Goal: Task Accomplishment & Management: Use online tool/utility

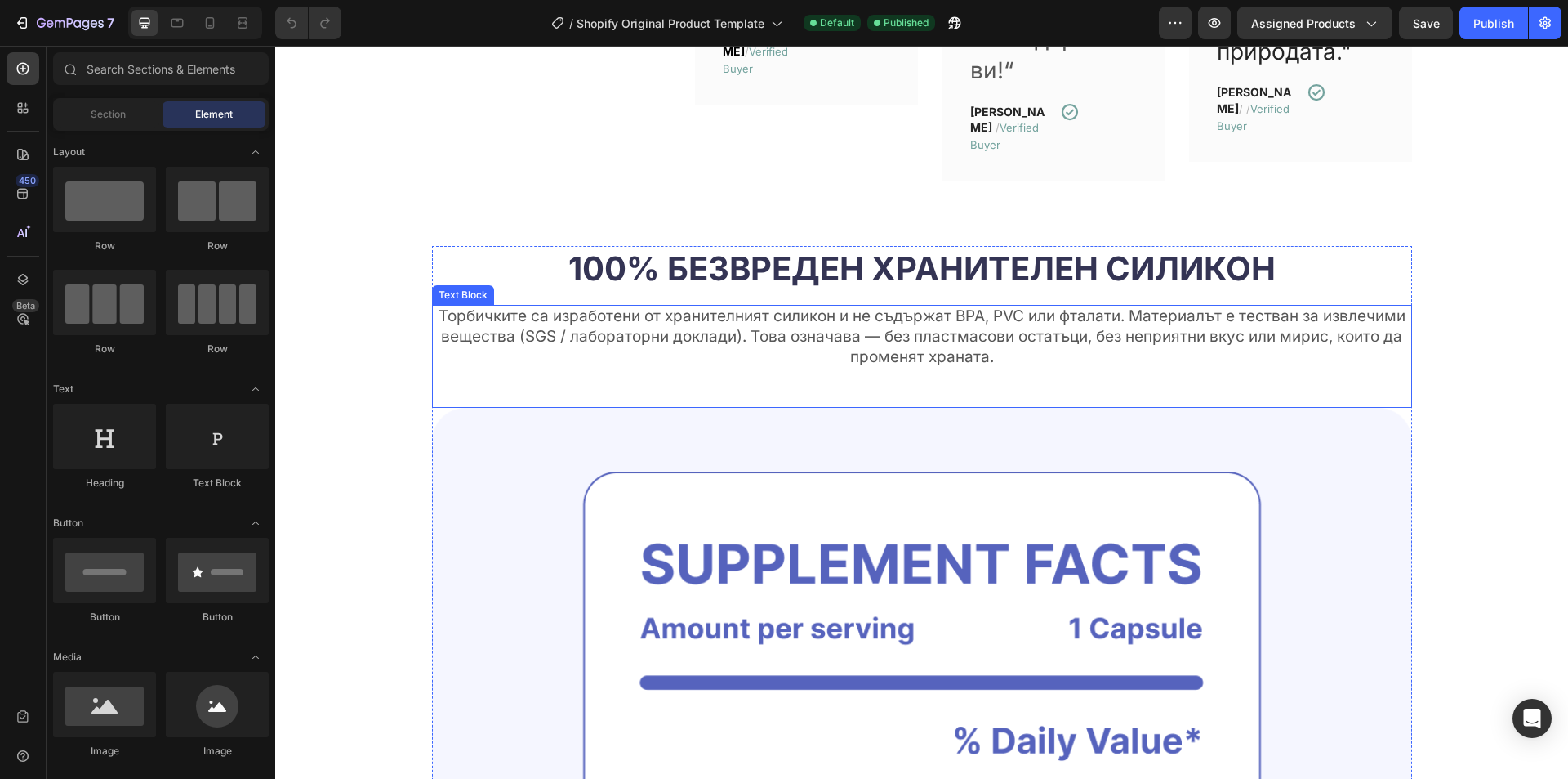
scroll to position [1798, 0]
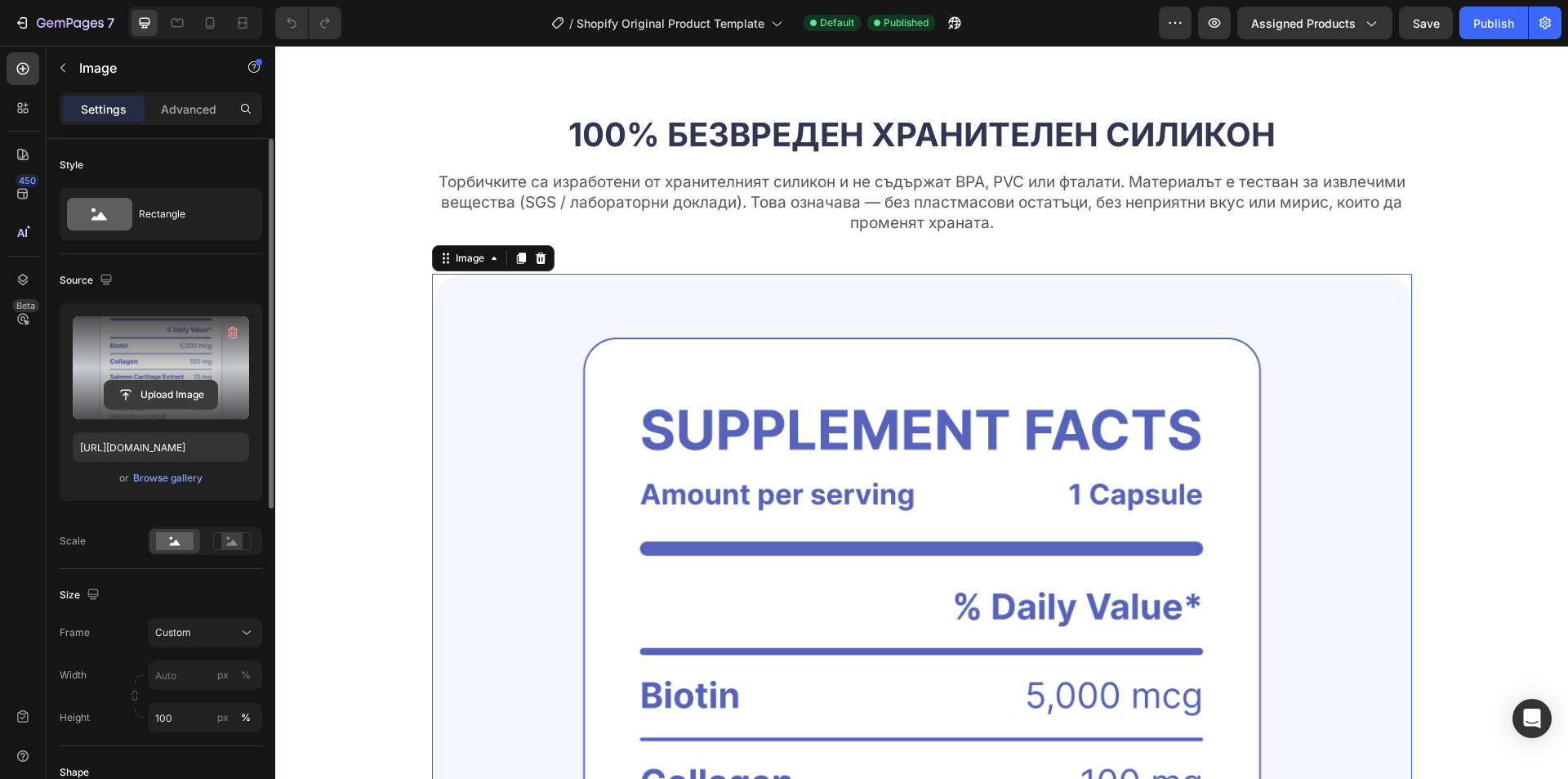
click at [143, 390] on input "file" at bounding box center [160, 394] width 113 height 28
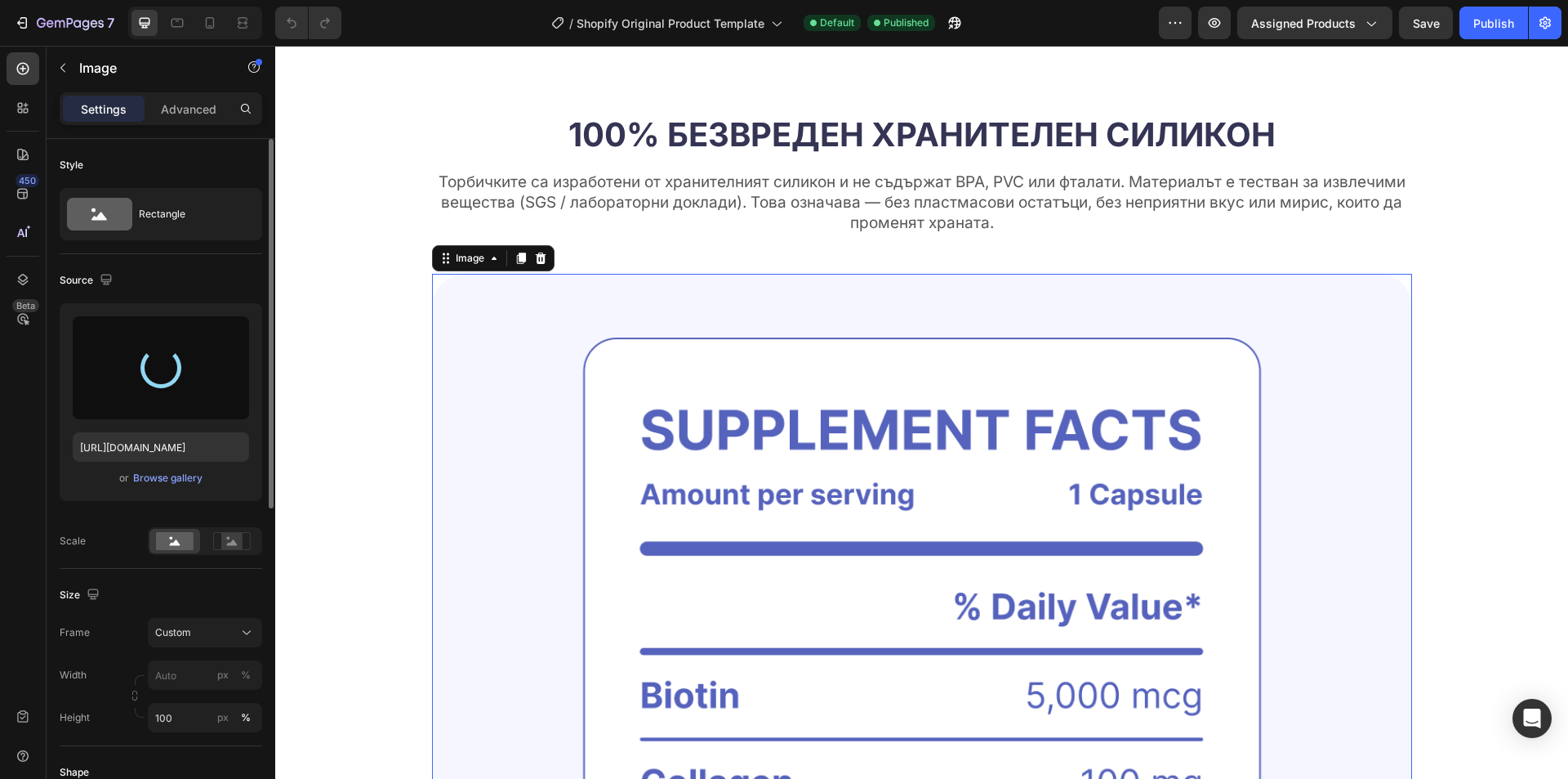
type input "[URL][DOMAIN_NAME]"
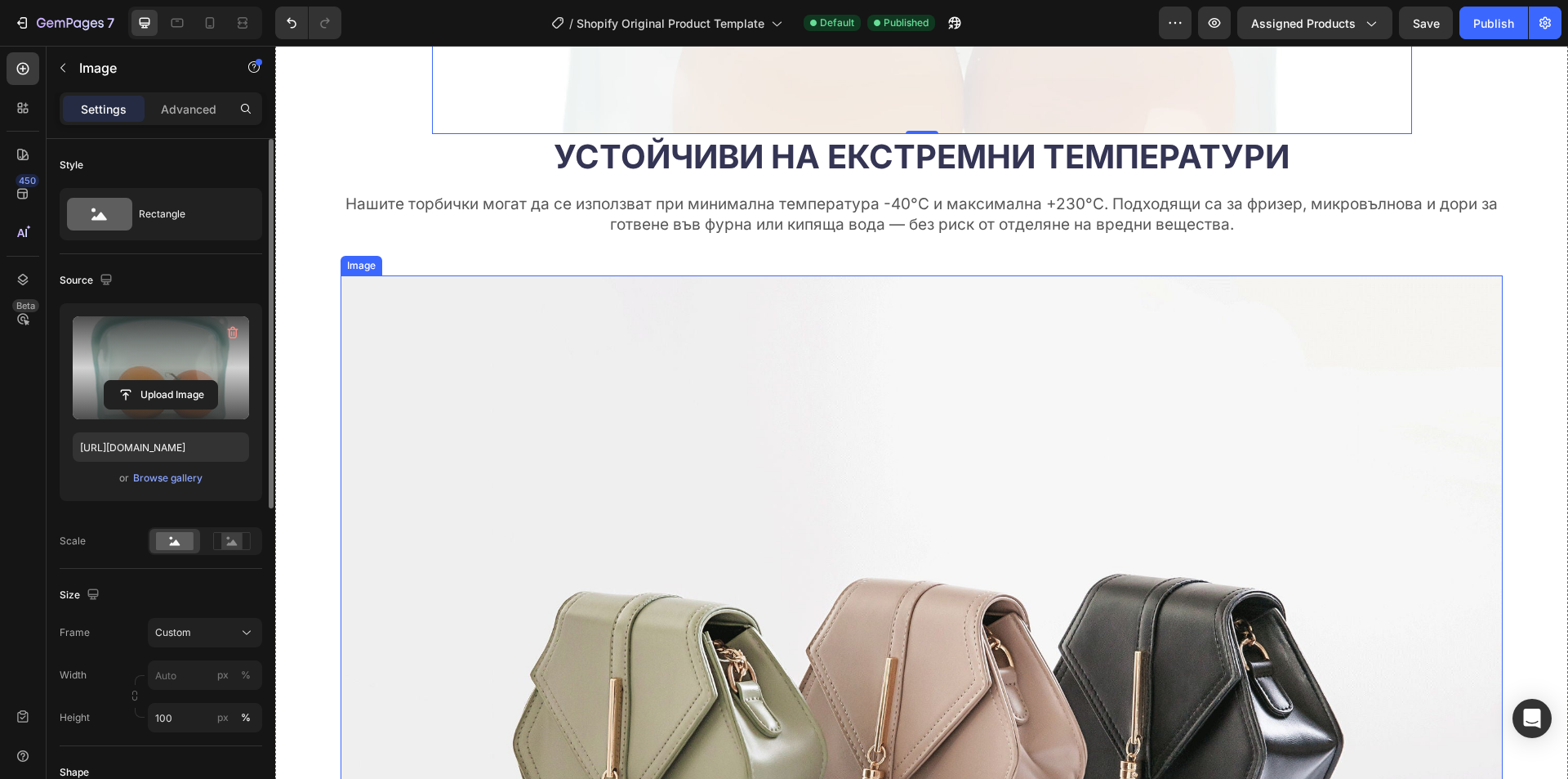
scroll to position [2941, 0]
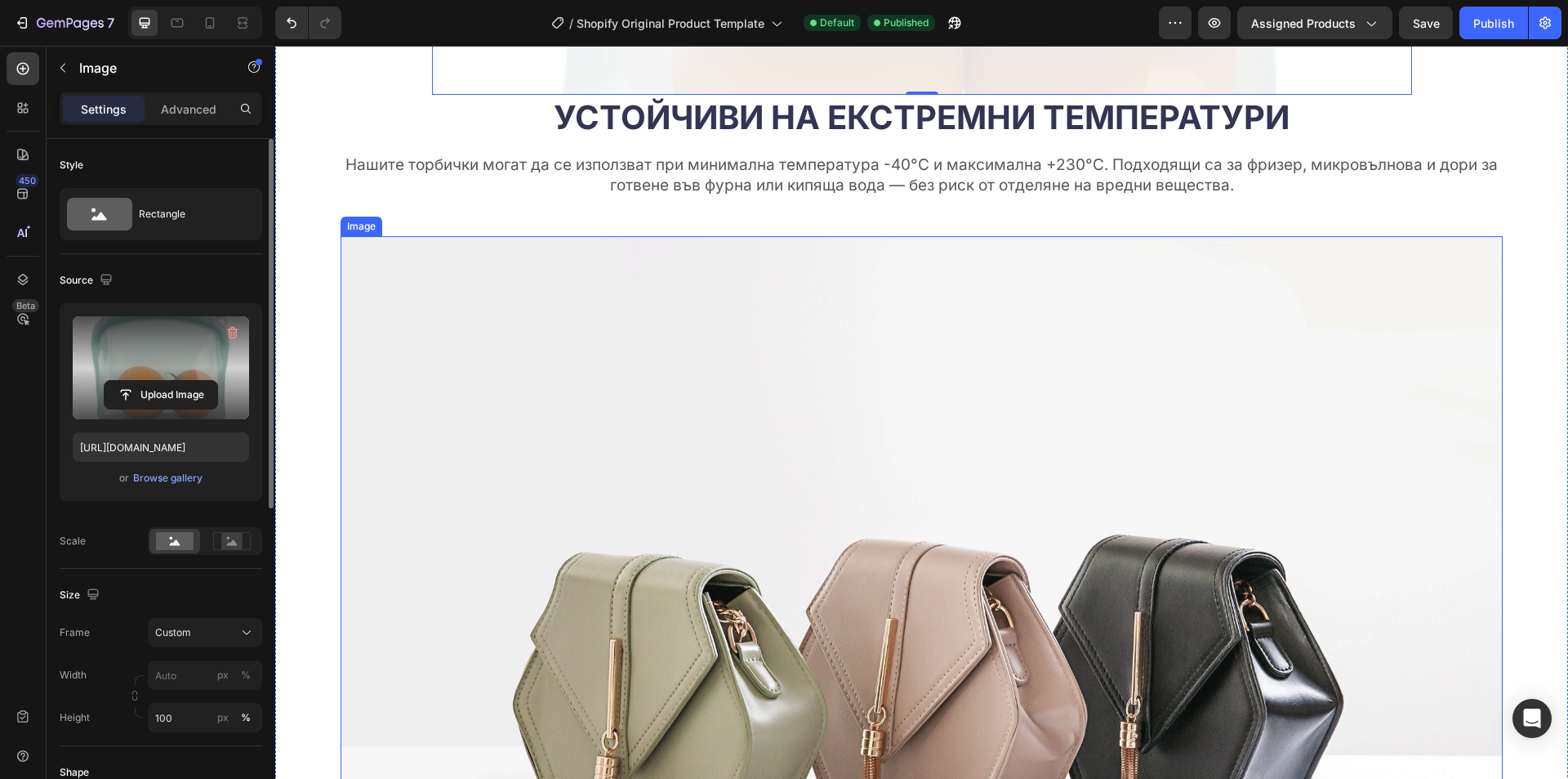
click at [667, 487] on img at bounding box center [921, 672] width 1162 height 872
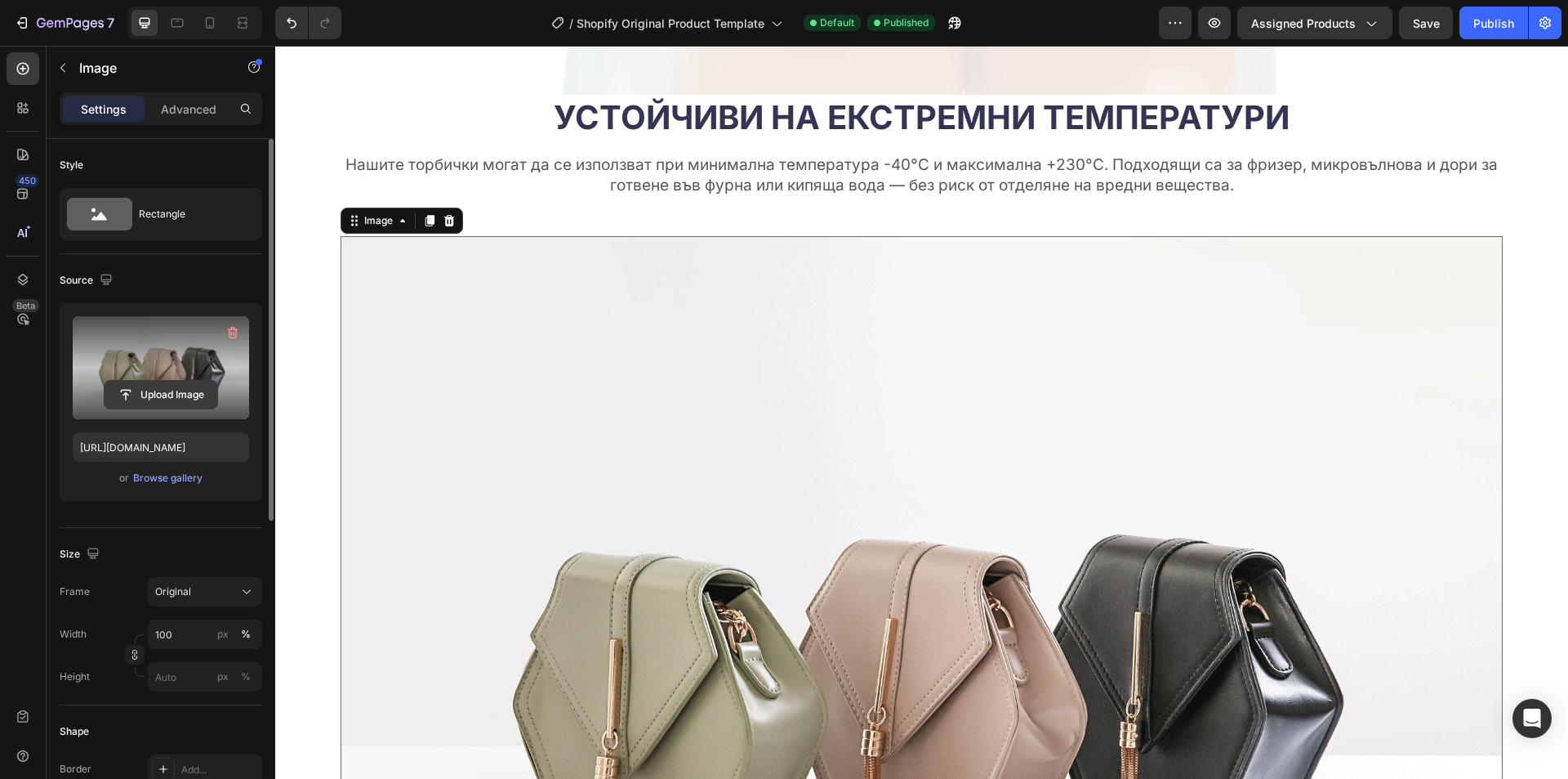
click at [160, 394] on input "file" at bounding box center [160, 394] width 113 height 28
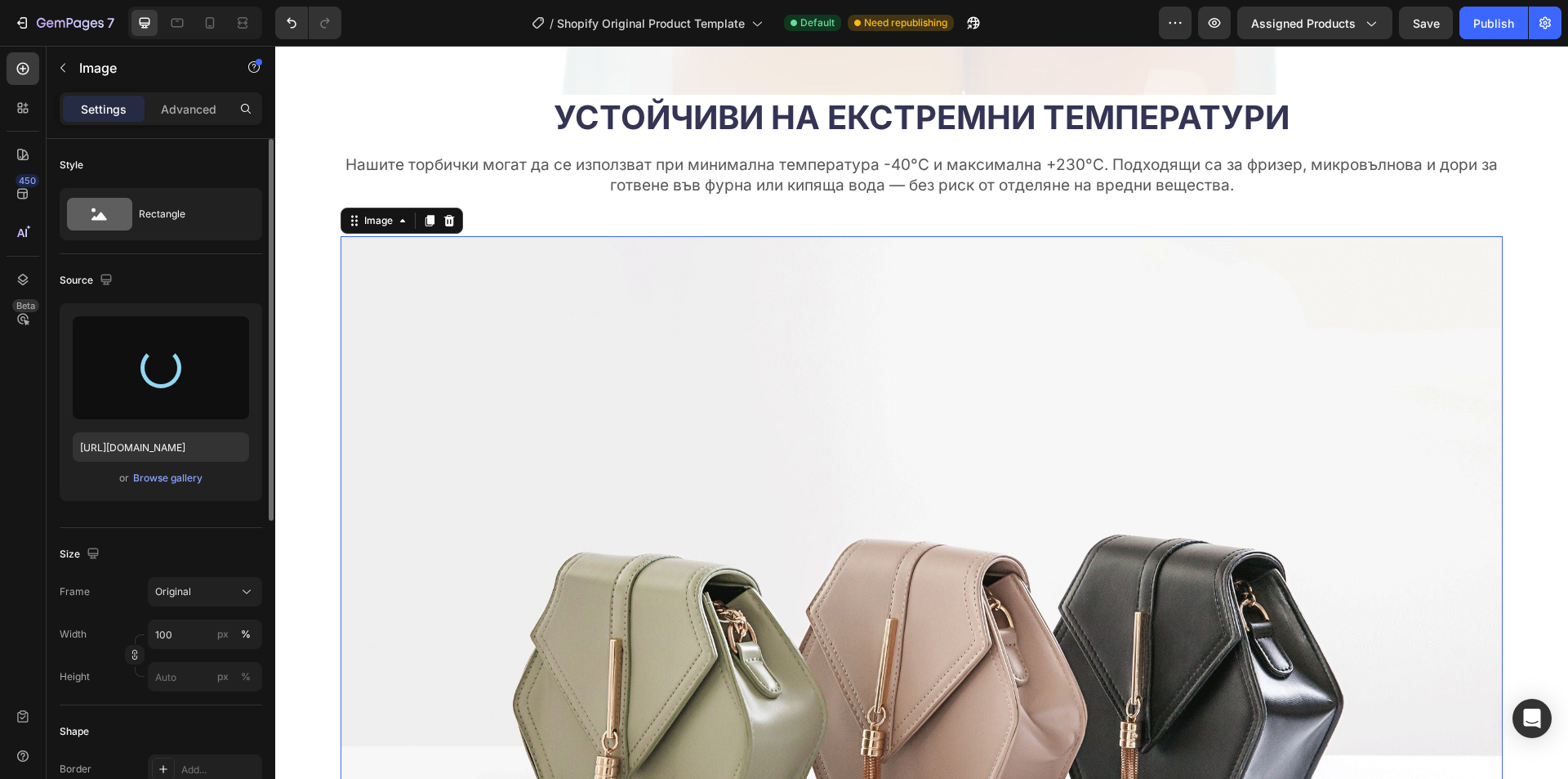
type input "https://cdn.shopify.com/s/files/1/0946/2454/7191/files/gempages_584974832639148…"
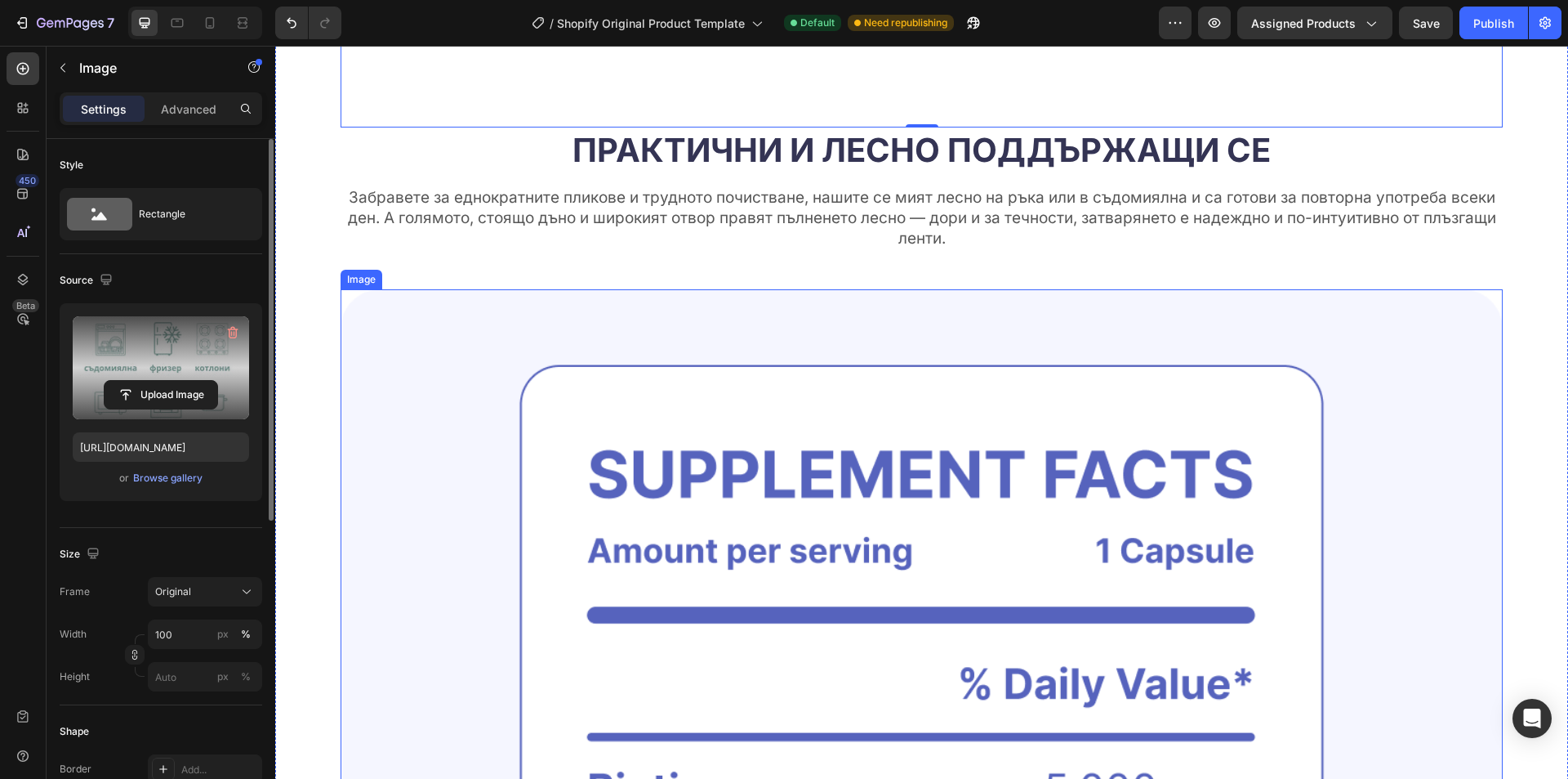
scroll to position [4331, 0]
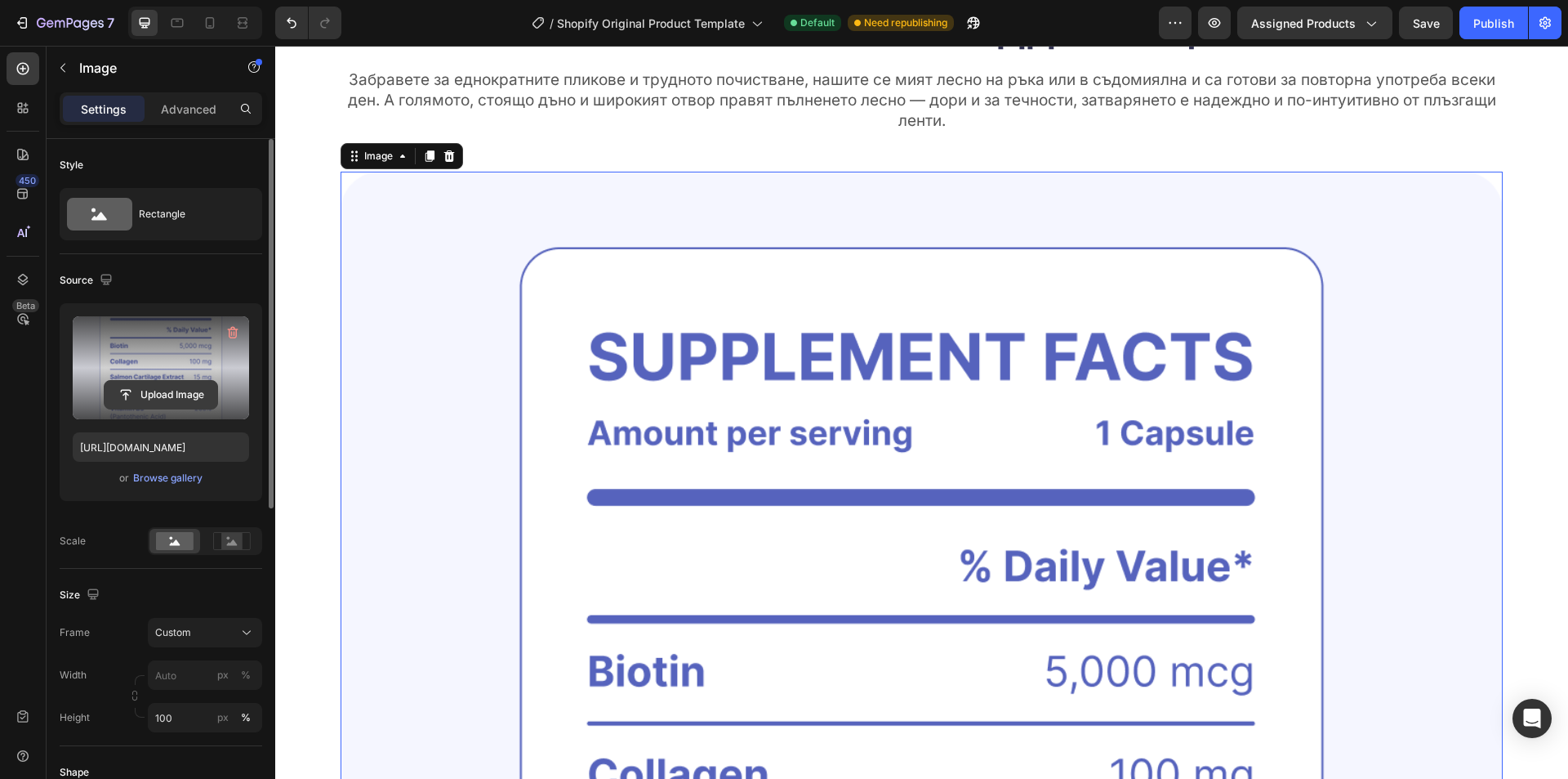
click at [137, 394] on input "file" at bounding box center [160, 394] width 113 height 28
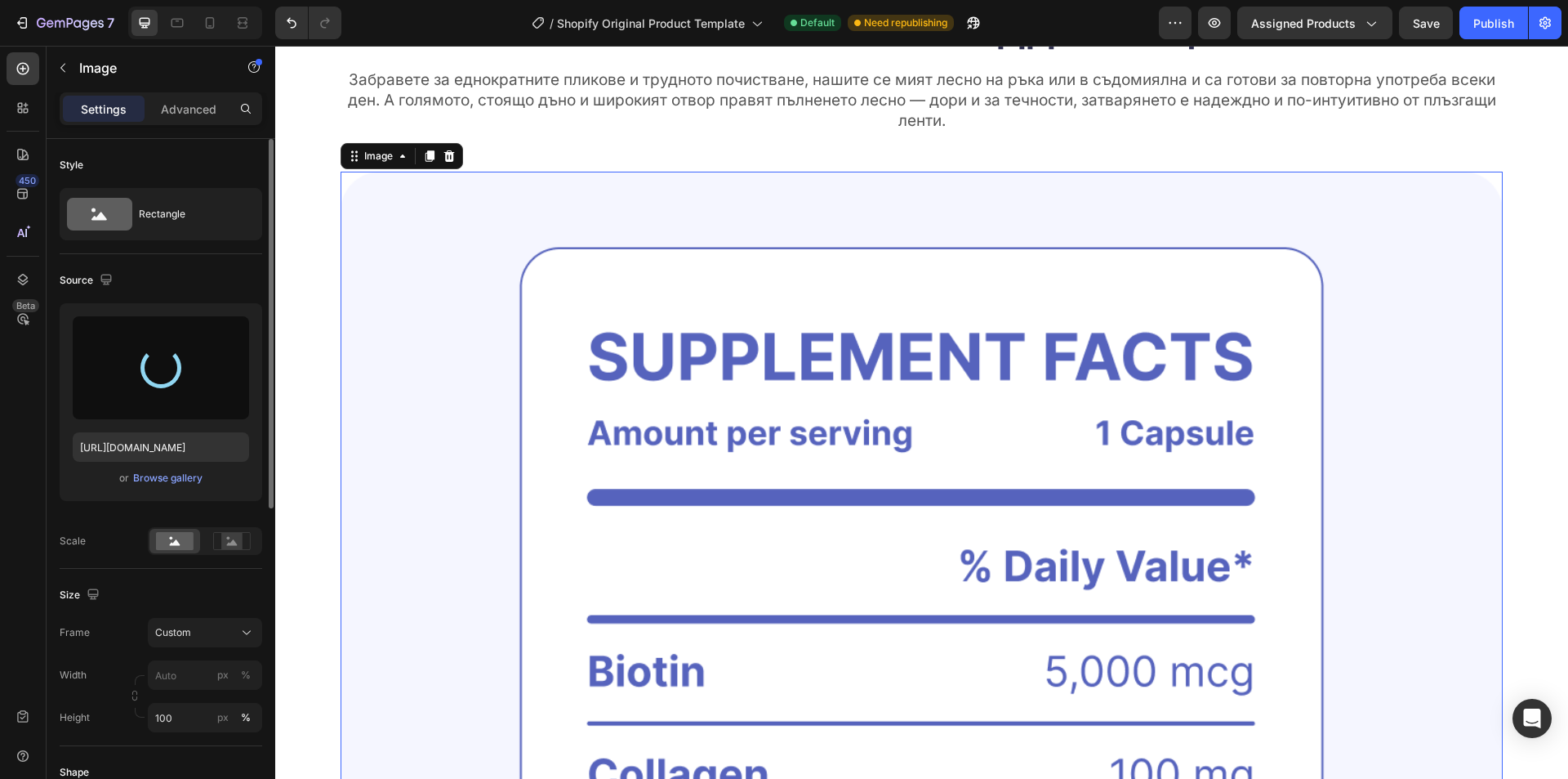
type input "https://cdn.shopify.com/s/files/1/0946/2454/7191/files/gempages_584974832639148…"
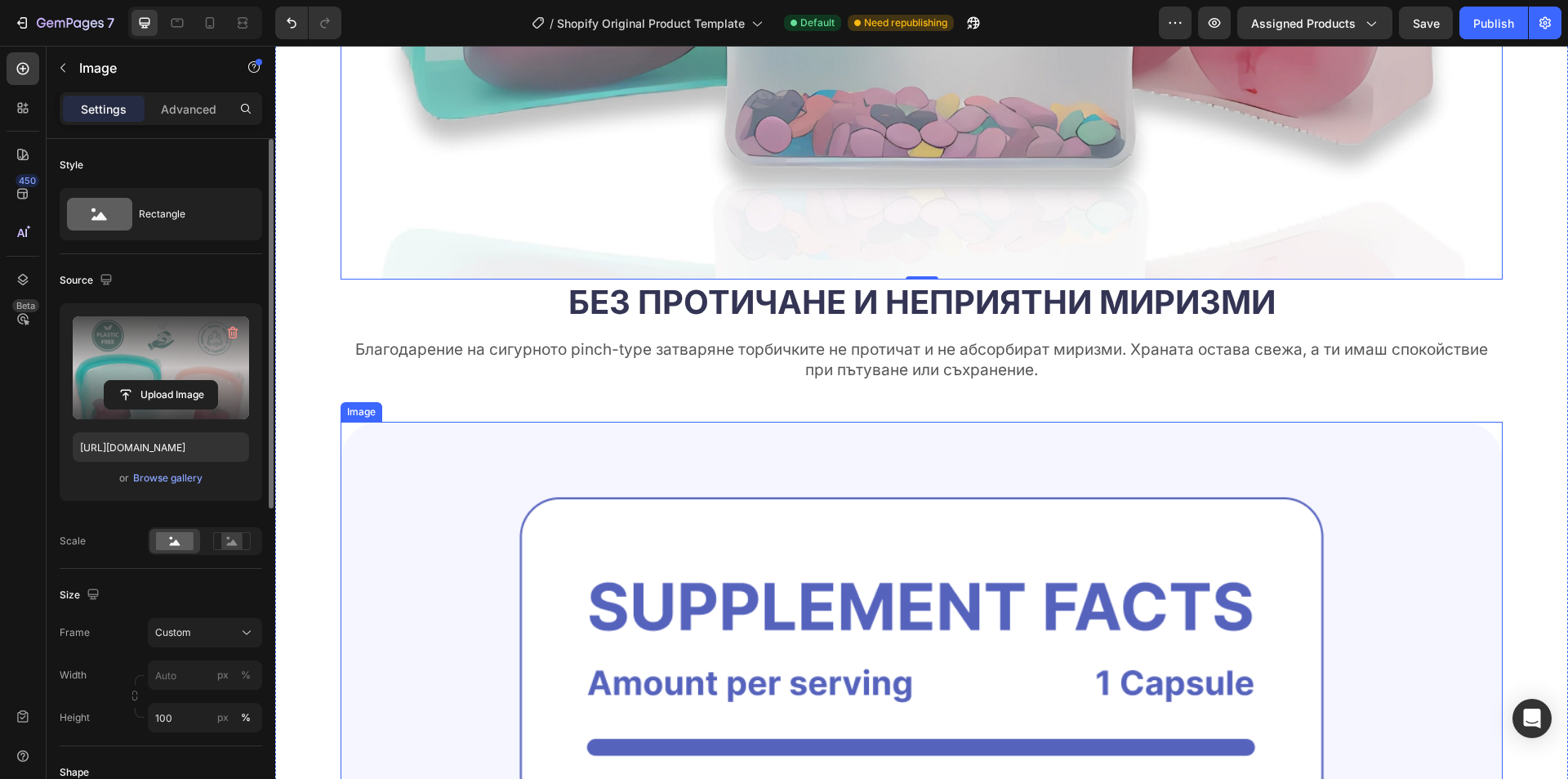
scroll to position [5393, 0]
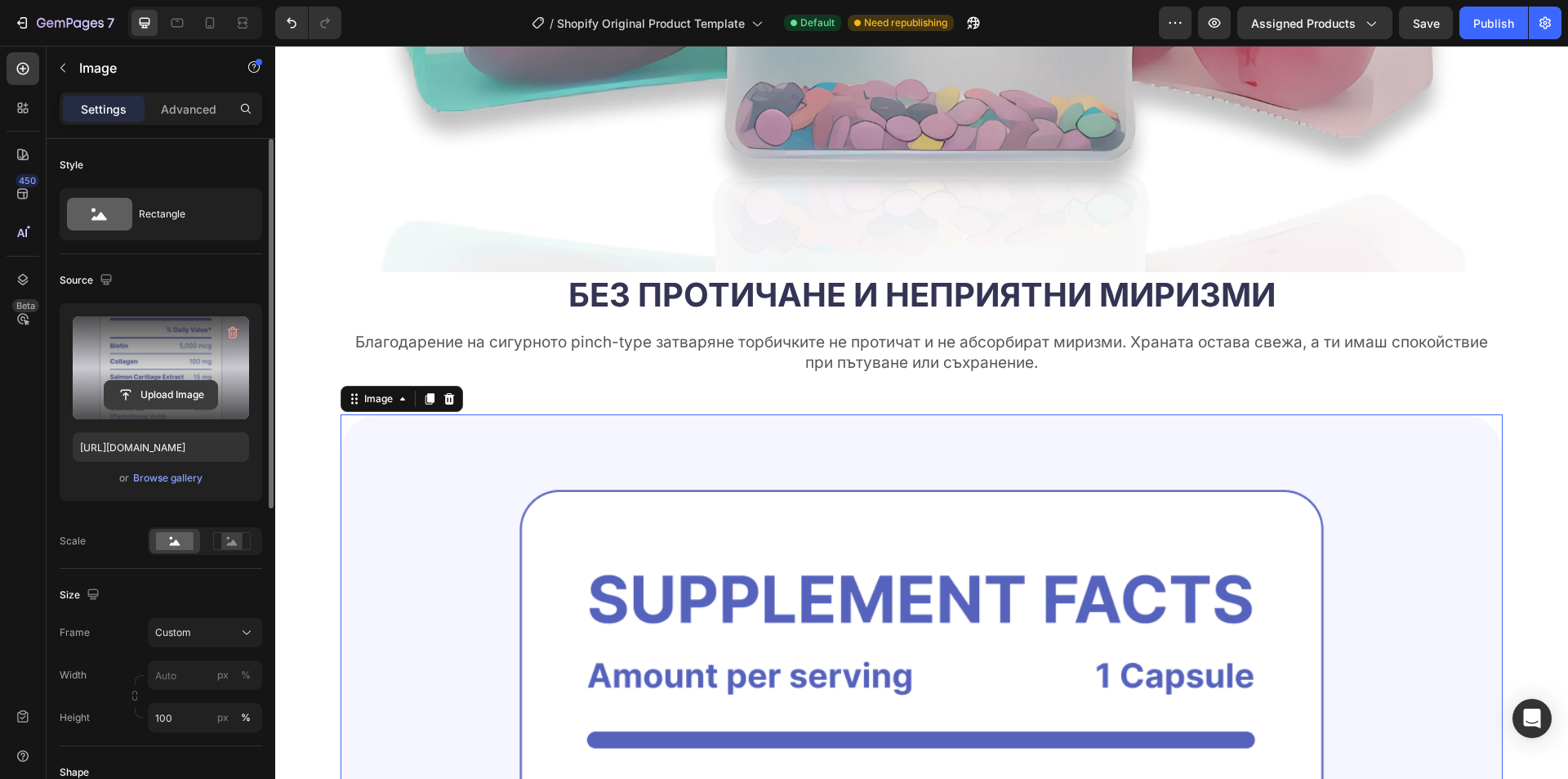
click at [151, 386] on input "file" at bounding box center [160, 394] width 113 height 28
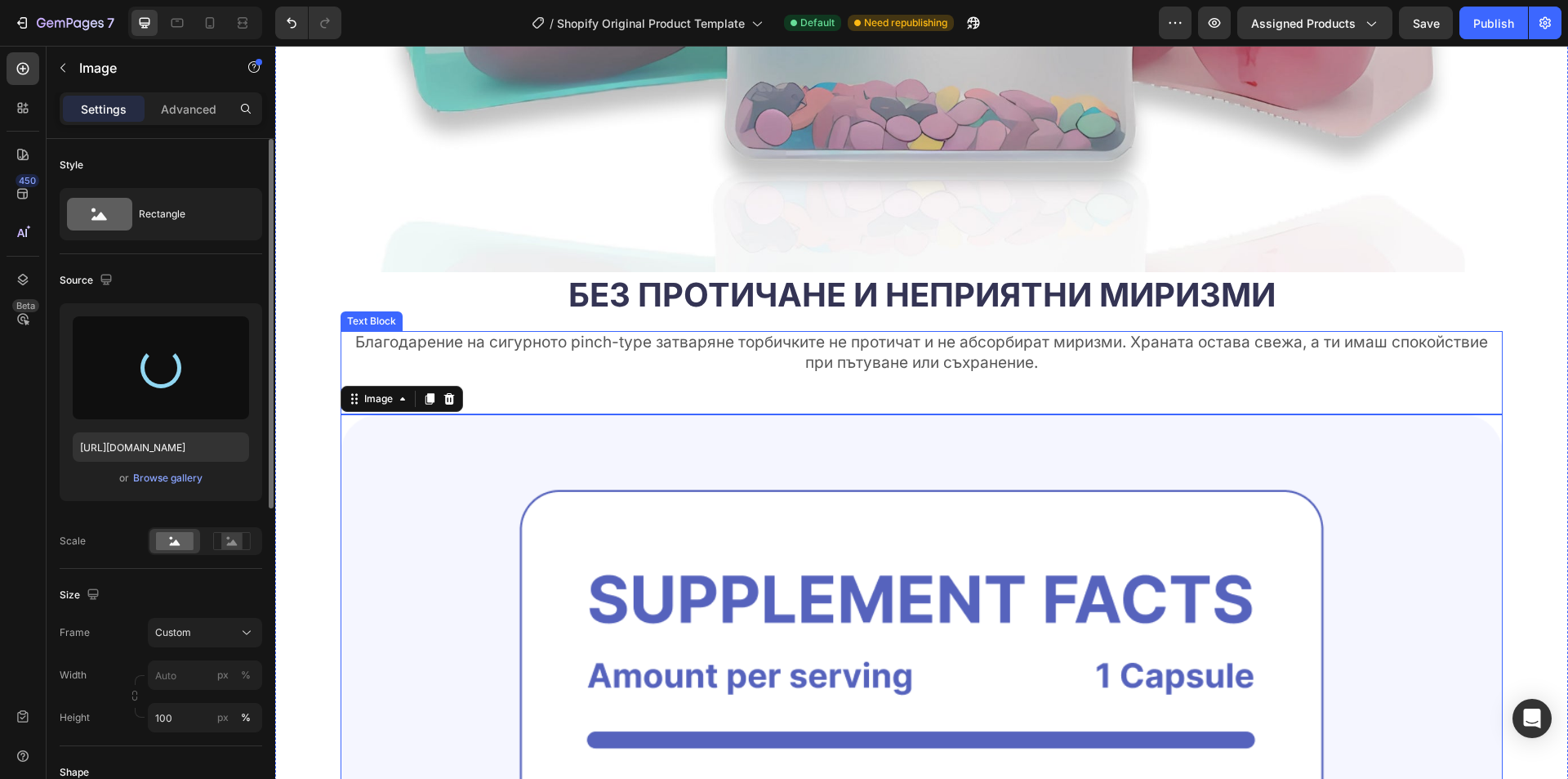
type input "https://cdn.shopify.com/s/files/1/0946/2454/7191/files/gempages_584974832639148…"
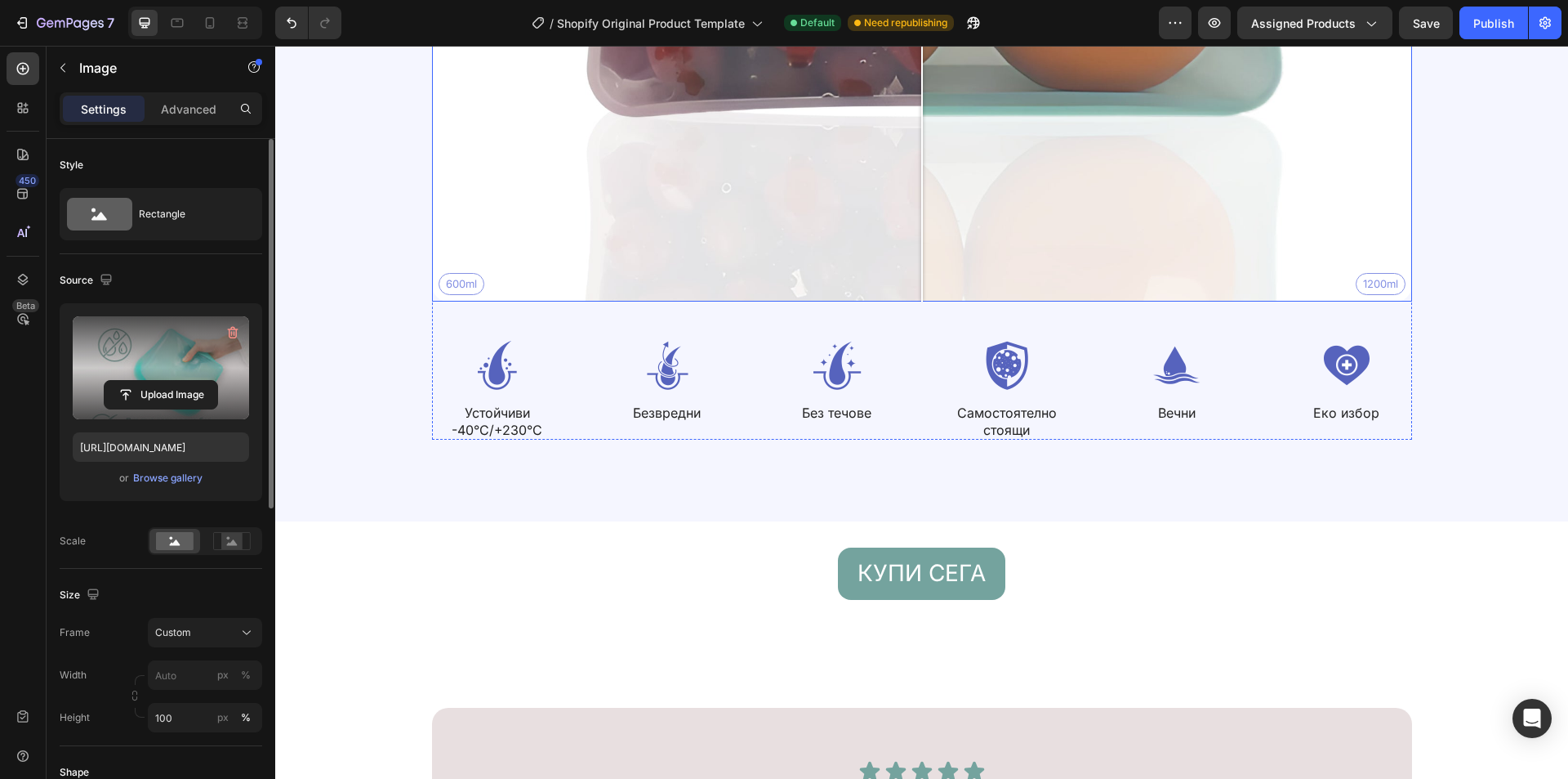
scroll to position [8008, 0]
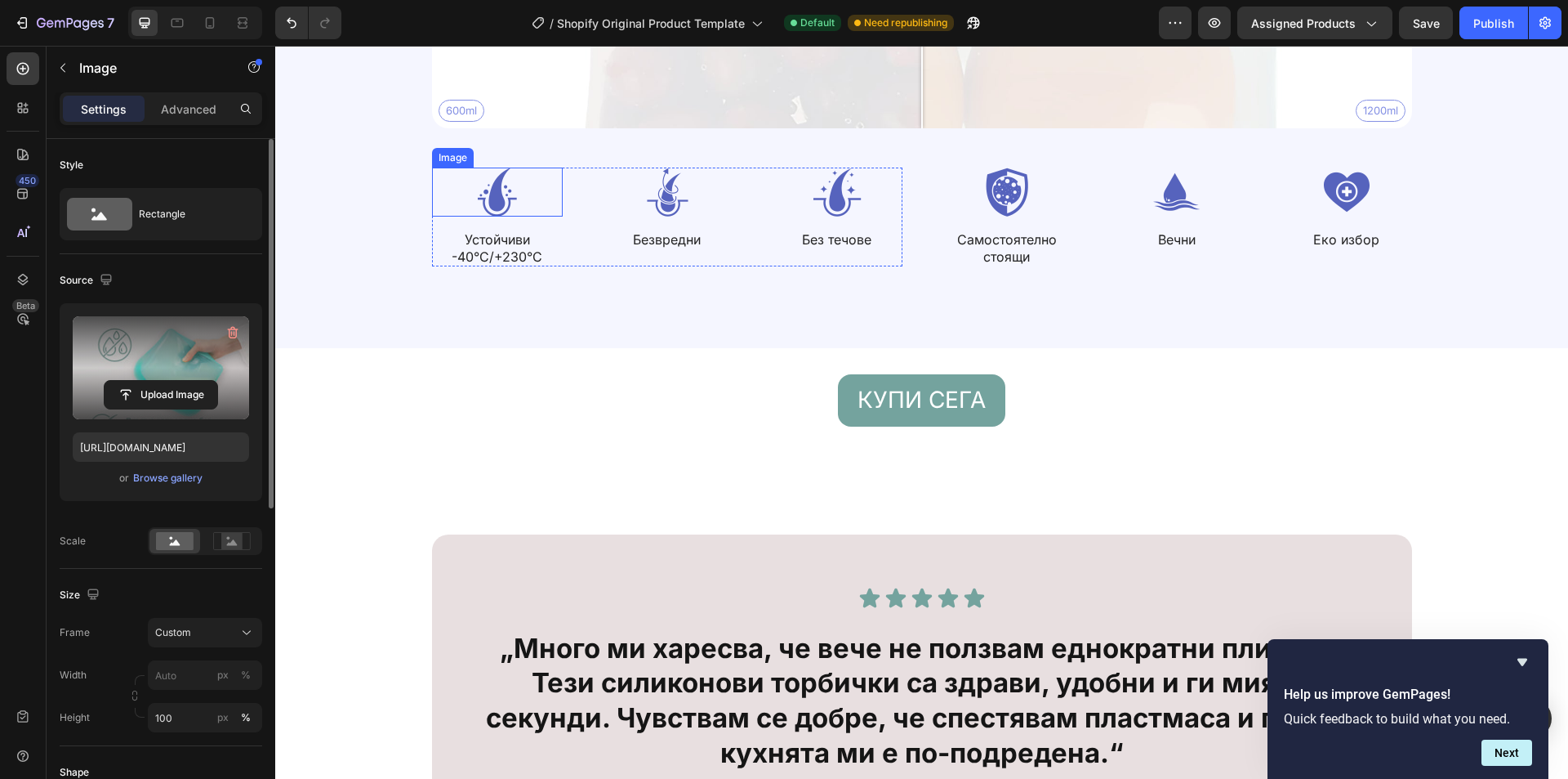
click at [493, 191] on img at bounding box center [497, 192] width 131 height 49
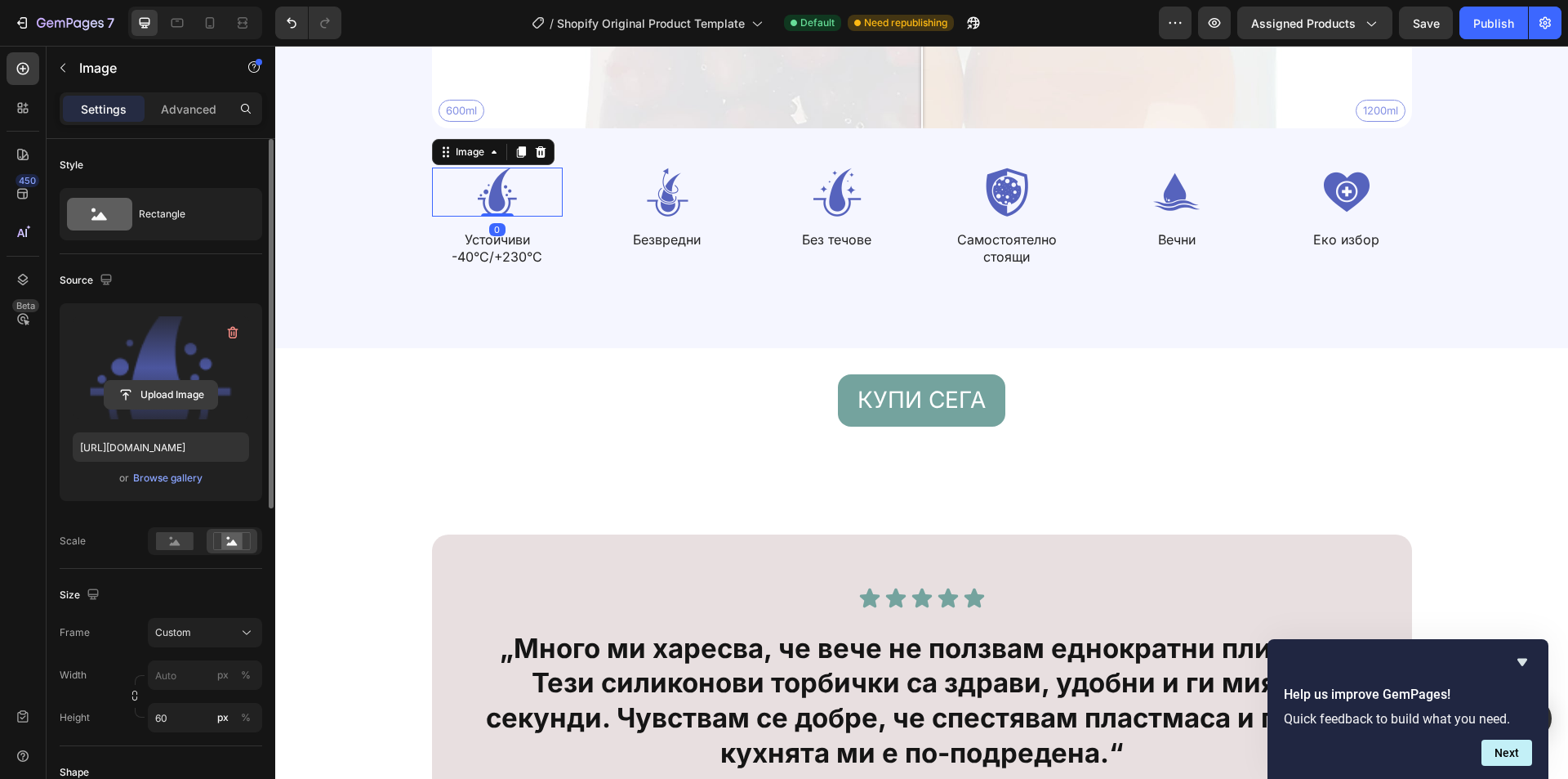
click at [184, 397] on input "file" at bounding box center [160, 394] width 113 height 28
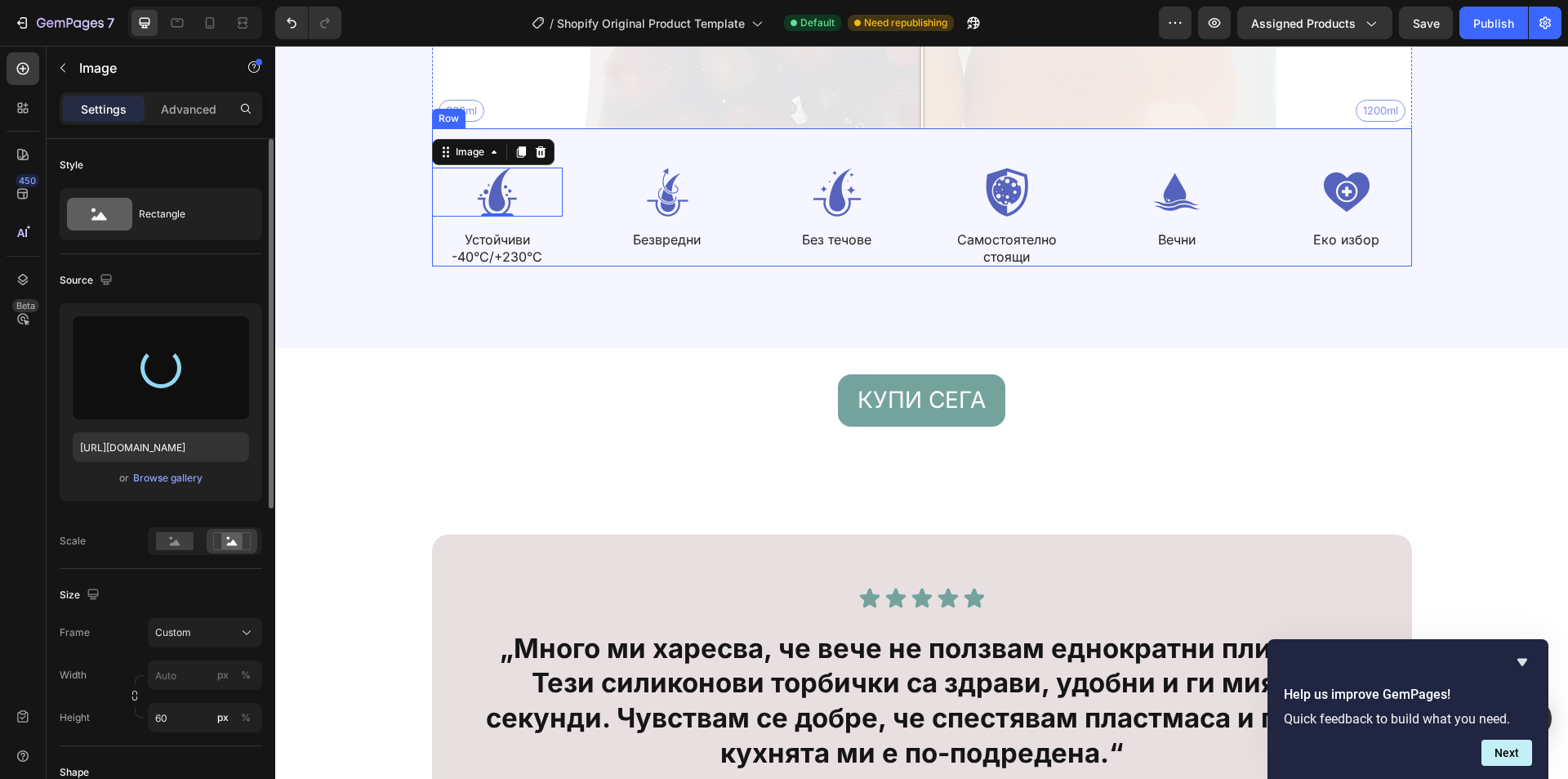
type input "https://cdn.shopify.com/s/files/1/0946/2454/7191/files/gempages_584974832639148…"
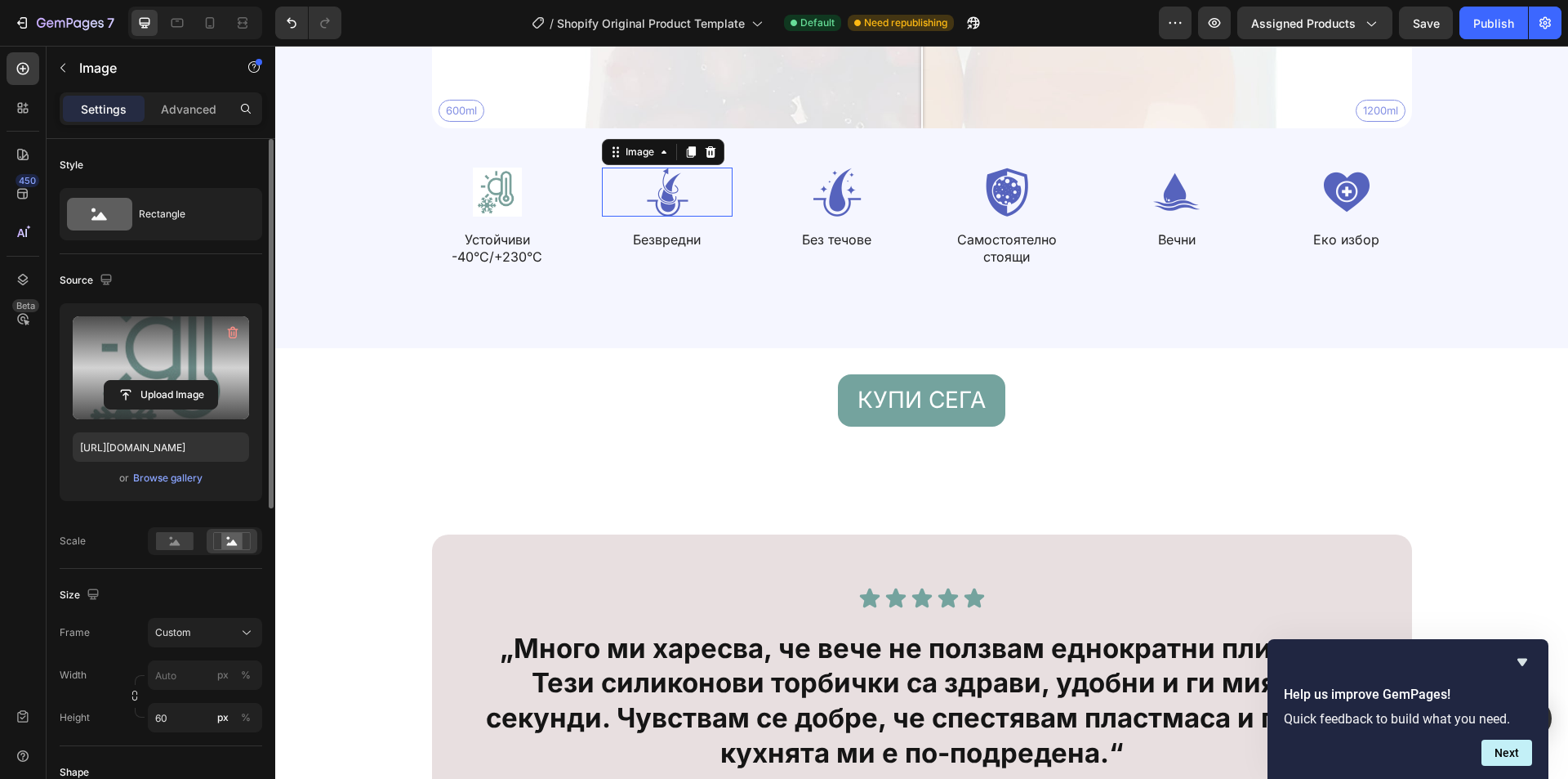
click at [672, 195] on img at bounding box center [668, 192] width 131 height 49
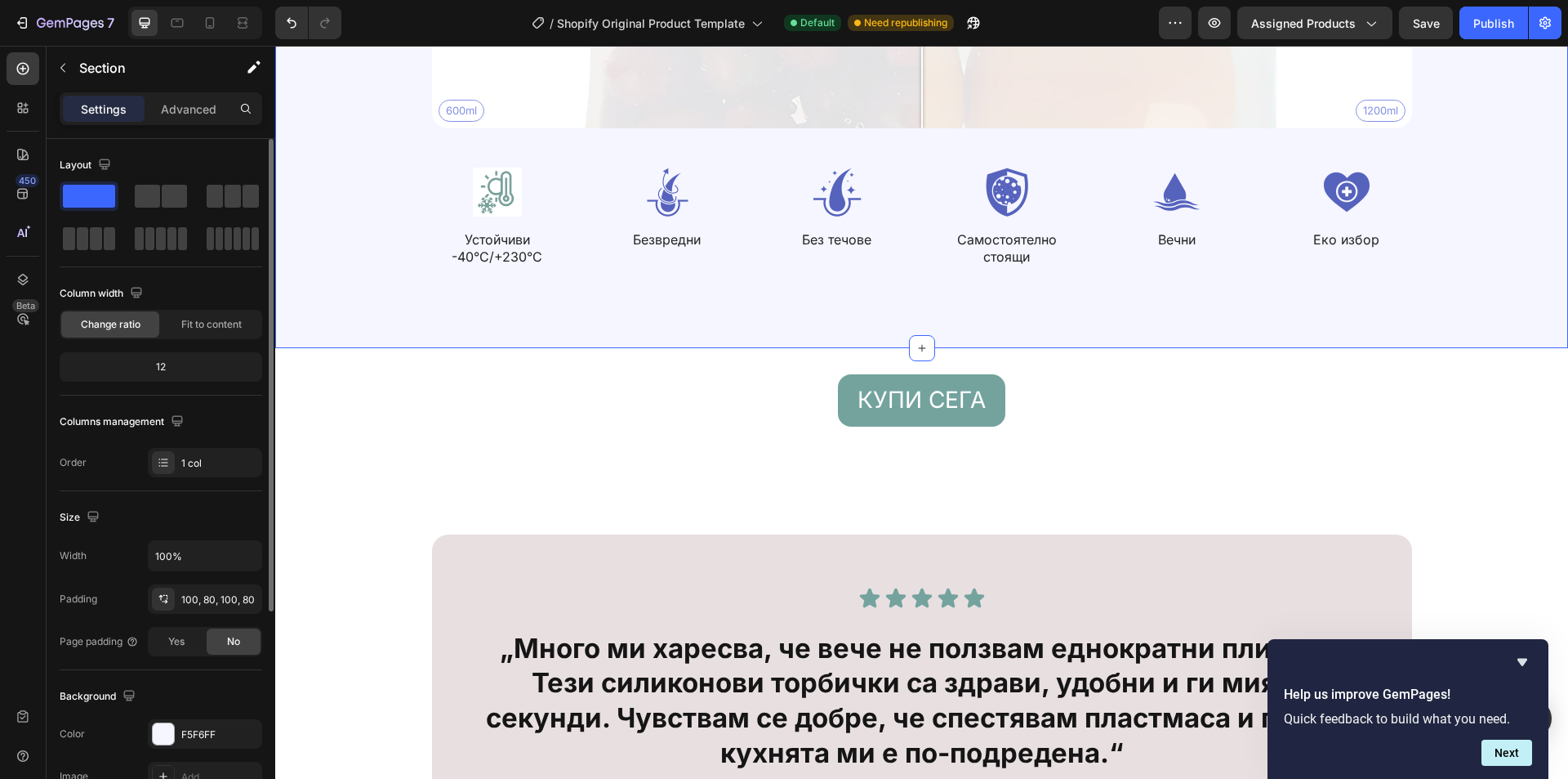
scroll to position [245, 0]
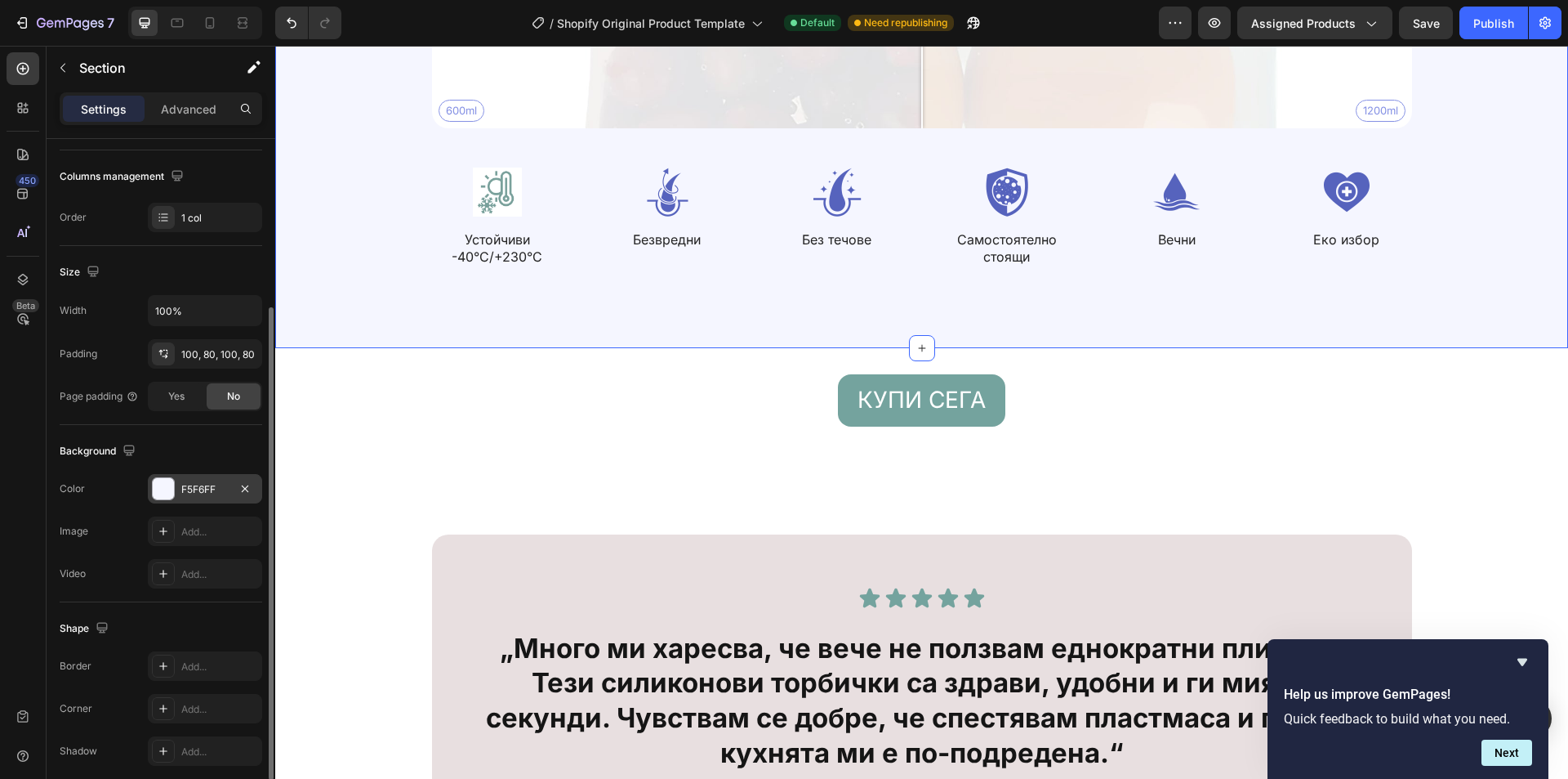
click at [214, 491] on div "F5F6FF" at bounding box center [204, 489] width 47 height 14
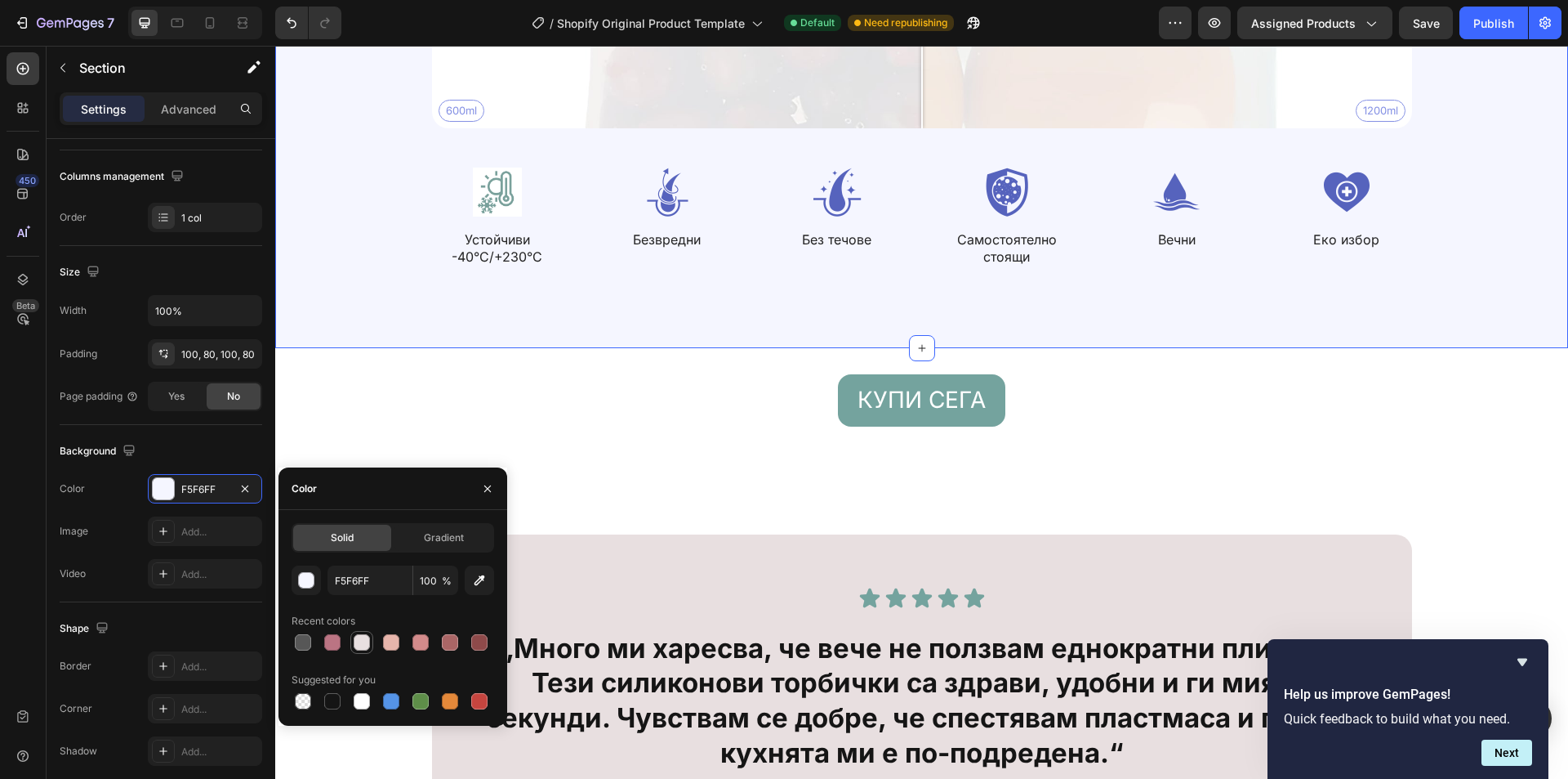
click at [368, 644] on div at bounding box center [361, 642] width 16 height 16
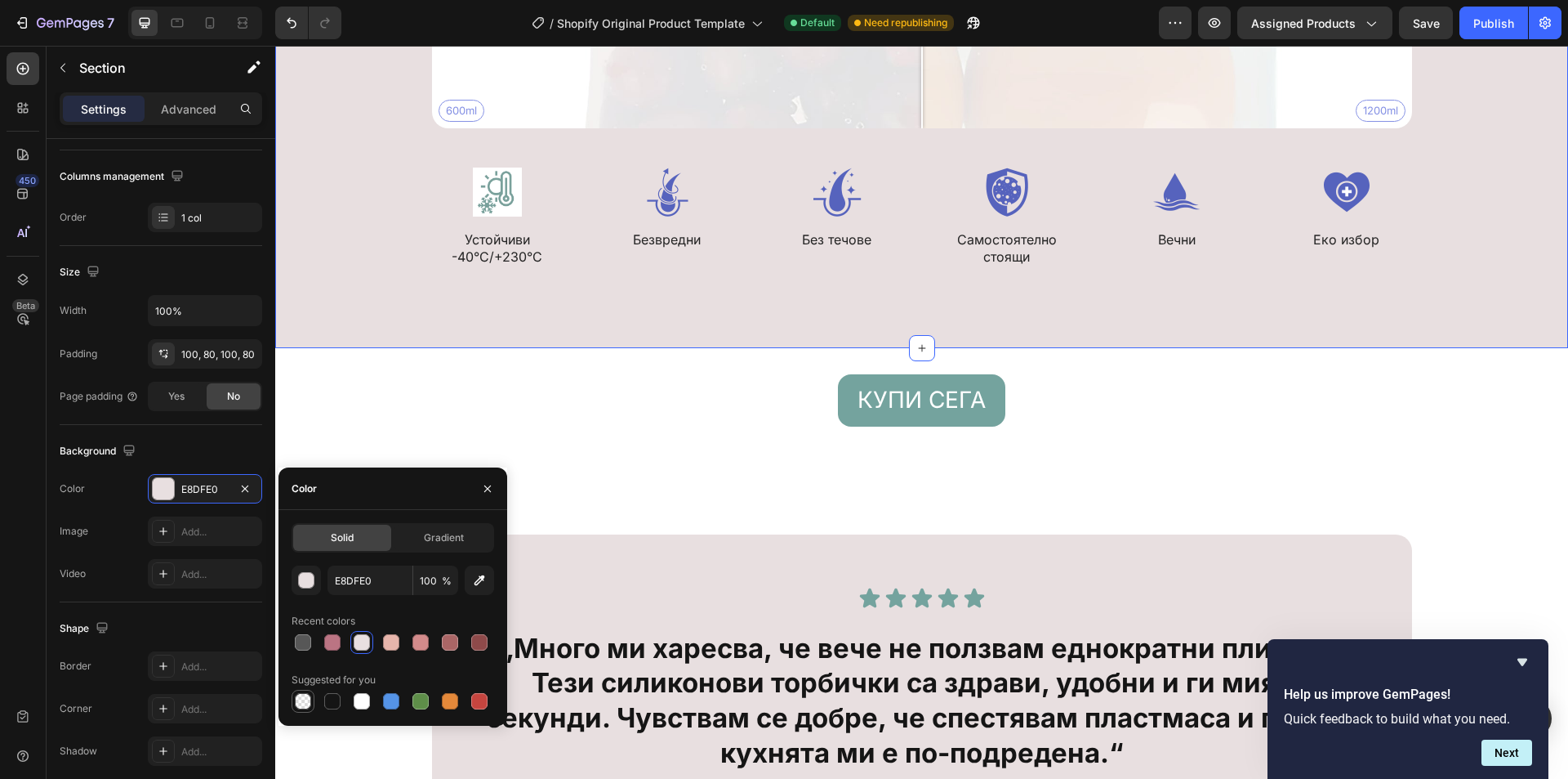
click at [306, 711] on div at bounding box center [303, 701] width 19 height 19
type input "000000"
type input "0"
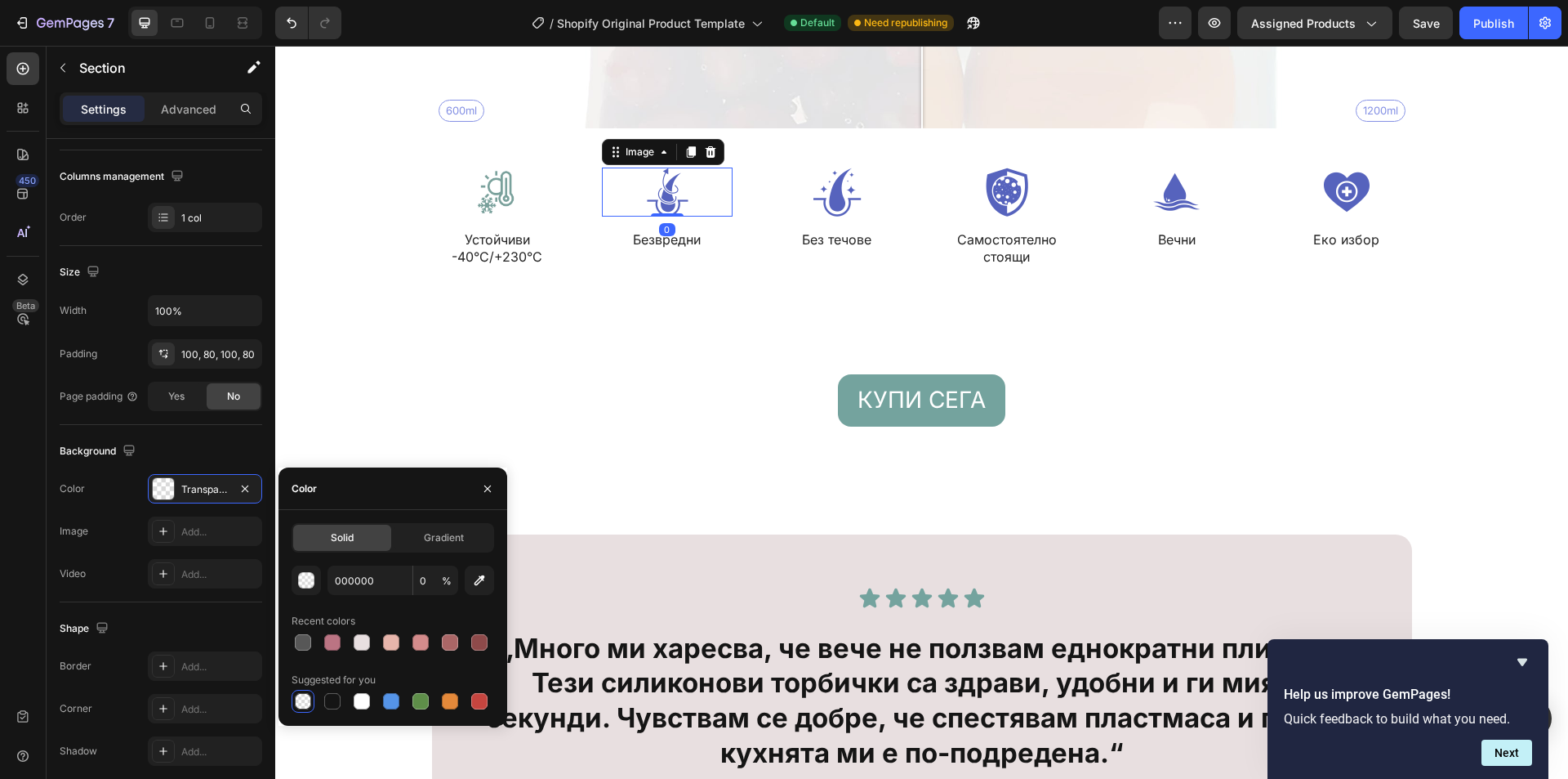
click at [660, 191] on img at bounding box center [668, 192] width 131 height 49
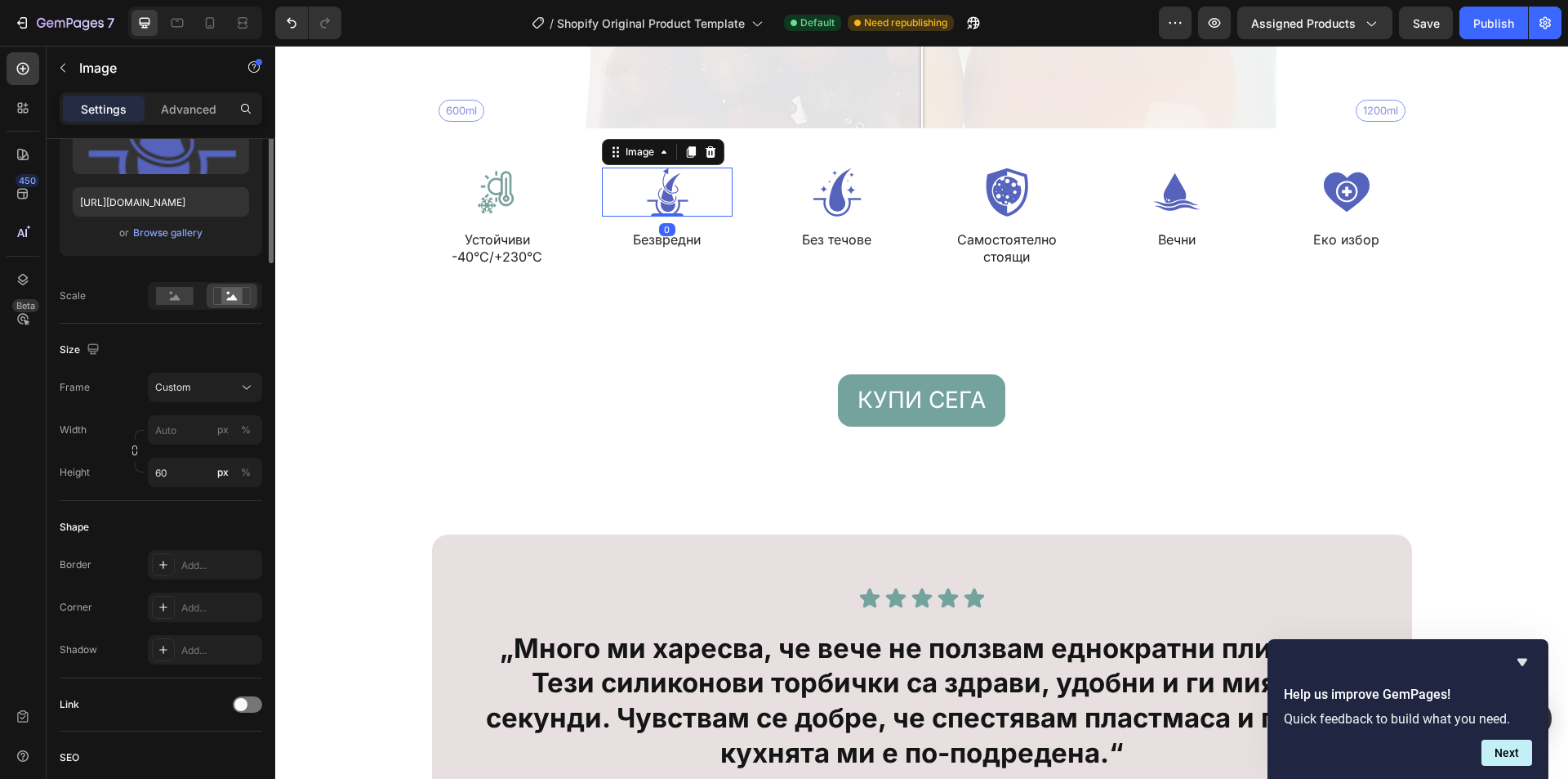
scroll to position [0, 0]
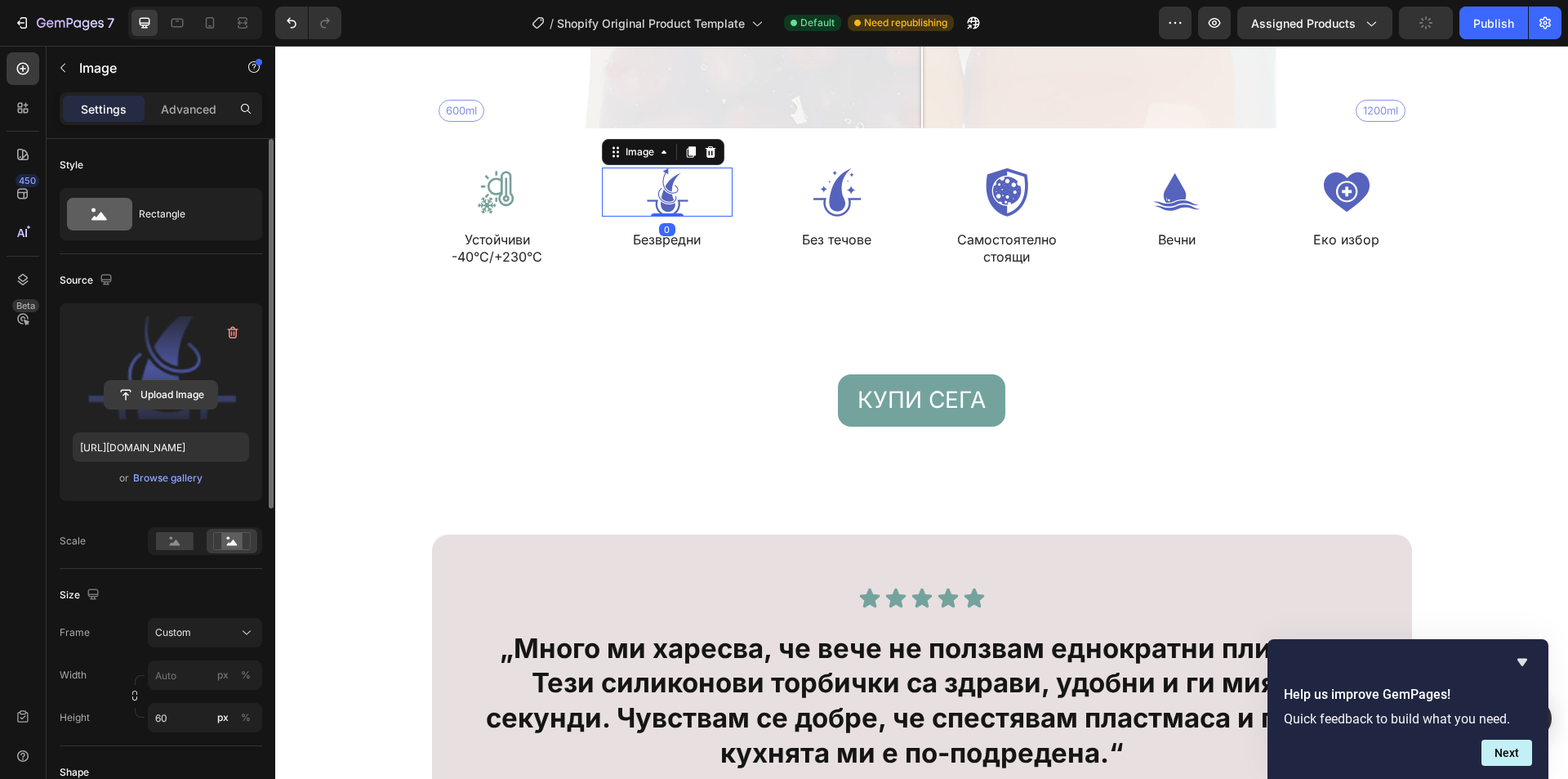
click at [170, 396] on input "file" at bounding box center [160, 394] width 113 height 28
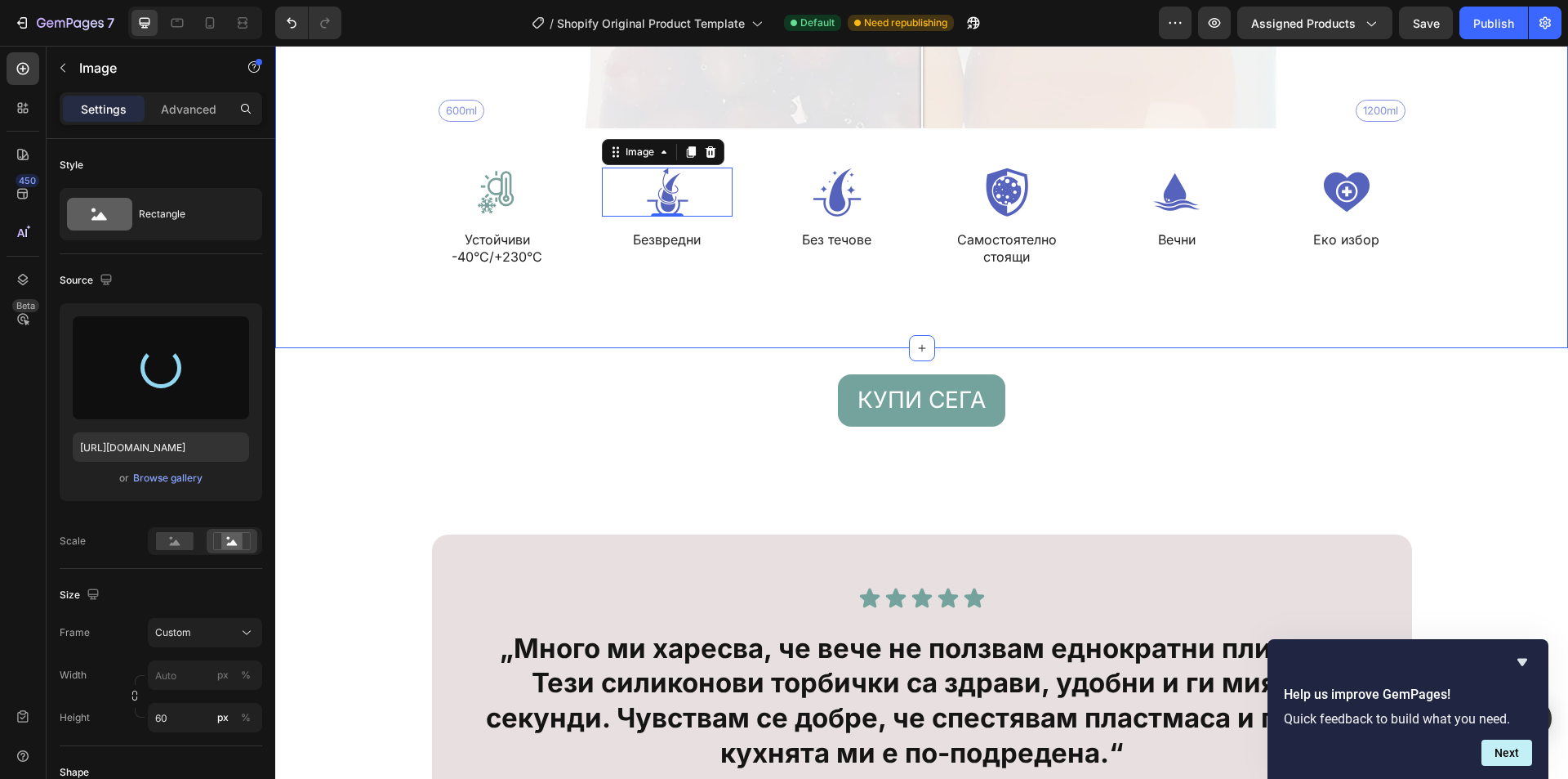
type input "https://cdn.shopify.com/s/files/1/0946/2454/7191/files/gempages_584974832639148…"
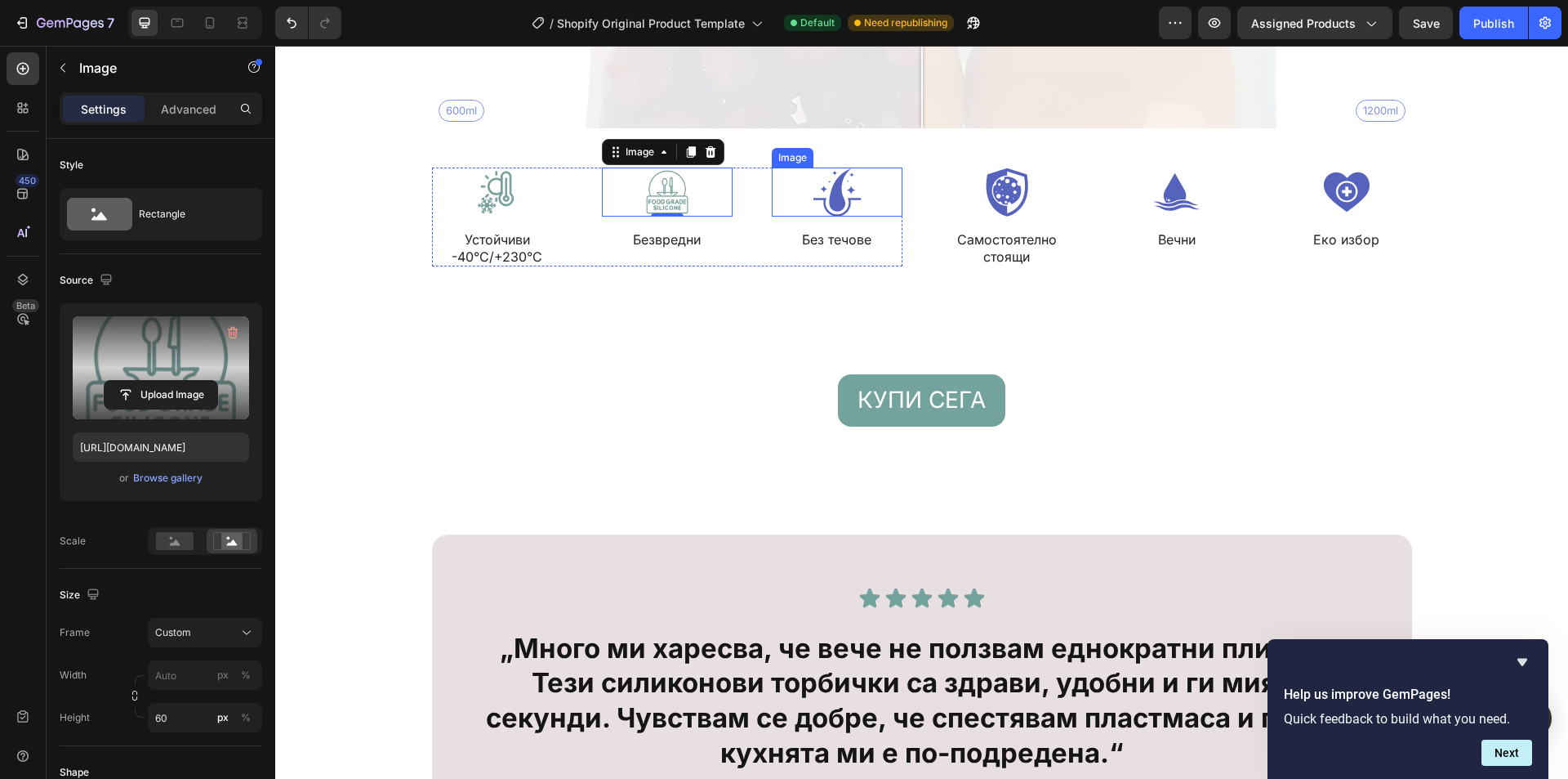
click at [848, 198] on img at bounding box center [837, 192] width 131 height 49
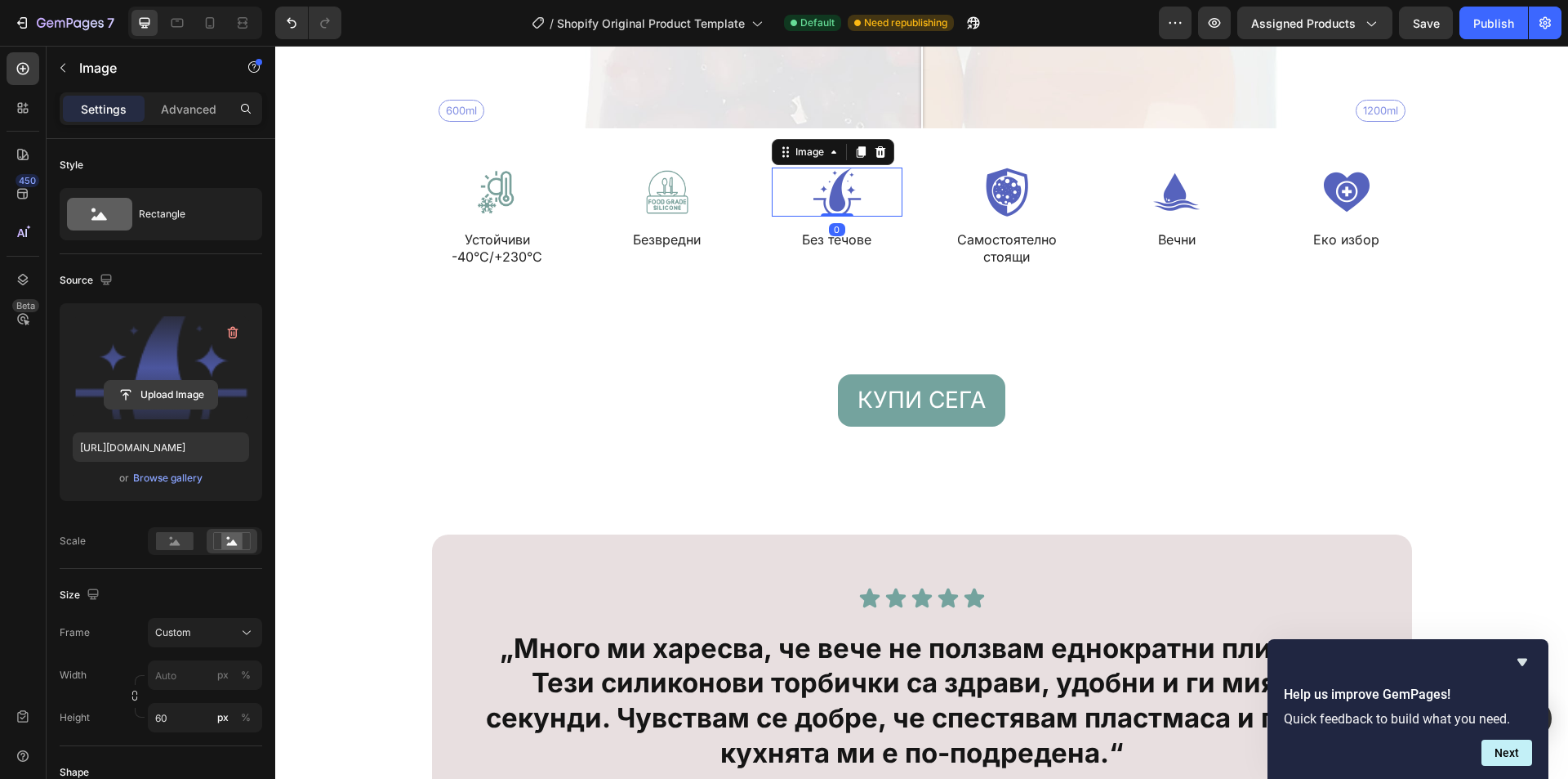
click at [148, 399] on input "file" at bounding box center [160, 394] width 113 height 28
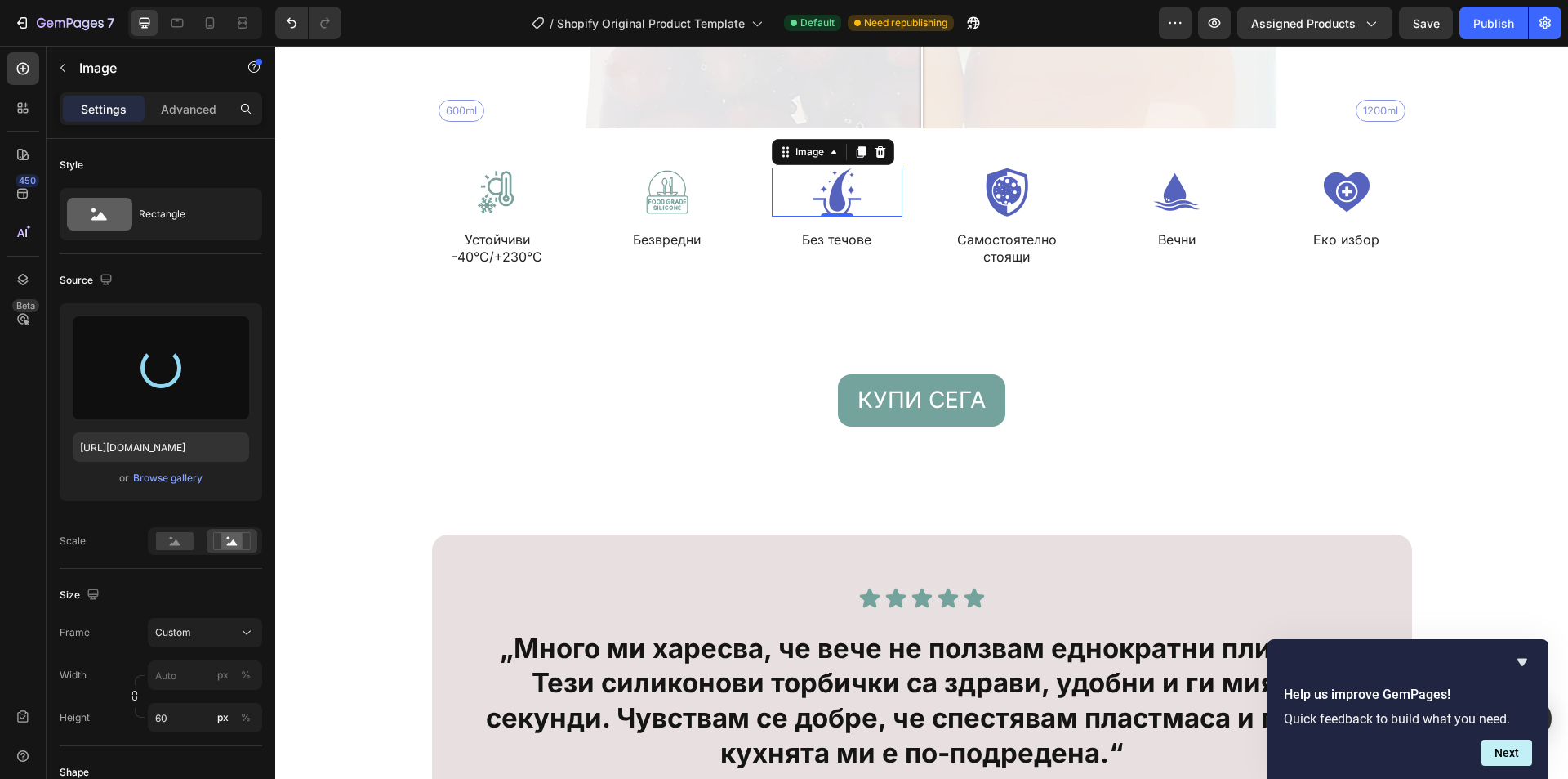
type input "https://cdn.shopify.com/s/files/1/0946/2454/7191/files/gempages_584974832639148…"
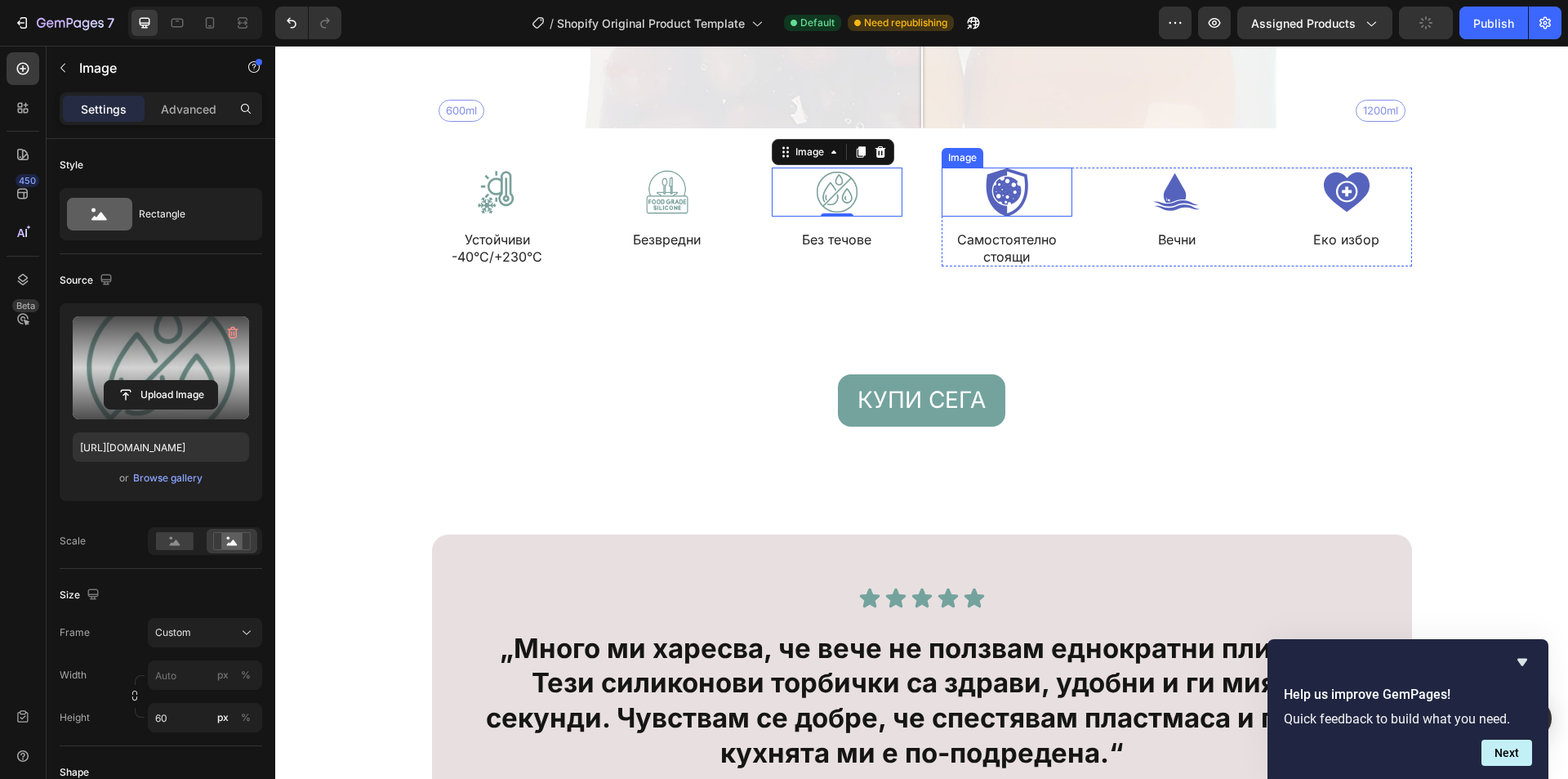
click at [1019, 189] on img at bounding box center [1007, 192] width 131 height 49
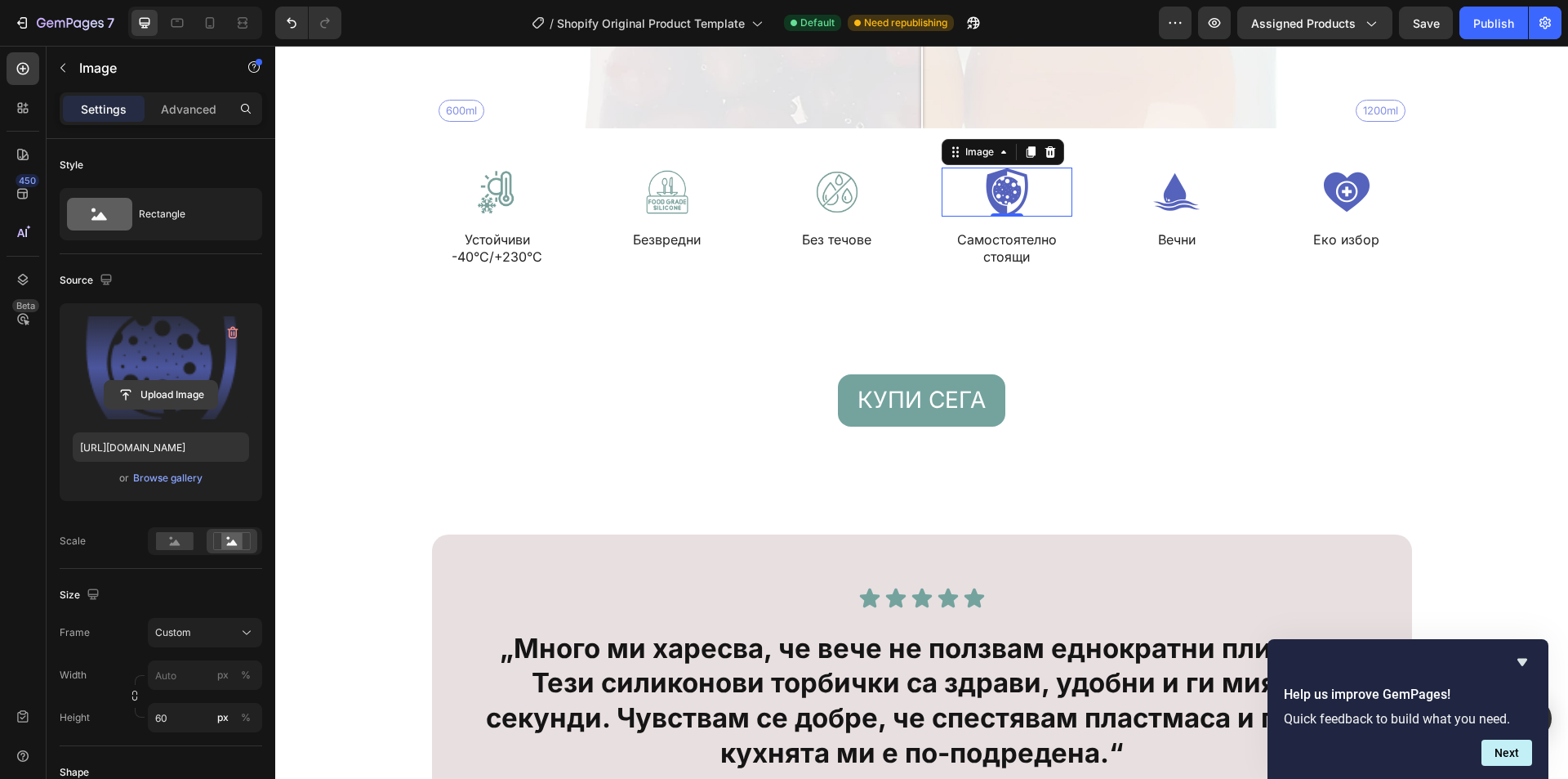
click at [146, 396] on input "file" at bounding box center [160, 394] width 113 height 28
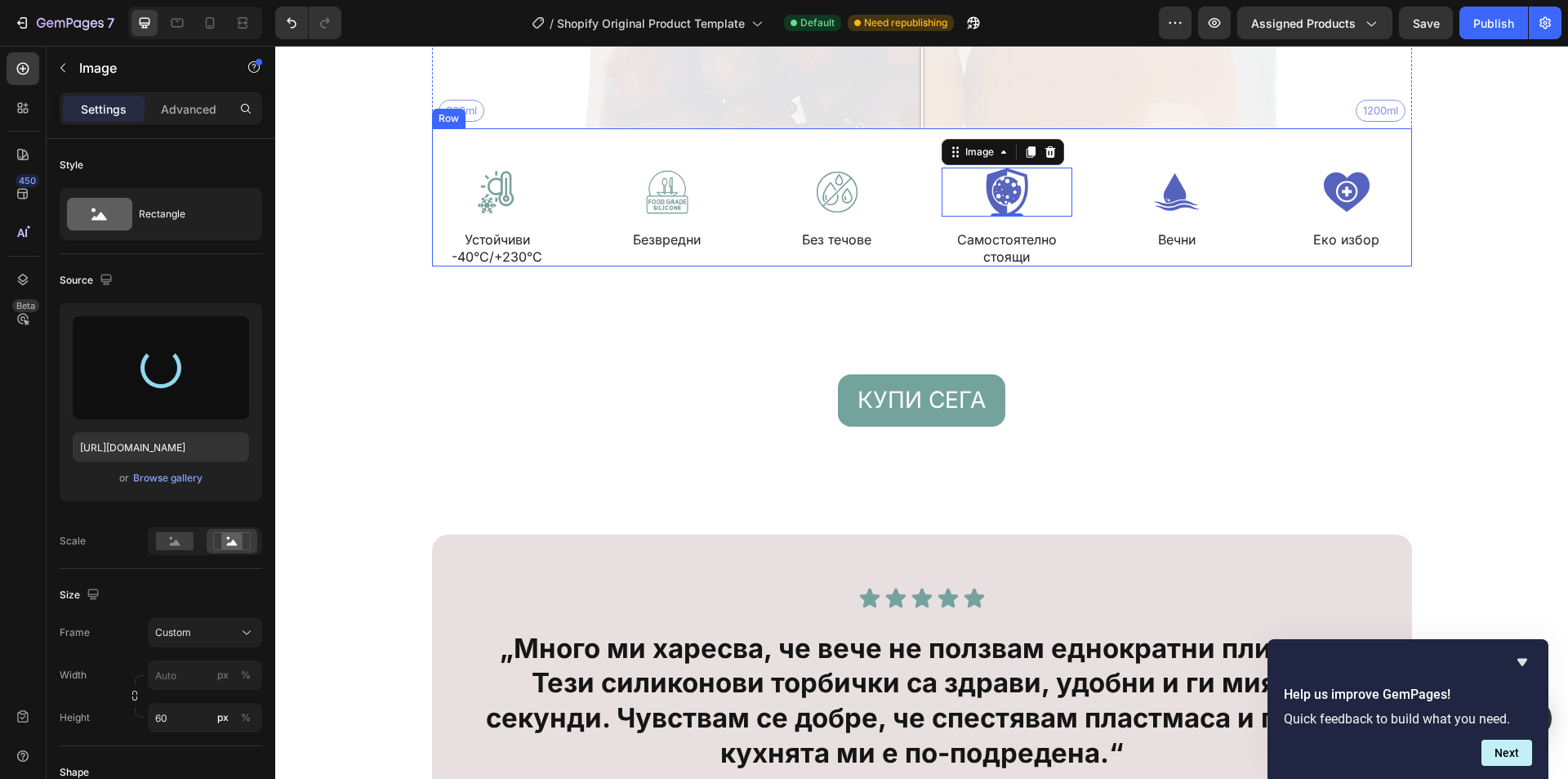
type input "https://cdn.shopify.com/s/files/1/0946/2454/7191/files/gempages_584974832639148…"
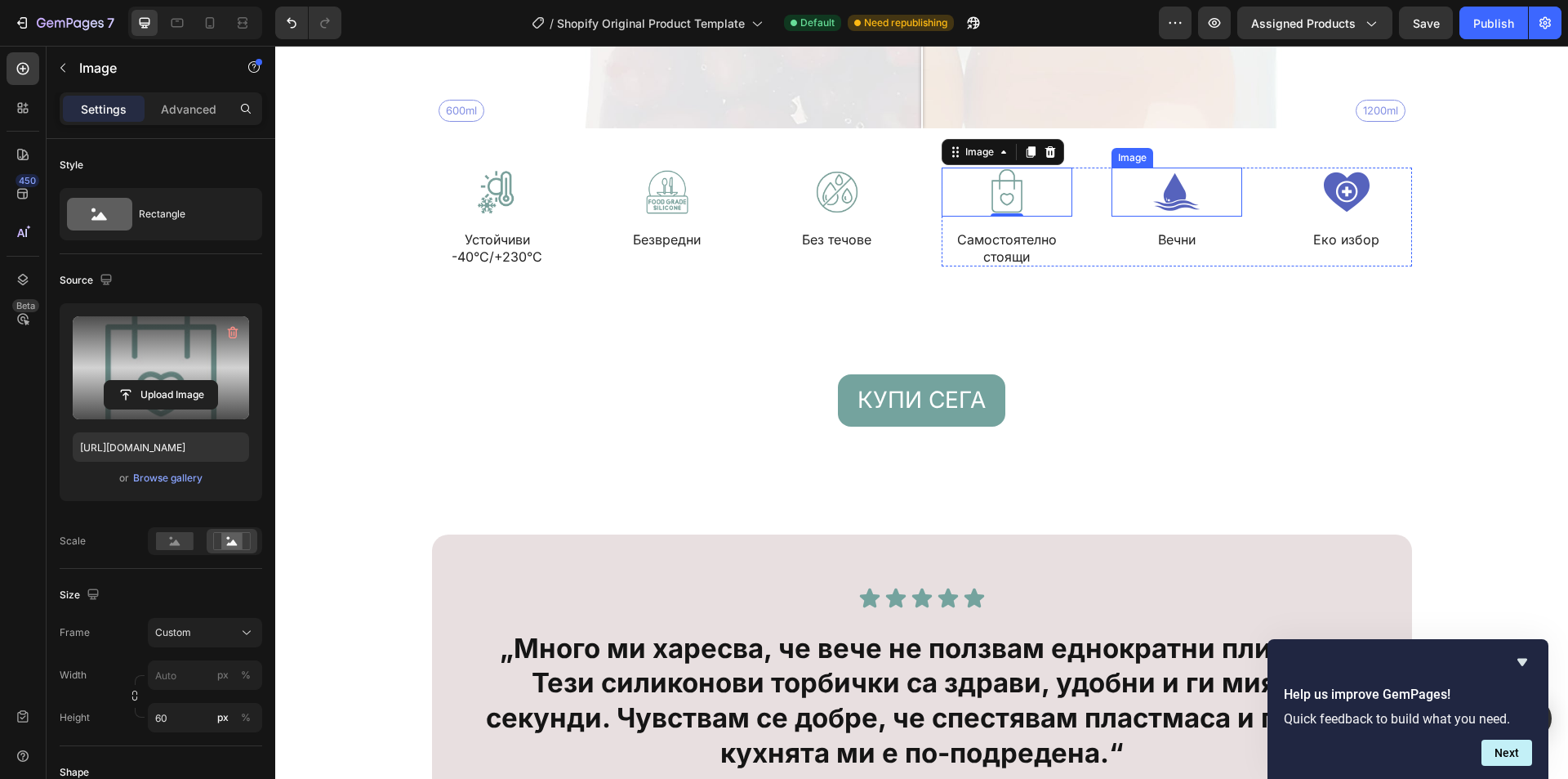
click at [1173, 185] on img at bounding box center [1178, 192] width 131 height 49
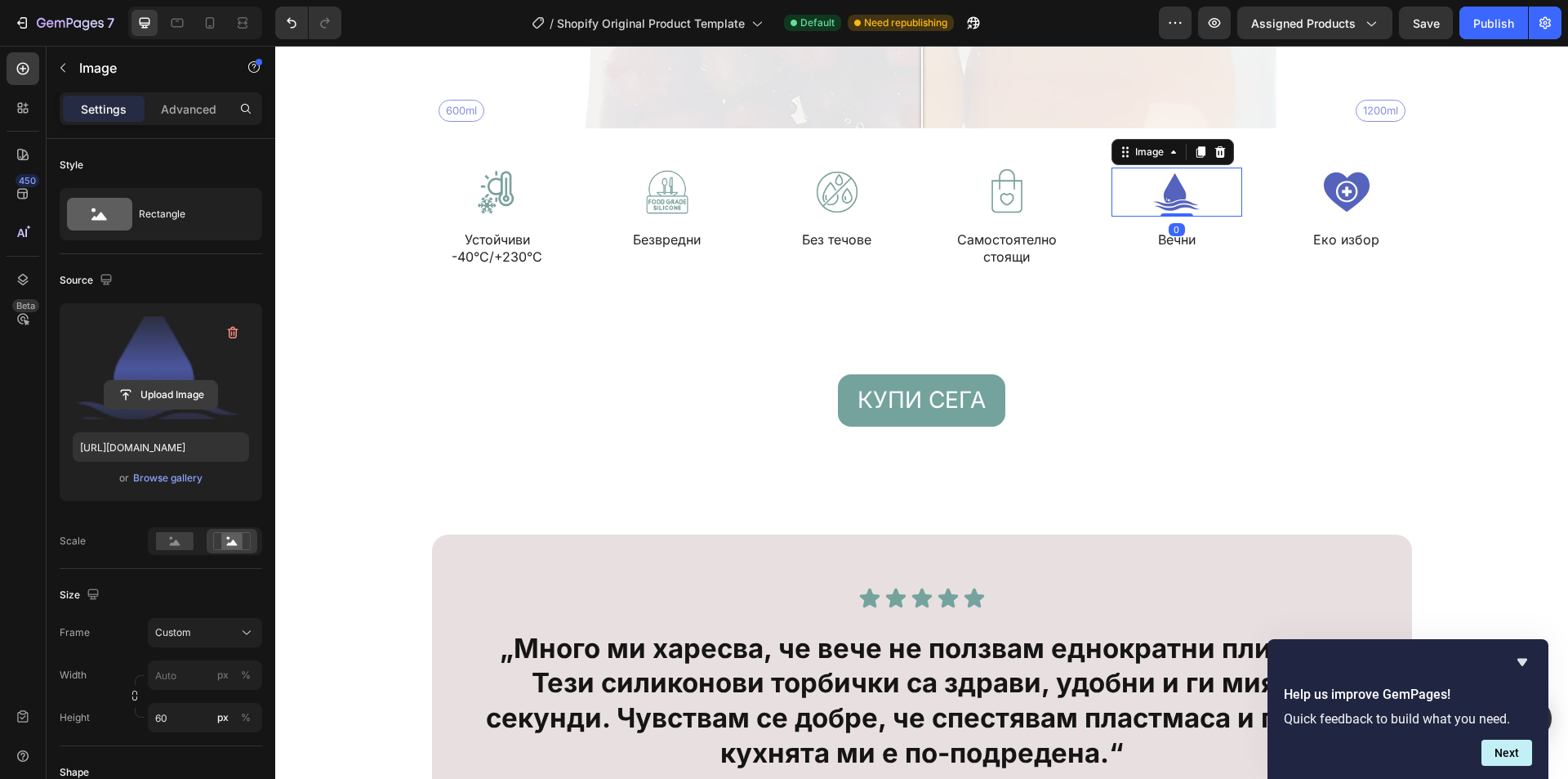
click at [158, 394] on input "file" at bounding box center [160, 394] width 113 height 28
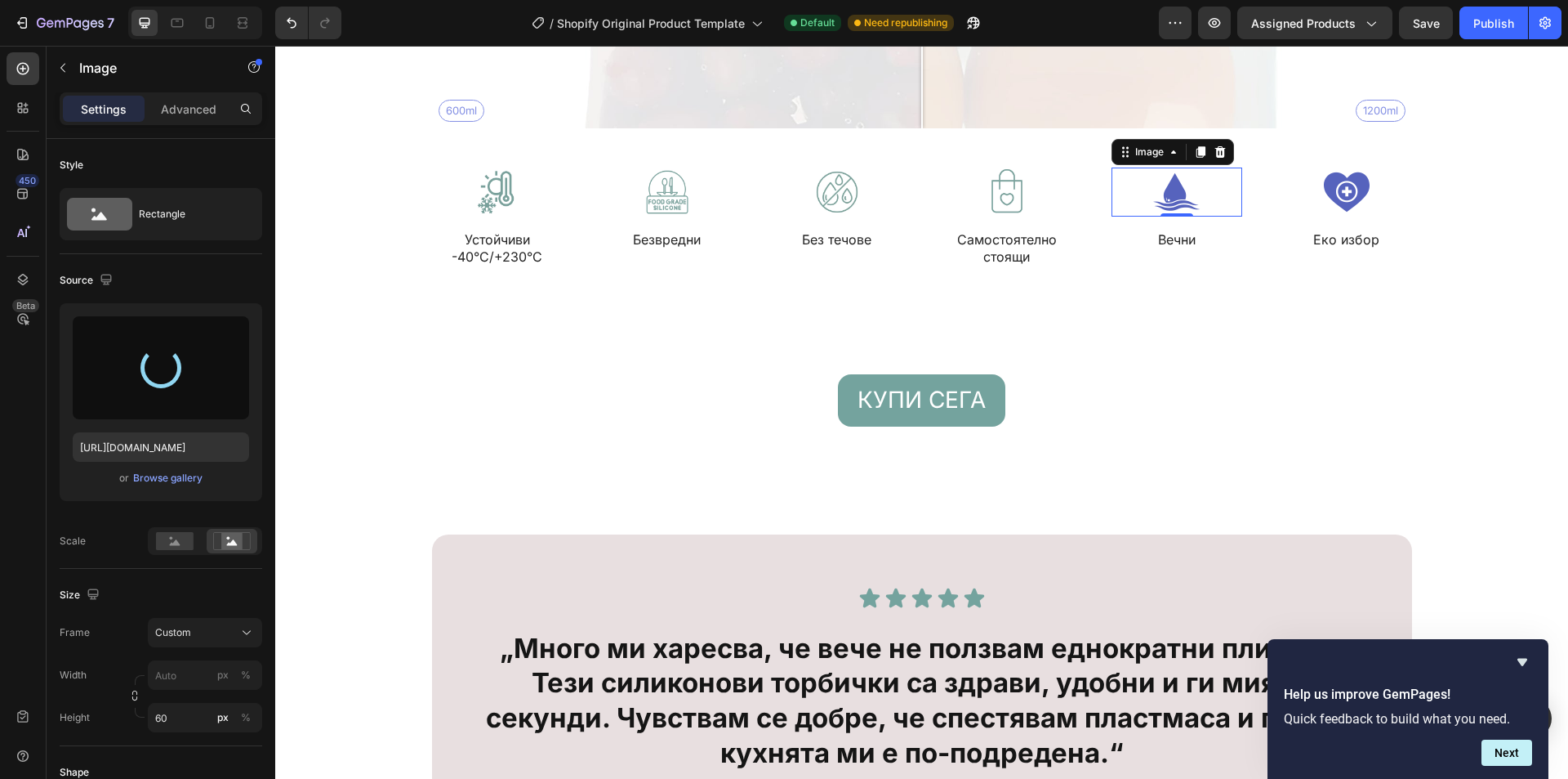
type input "https://cdn.shopify.com/s/files/1/0946/2454/7191/files/gempages_584974832639148…"
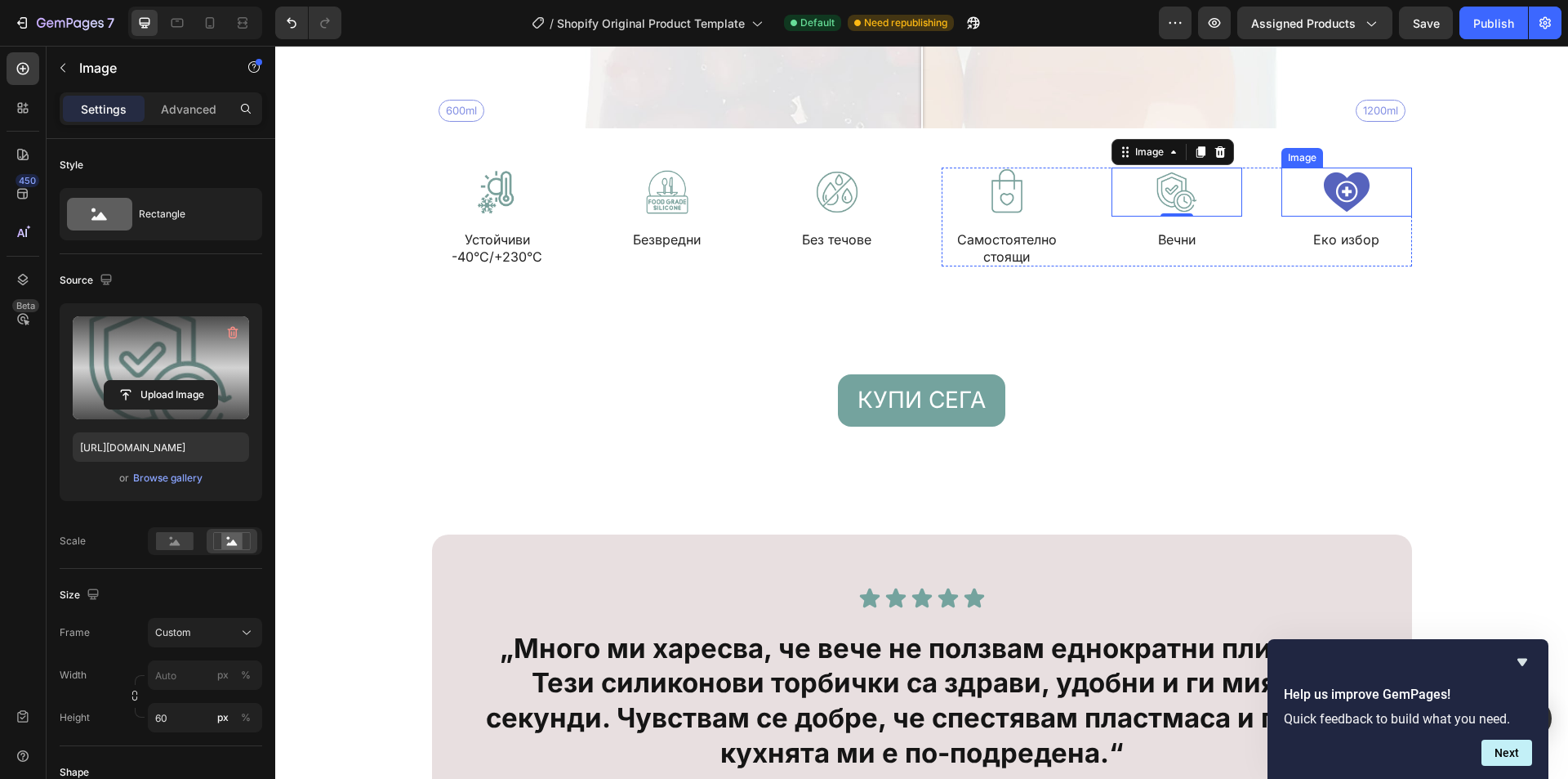
click at [1331, 185] on img at bounding box center [1347, 192] width 131 height 49
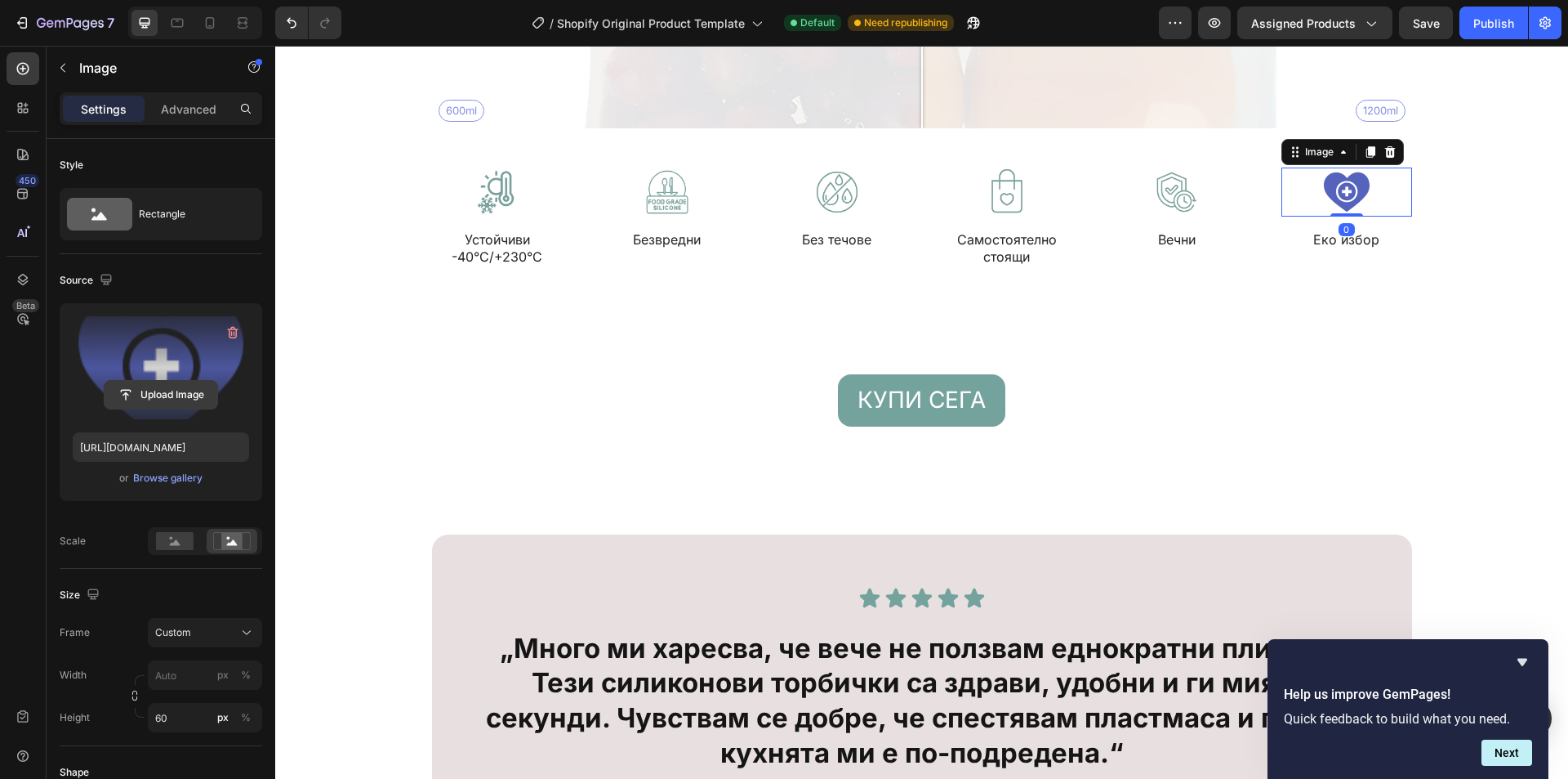
click at [148, 383] on input "file" at bounding box center [160, 394] width 113 height 28
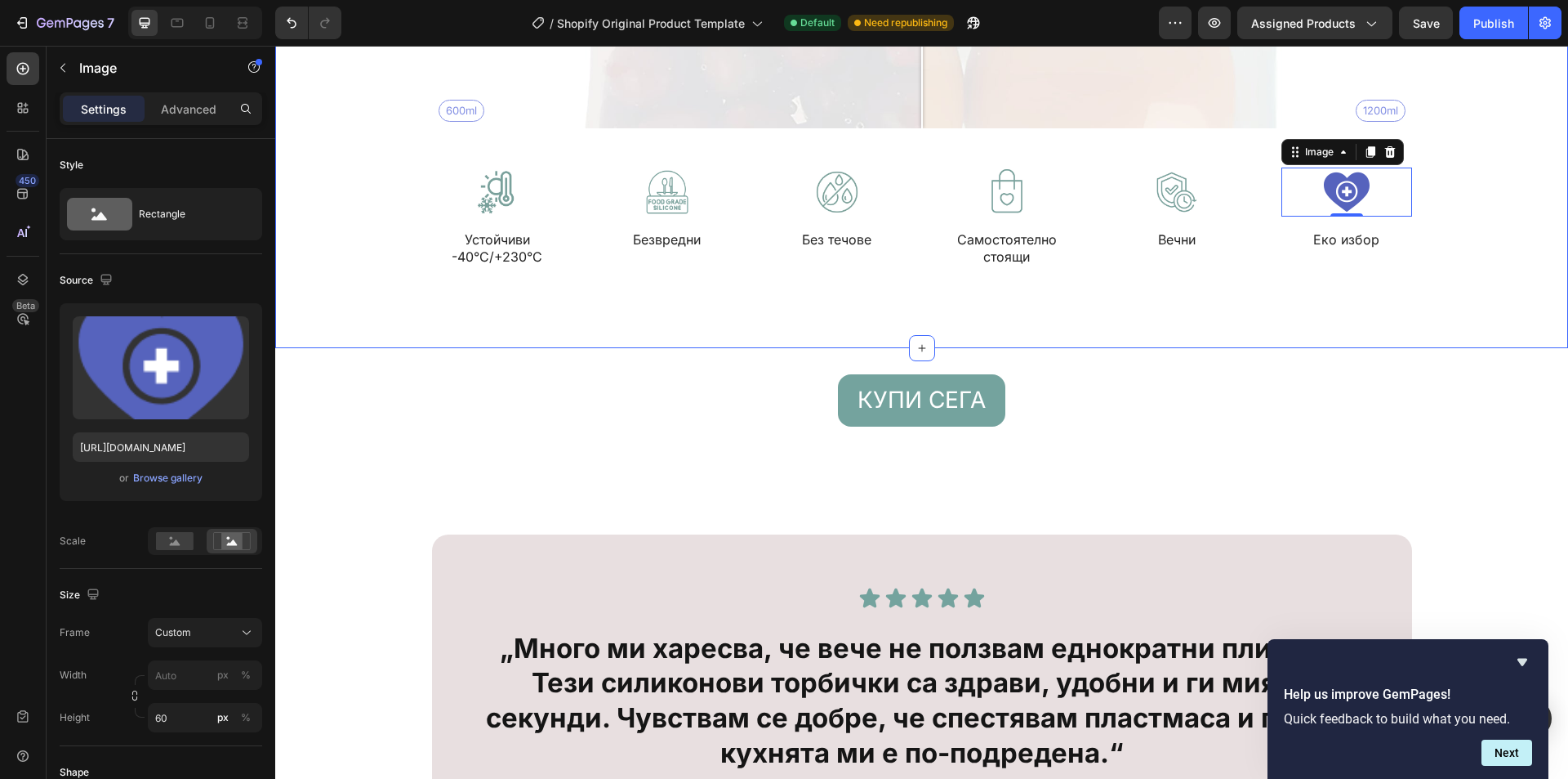
type input "https://cdn.shopify.com/s/files/1/0946/2454/7191/files/gempages_584974832639148…"
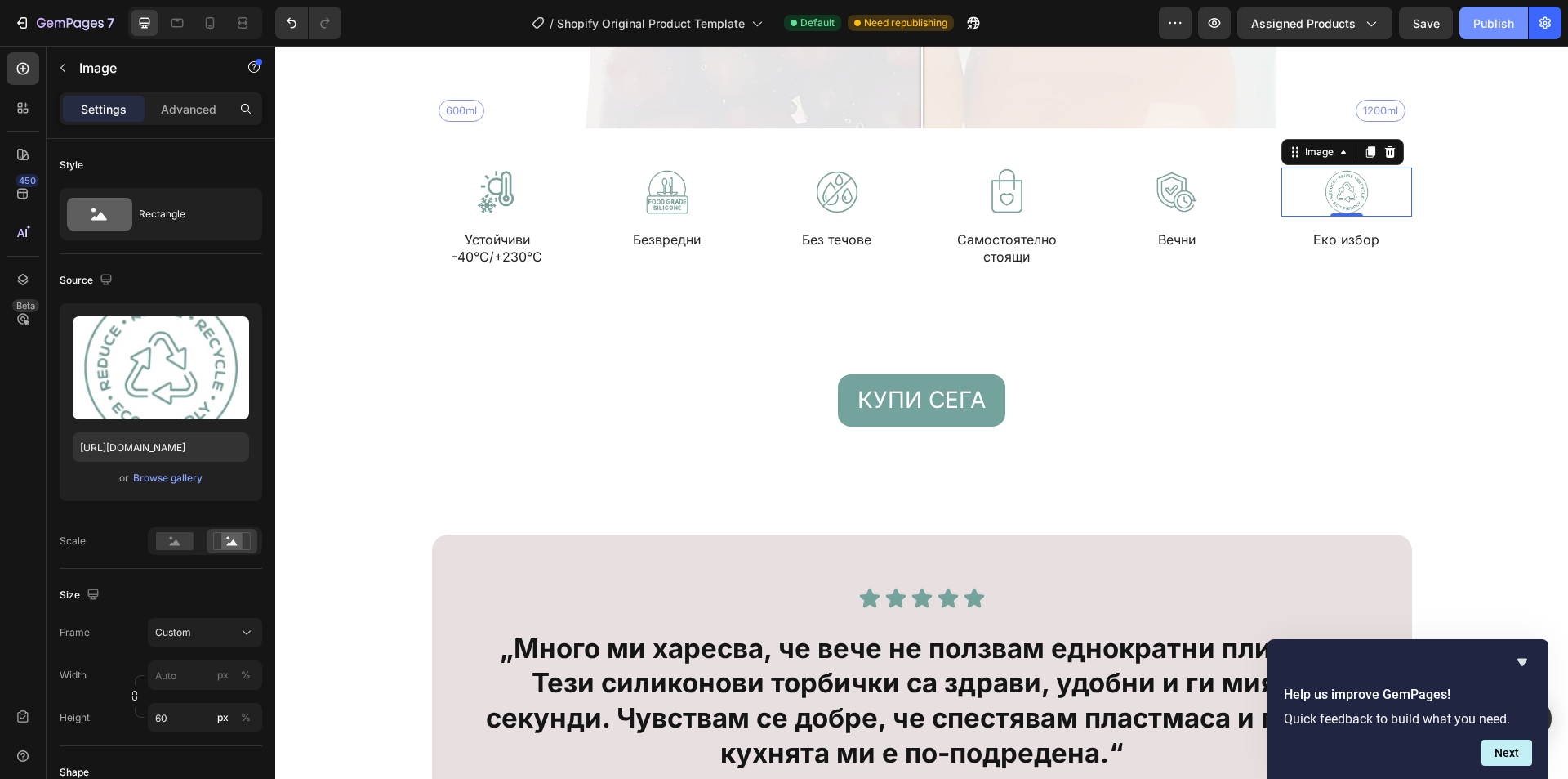
click at [1502, 18] on div "Publish" at bounding box center [1494, 23] width 40 height 17
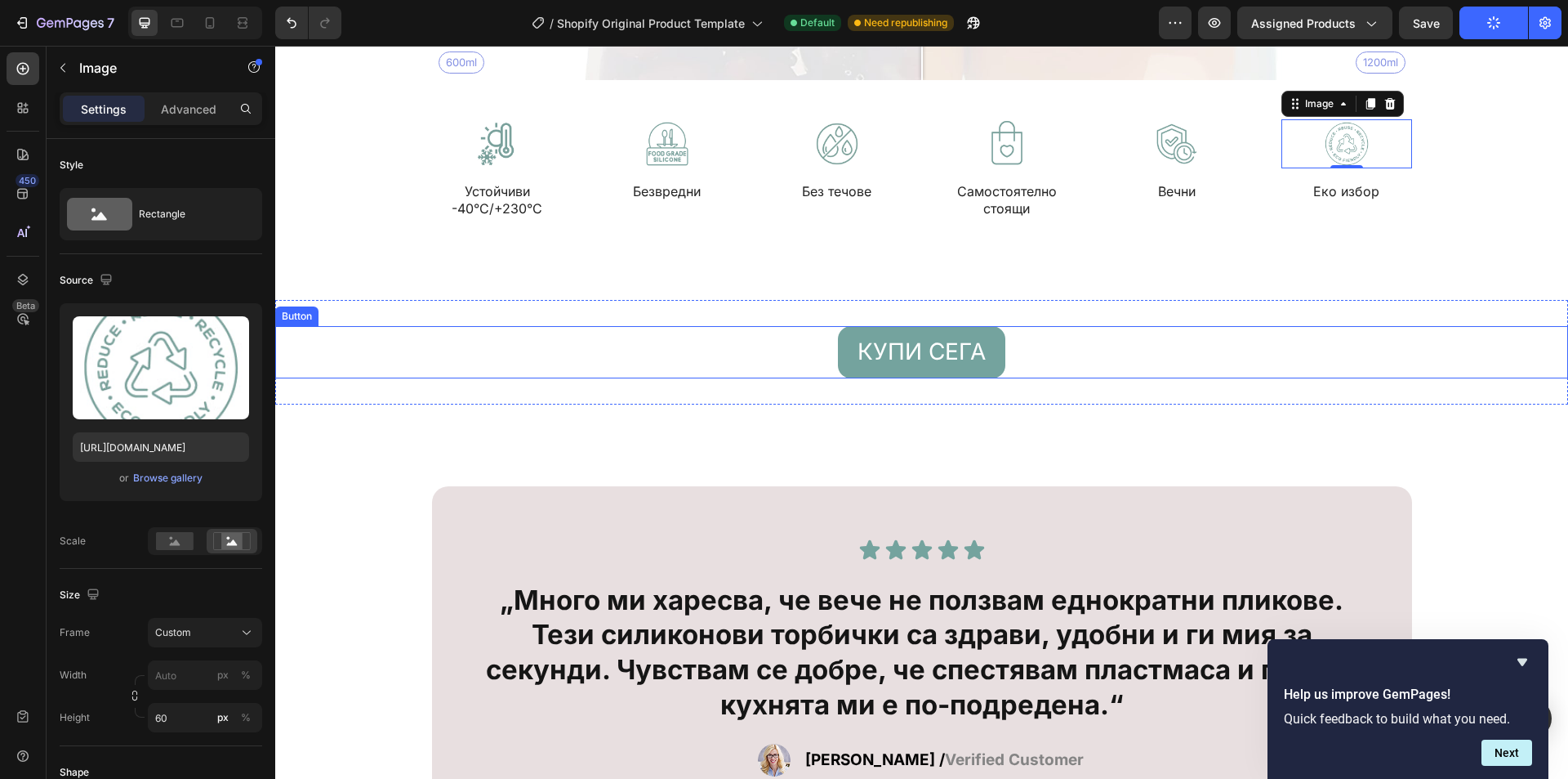
scroll to position [8008, 0]
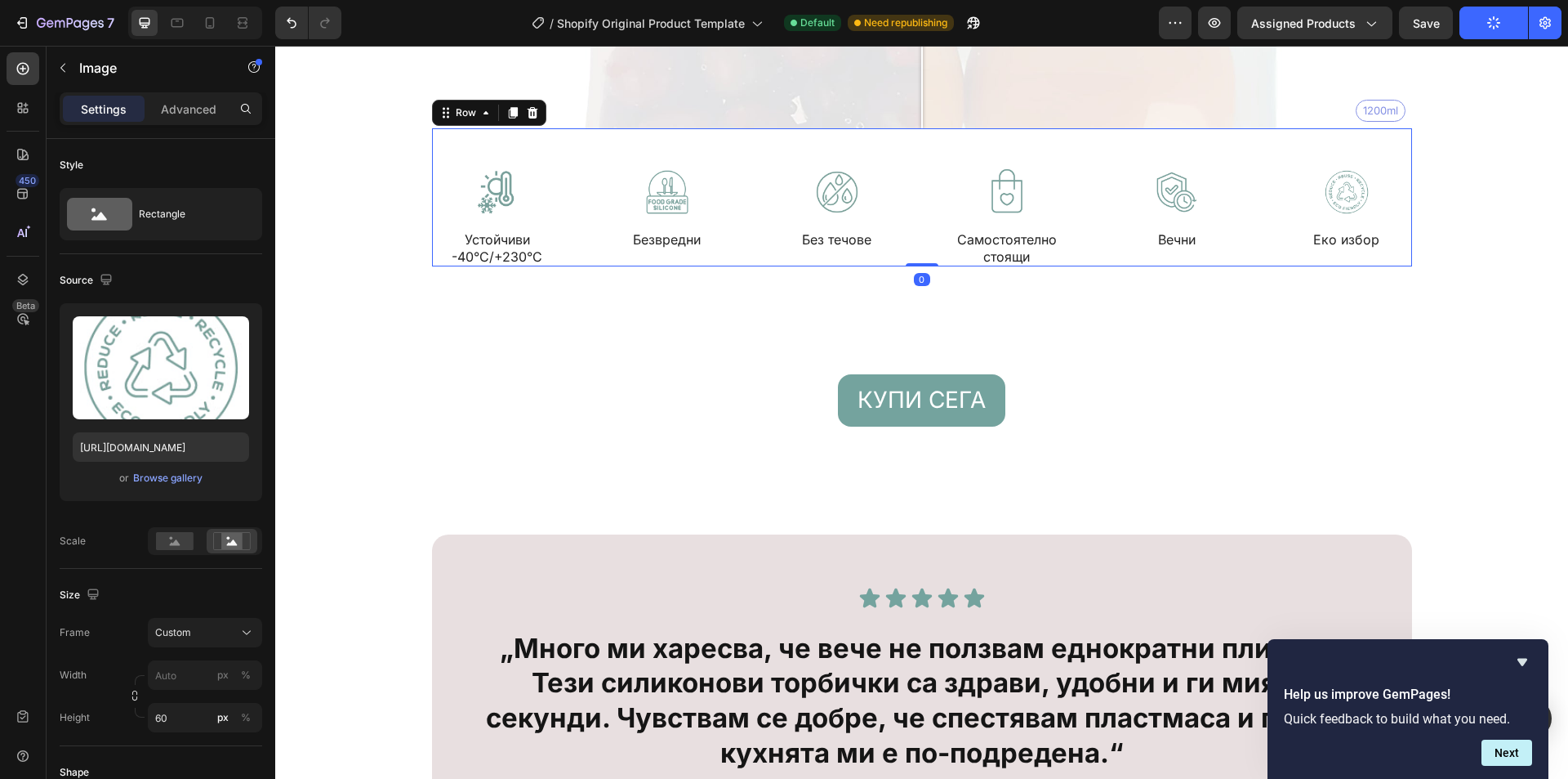
click at [974, 143] on div "Image Устойчиви -40°C/+230°C Text Block Image Безвредни Text Block Image Без те…" at bounding box center [921, 198] width 980 height 139
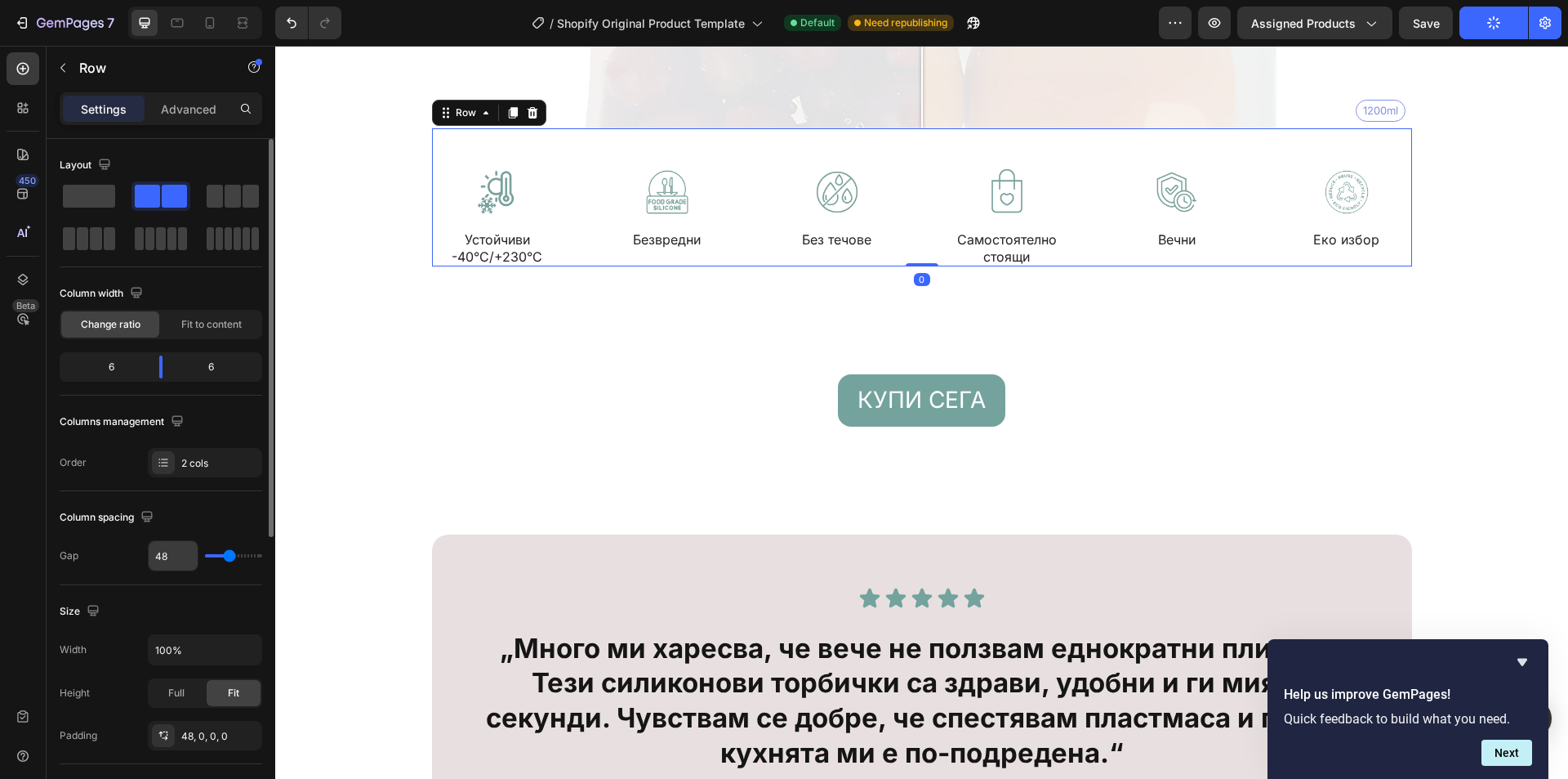
click at [156, 561] on input "48" at bounding box center [173, 555] width 49 height 30
type input "2"
type input "24"
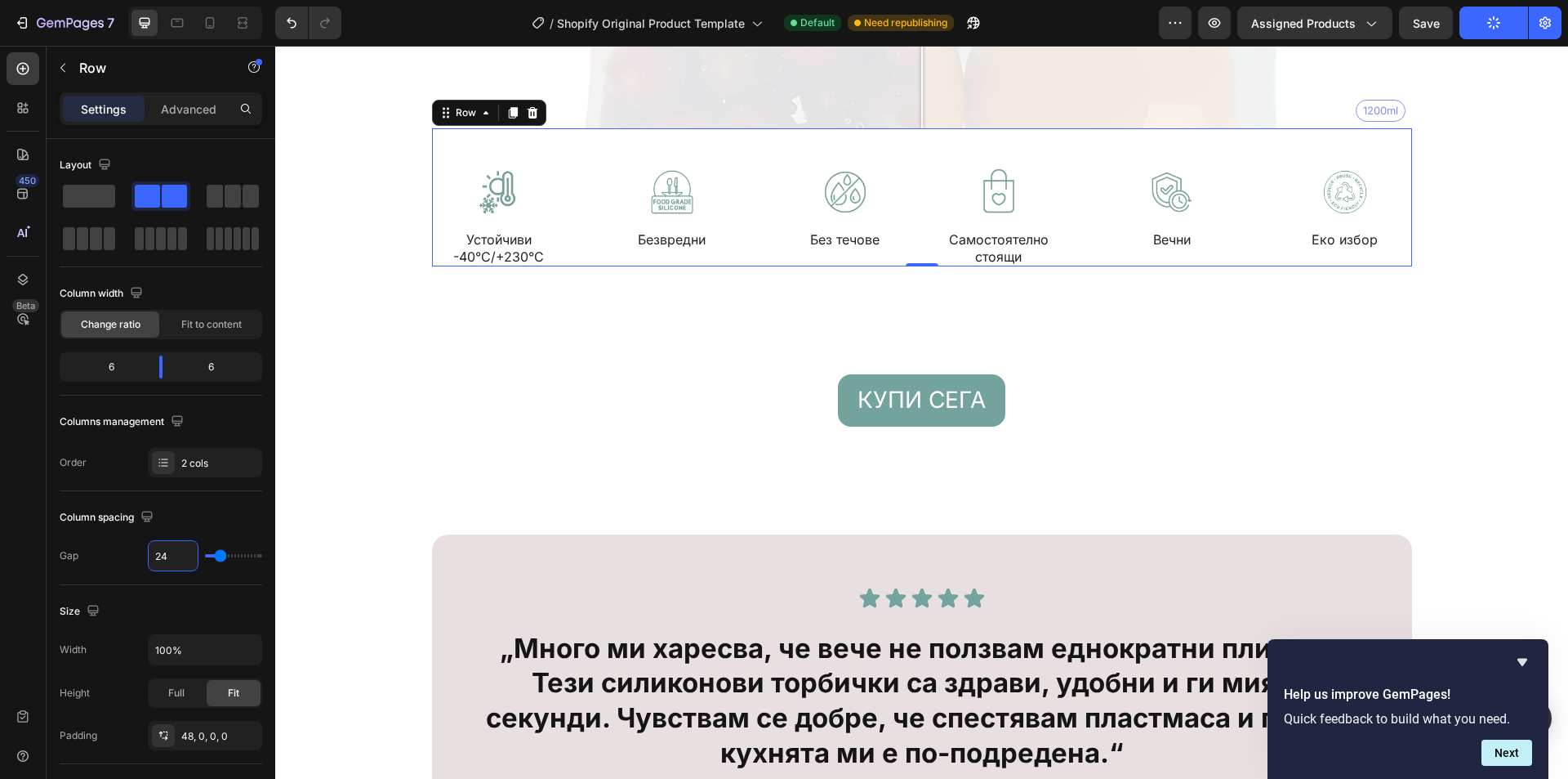
type input "24"
click at [518, 149] on div "Image Устойчиви -40°C/+230°C Text Block Image Безвредни Text Block Image Без те…" at bounding box center [921, 198] width 980 height 139
click at [578, 193] on div "Image Устойчиви -40°C/+230°C Text Block Image Безвредни Text Block Image Без те…" at bounding box center [672, 217] width 480 height 99
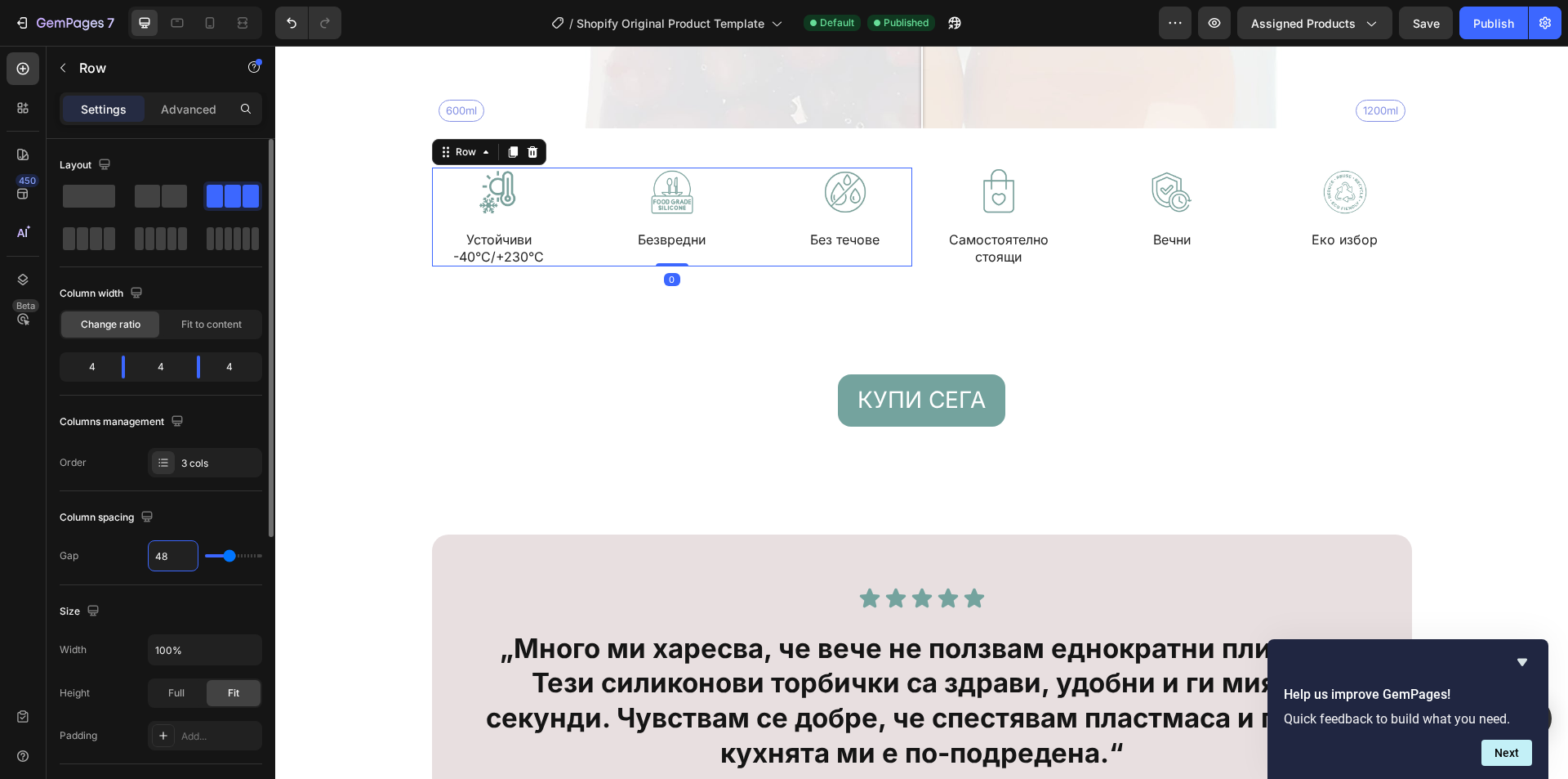
click at [179, 551] on input "48" at bounding box center [173, 555] width 49 height 30
type input "2"
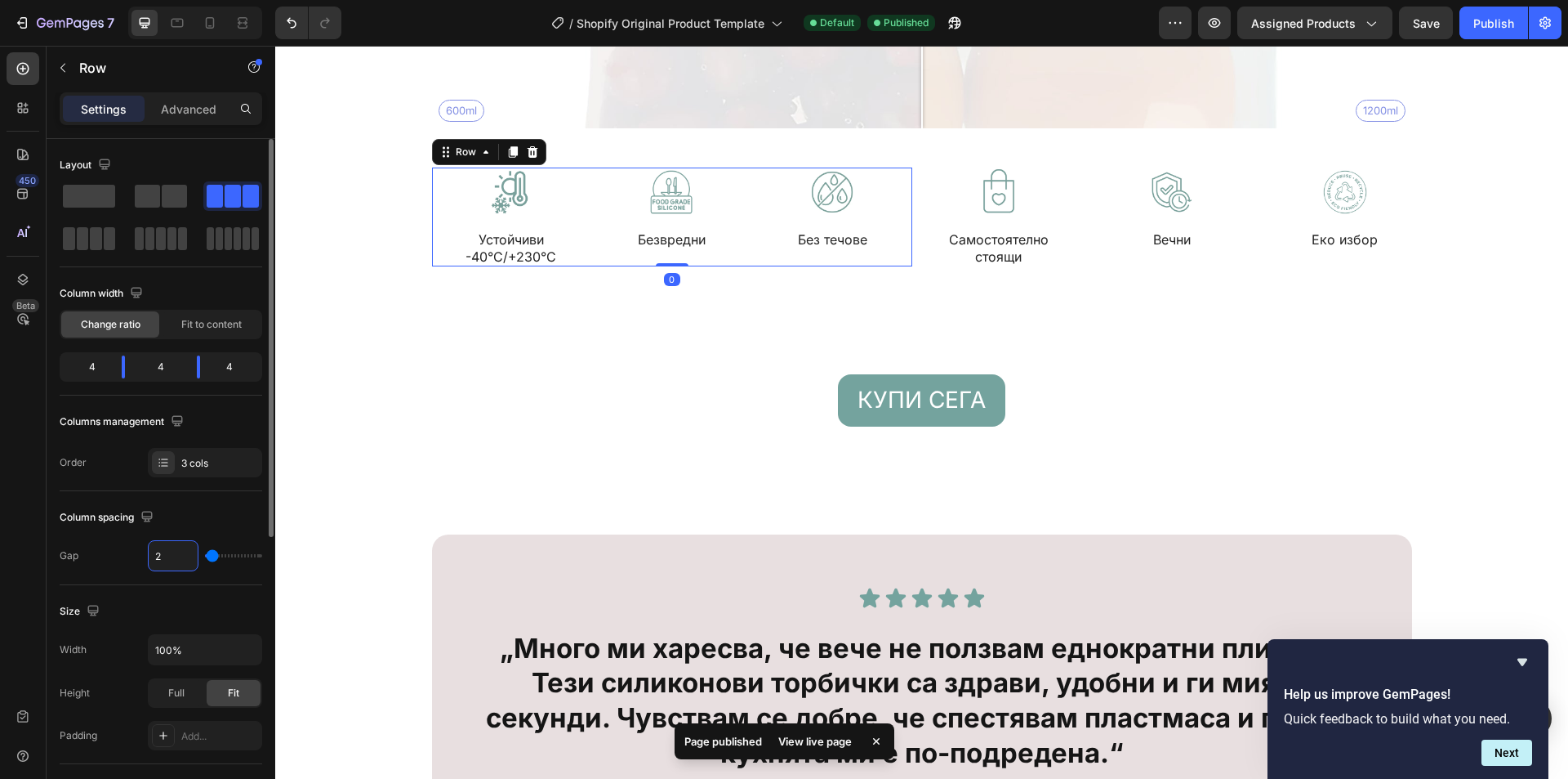
type input "24"
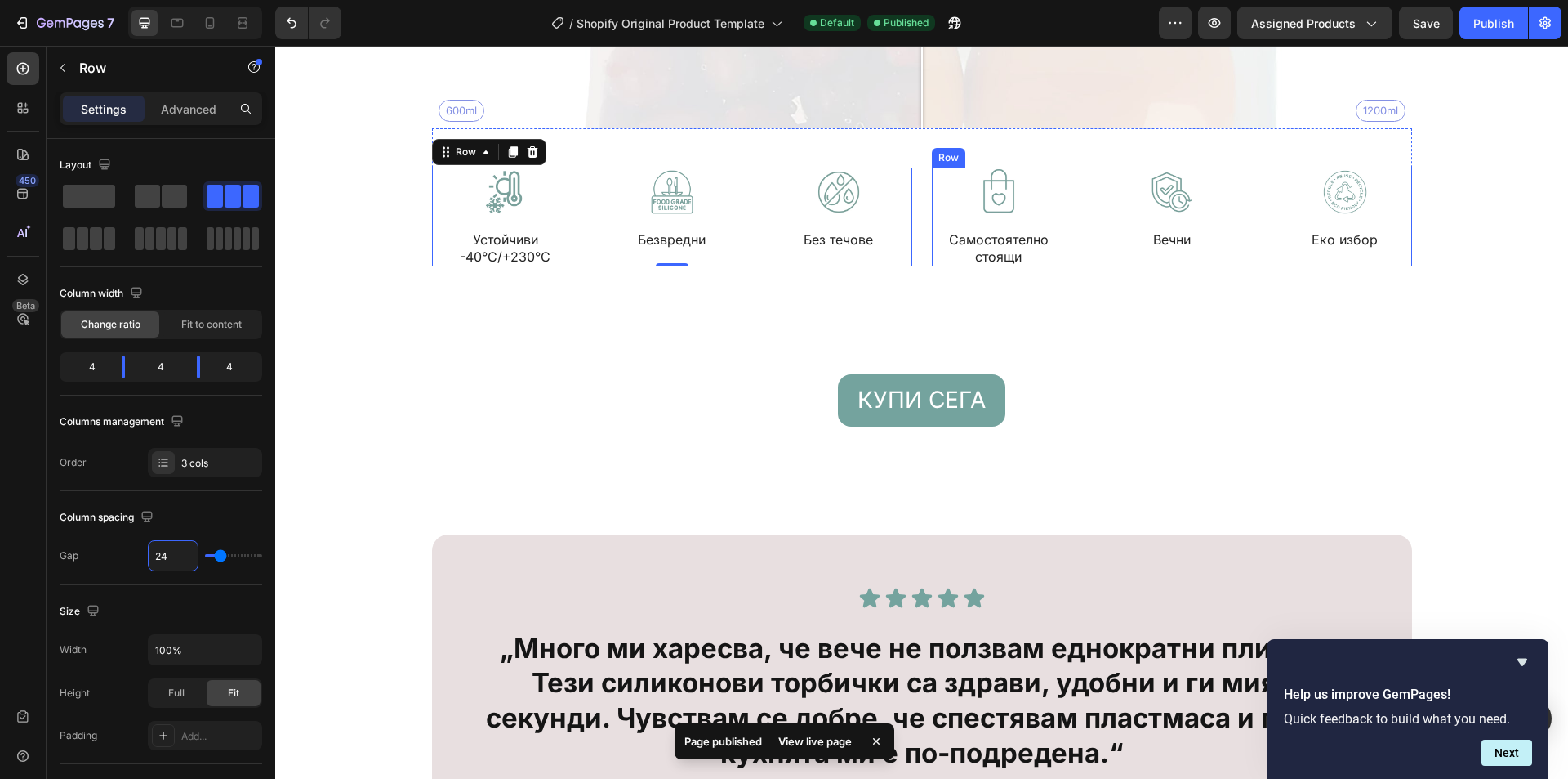
click at [1071, 175] on div "Image Самостоятелно стоящи Text Block Image Вечни Text Block Image Еко избор Te…" at bounding box center [1172, 217] width 480 height 99
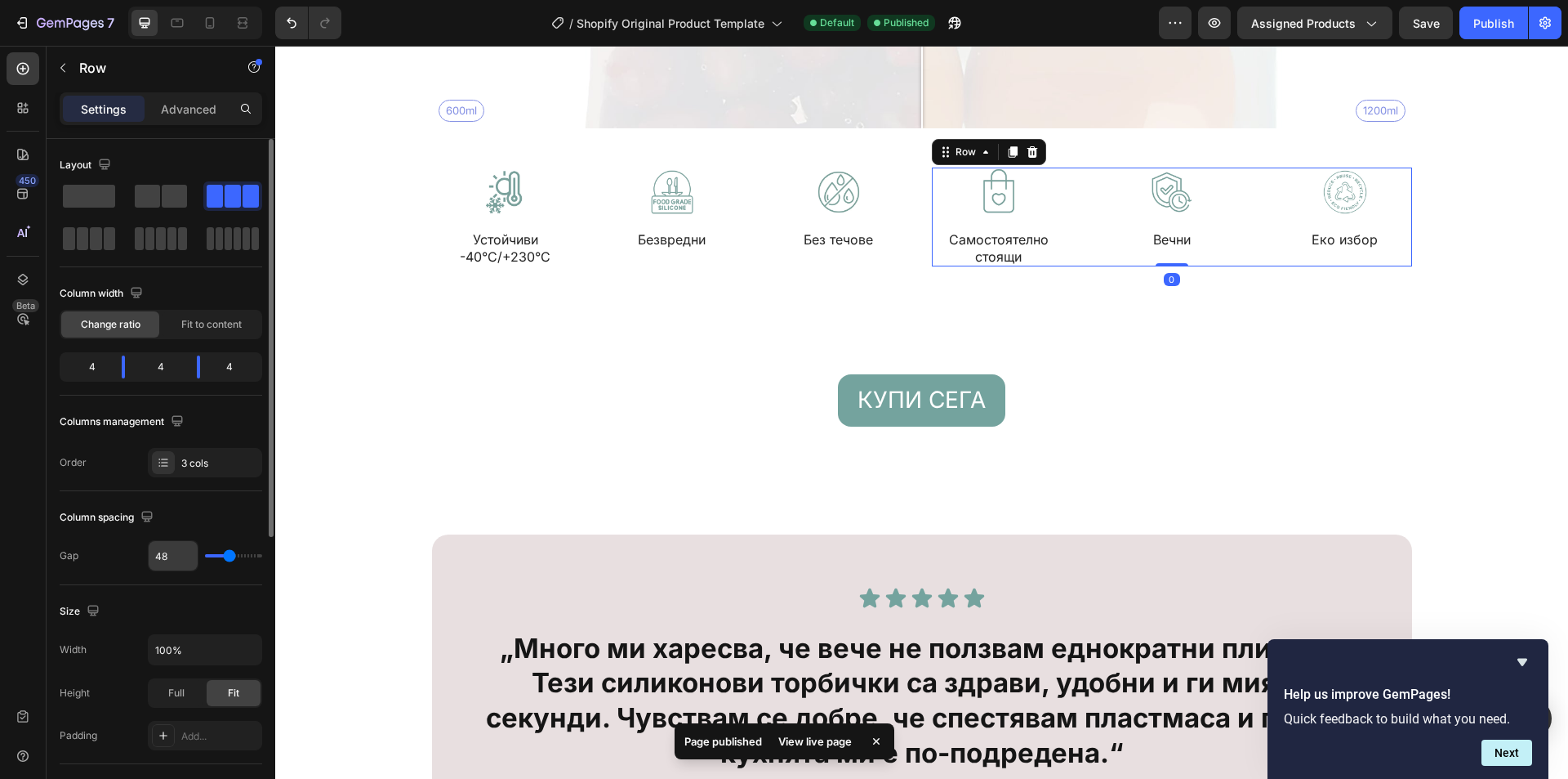
click at [196, 561] on input "48" at bounding box center [173, 555] width 49 height 30
type input "2"
type input "24"
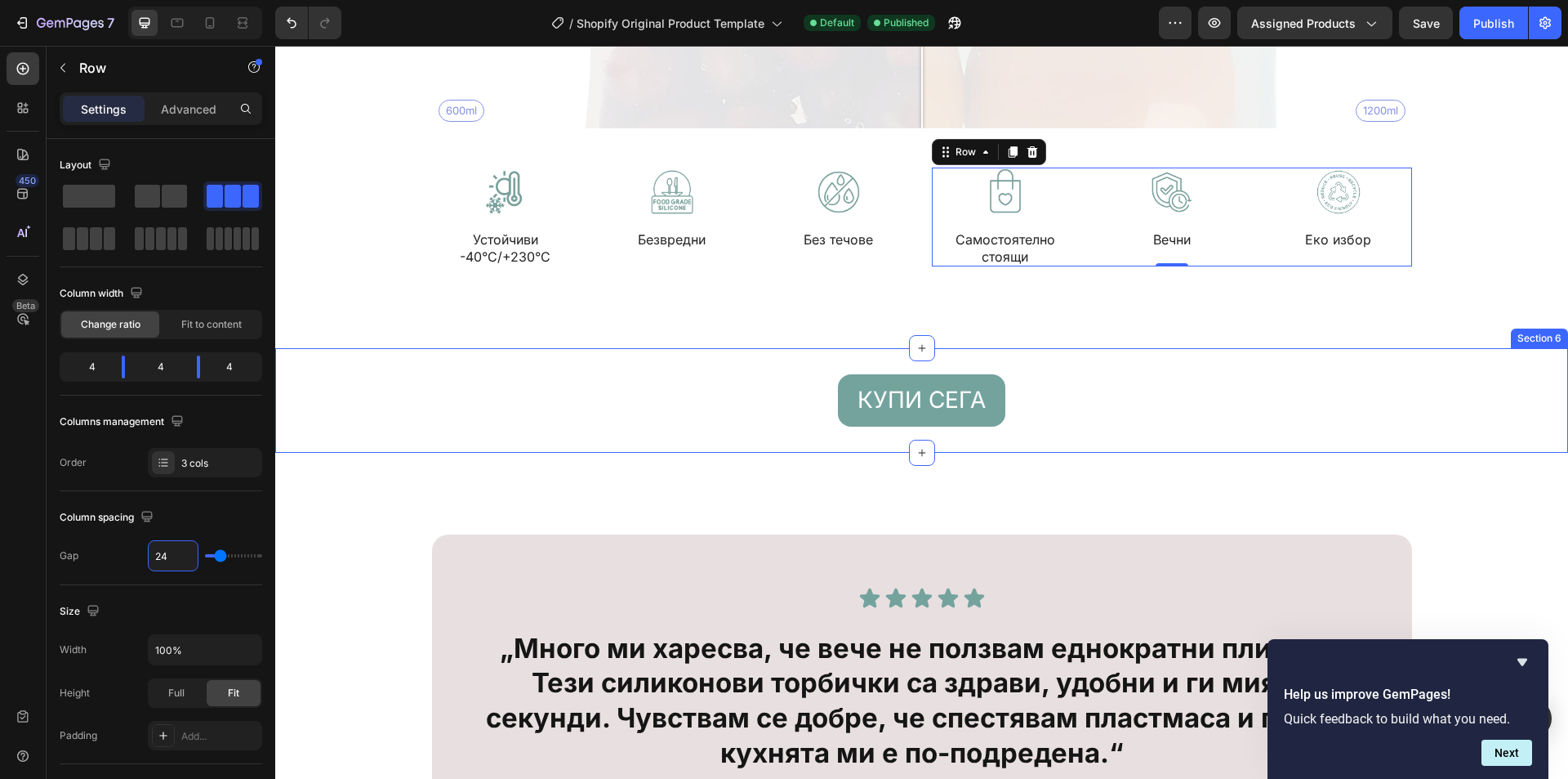
click at [610, 437] on div "КУПИ СЕГА Button Section 6" at bounding box center [922, 400] width 1293 height 104
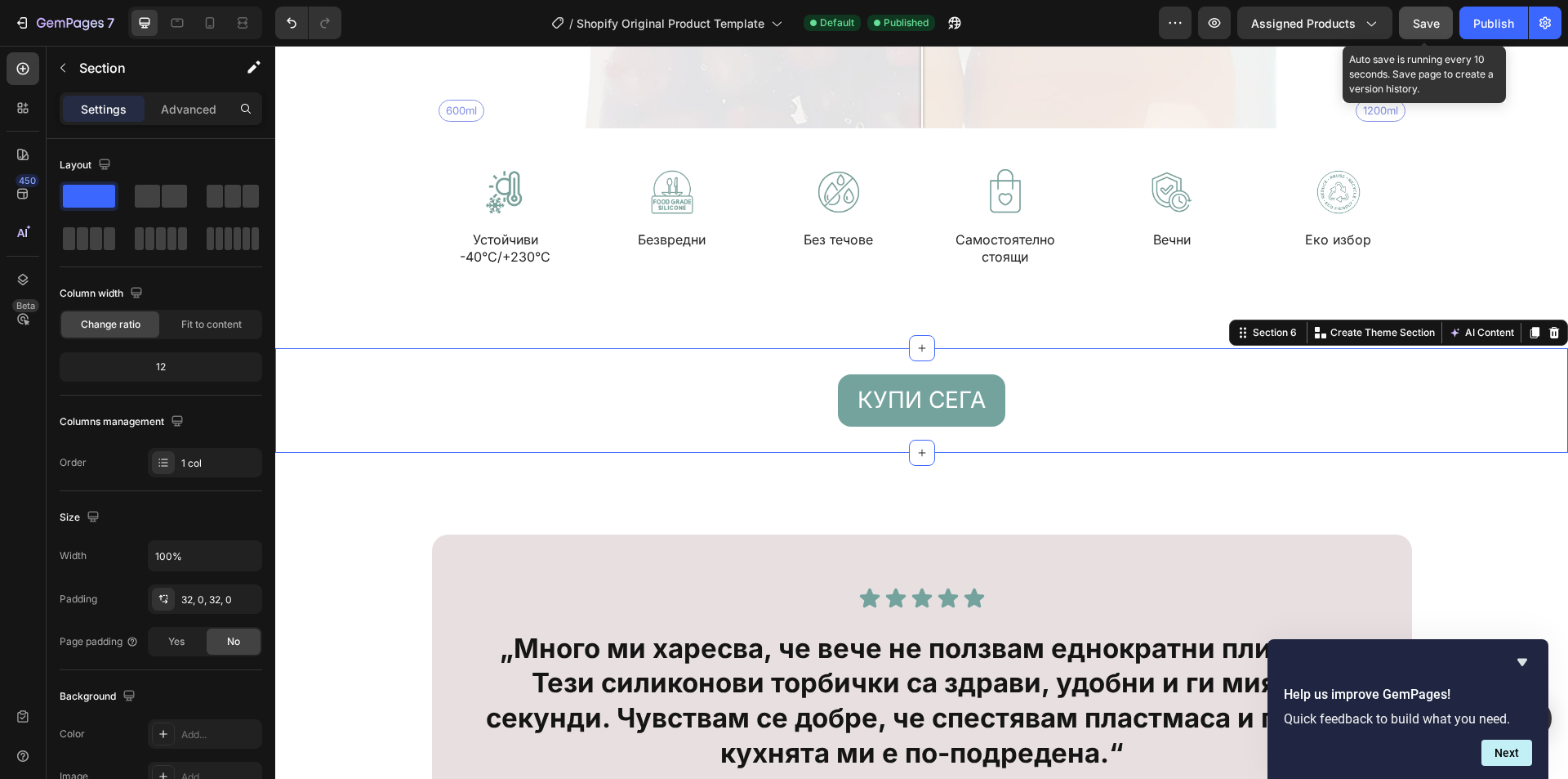
click at [1421, 13] on button "Save" at bounding box center [1426, 23] width 54 height 33
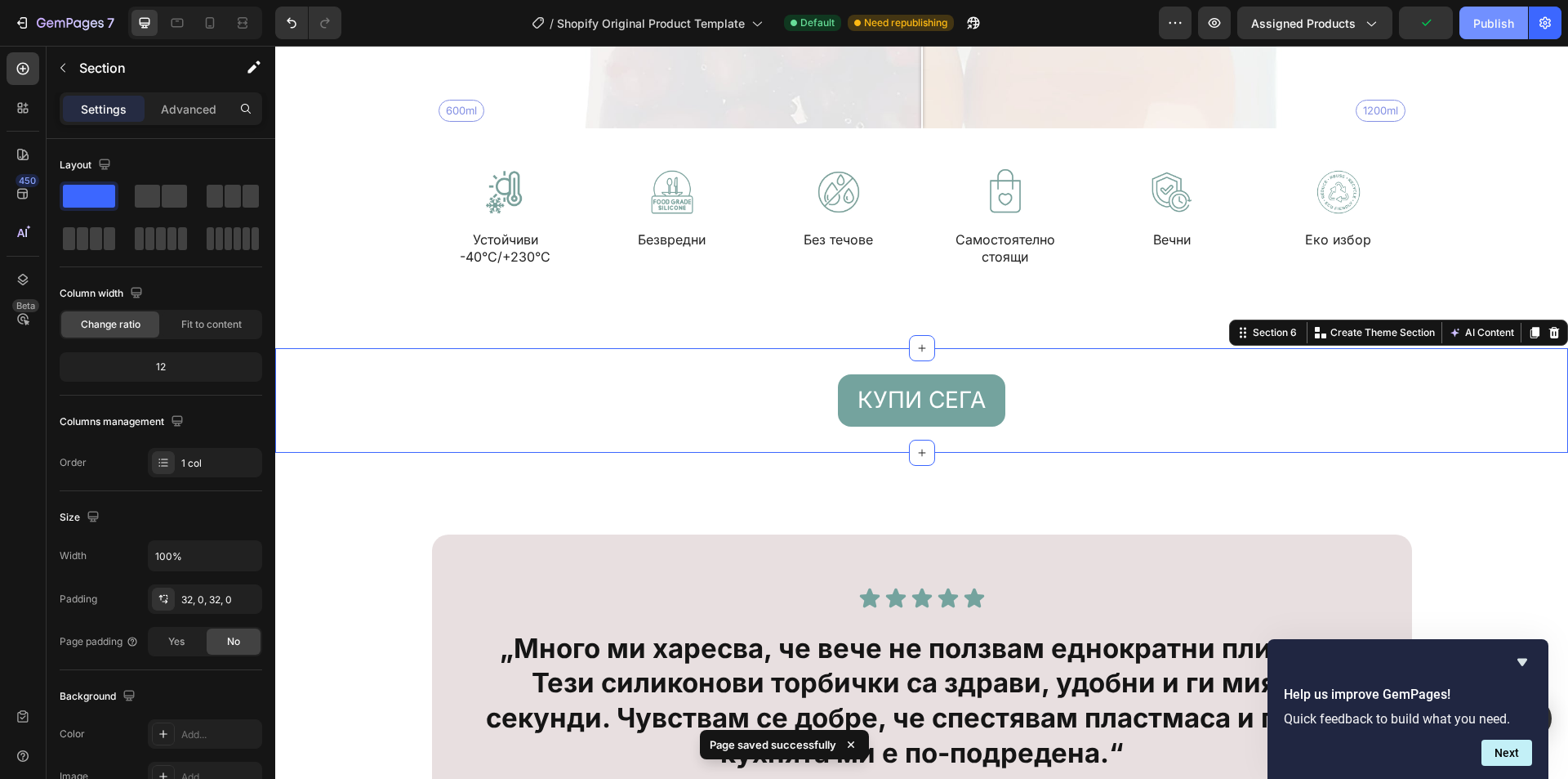
click at [1504, 33] on button "Publish" at bounding box center [1494, 23] width 68 height 33
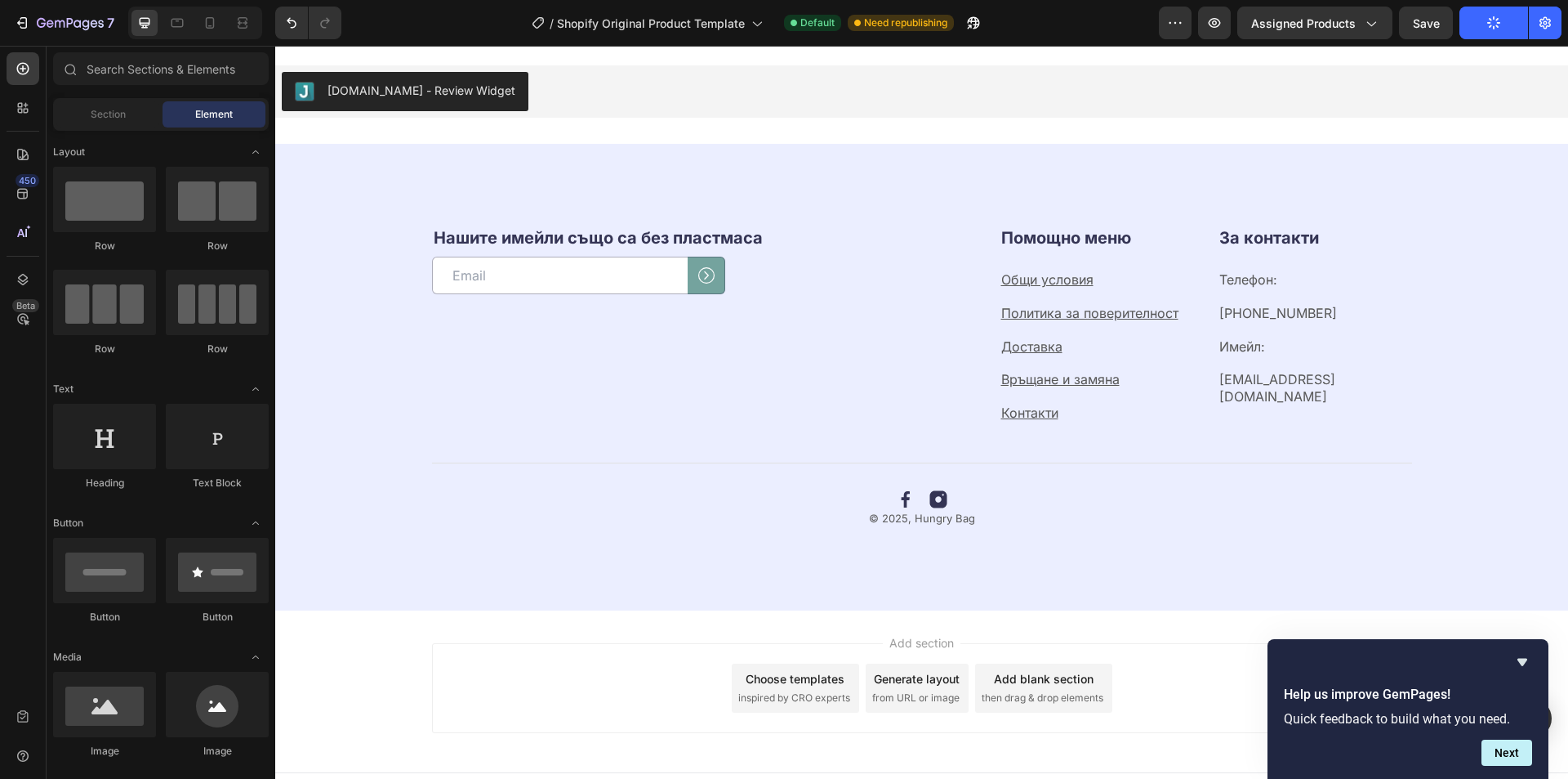
scroll to position [11058, 0]
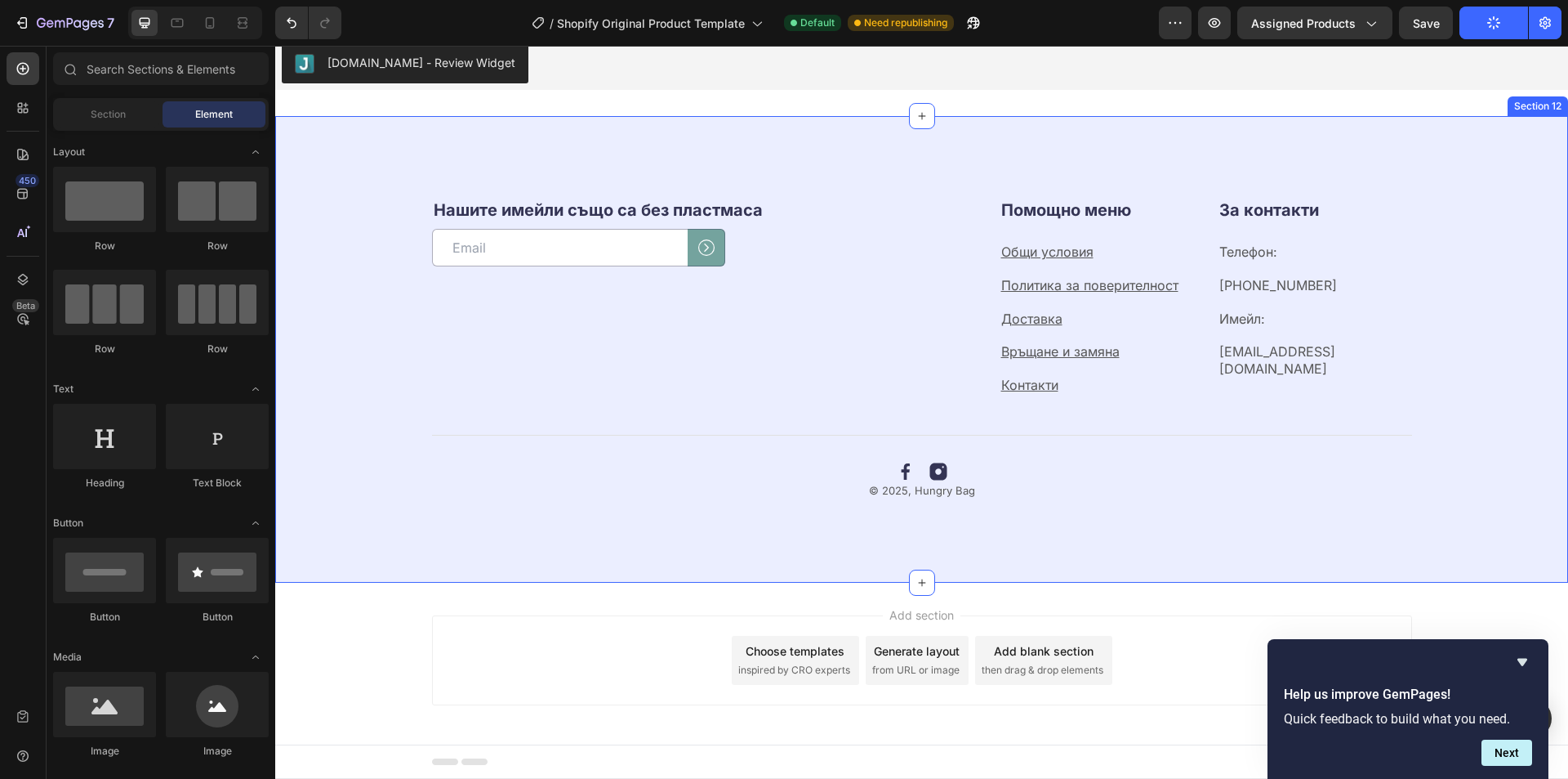
click at [300, 154] on div "Нашите имейли също са без пластмаса Heading Email Field Submit Button Row Newsl…" at bounding box center [922, 348] width 1293 height 466
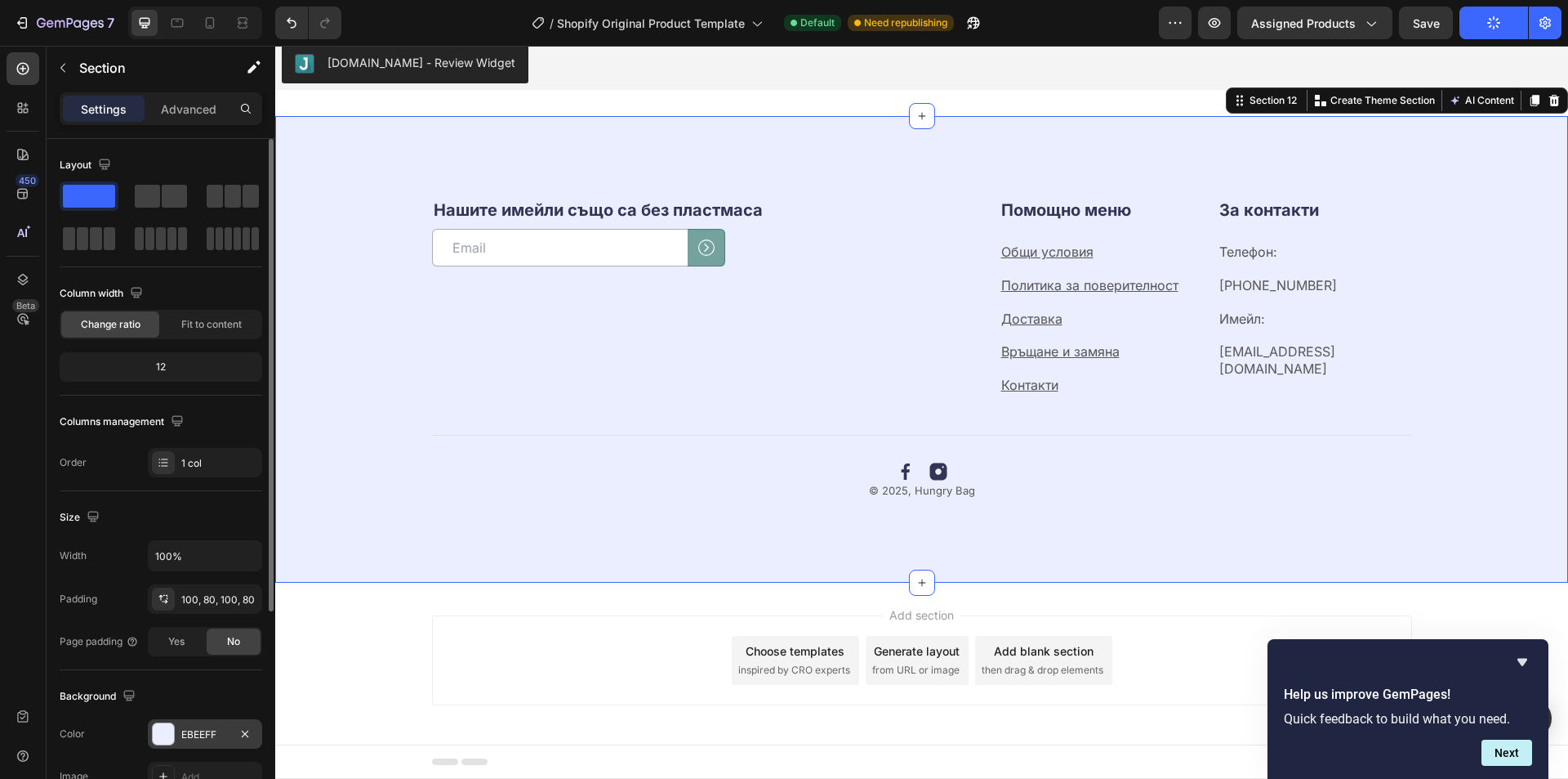
click at [193, 734] on div "EBEEFF" at bounding box center [204, 734] width 47 height 14
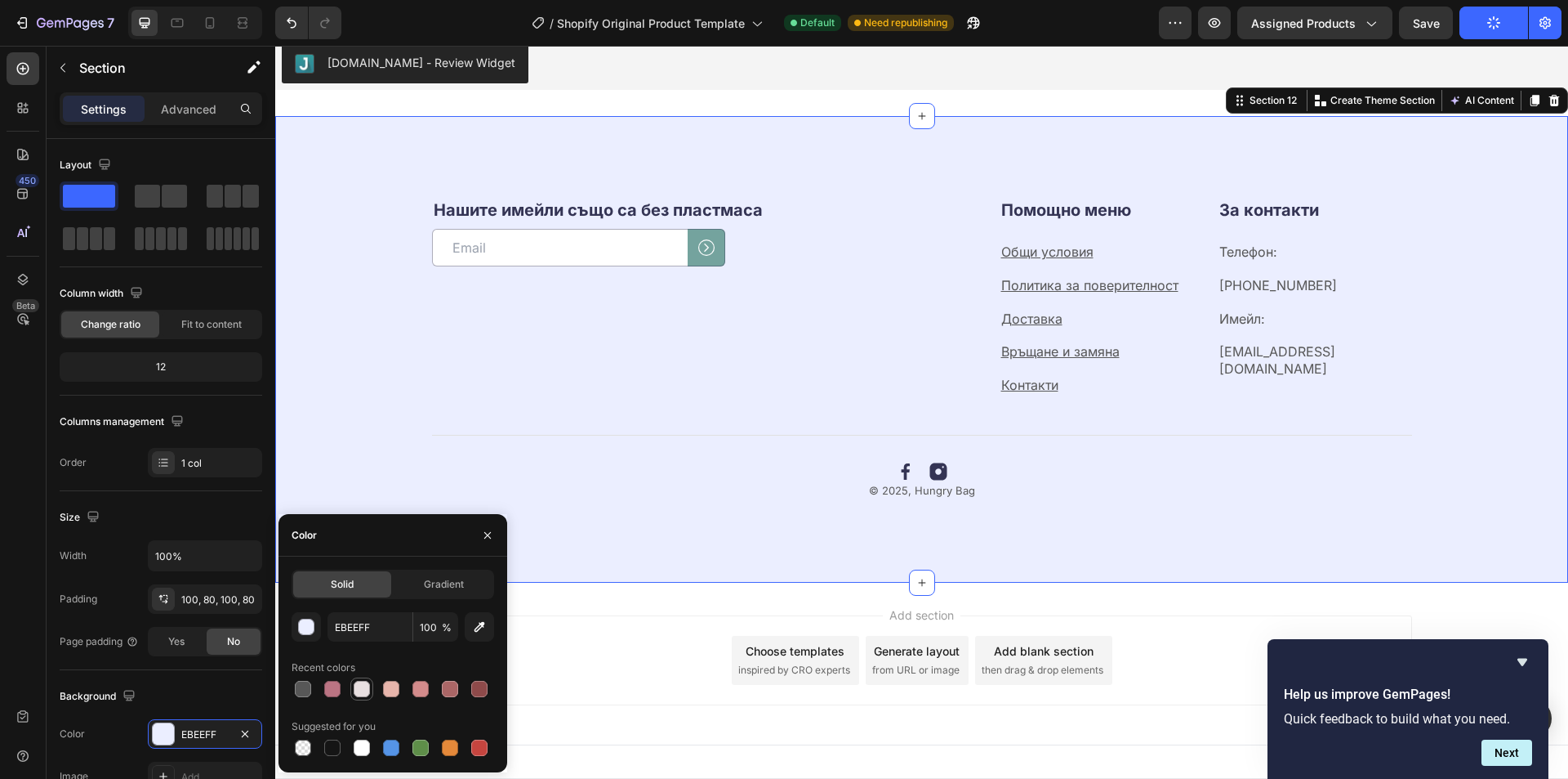
click at [359, 698] on div at bounding box center [361, 688] width 19 height 19
type input "E8DFE0"
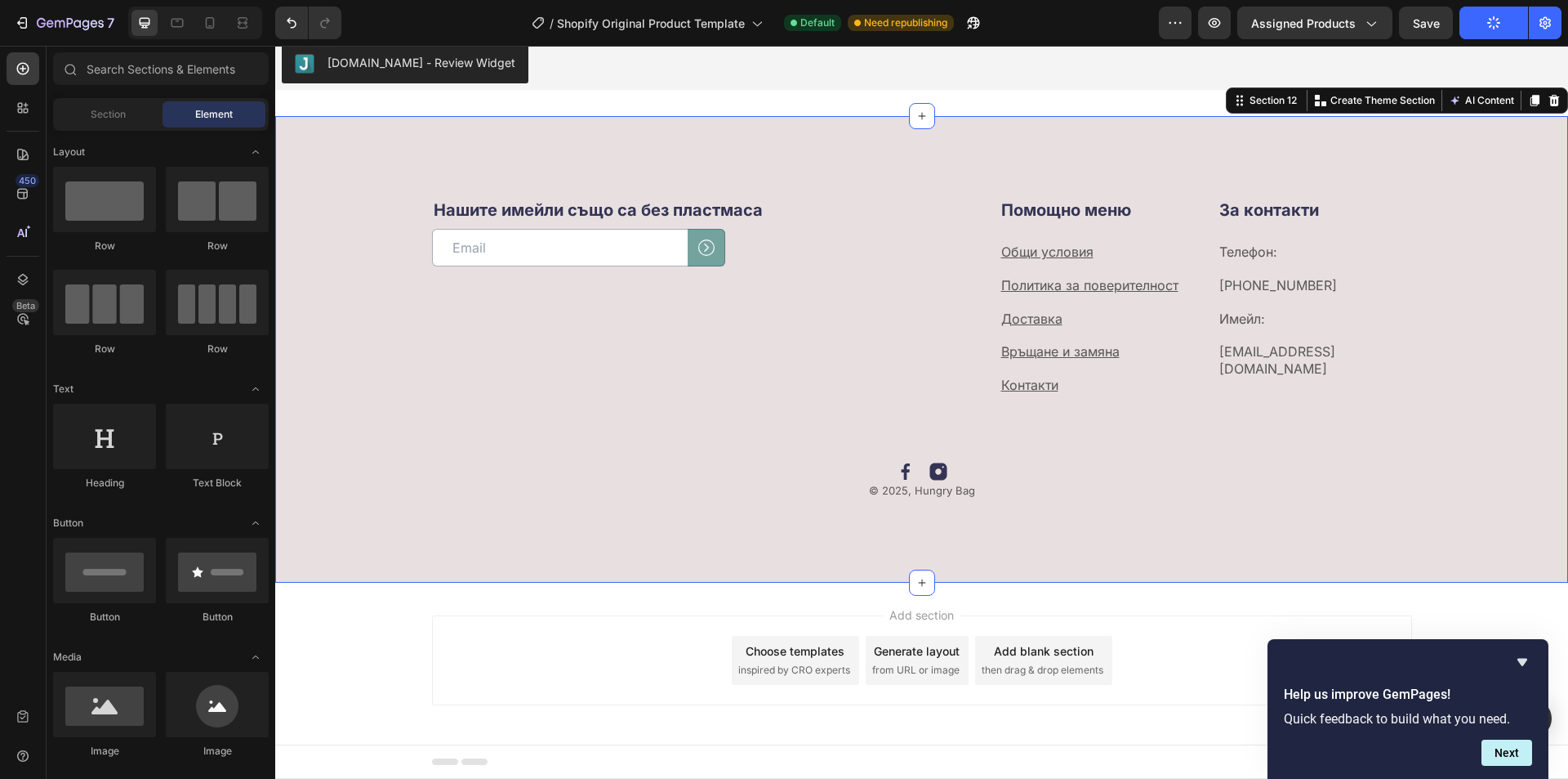
click at [721, 616] on div "Add section Choose templates inspired by CRO experts Generate layout from URL o…" at bounding box center [921, 659] width 980 height 90
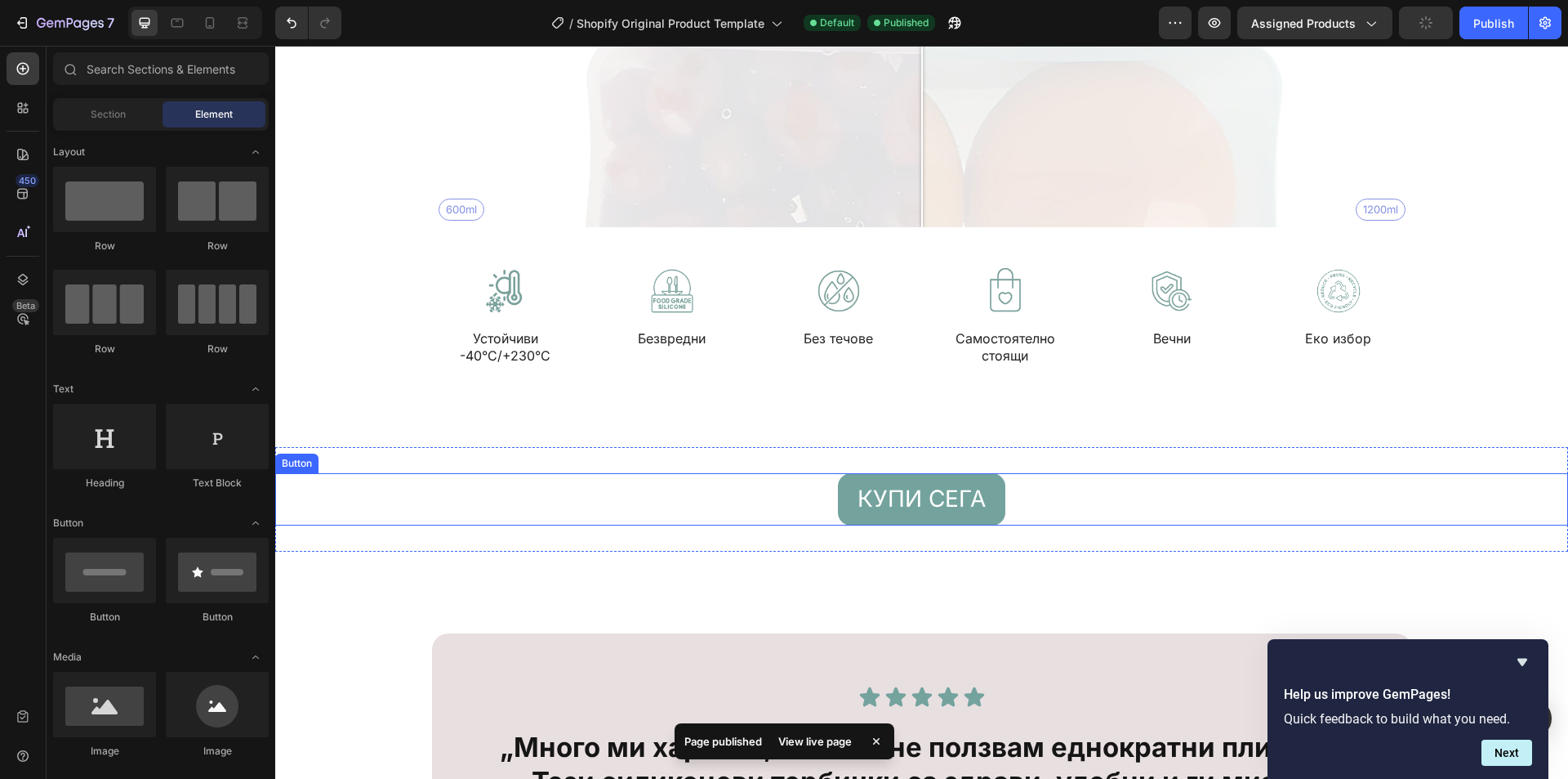
scroll to position [7953, 0]
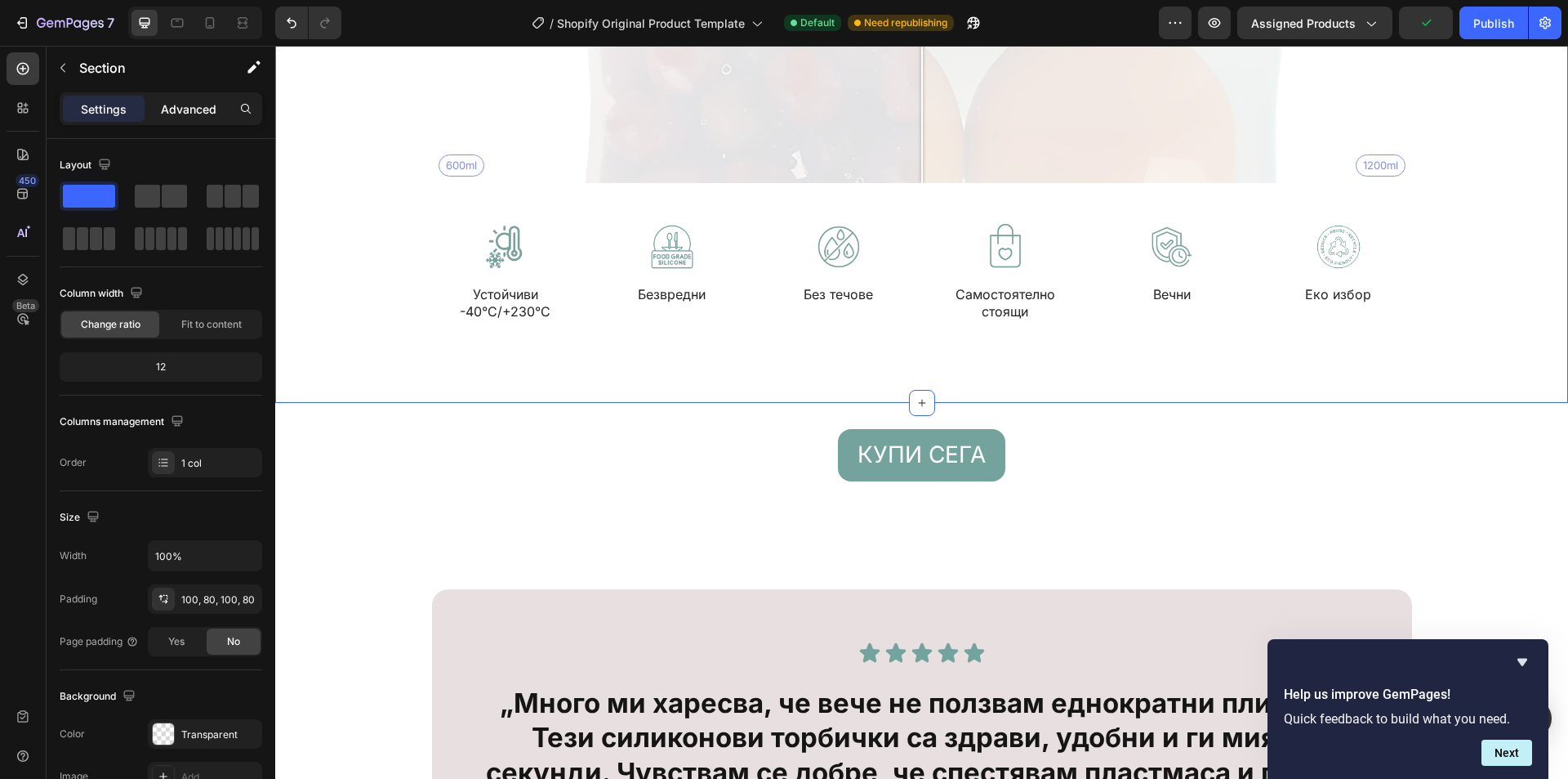
click at [163, 108] on p "Advanced" at bounding box center [189, 109] width 56 height 17
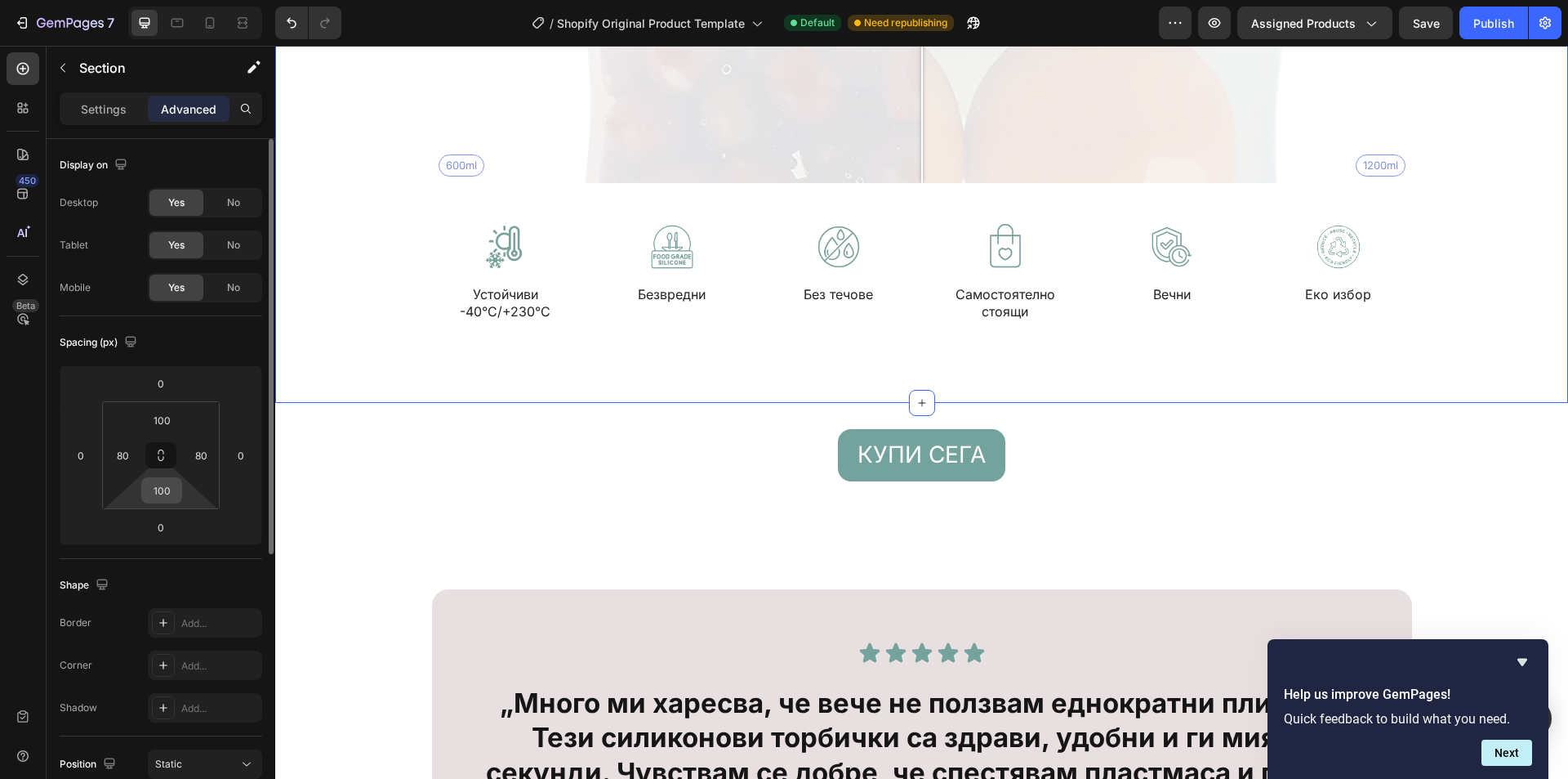
click at [174, 498] on input "100" at bounding box center [162, 490] width 33 height 24
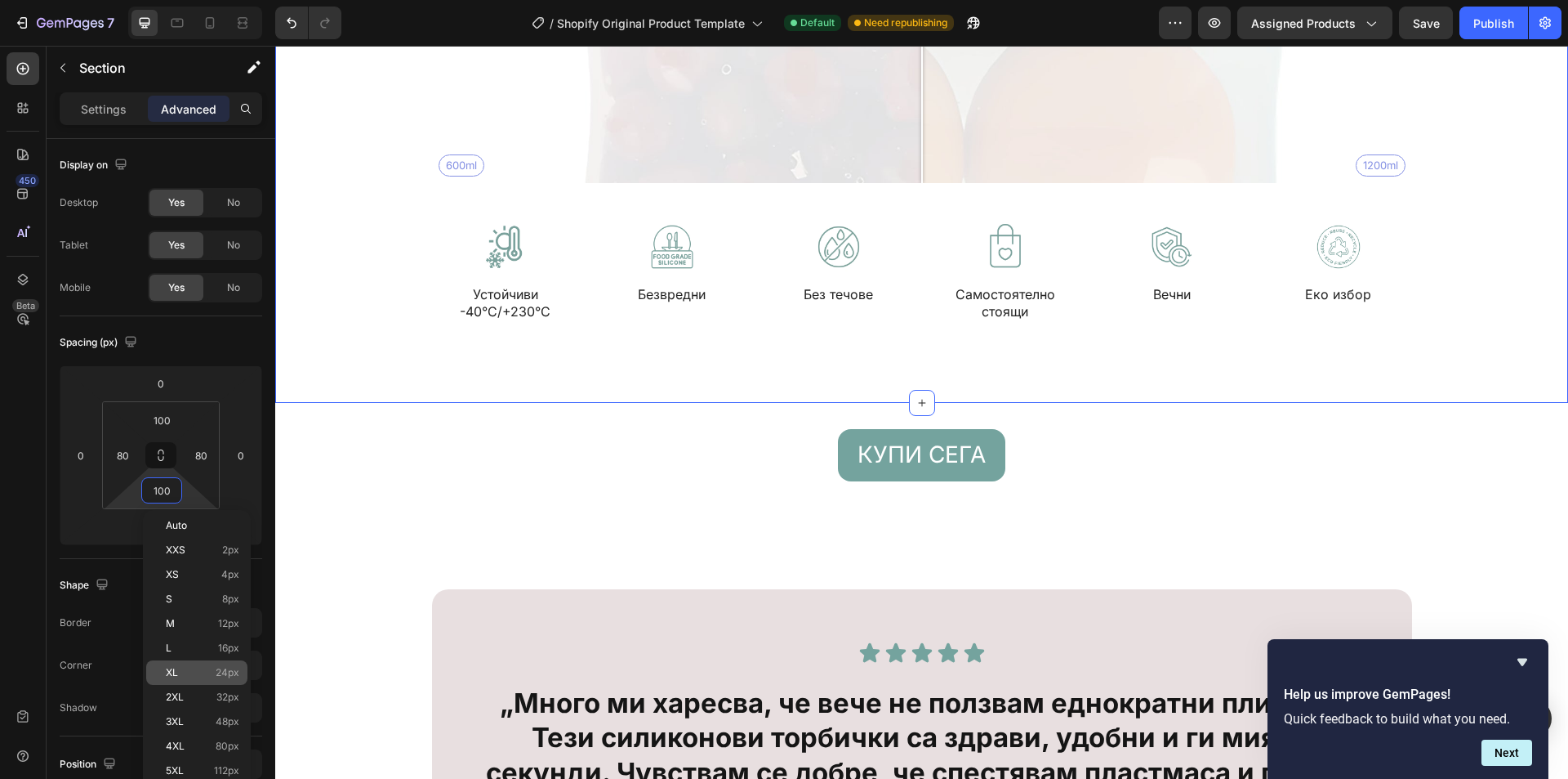
click at [231, 671] on span "24px" at bounding box center [227, 673] width 24 height 12
type input "24"
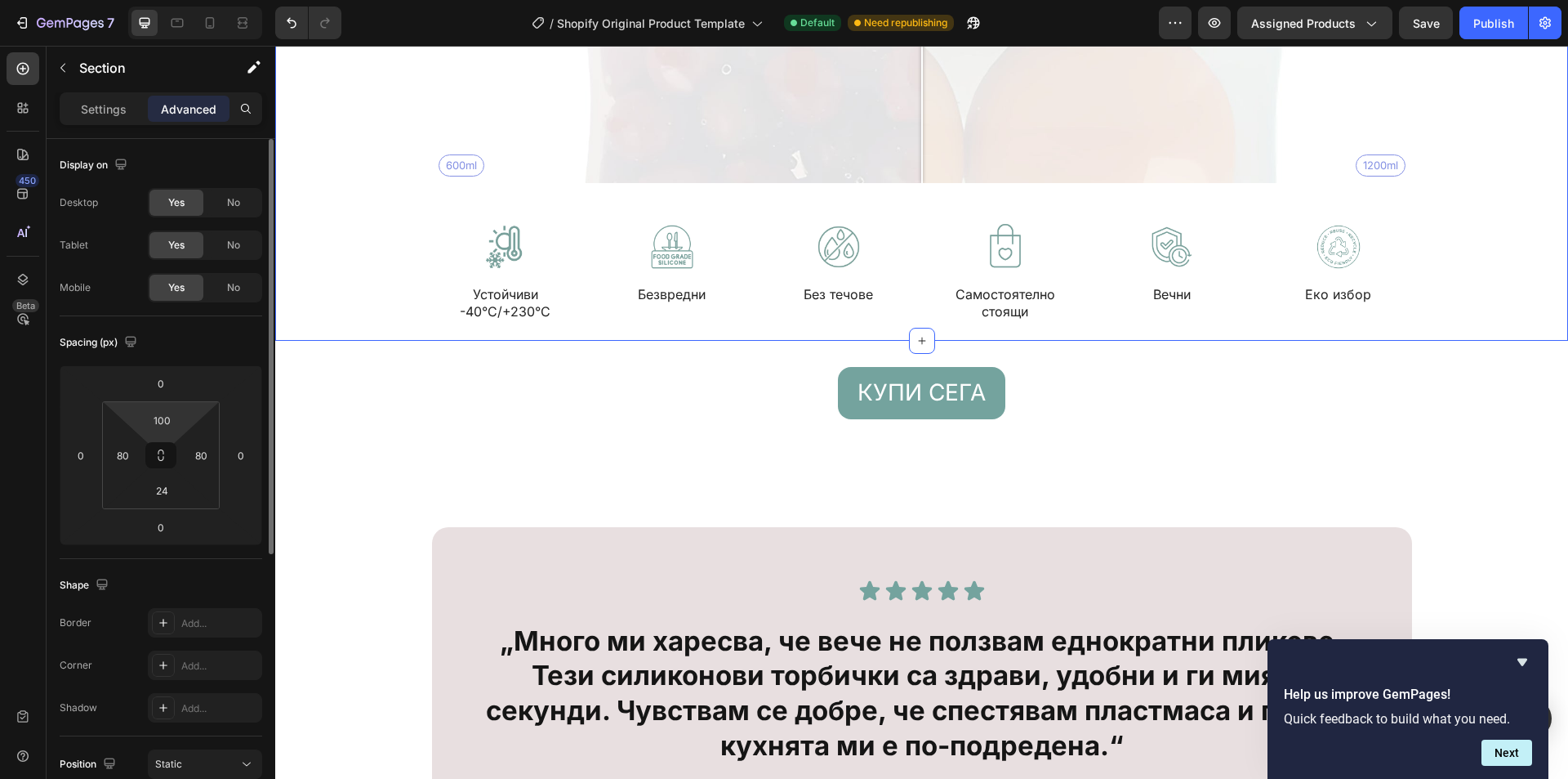
click at [185, 0] on html "7 / Shopify Original Product Template Default Need republishing Preview Assigne…" at bounding box center [784, 0] width 1568 height 0
click at [172, 419] on input "100" at bounding box center [162, 419] width 33 height 24
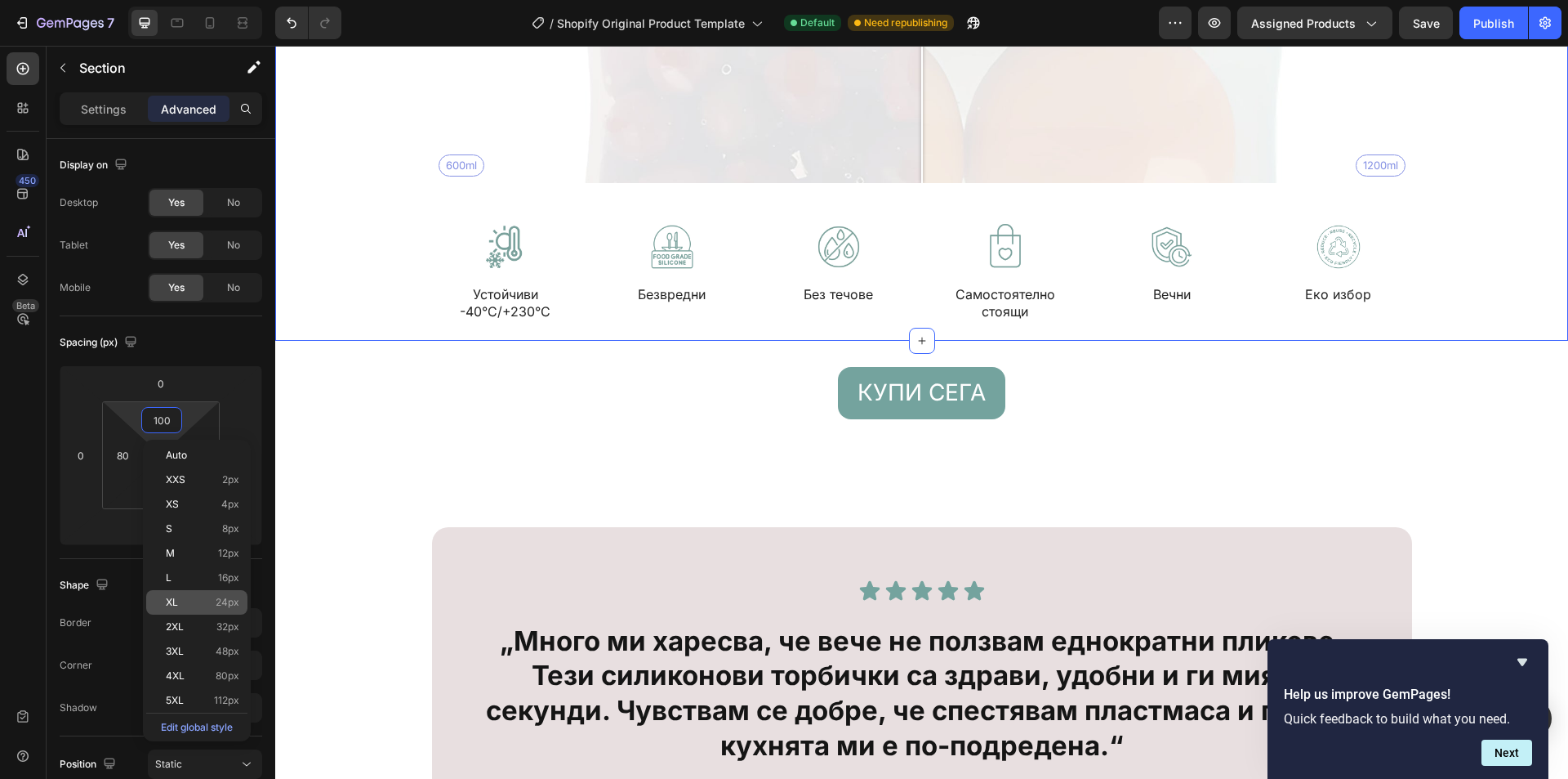
click at [234, 601] on span "24px" at bounding box center [227, 603] width 24 height 12
type input "24"
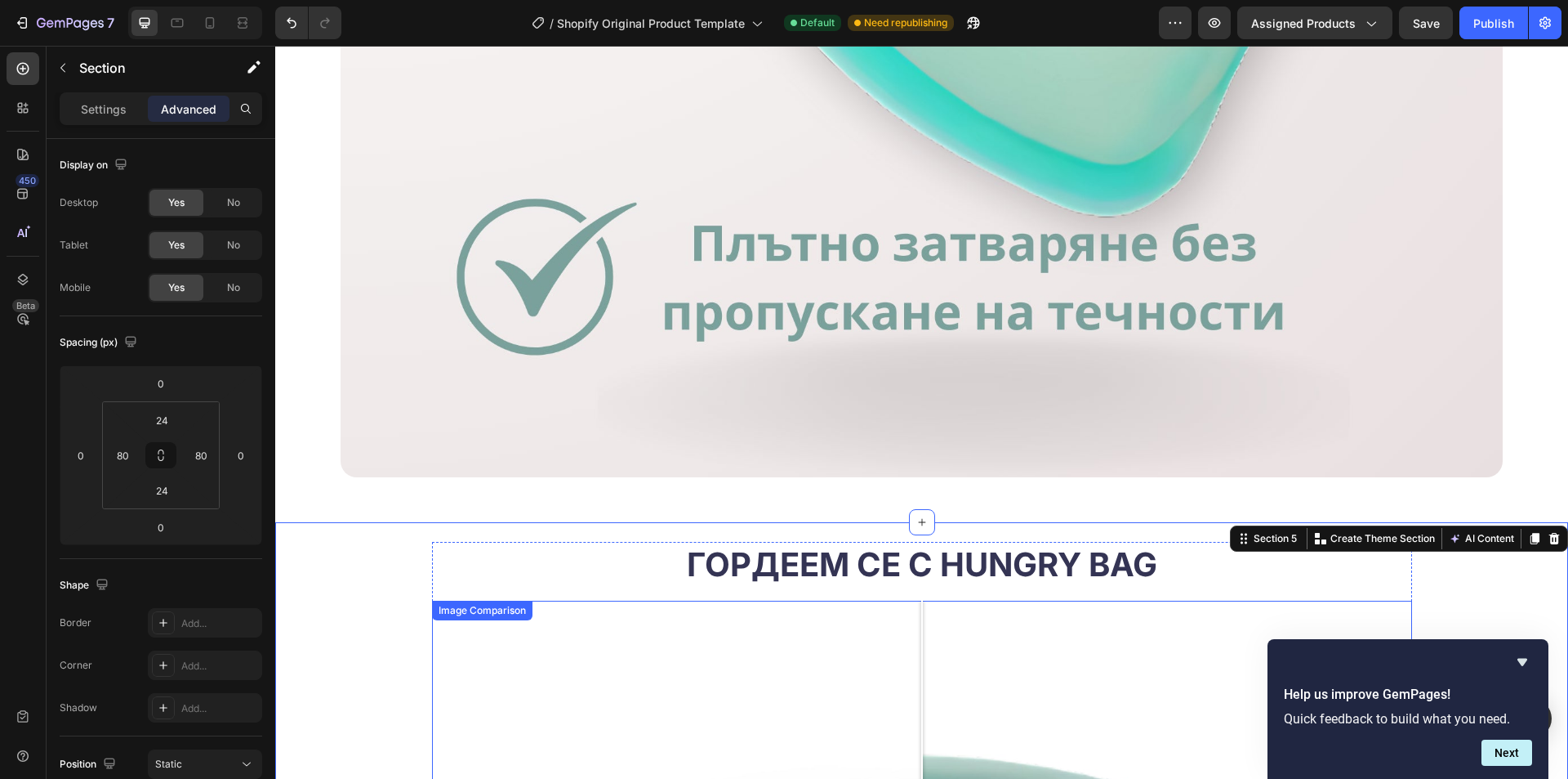
scroll to position [6483, 0]
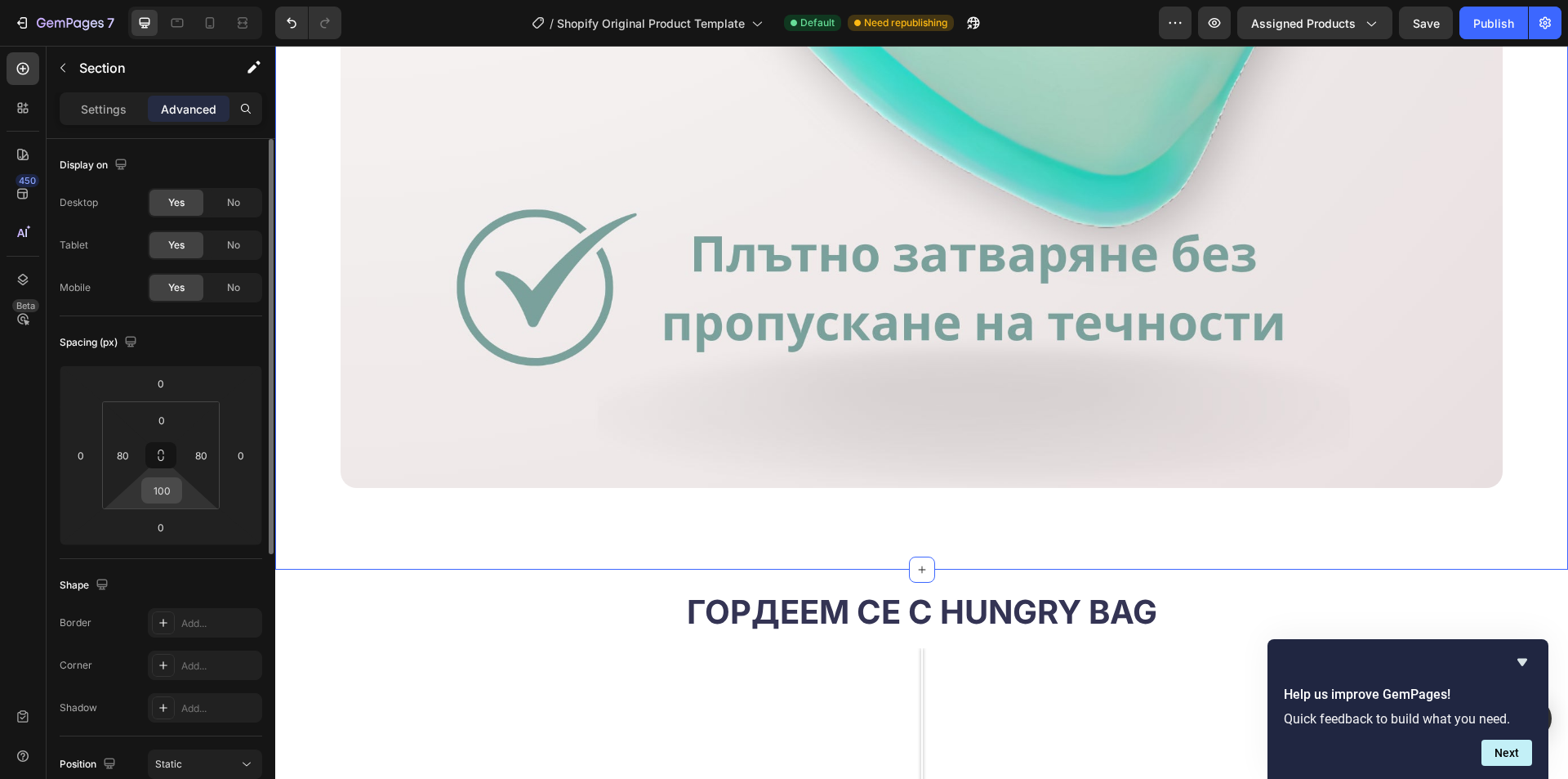
click at [168, 489] on input "100" at bounding box center [162, 490] width 33 height 24
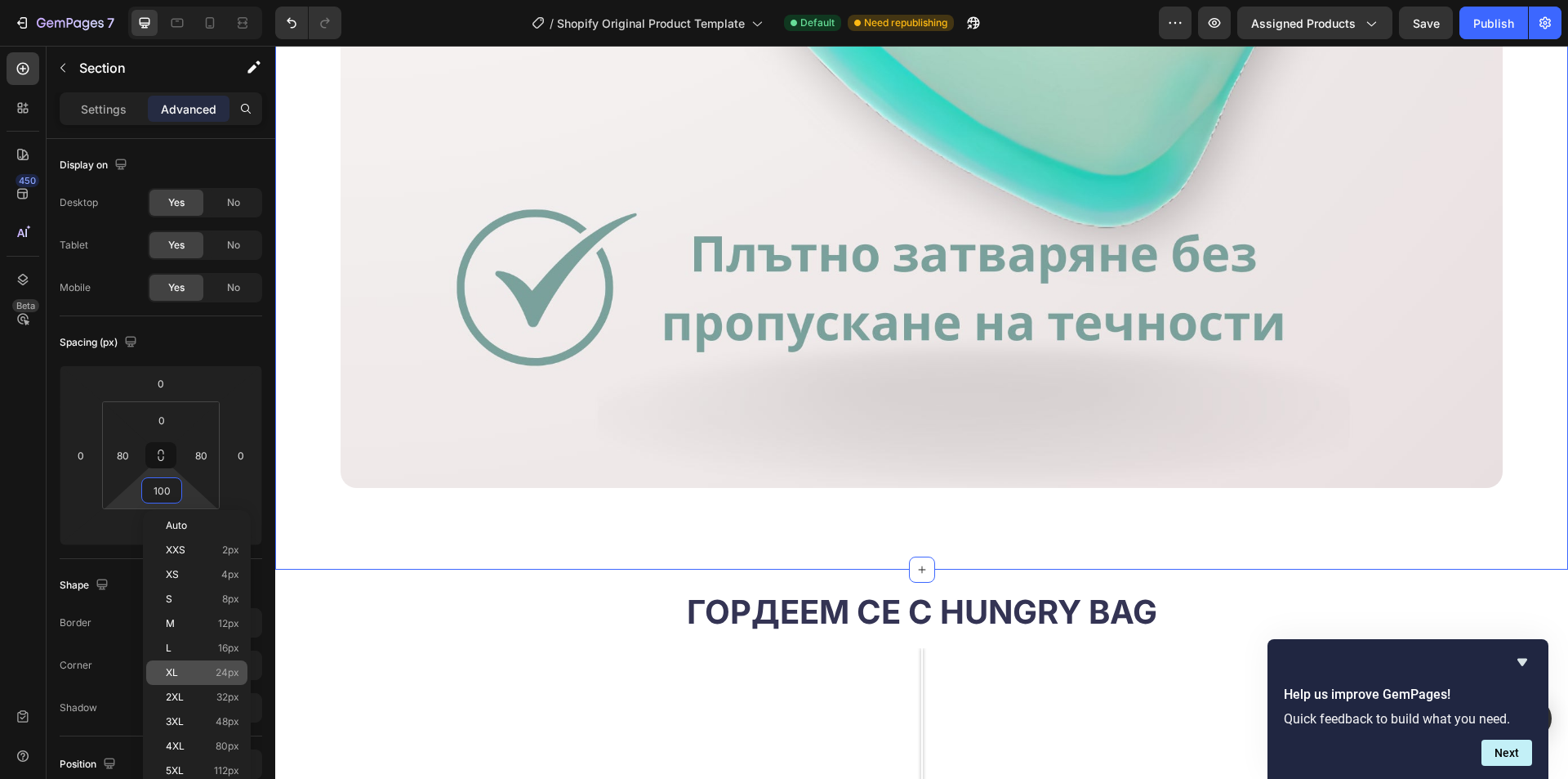
click at [233, 666] on div "XL 24px" at bounding box center [197, 672] width 101 height 24
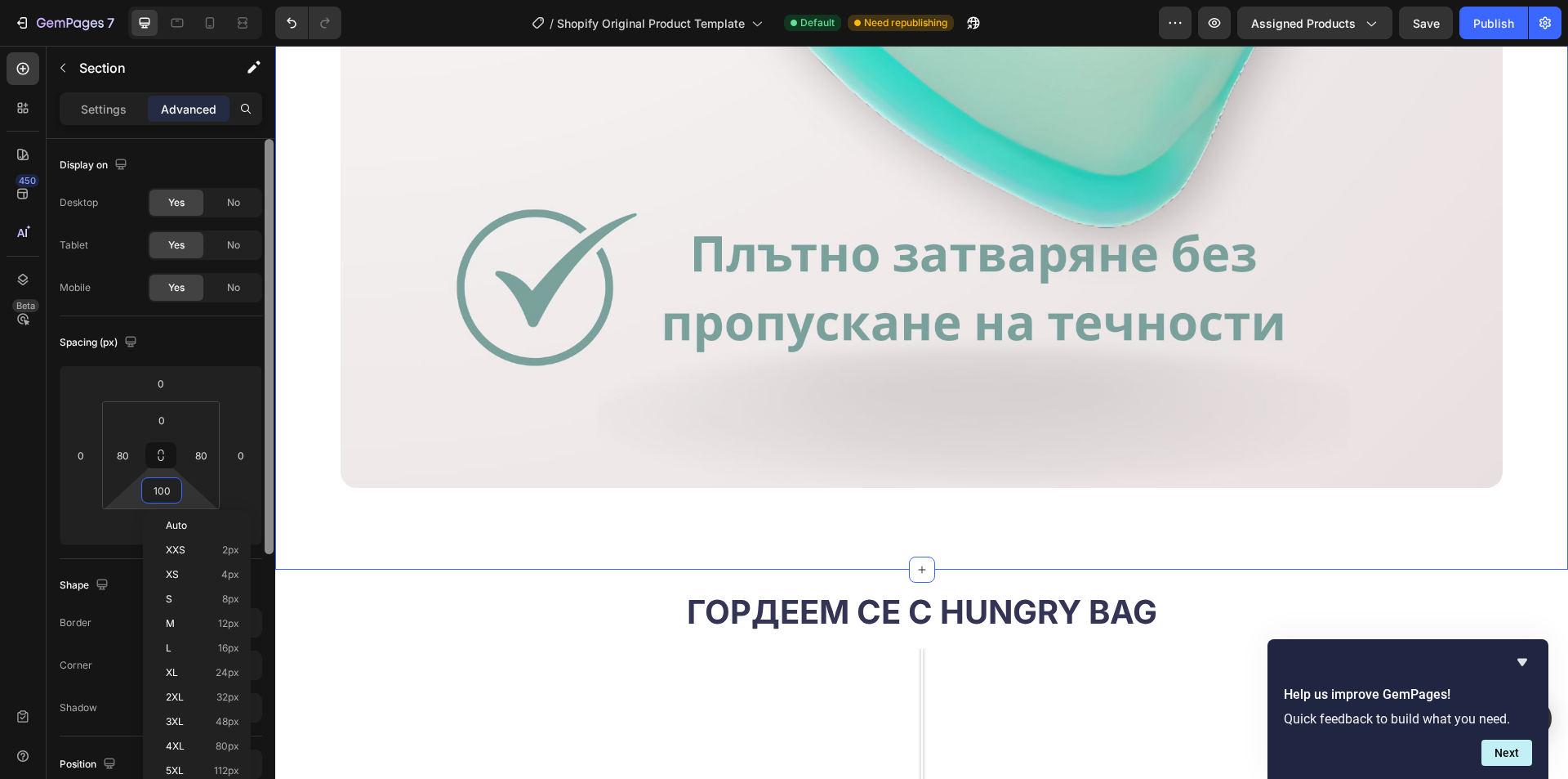
type input "24"
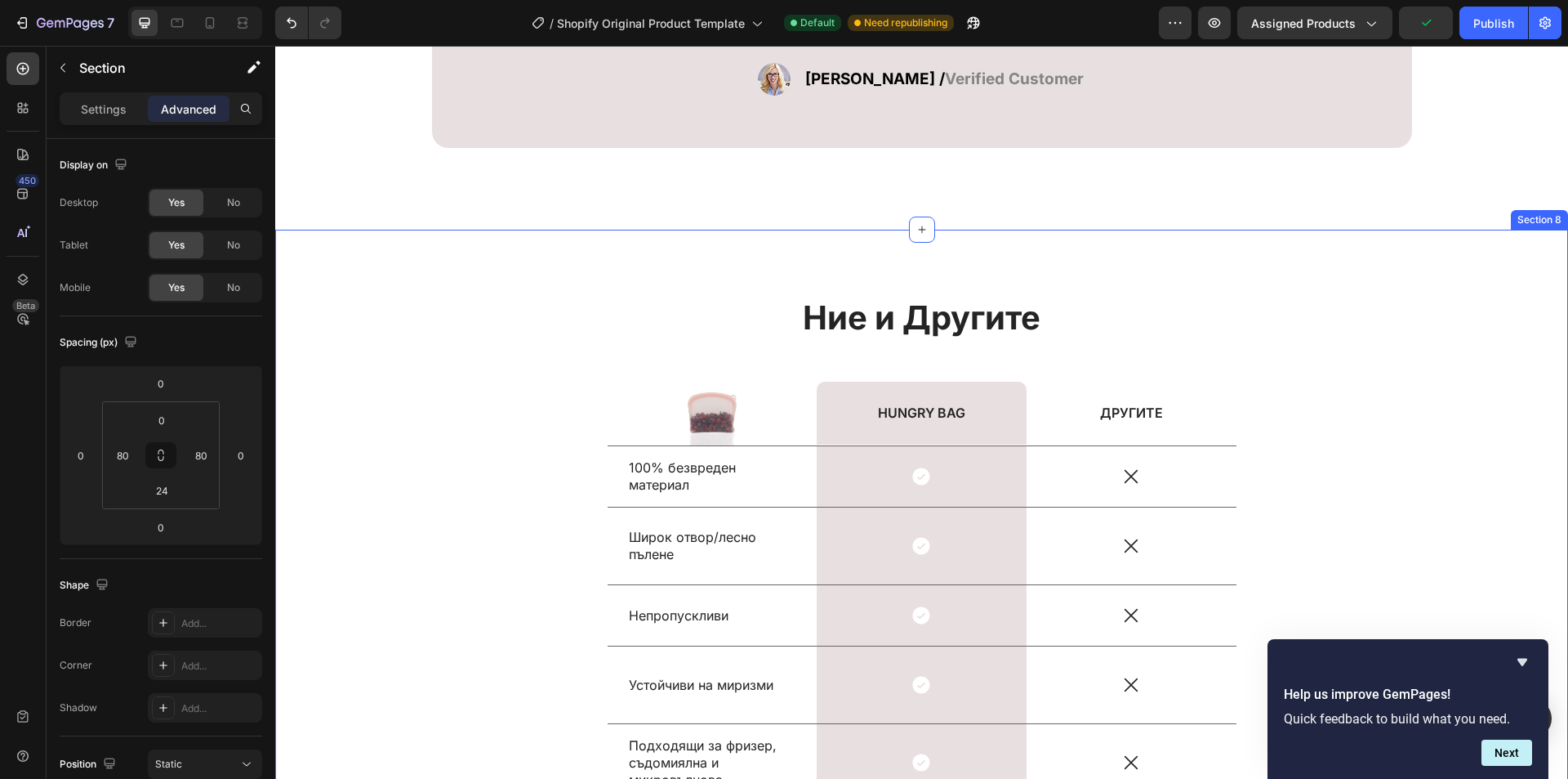
scroll to position [6319, 0]
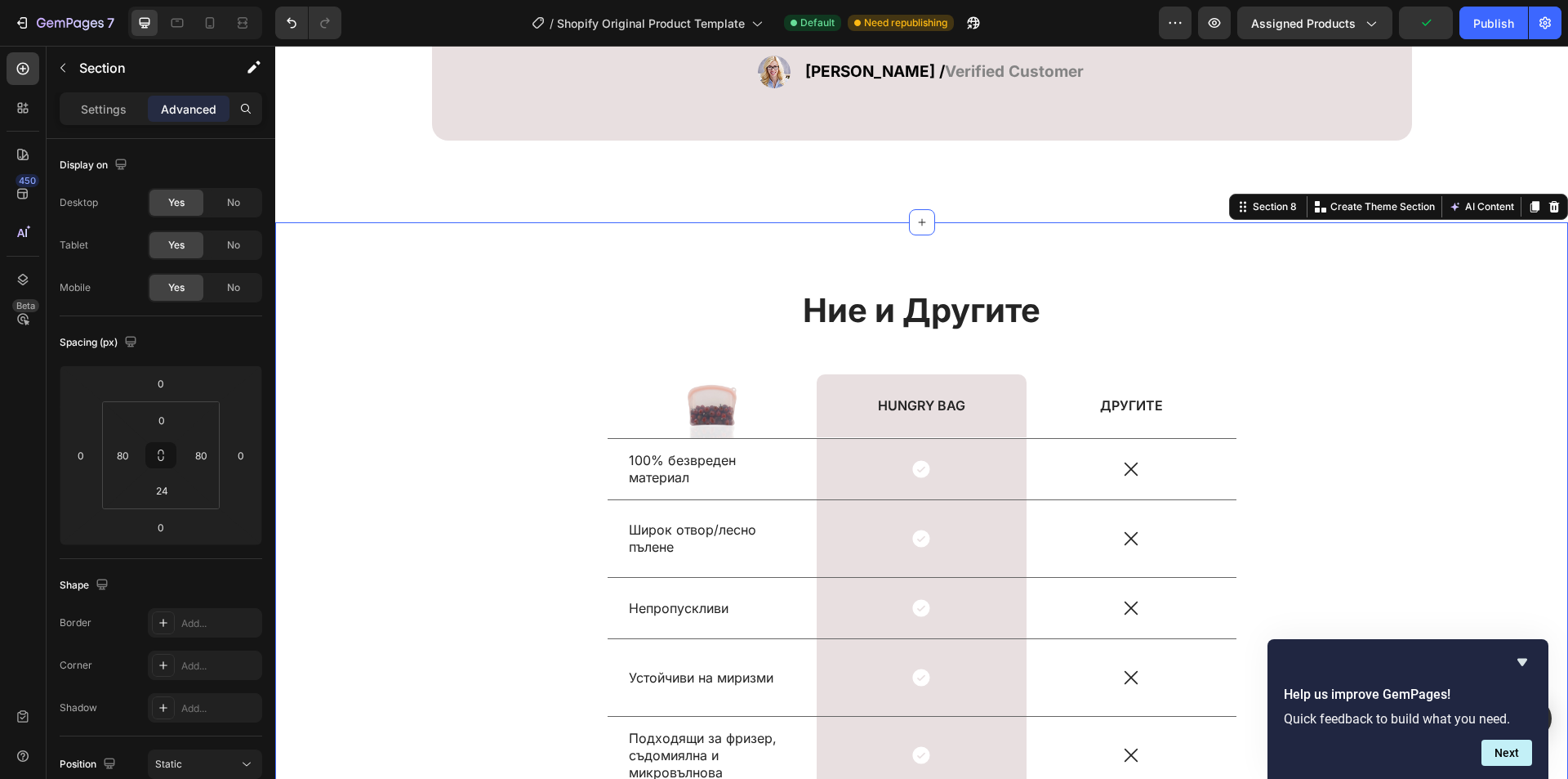
click at [418, 342] on div "Ние и Другите Heading Image HUNGRY BAG Text Block Row ДРУГИТЕ Text Block Row 10…" at bounding box center [921, 645] width 1268 height 715
click at [168, 422] on input "80" at bounding box center [162, 419] width 33 height 24
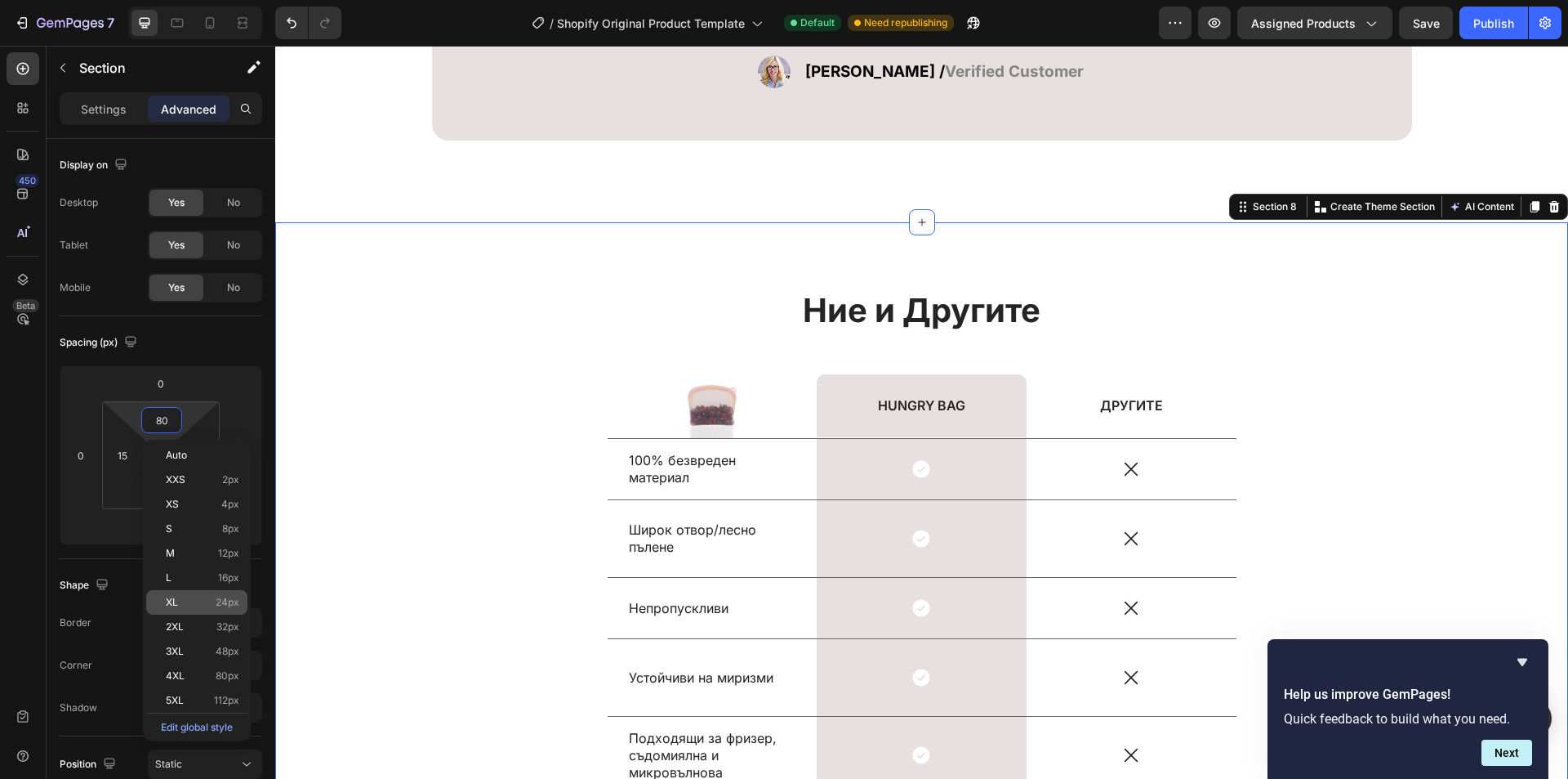
click at [233, 607] on span "24px" at bounding box center [227, 603] width 24 height 12
type input "24"
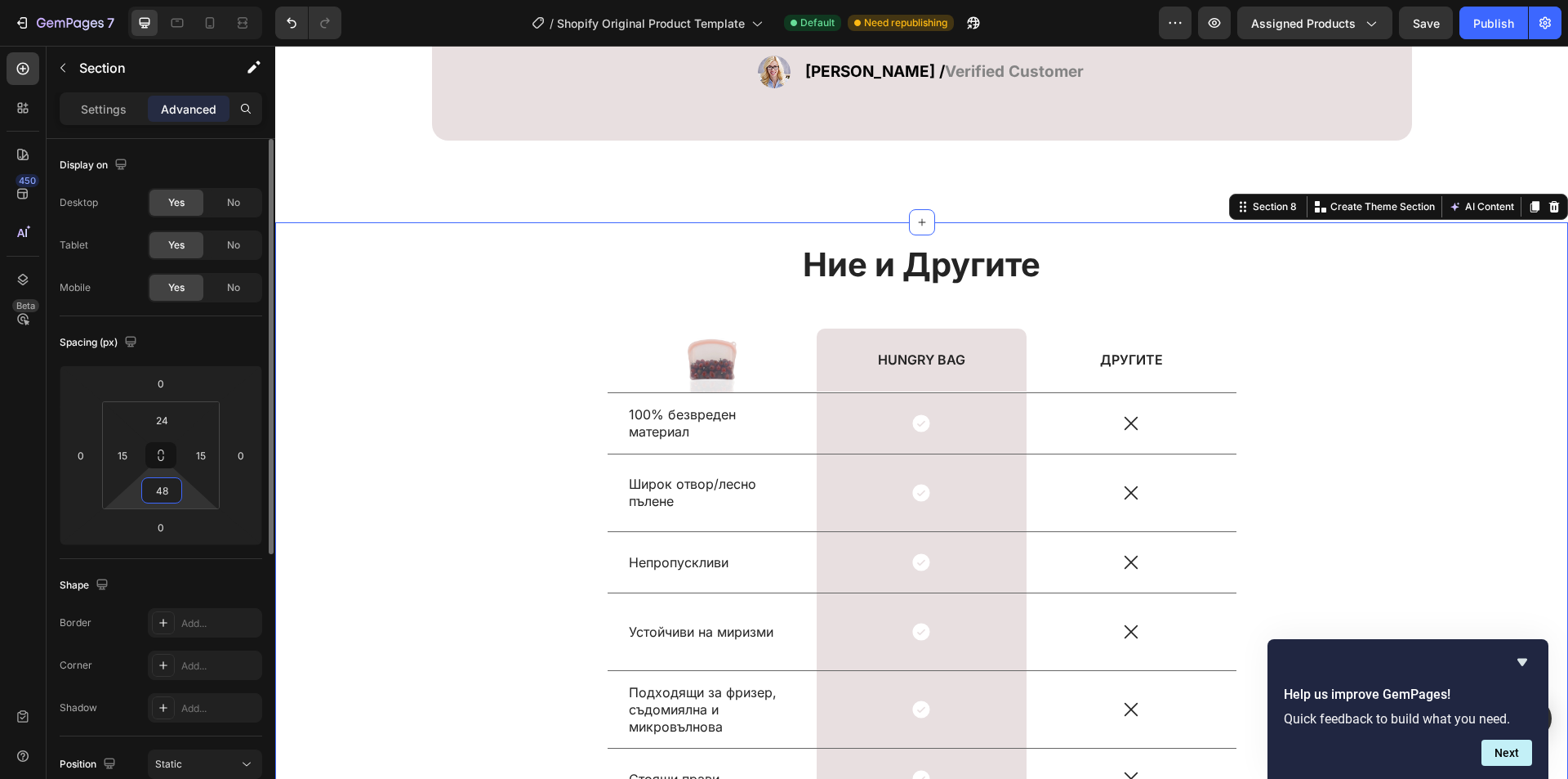
click at [163, 489] on input "48" at bounding box center [162, 490] width 33 height 24
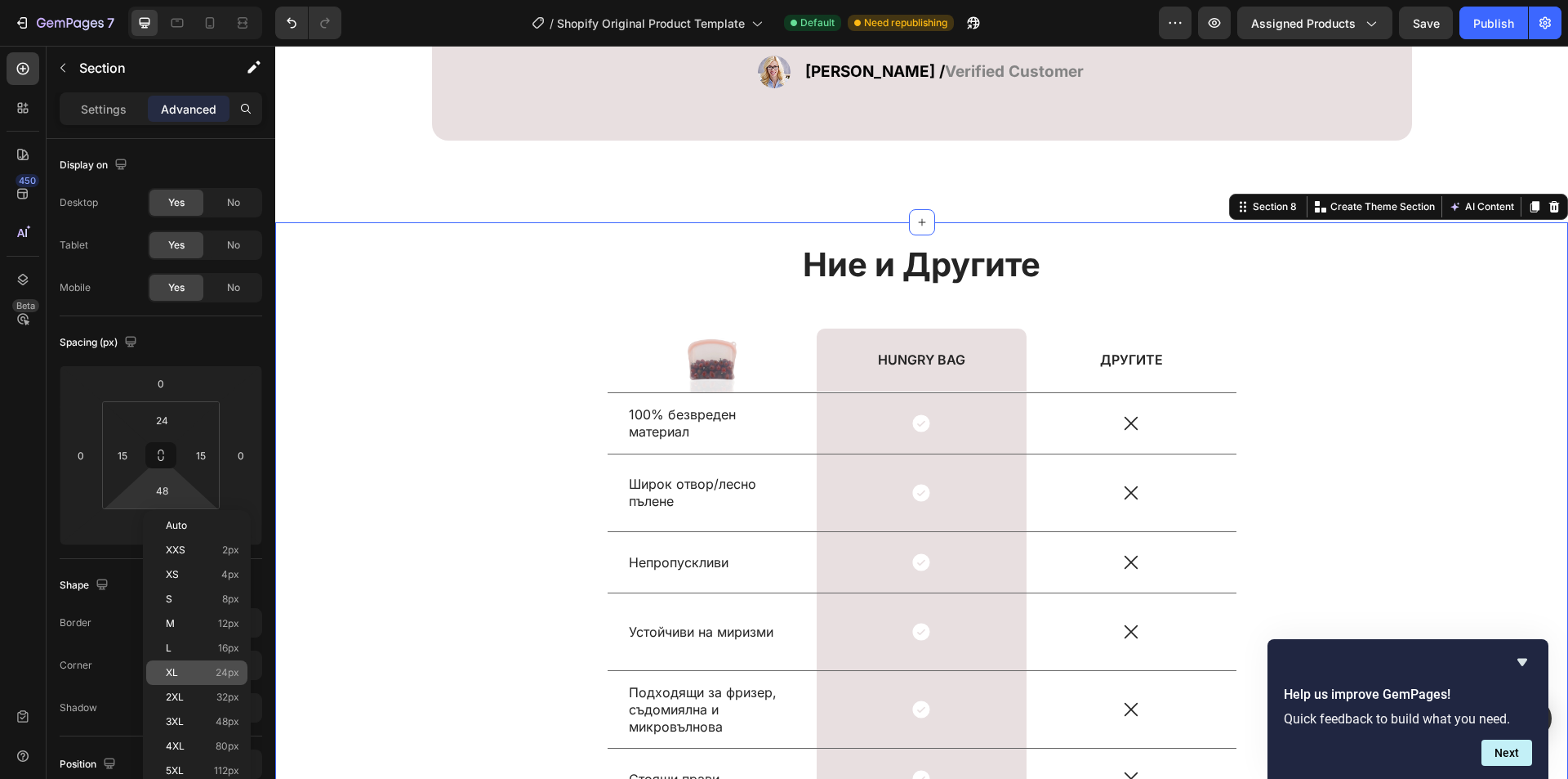
click at [231, 664] on div "XL 24px" at bounding box center [197, 672] width 101 height 24
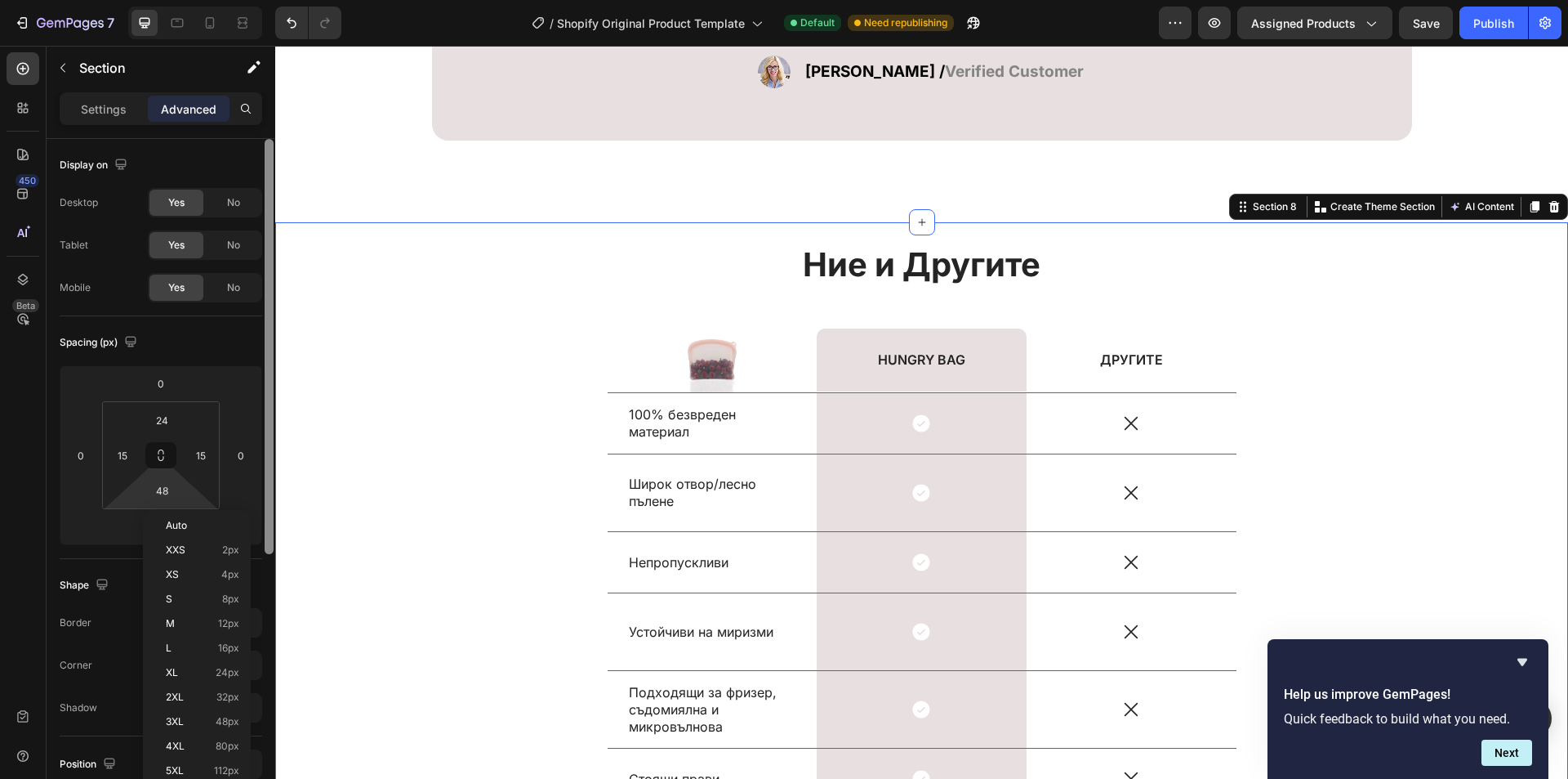
type input "24"
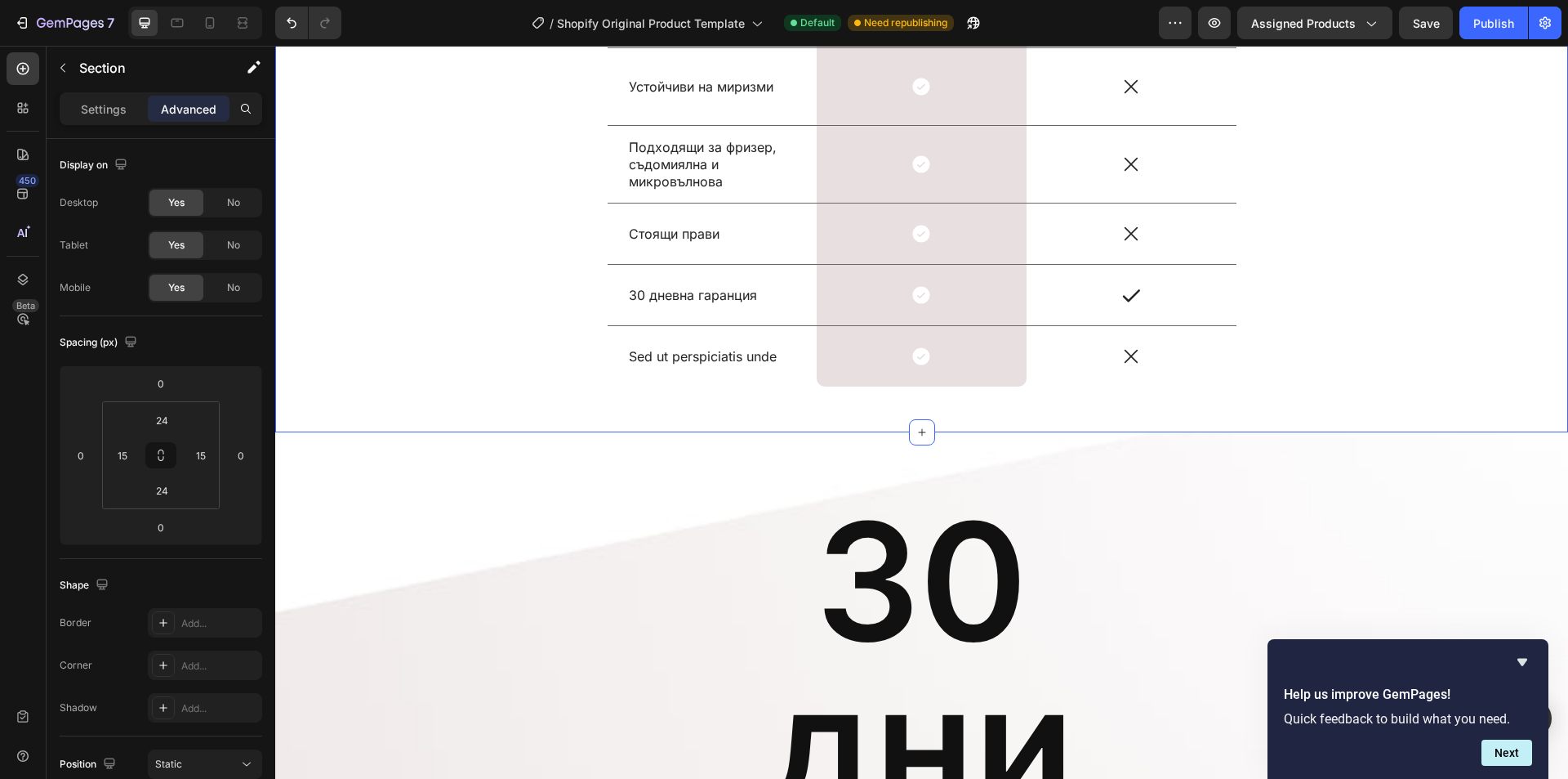
scroll to position [6890, 0]
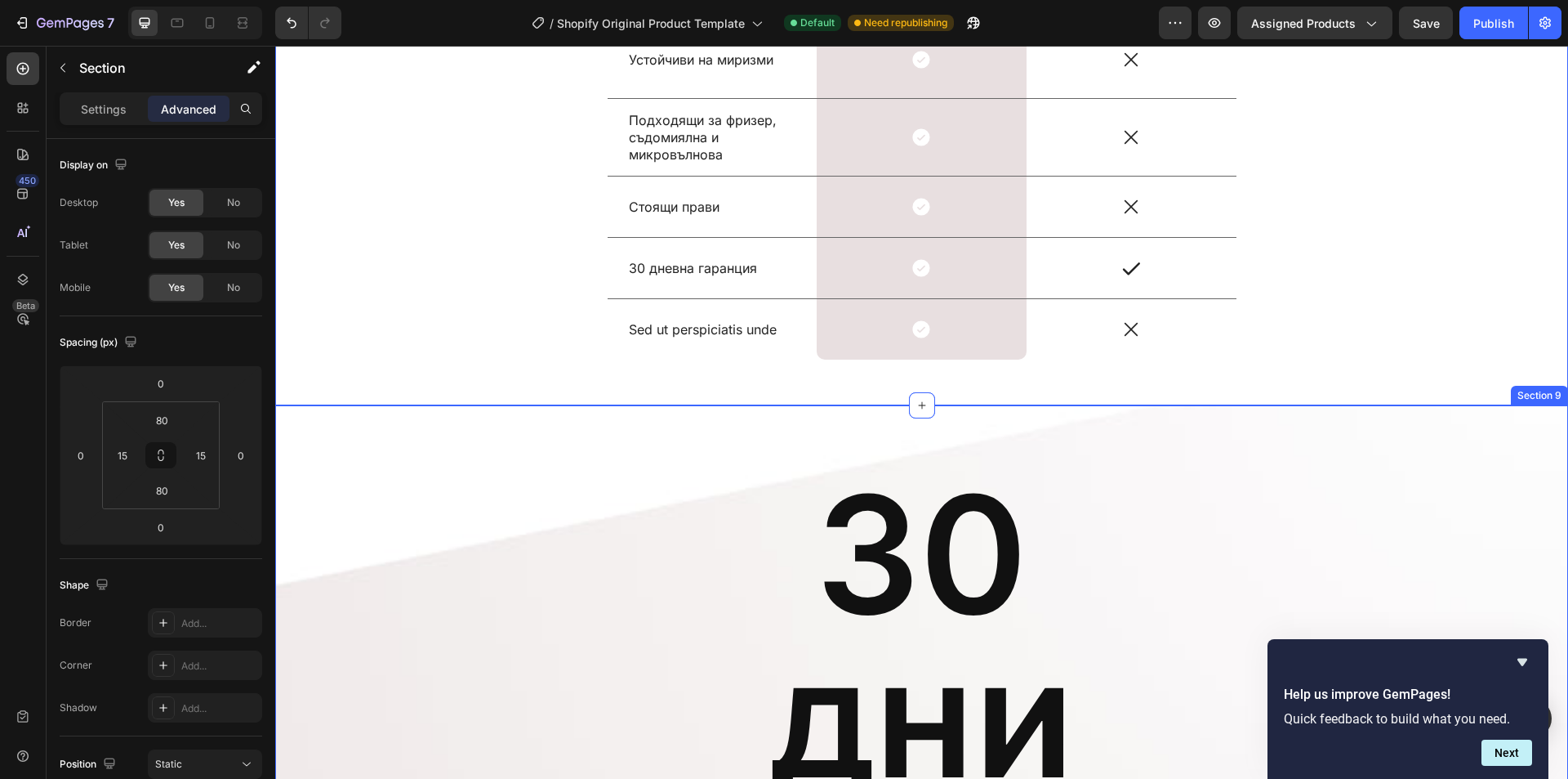
click at [656, 458] on div "30 дни Heading гаранция за връщане Text Block Ние се гордеем с качеството и сми…" at bounding box center [922, 750] width 1293 height 691
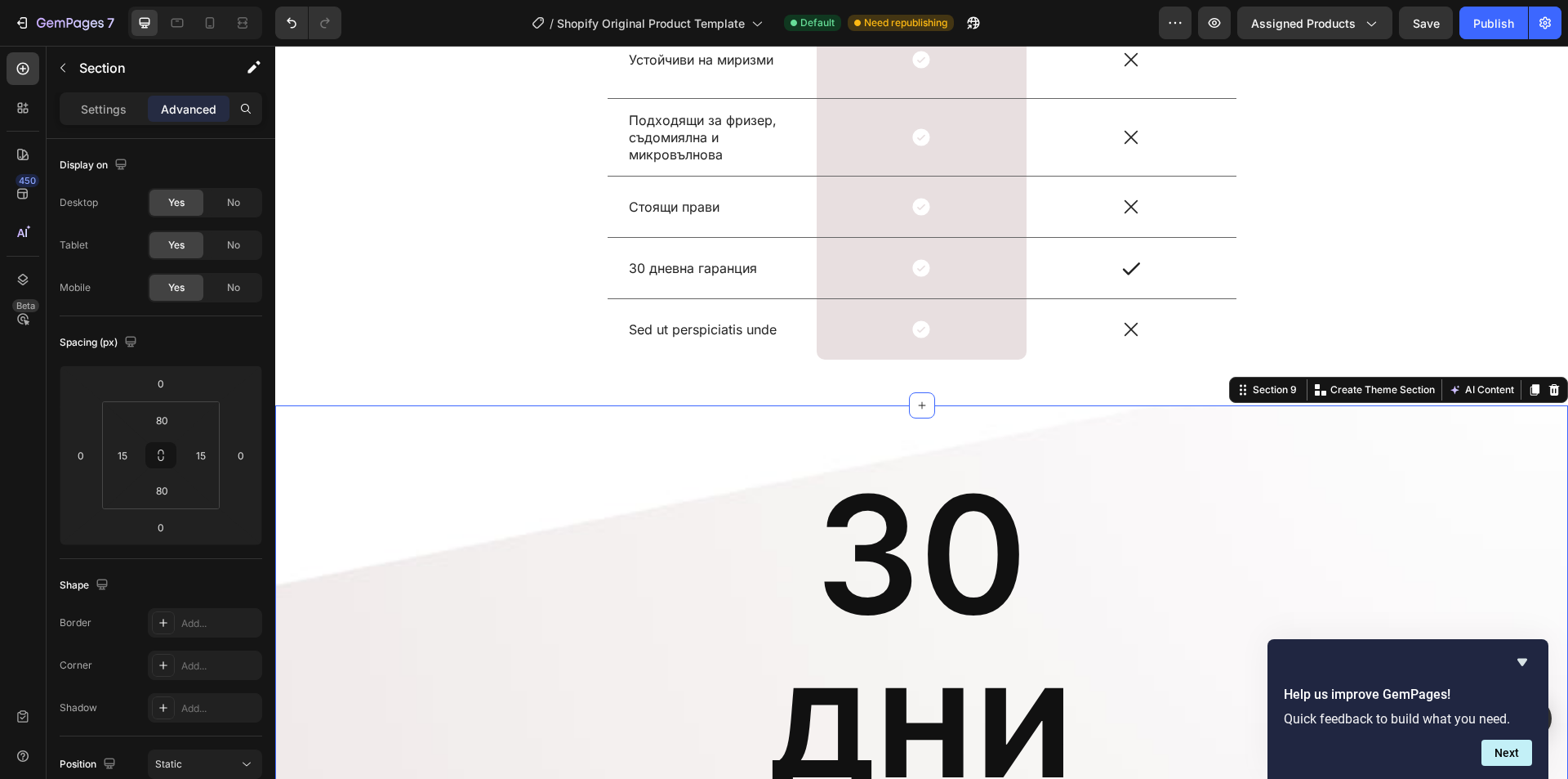
click at [470, 464] on div "30 дни Heading гаранция за връщане Text Block Ние се гордеем с качеството и сми…" at bounding box center [922, 750] width 1293 height 691
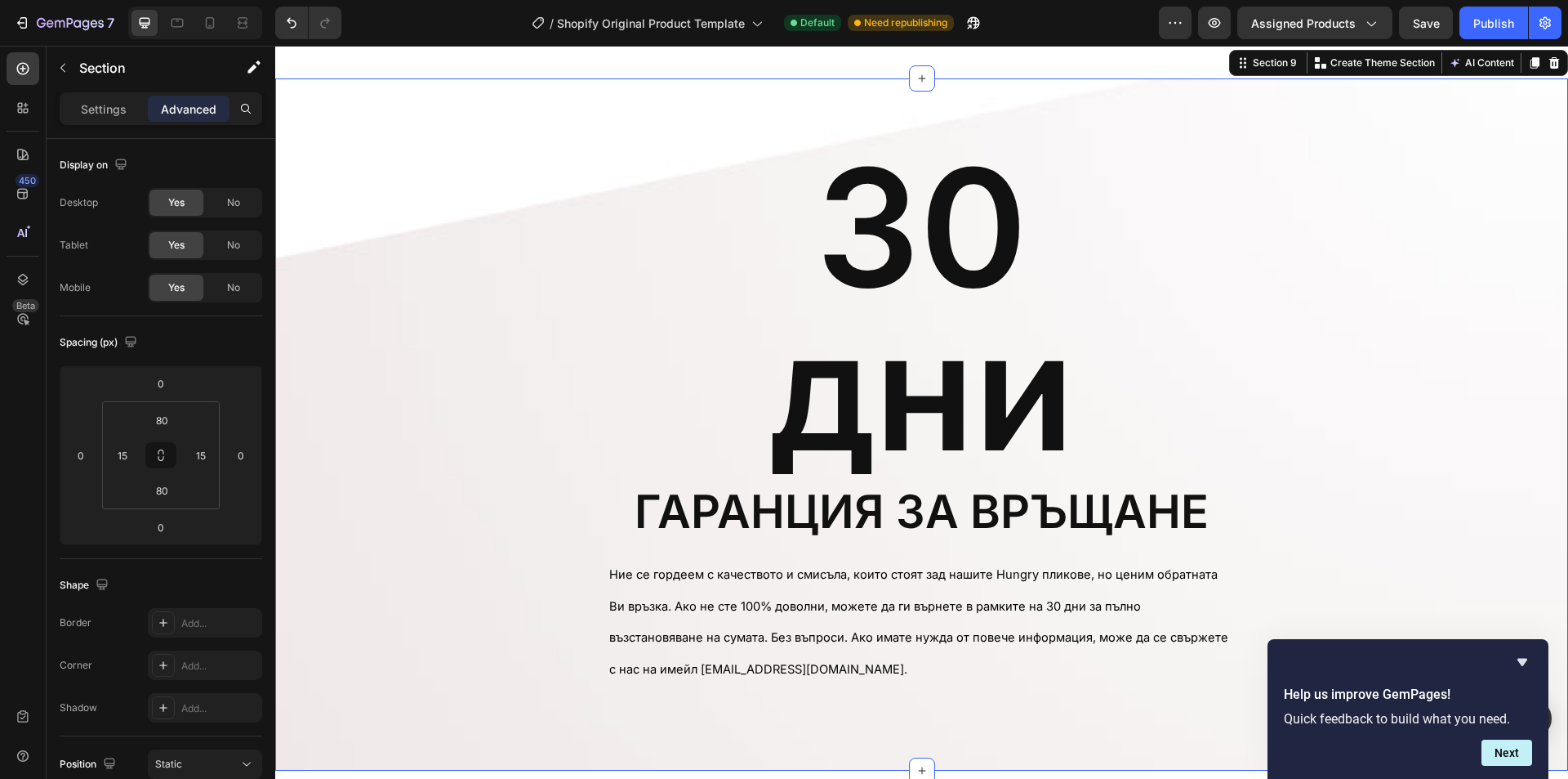
scroll to position [7054, 0]
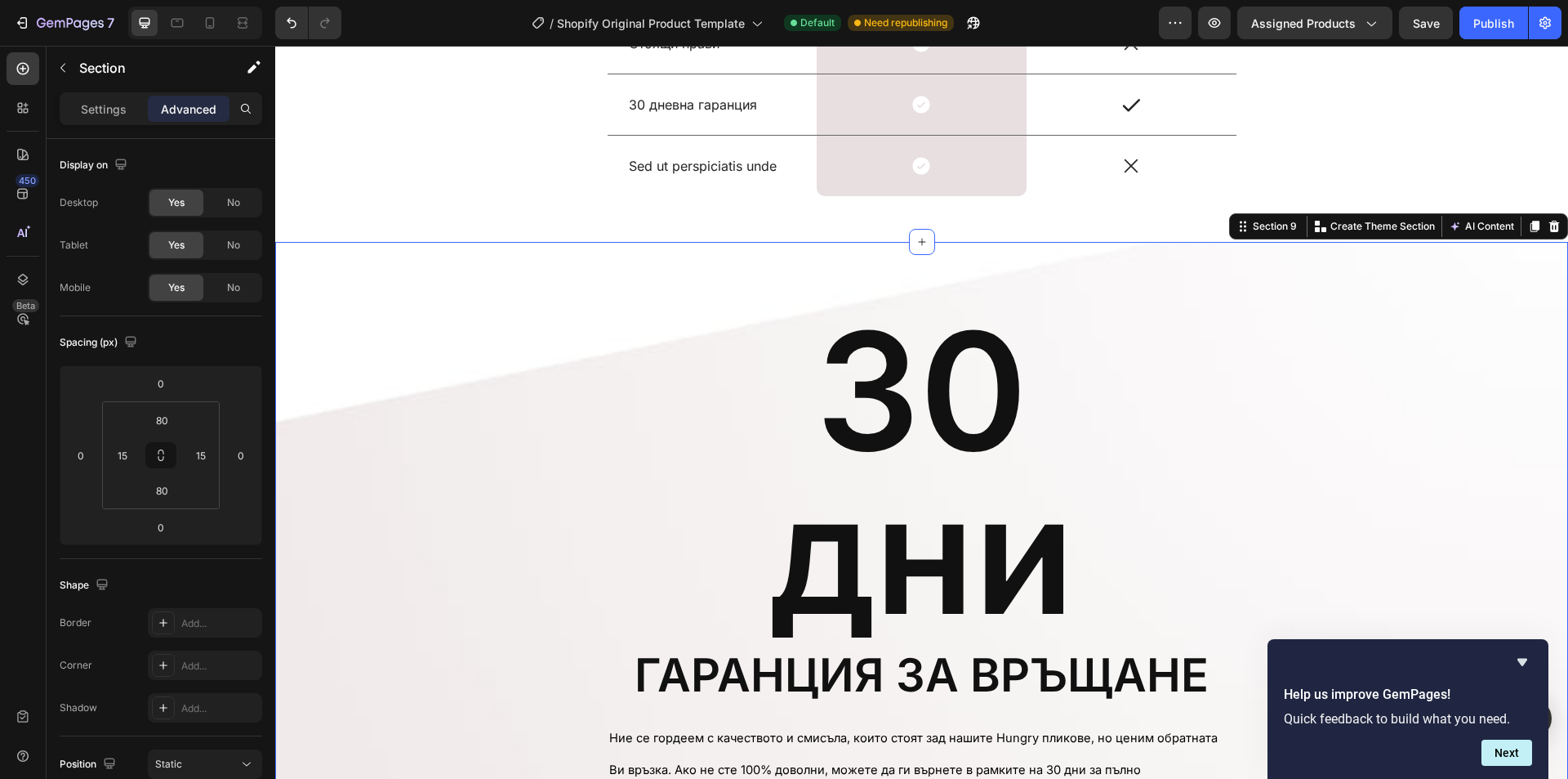
click at [552, 527] on div "30 дни Heading гаранция за връщане Text Block Ние се гордеем с качеството и сми…" at bounding box center [921, 587] width 1268 height 560
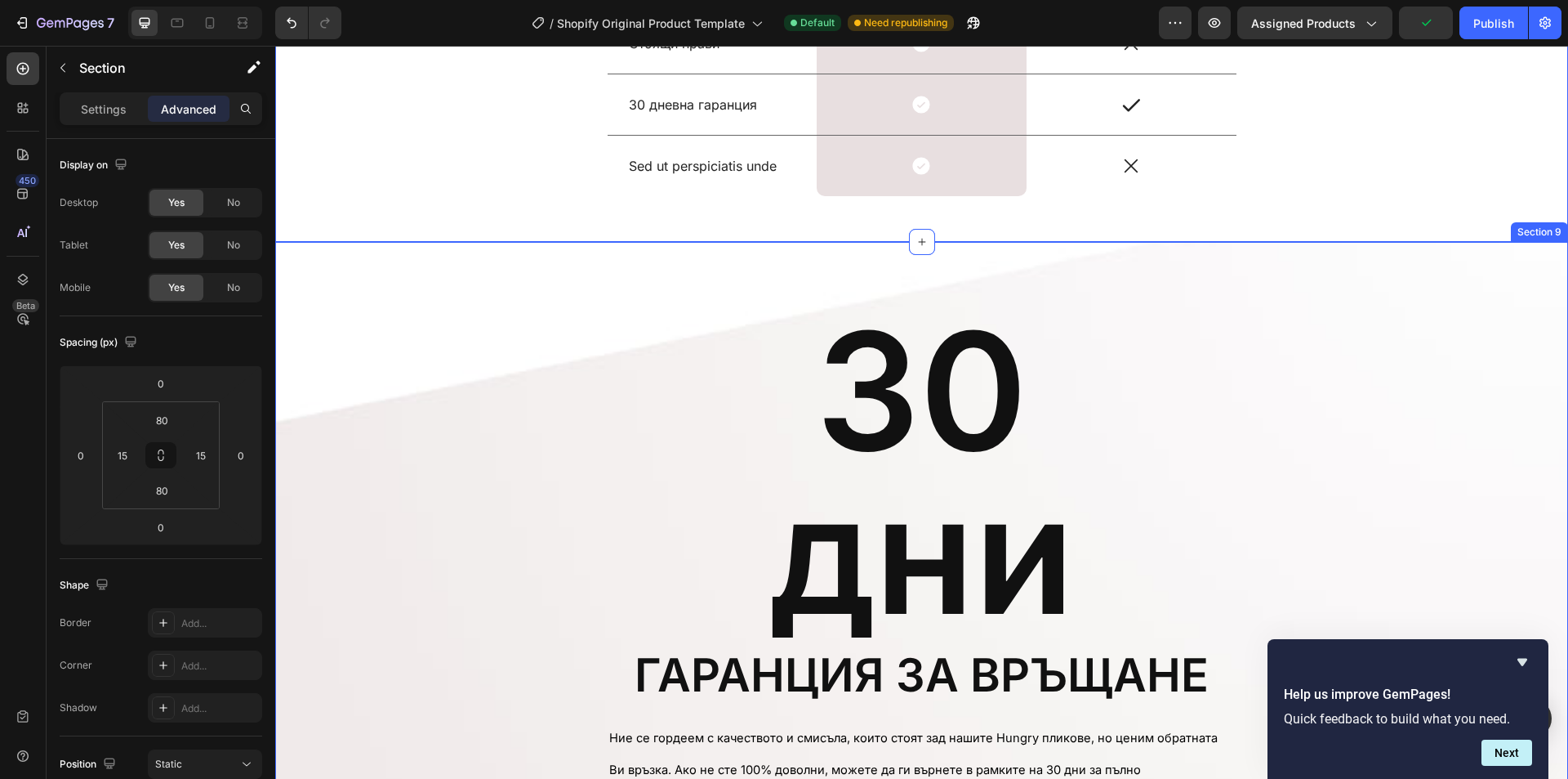
click at [442, 340] on div "30 дни Heading гаранция за връщане Text Block Ние се гордеем с качеството и сми…" at bounding box center [921, 587] width 1268 height 560
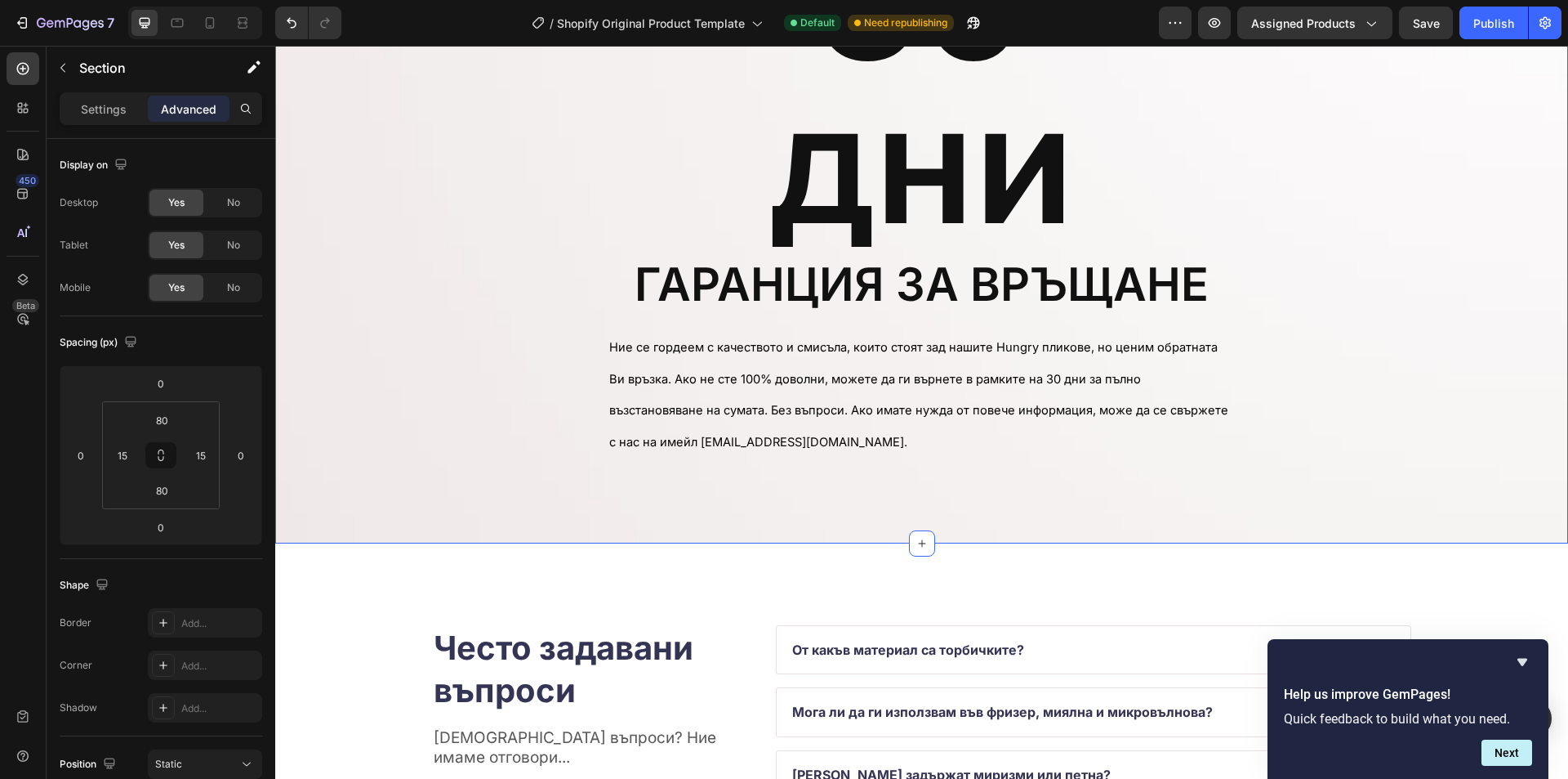
scroll to position [7626, 0]
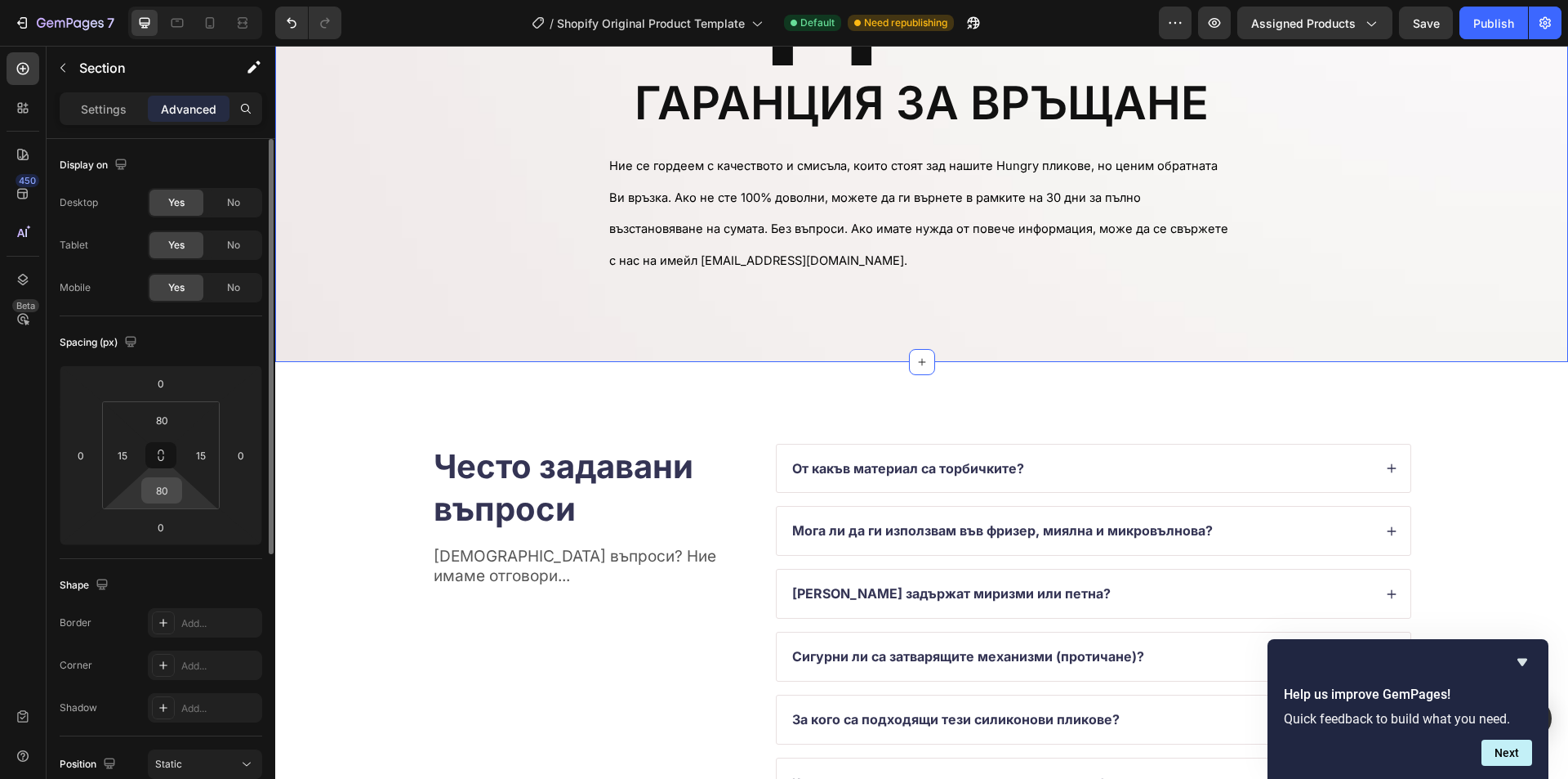
click at [173, 497] on input "80" at bounding box center [162, 490] width 33 height 24
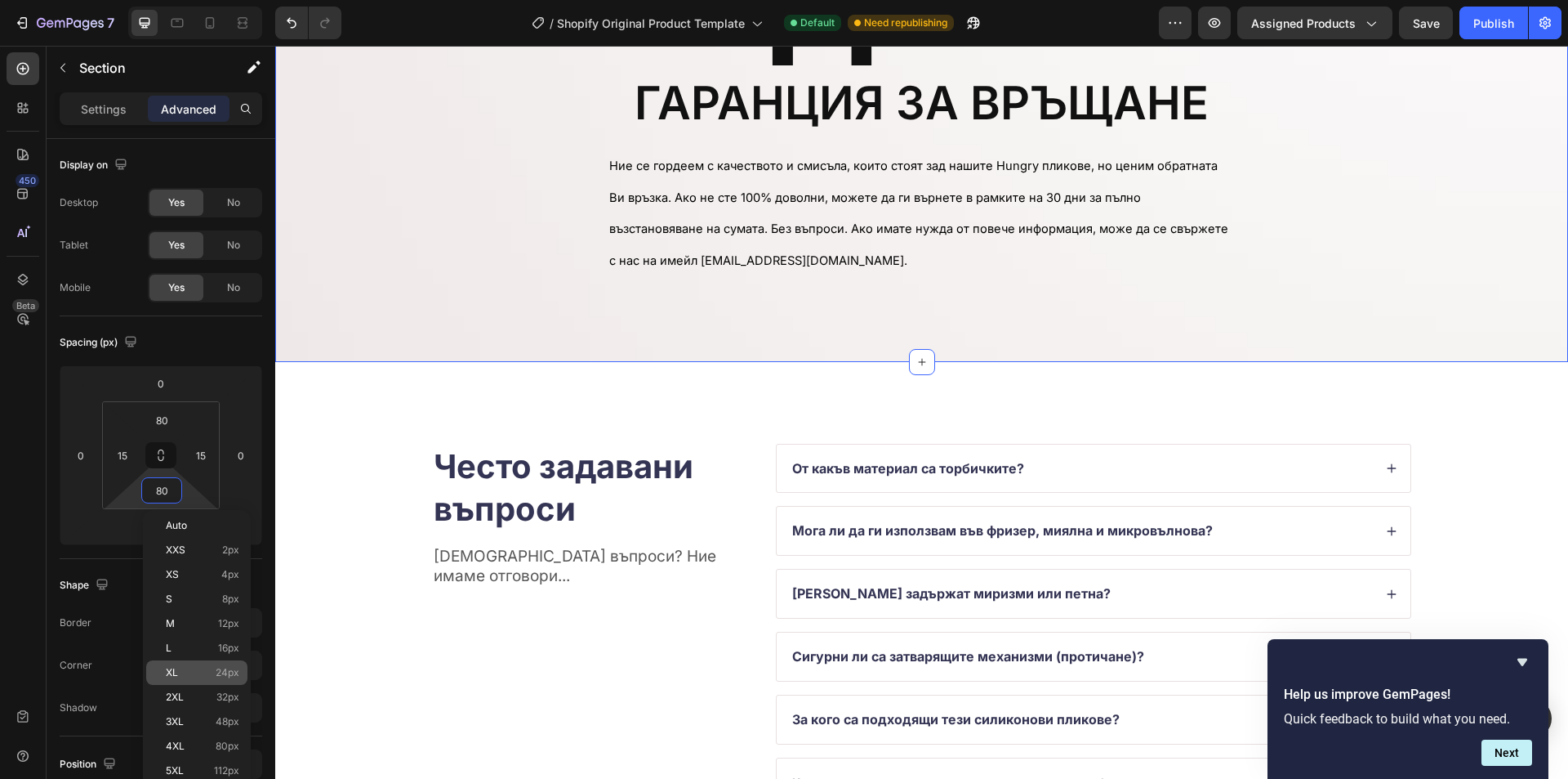
click at [232, 668] on span "24px" at bounding box center [227, 673] width 24 height 12
type input "24"
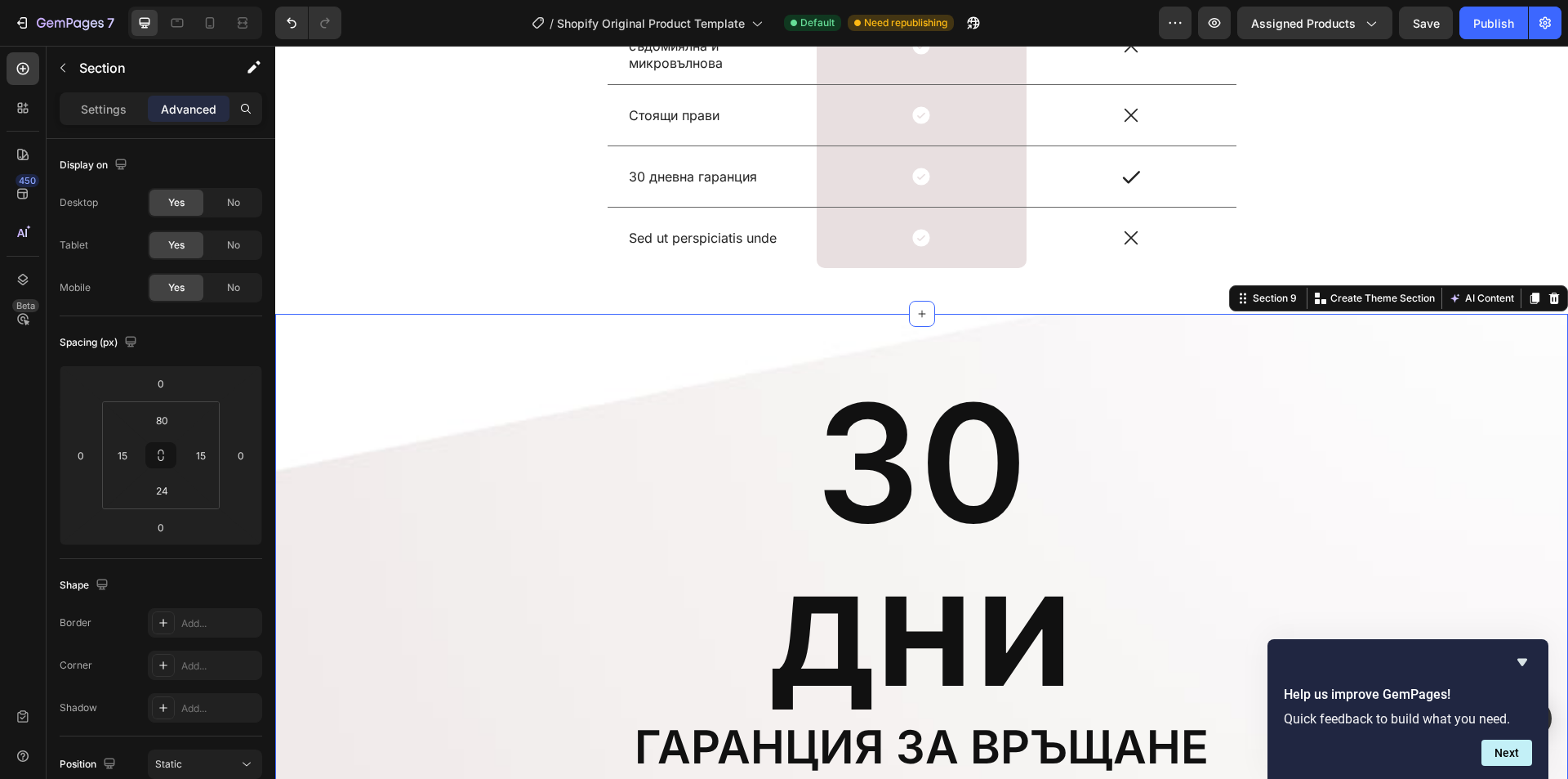
scroll to position [6972, 0]
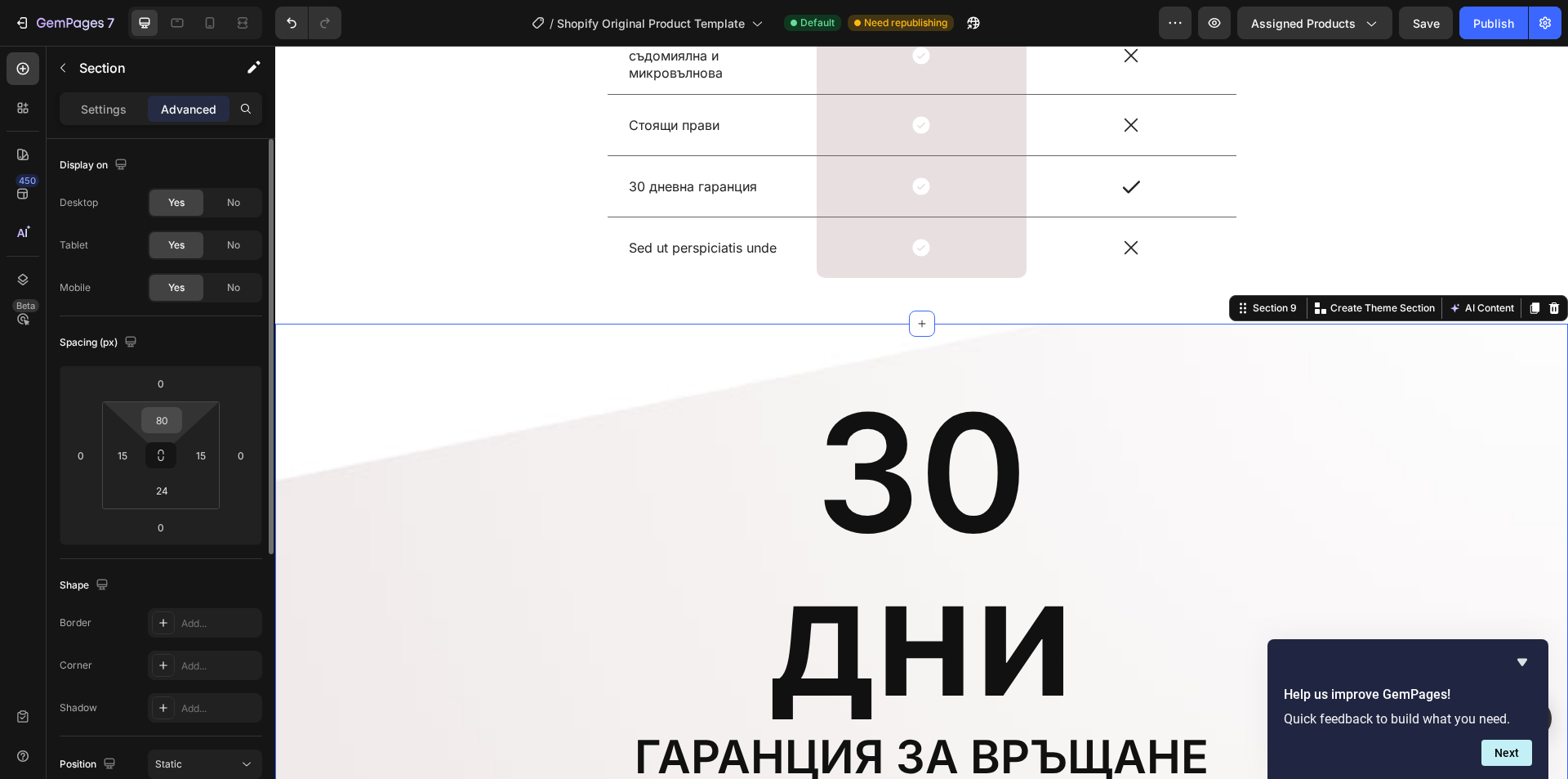
click at [165, 416] on input "80" at bounding box center [162, 419] width 33 height 24
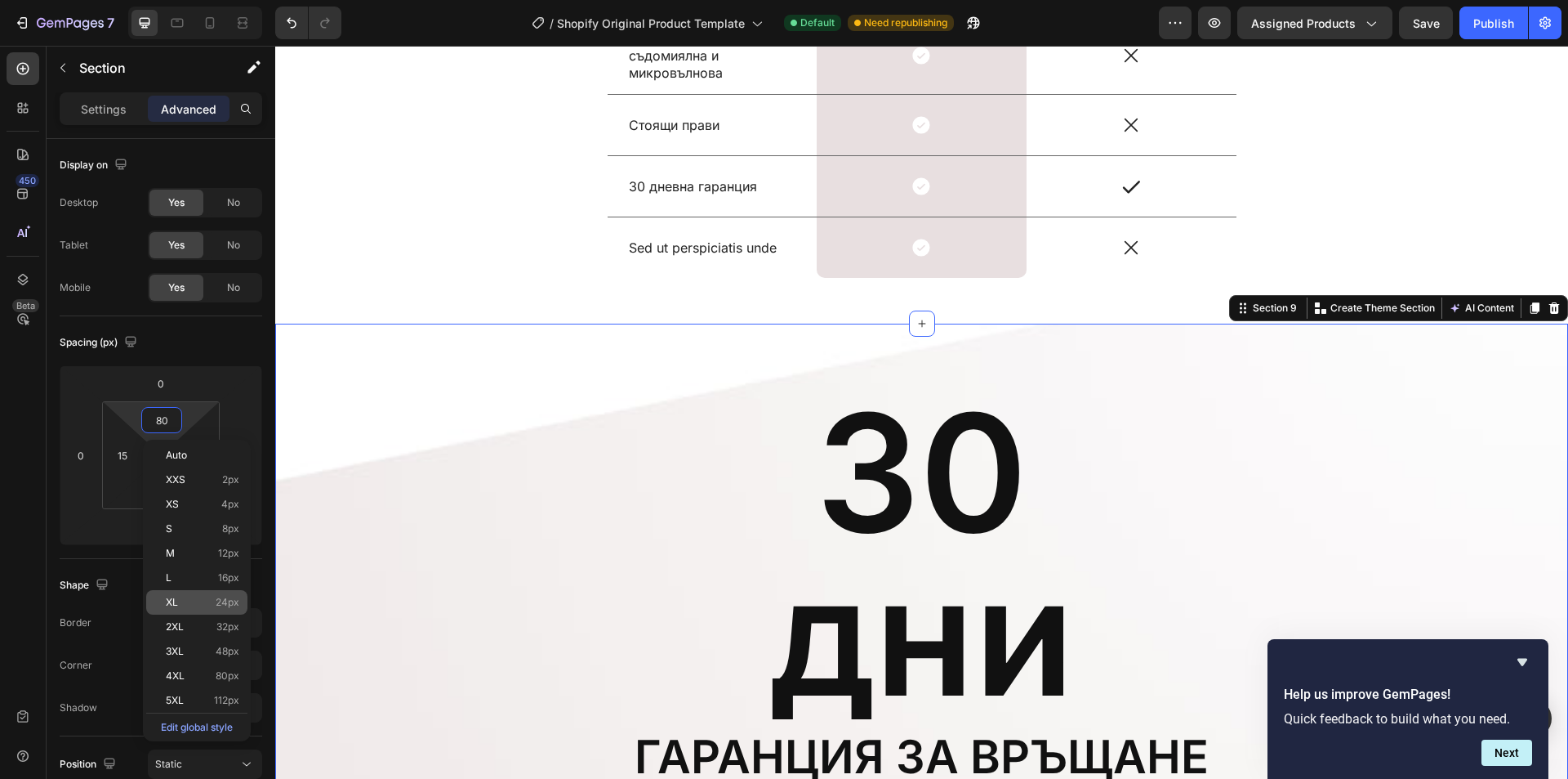
click at [237, 593] on div "XL 24px" at bounding box center [197, 602] width 101 height 24
type input "24"
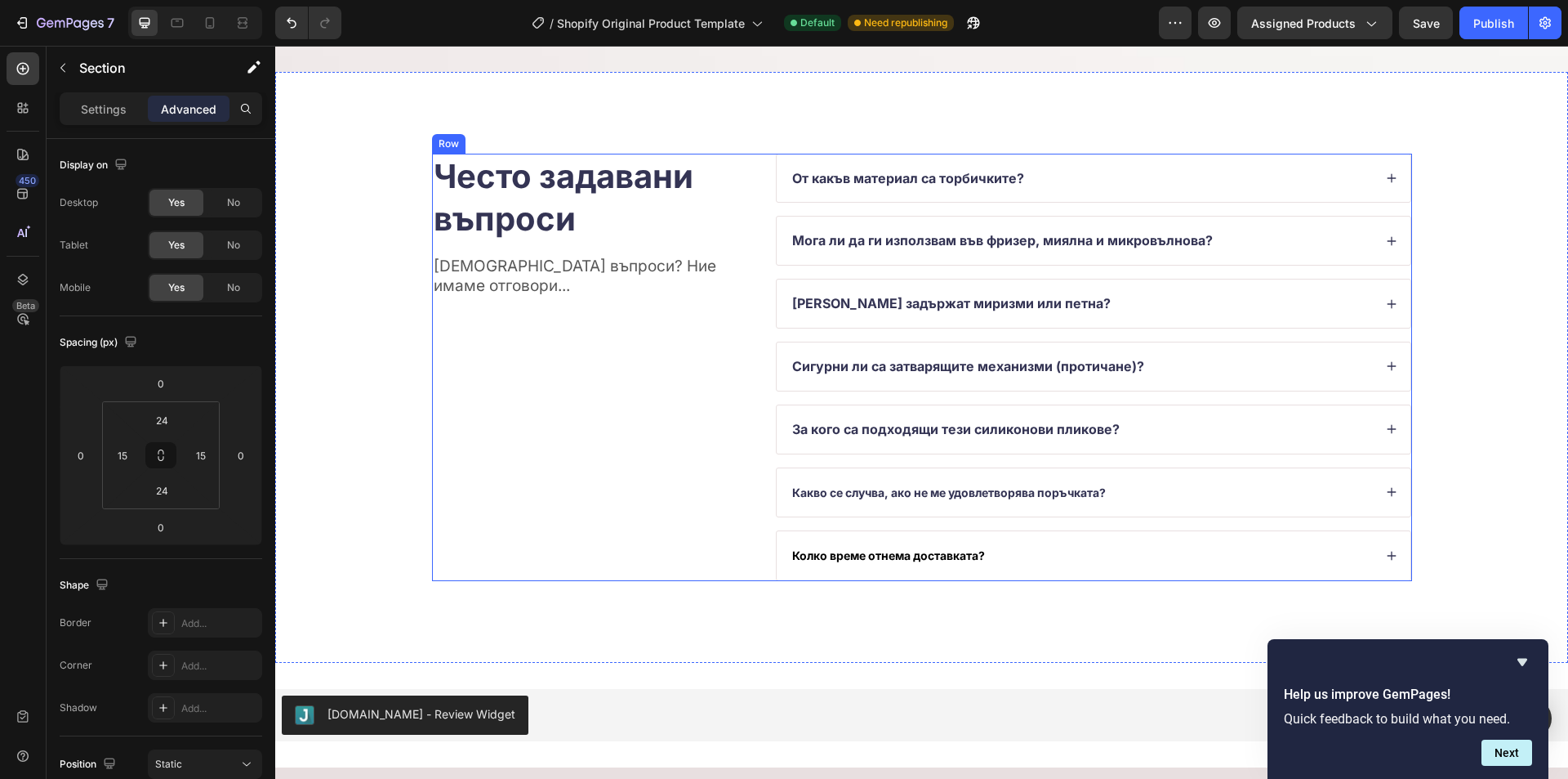
scroll to position [7708, 0]
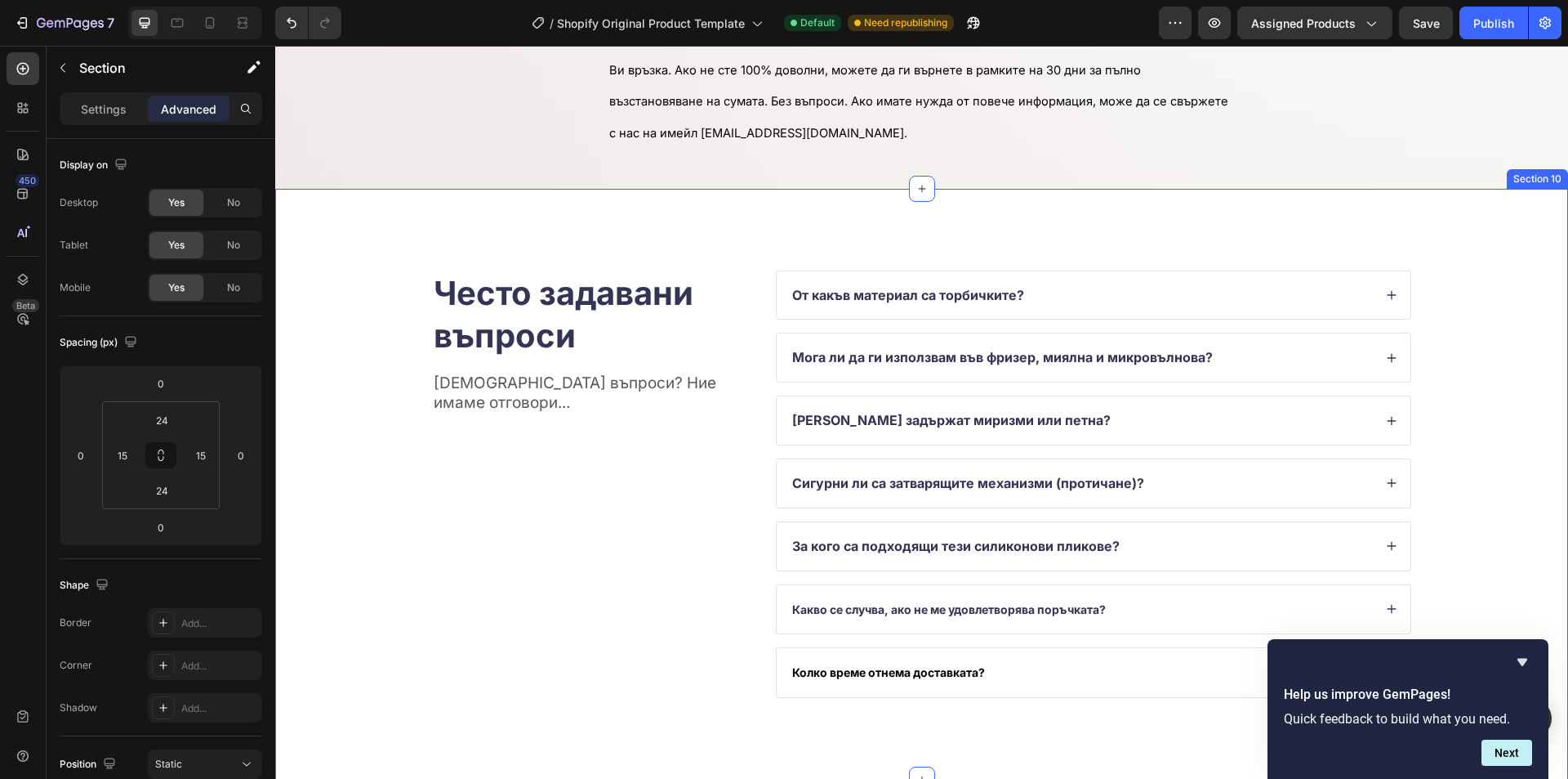
click at [576, 235] on div "Често задавани въпроси Heading Имате въпроси? Ние имаме отговори... Text Block …" at bounding box center [922, 485] width 1293 height 592
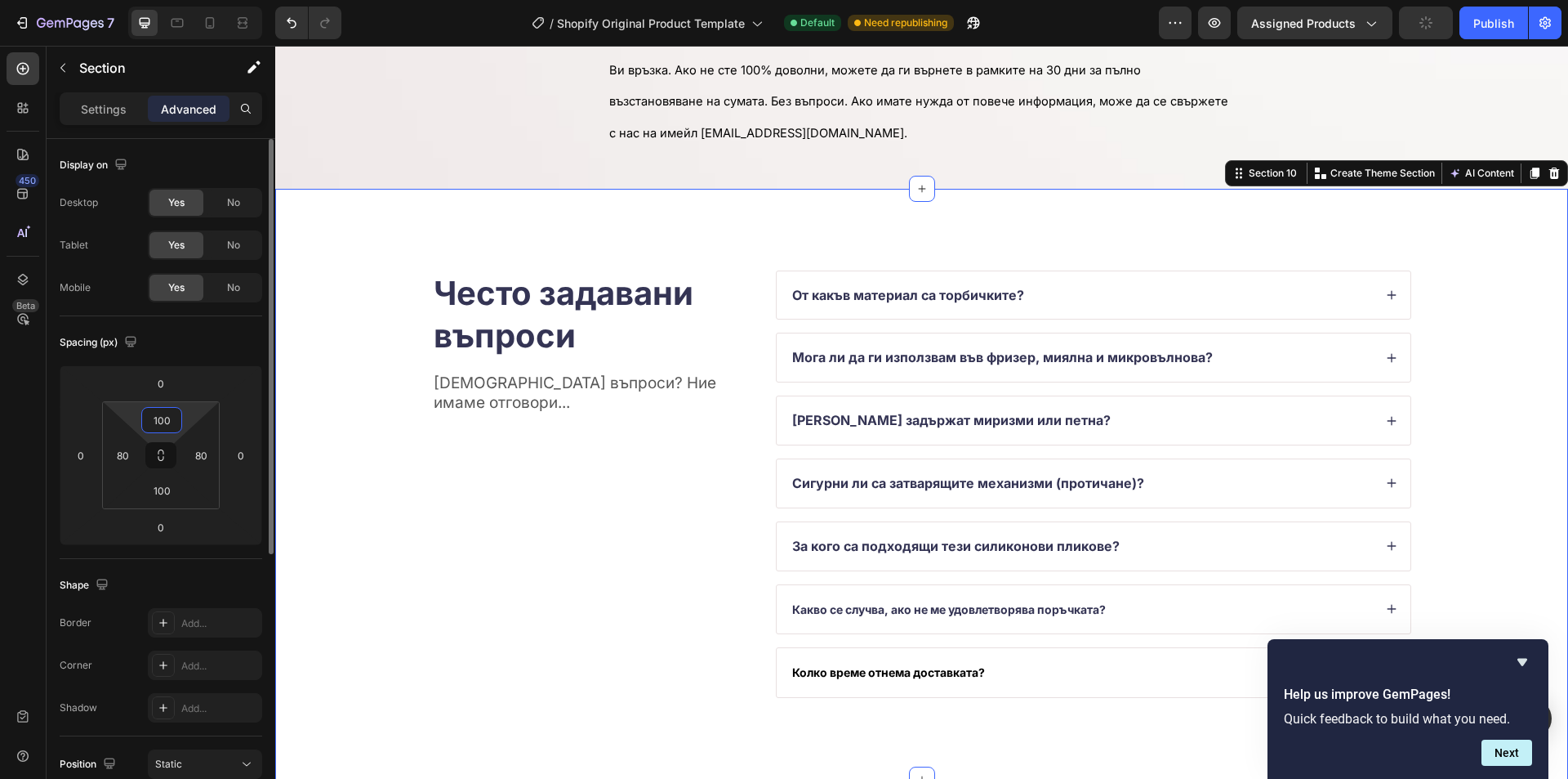
click at [157, 412] on input "100" at bounding box center [162, 419] width 33 height 24
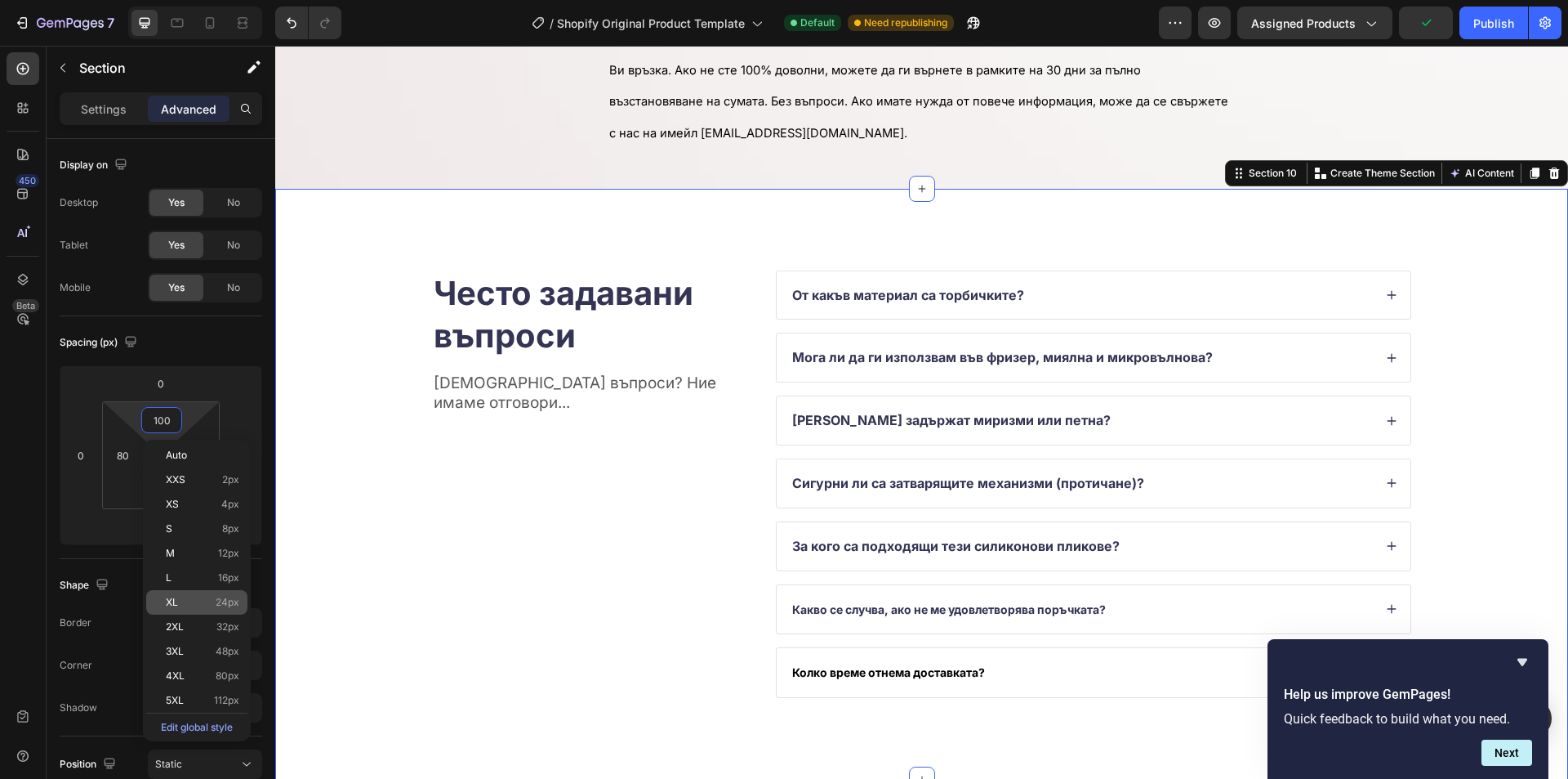
click at [227, 604] on span "24px" at bounding box center [227, 603] width 24 height 12
type input "24"
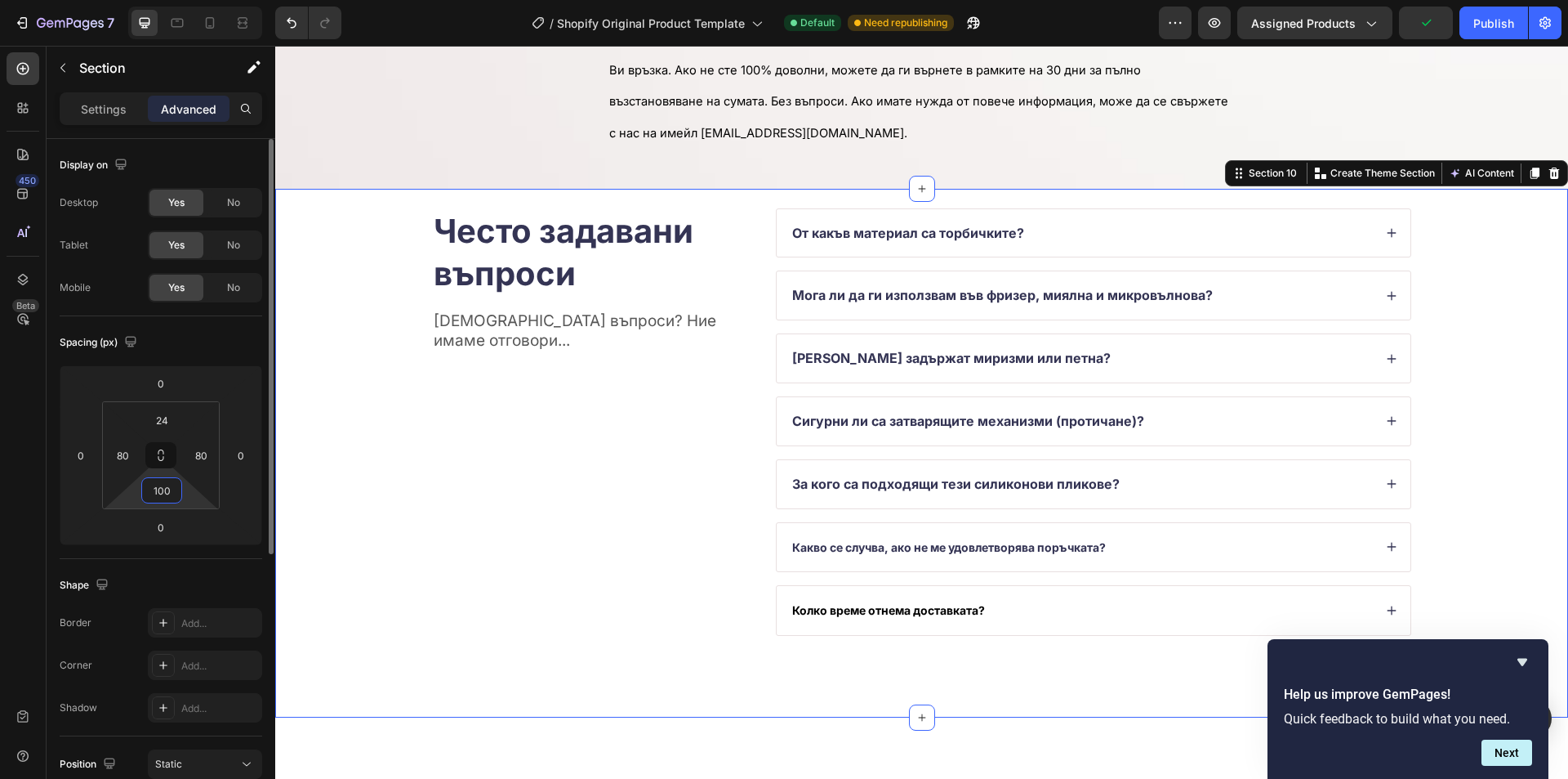
click at [159, 490] on input "100" at bounding box center [162, 490] width 33 height 24
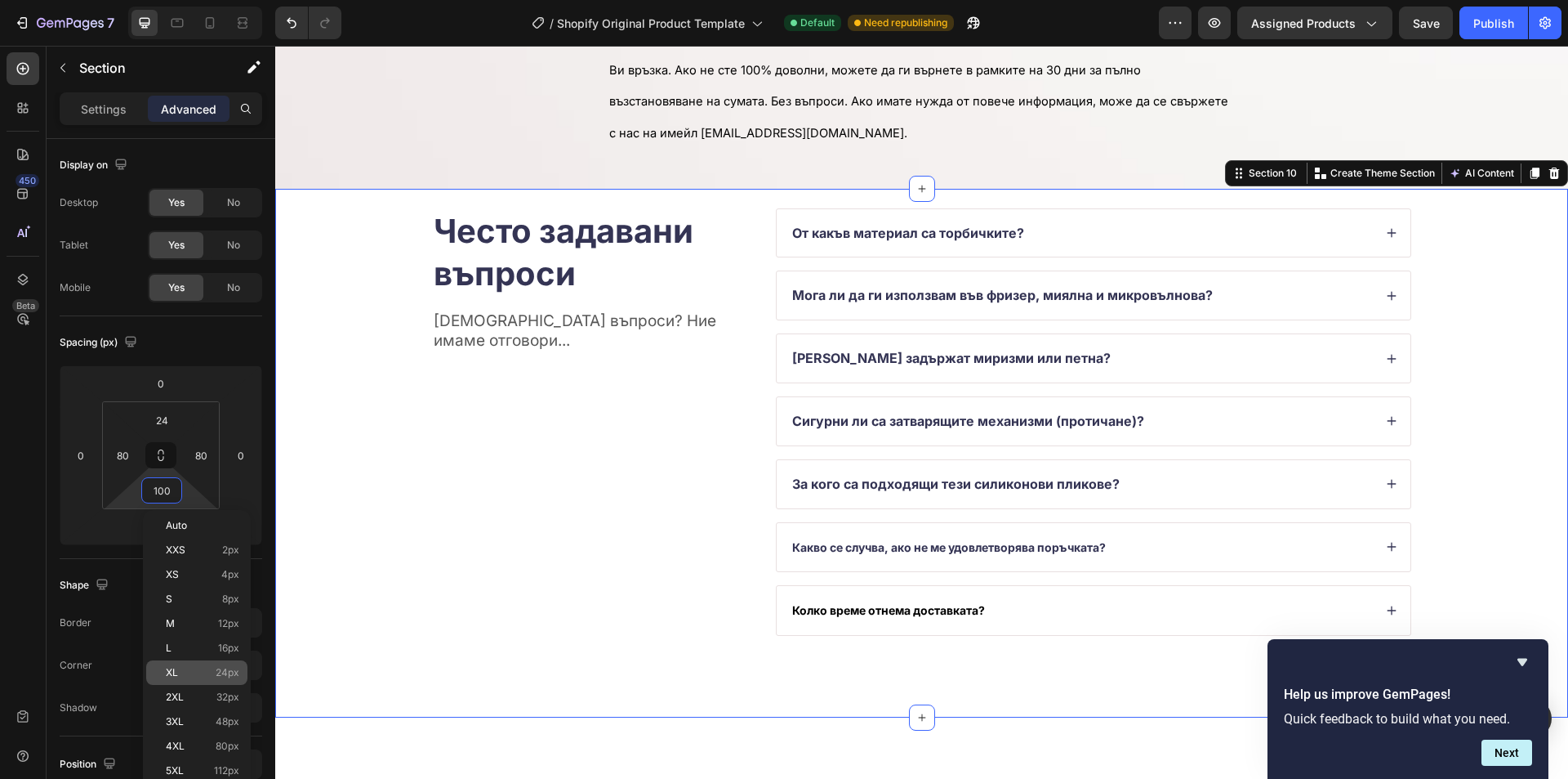
click at [233, 666] on div "XL 24px" at bounding box center [197, 672] width 101 height 24
type input "24"
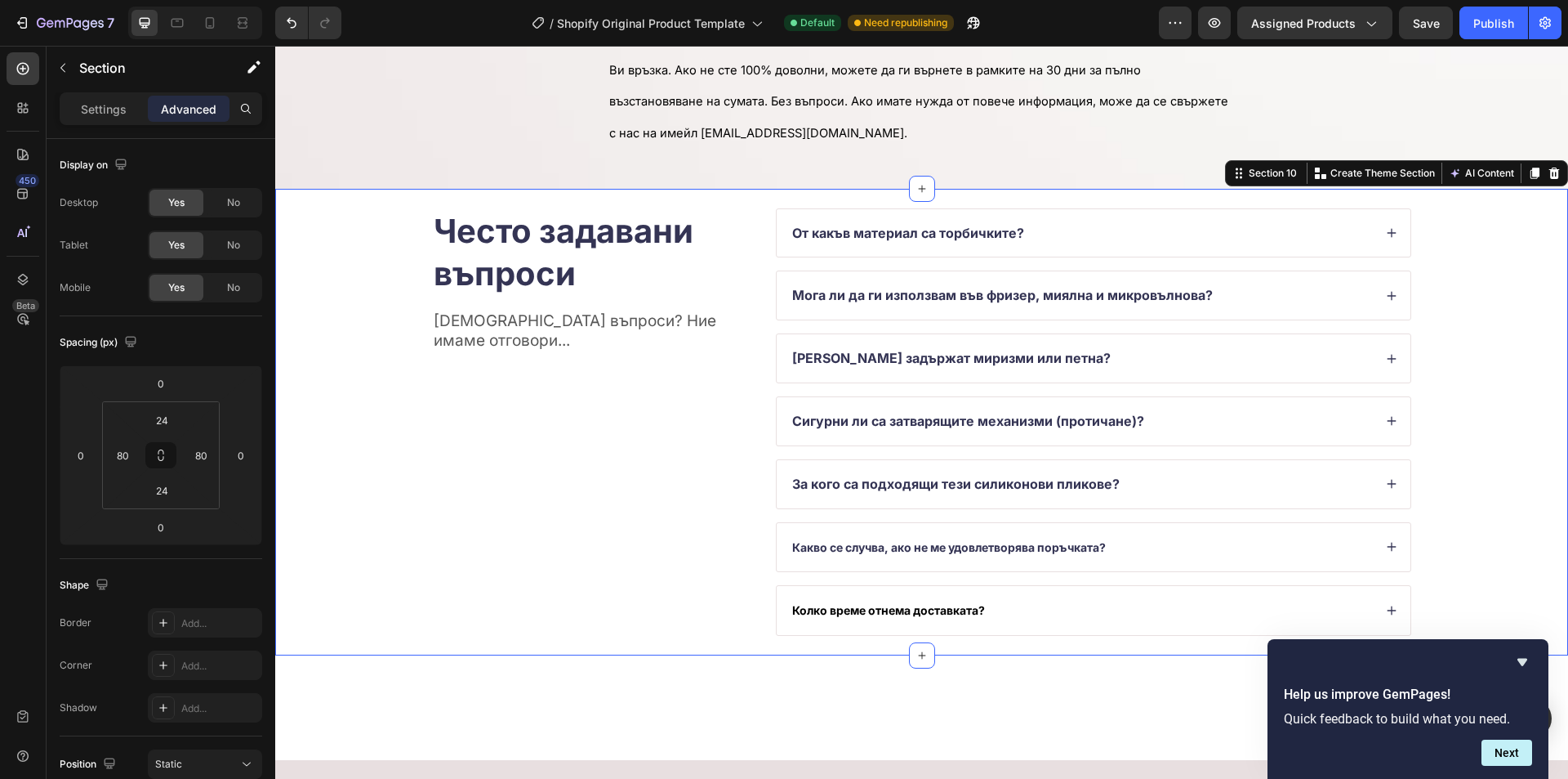
click at [1454, 24] on div "Preview Assigned Products Save Publish" at bounding box center [1361, 23] width 403 height 33
click at [1443, 24] on button "Save" at bounding box center [1426, 23] width 54 height 33
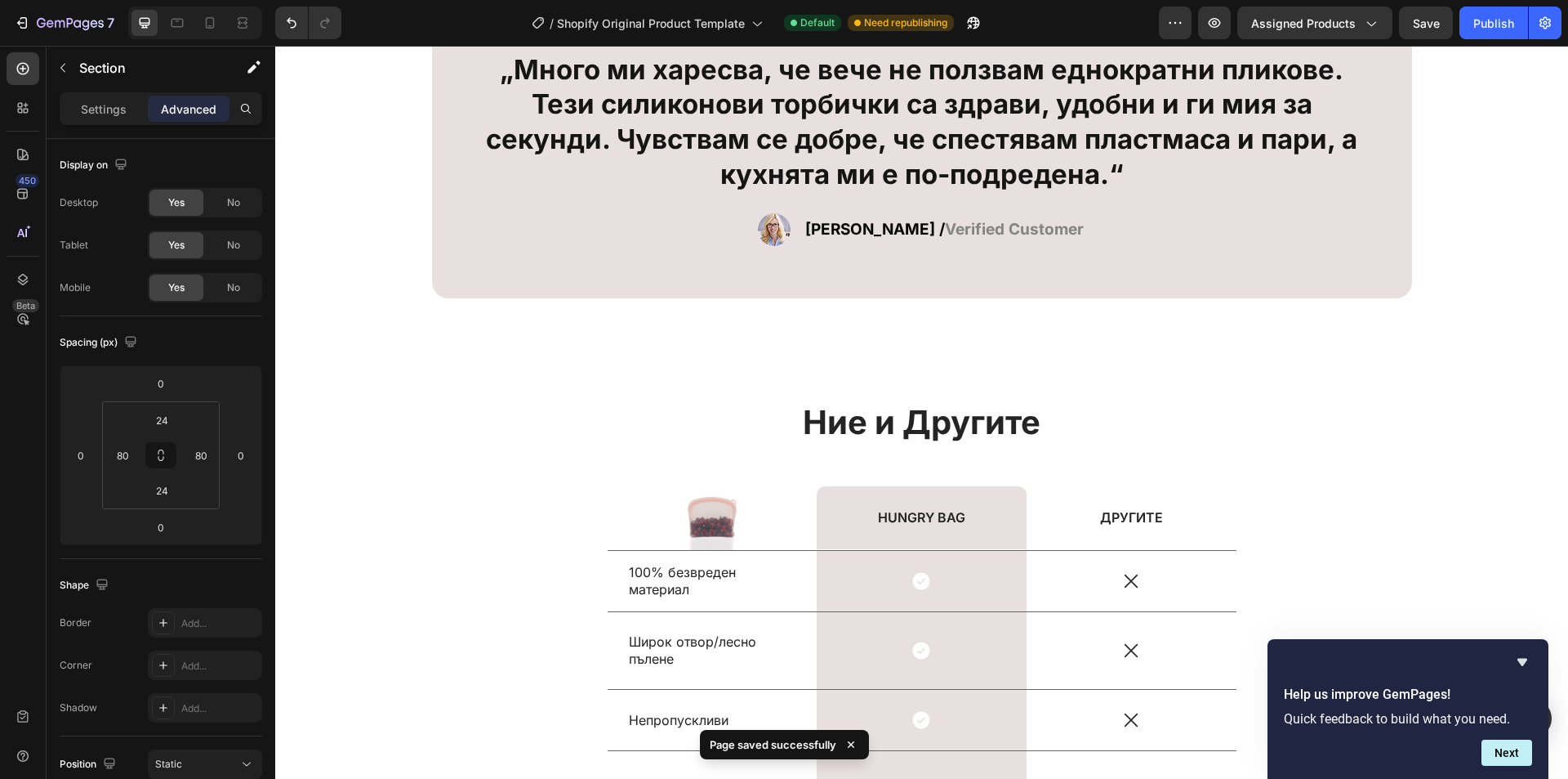
scroll to position [6156, 0]
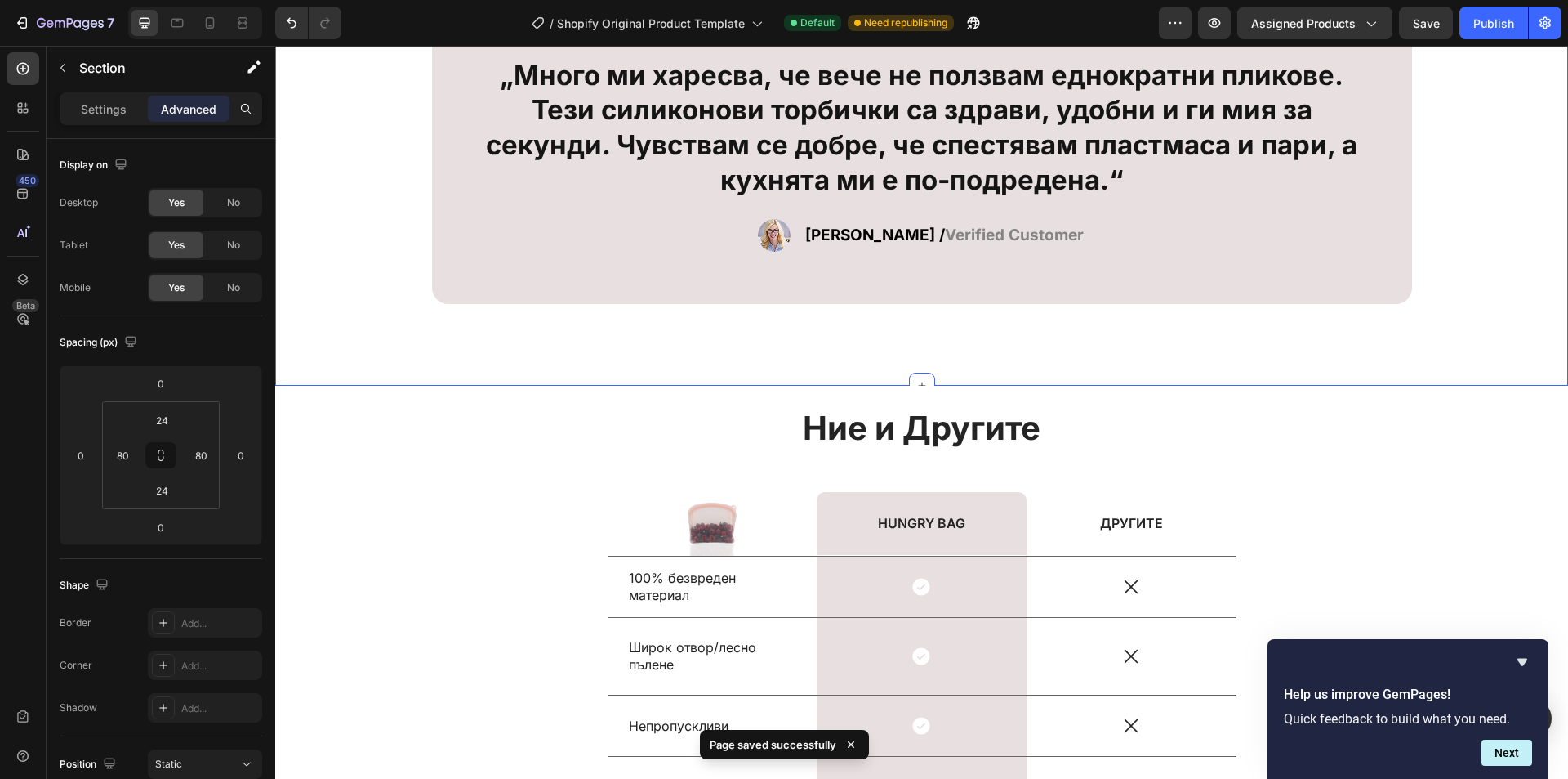
click at [1058, 344] on div "Icon Icon Icon Icon Icon Icon List „Много ми харесва, че вече не ползвам еднокр…" at bounding box center [922, 132] width 1293 height 506
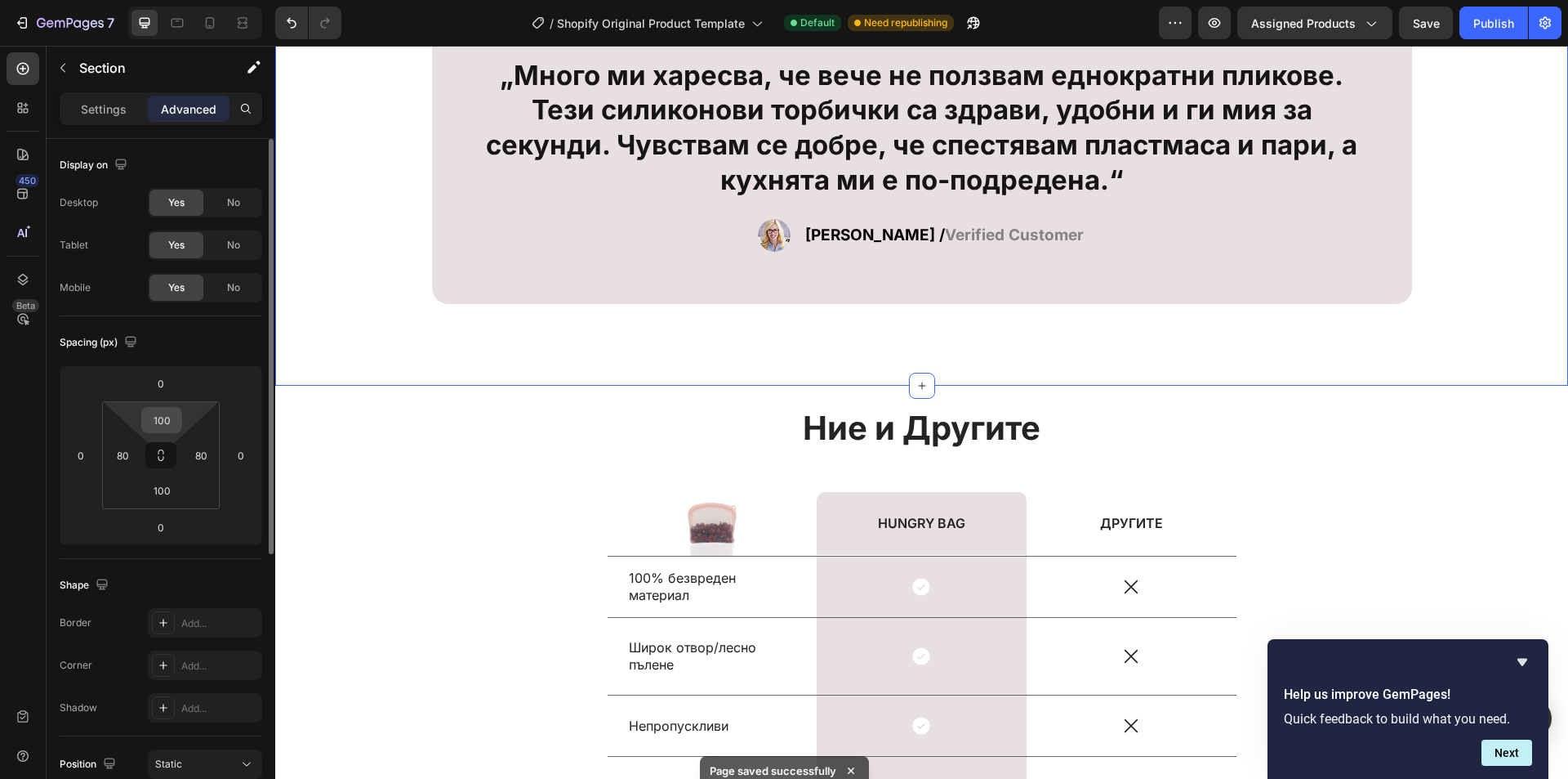
click at [164, 425] on input "100" at bounding box center [162, 419] width 33 height 24
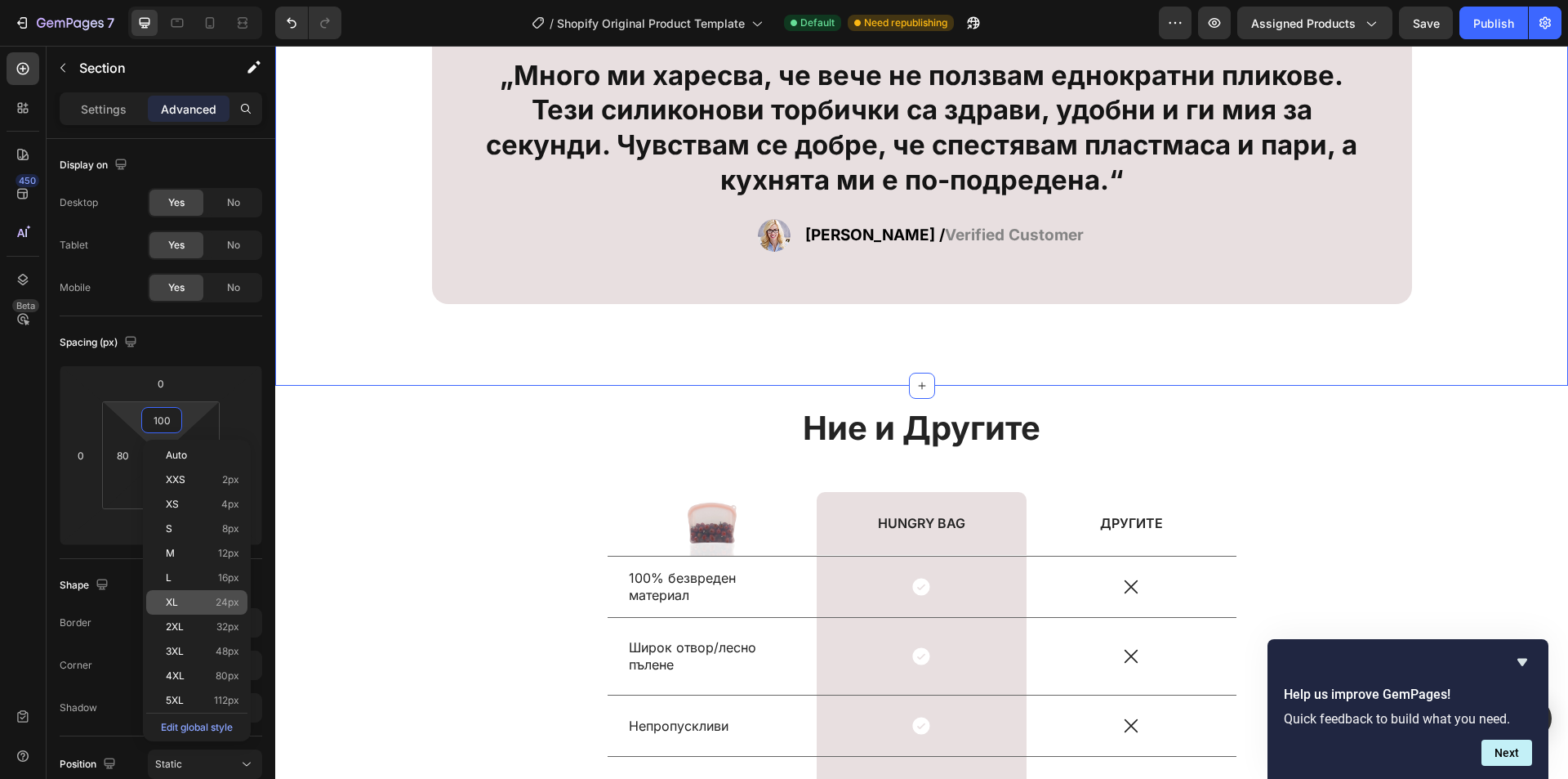
click at [228, 594] on div "XL 24px" at bounding box center [197, 602] width 101 height 24
type input "24"
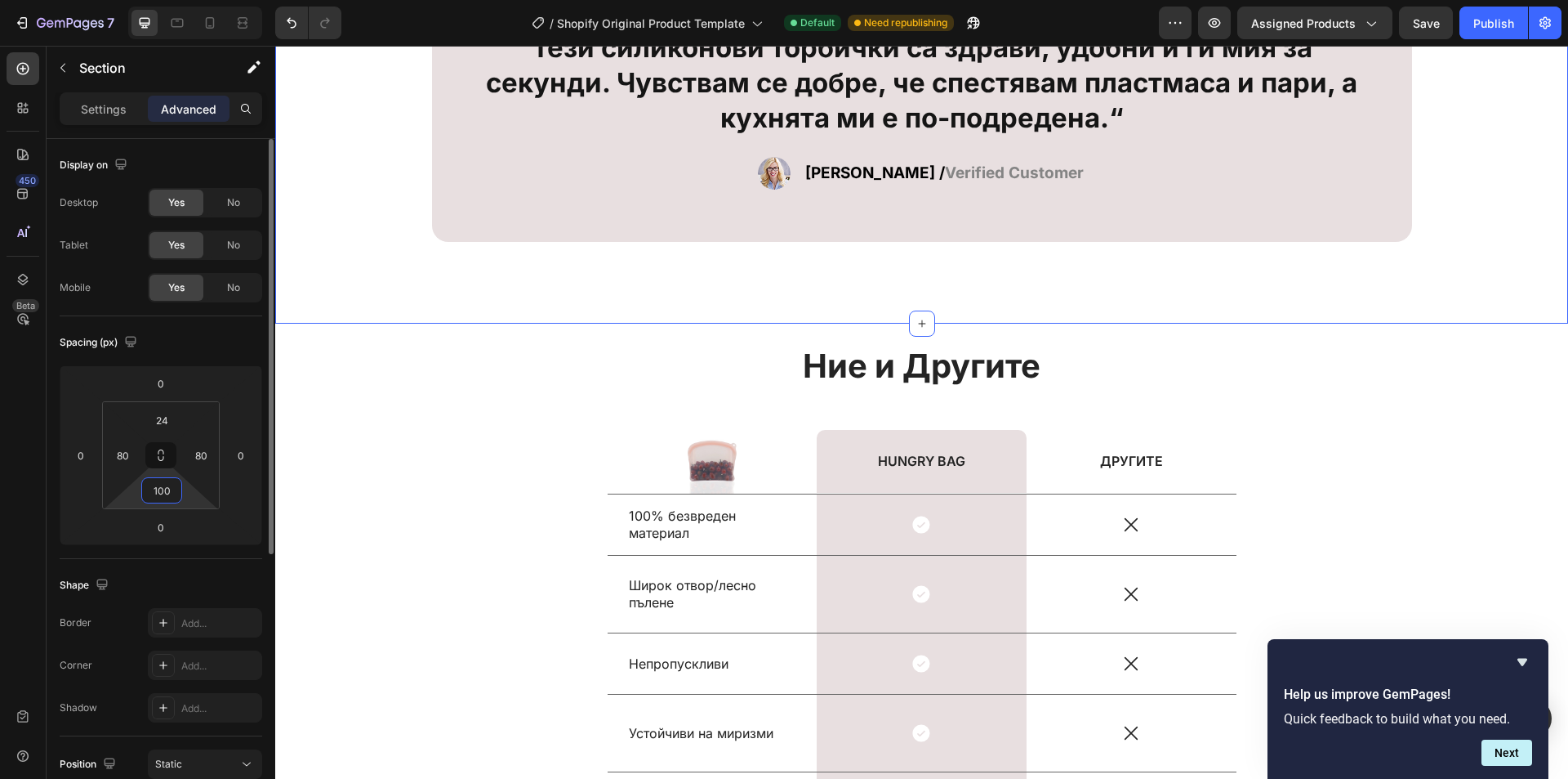
click at [167, 493] on input "100" at bounding box center [162, 490] width 33 height 24
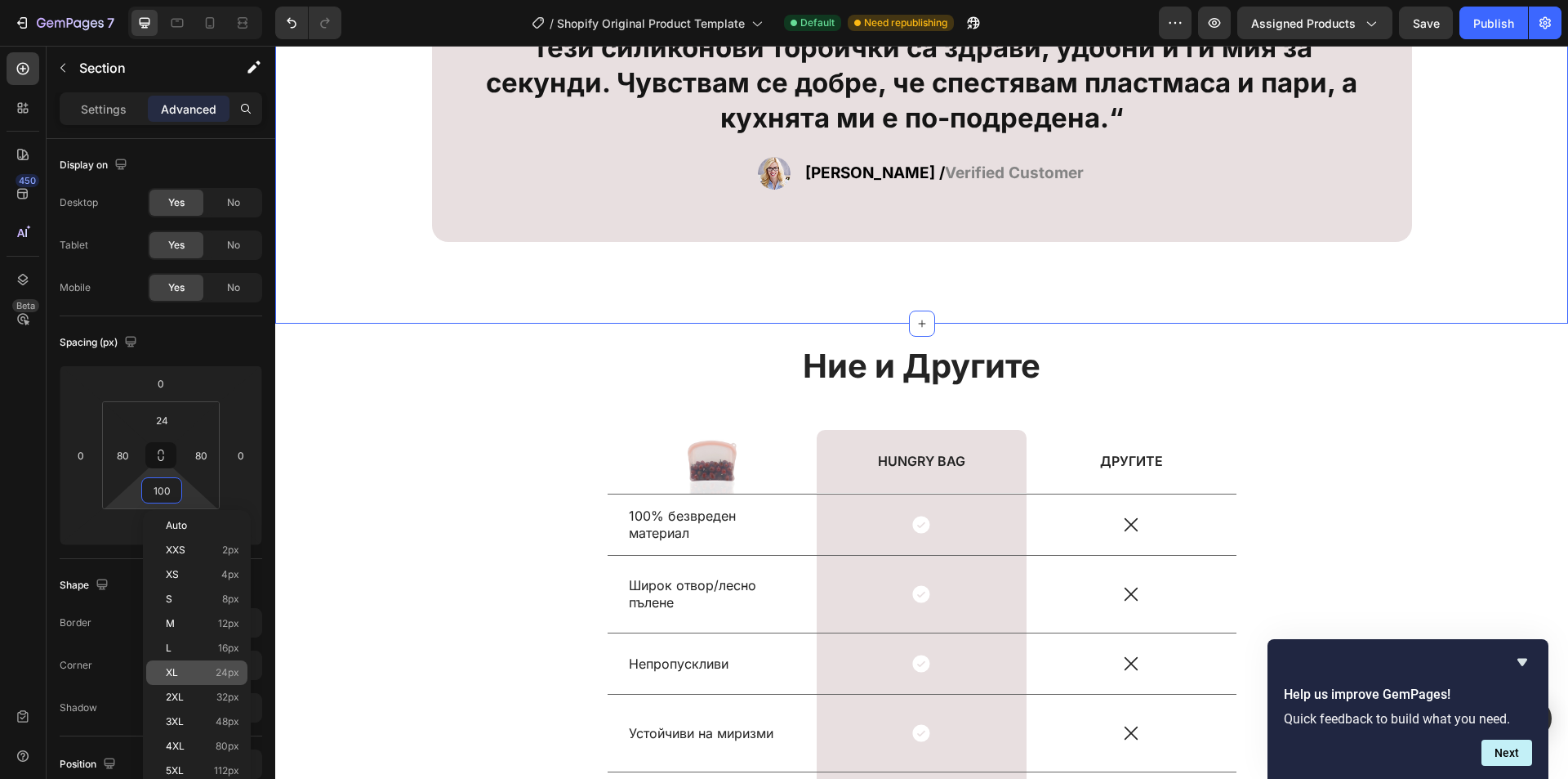
click at [233, 679] on div "XL 24px" at bounding box center [197, 672] width 101 height 24
type input "24"
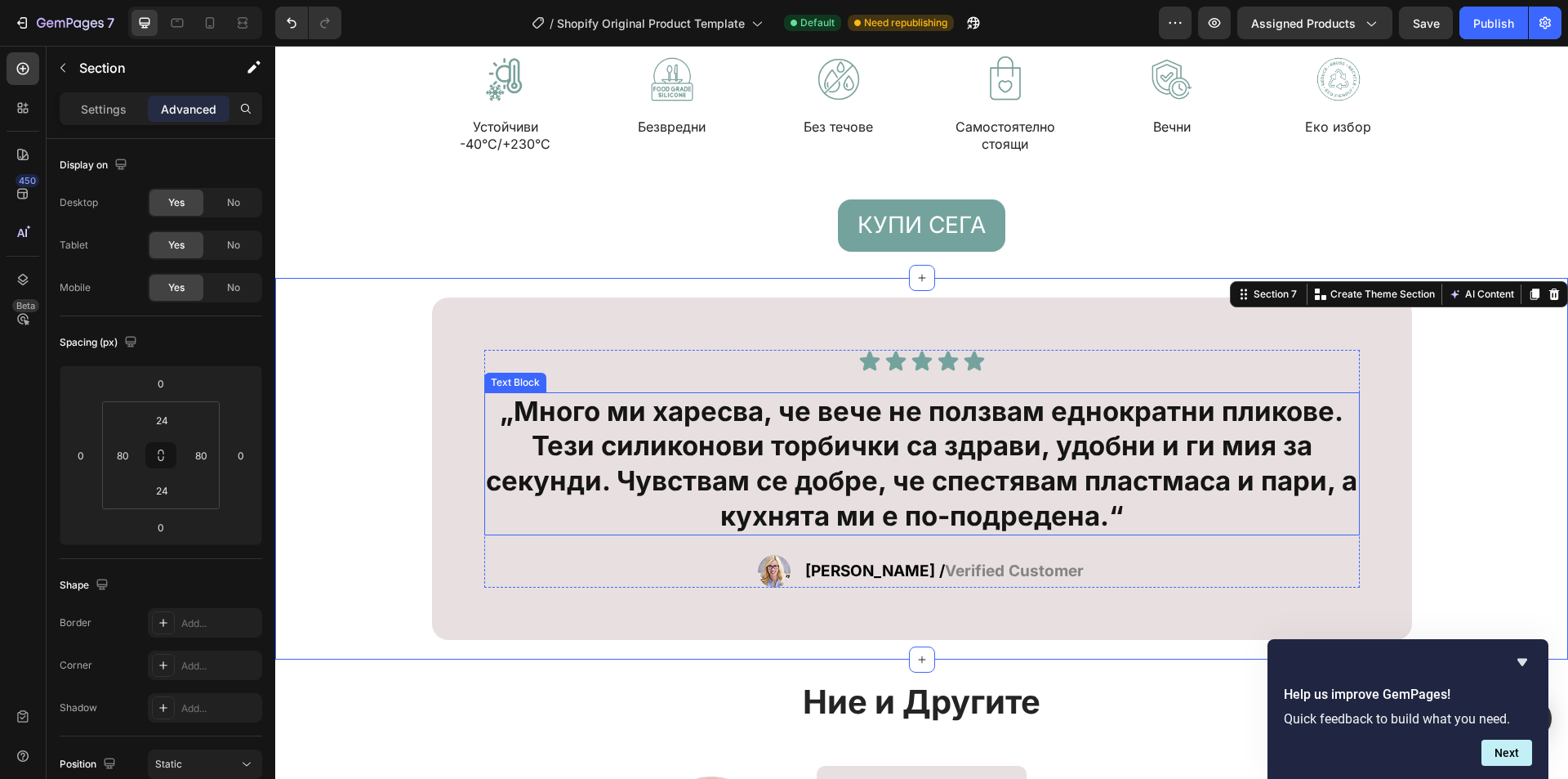
scroll to position [5747, 0]
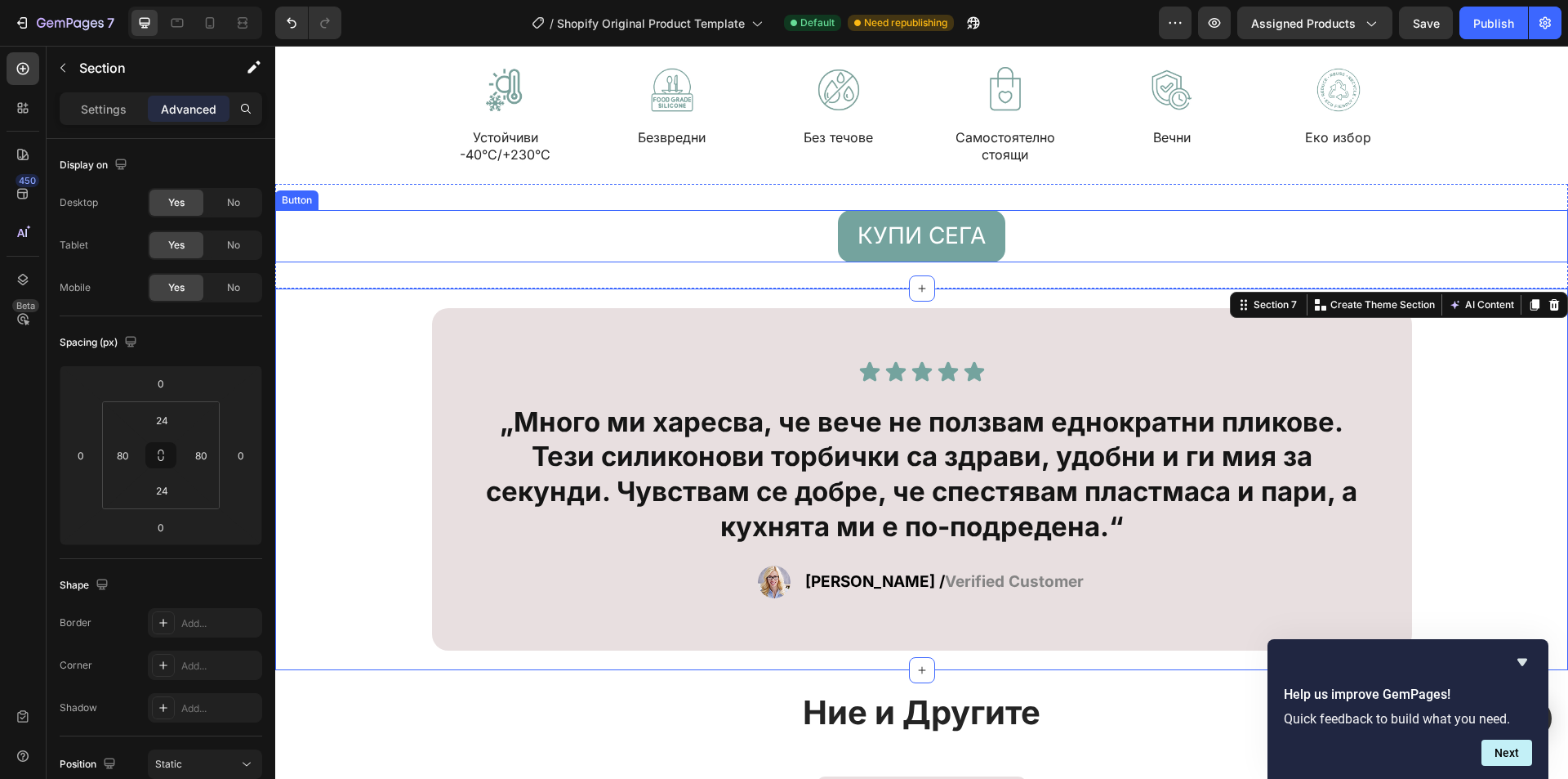
click at [1117, 241] on div "КУПИ СЕГА Button" at bounding box center [922, 235] width 1293 height 51
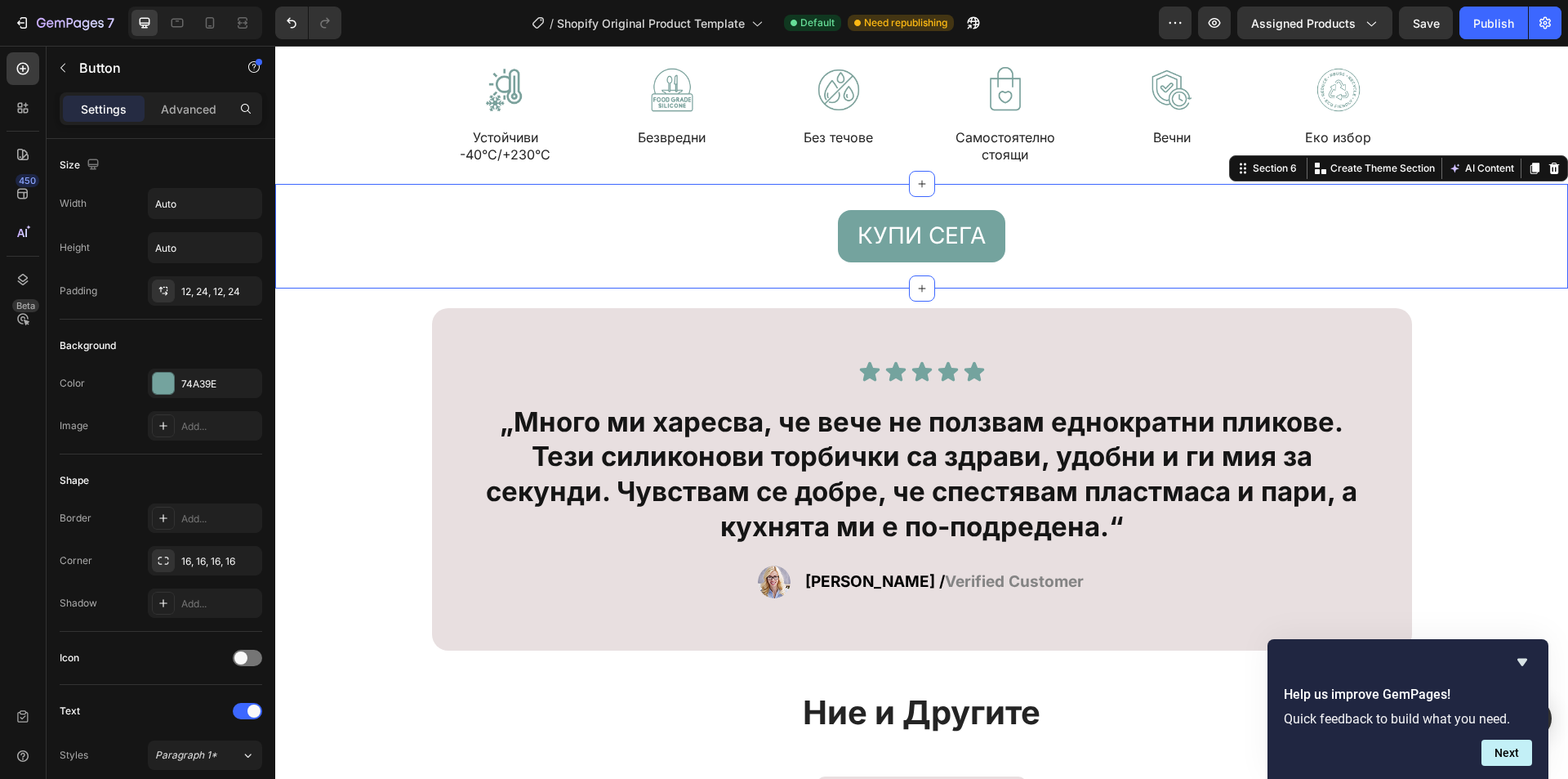
click at [1081, 270] on div "КУПИ СЕГА Button Section 6 You can create reusable sections Create Theme Sectio…" at bounding box center [922, 236] width 1293 height 104
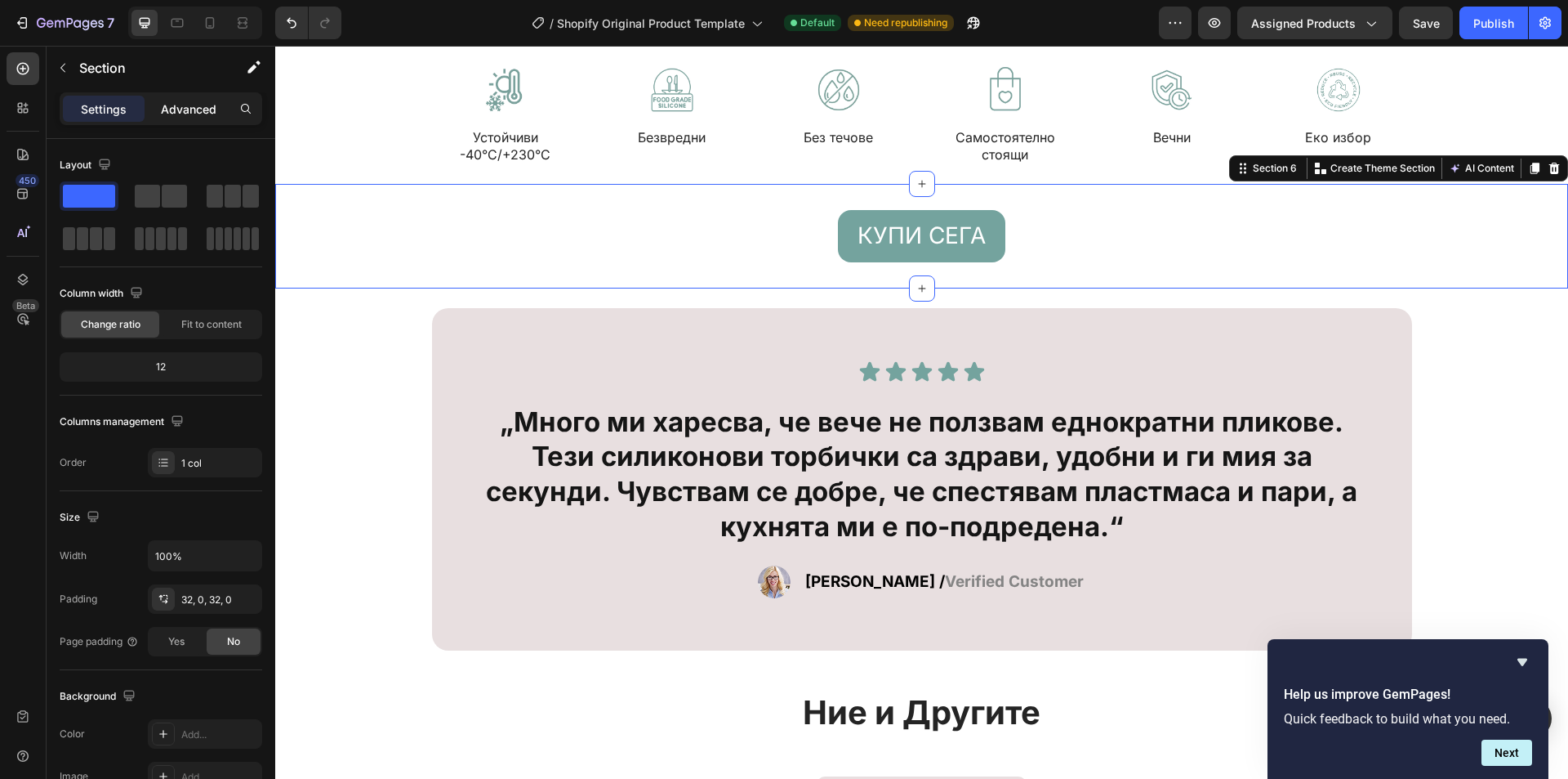
click at [175, 96] on div "Advanced" at bounding box center [188, 108] width 82 height 26
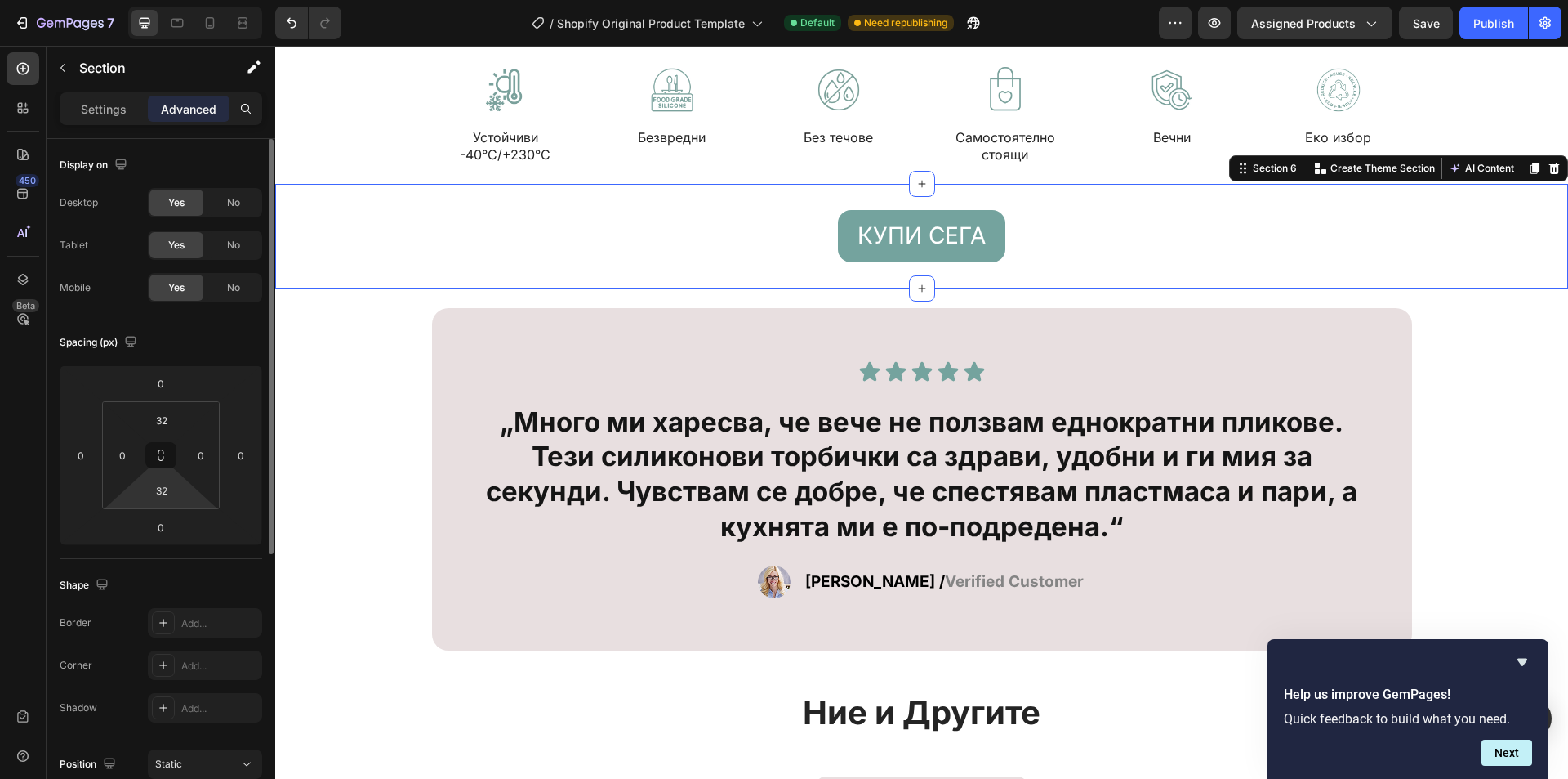
click at [185, 0] on html "7 / Shopify Original Product Template Default Need republishing Preview Assigne…" at bounding box center [784, 0] width 1568 height 0
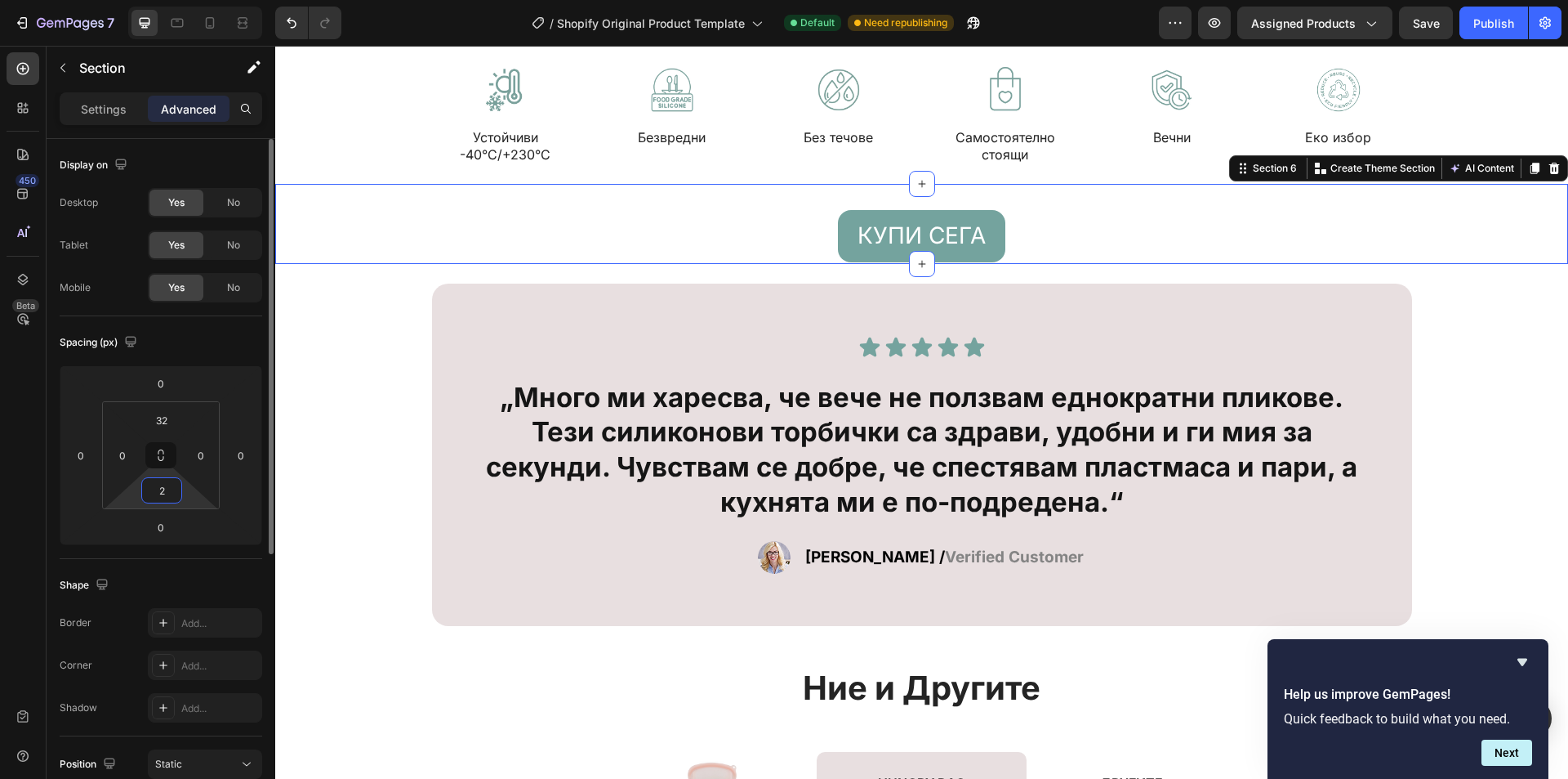
click at [169, 486] on input "2" at bounding box center [162, 490] width 33 height 24
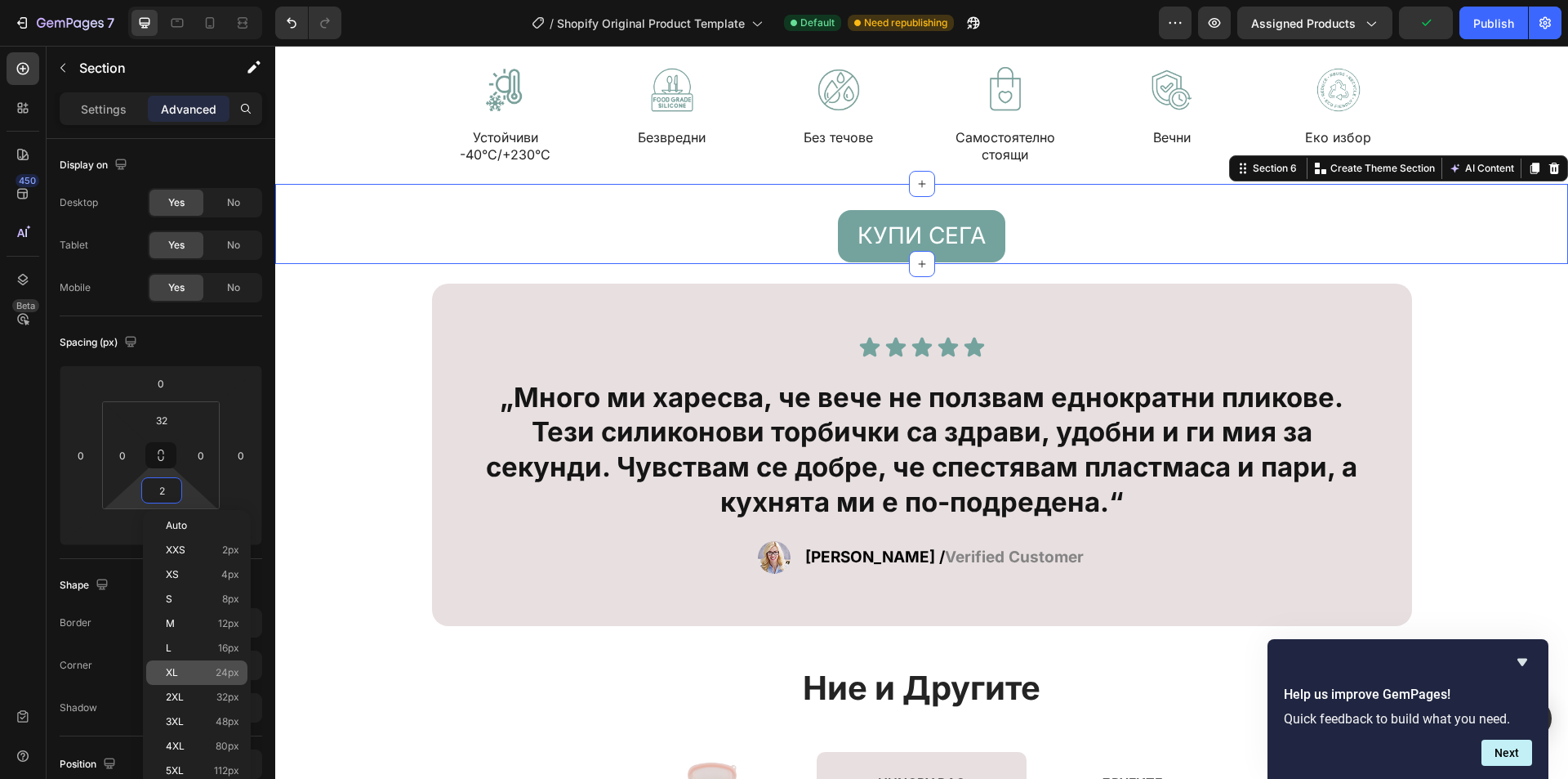
click at [228, 662] on div "XL 24px" at bounding box center [197, 672] width 101 height 24
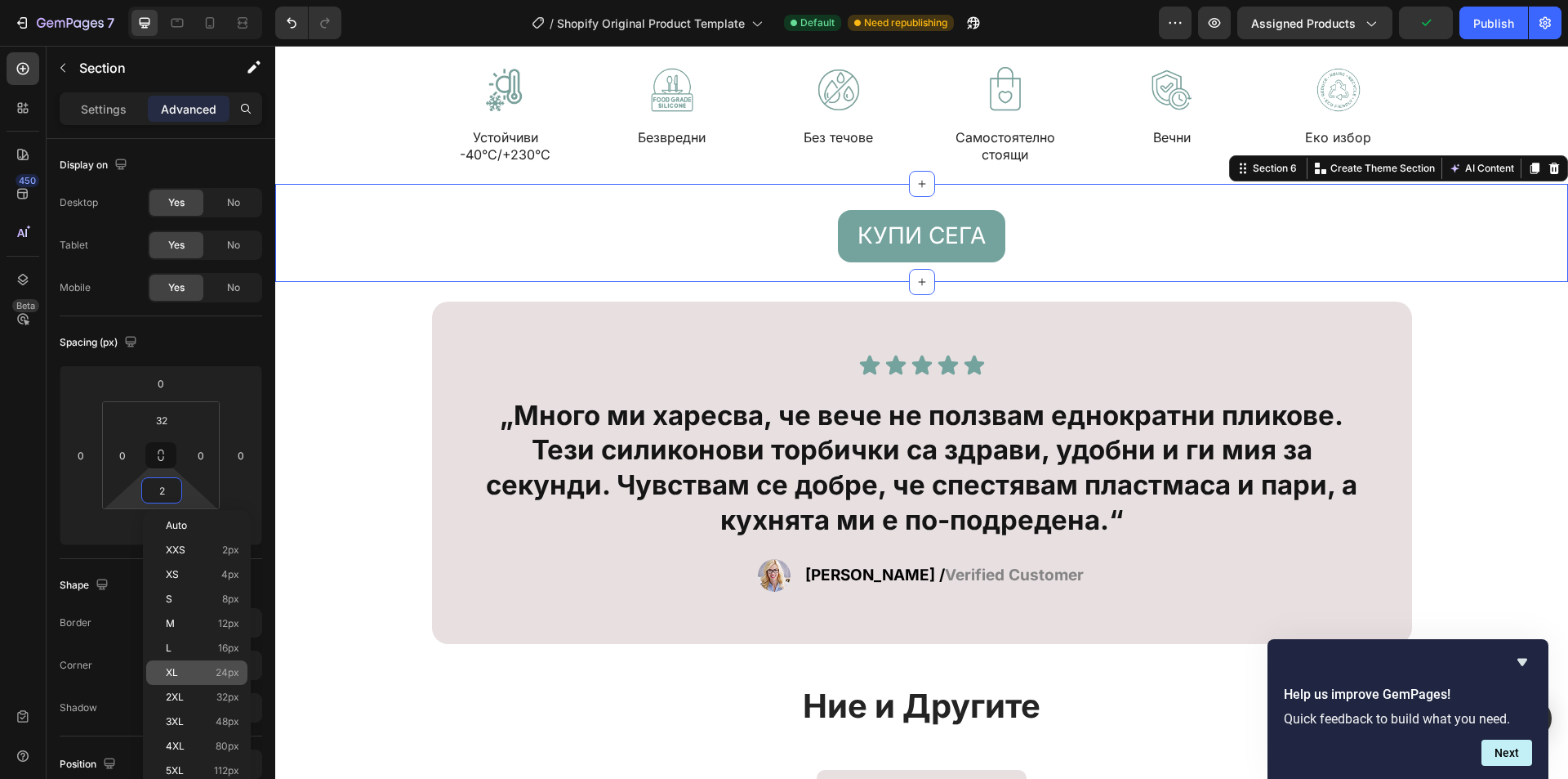
type input "24"
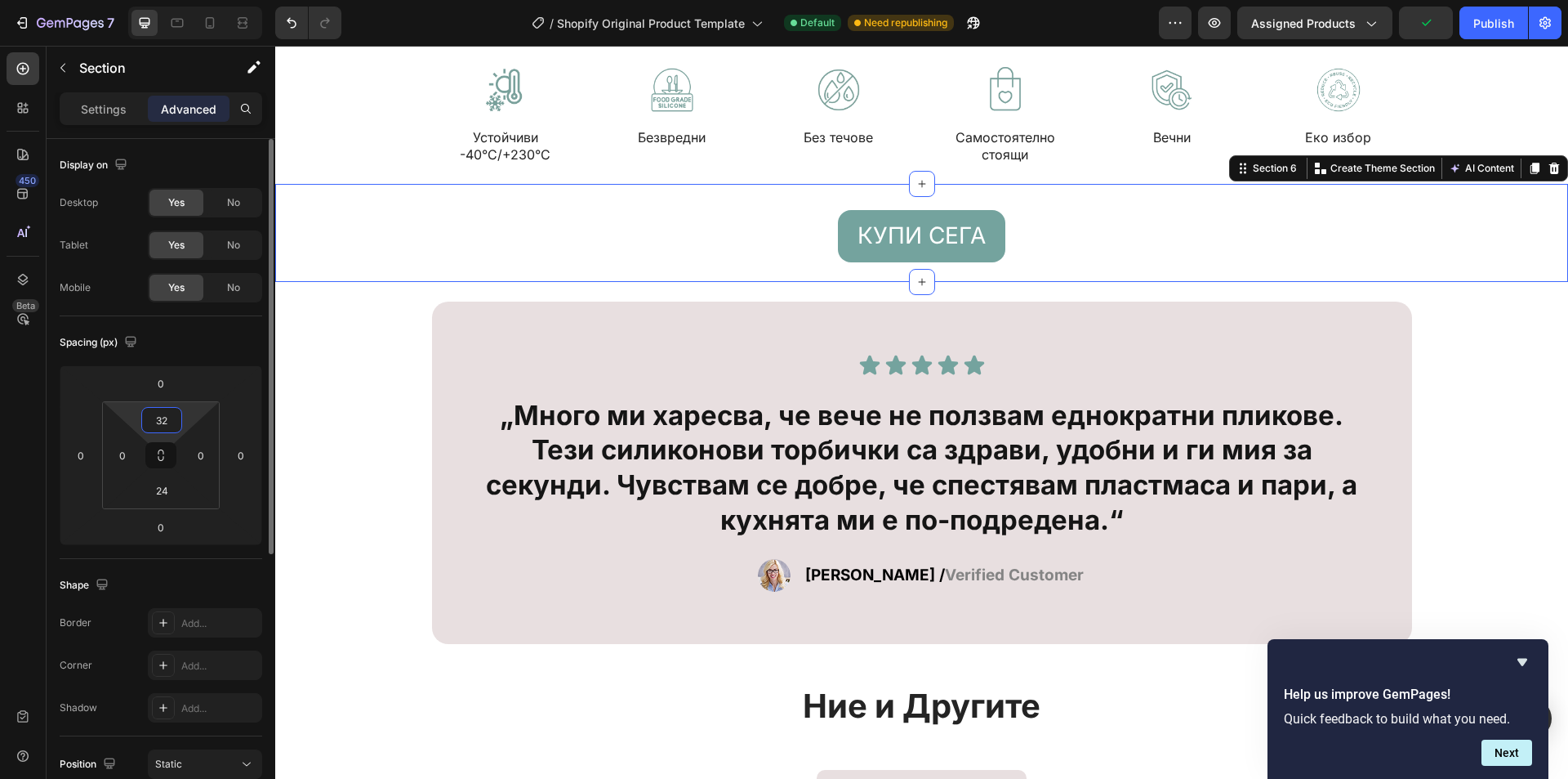
click at [166, 408] on input "32" at bounding box center [162, 419] width 33 height 24
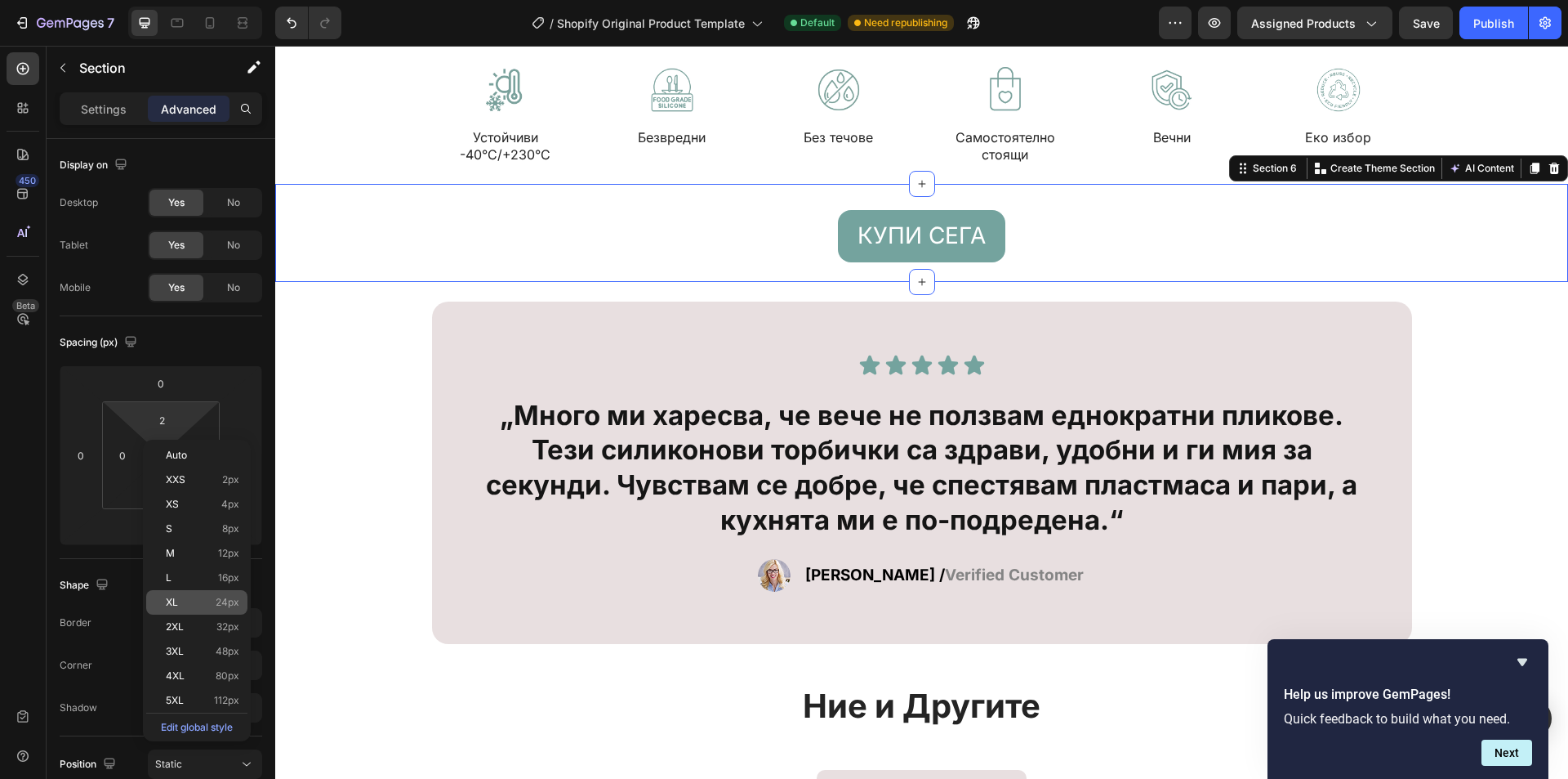
click at [227, 598] on span "24px" at bounding box center [227, 603] width 24 height 12
type input "24"
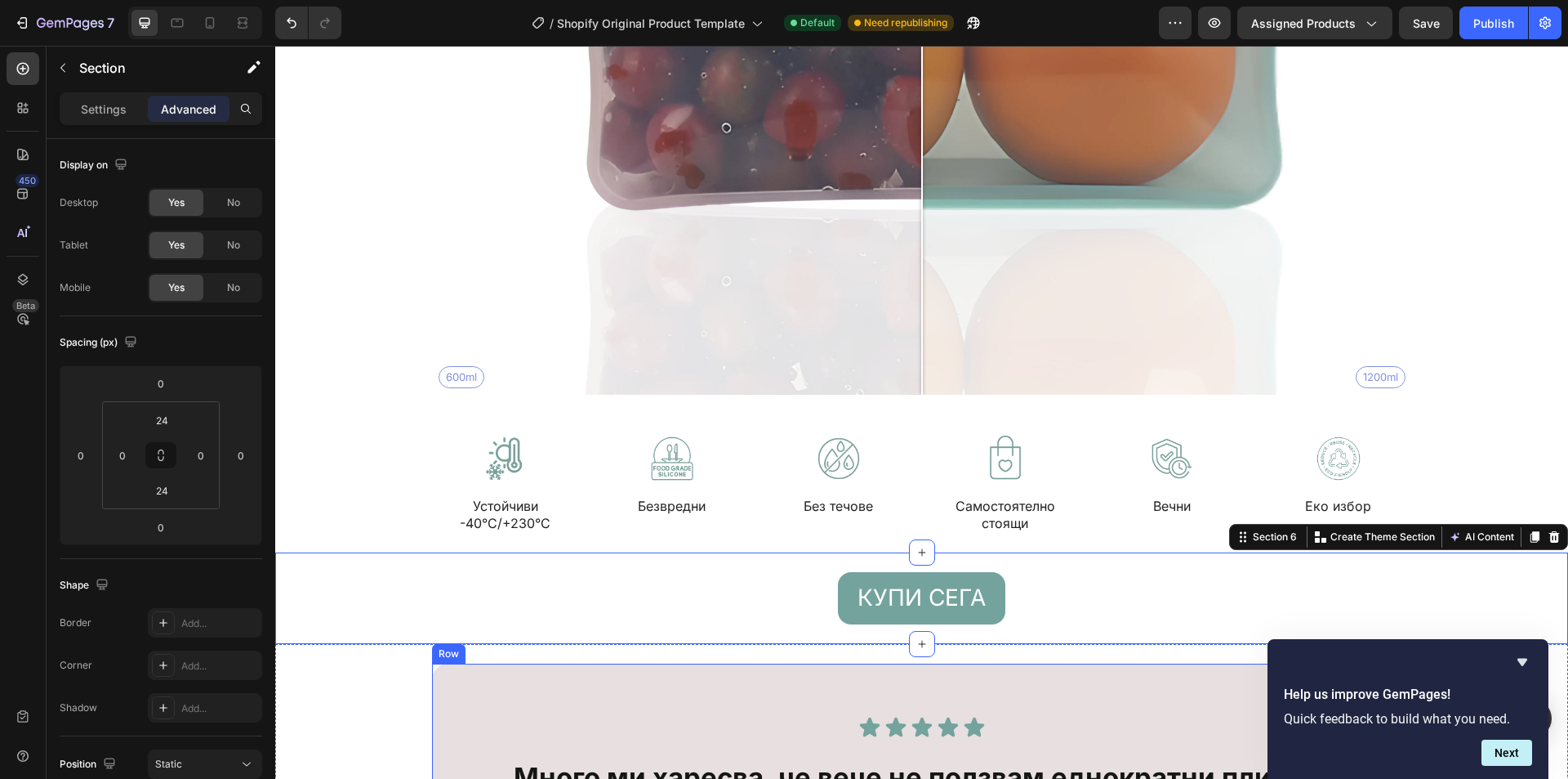
scroll to position [5338, 0]
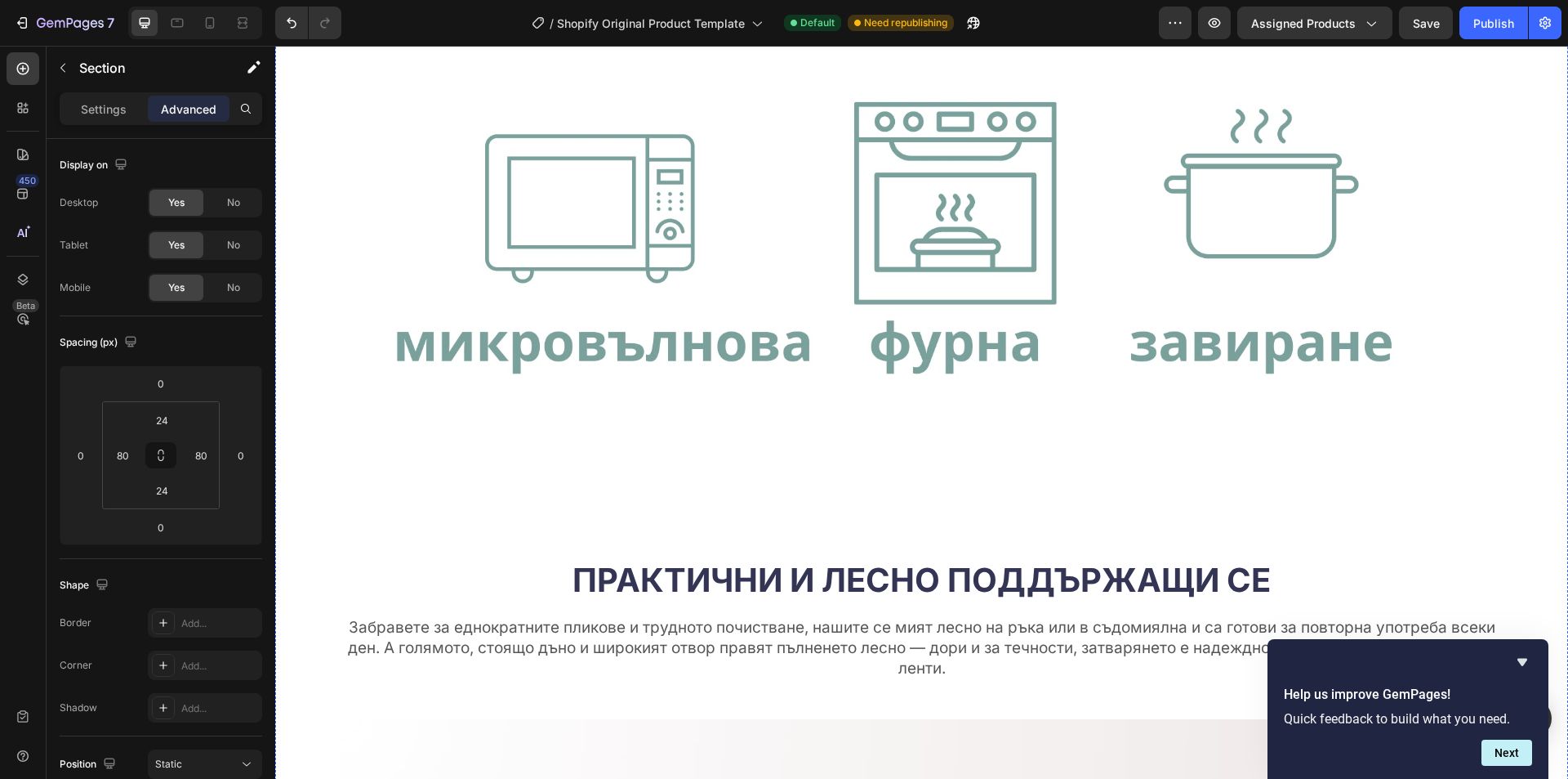
scroll to position [3765, 0]
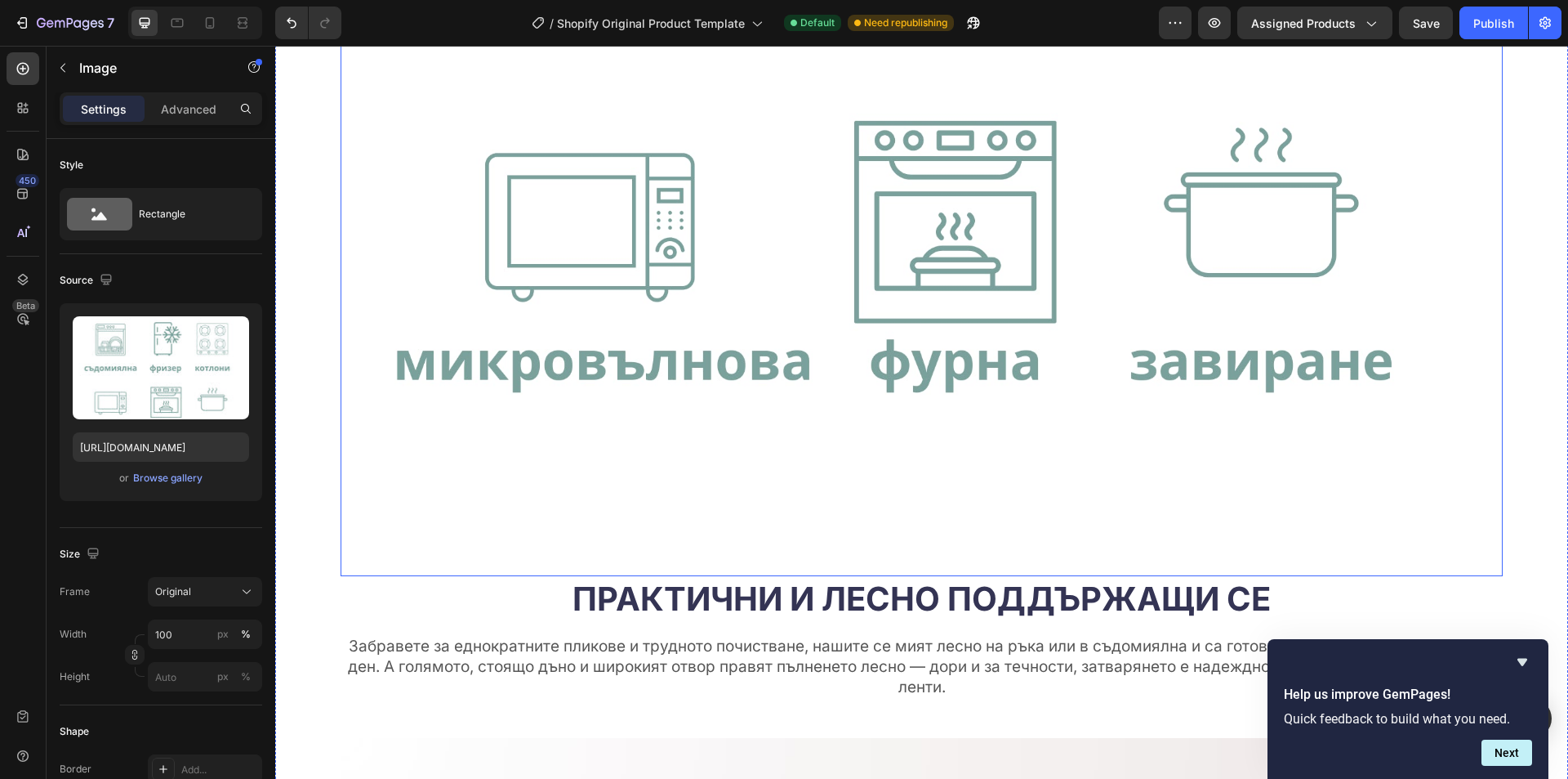
click at [188, 126] on div "Settings Advanced" at bounding box center [160, 116] width 228 height 46
click at [193, 112] on p "Advanced" at bounding box center [189, 109] width 56 height 17
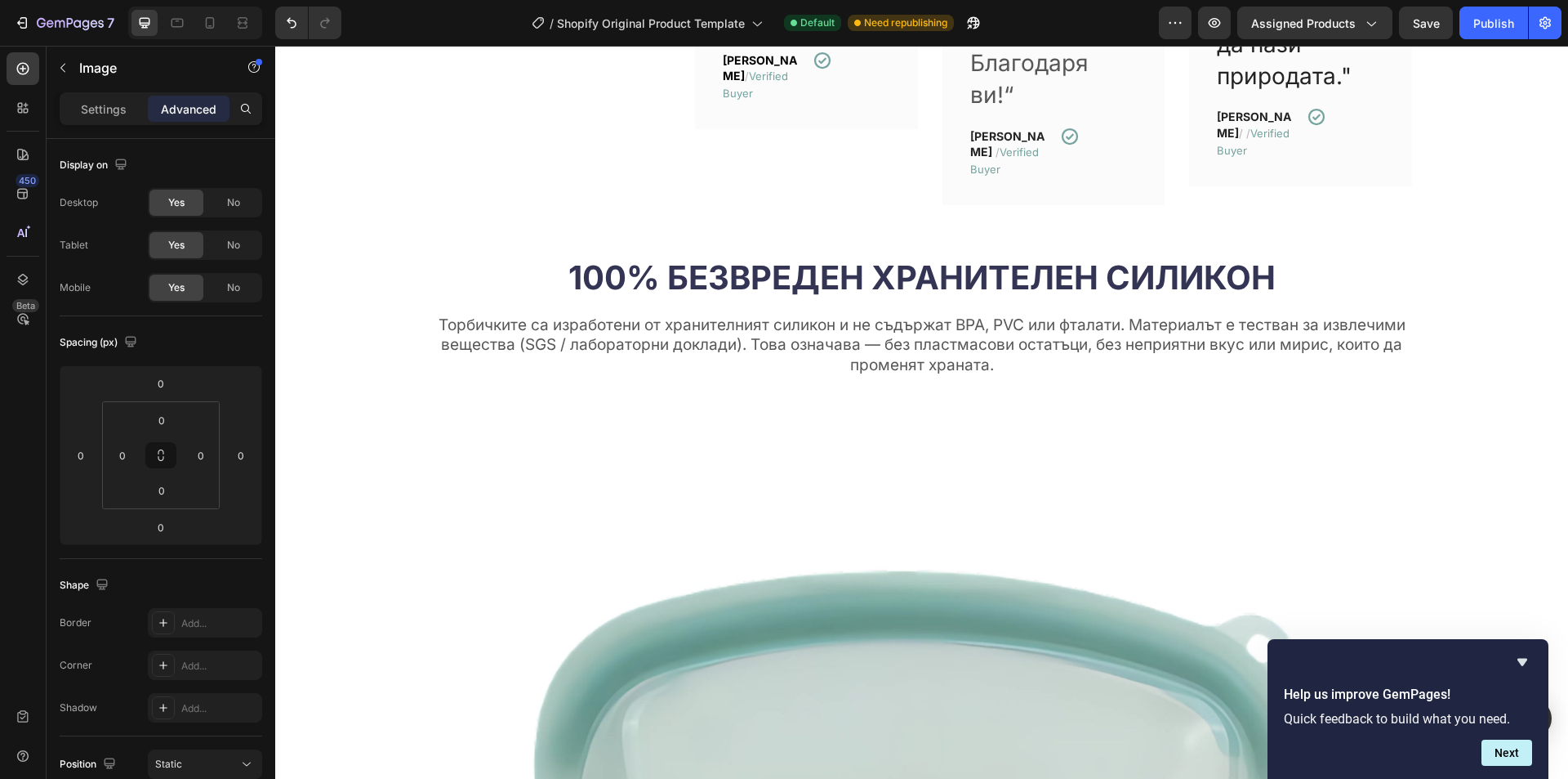
scroll to position [1640, 0]
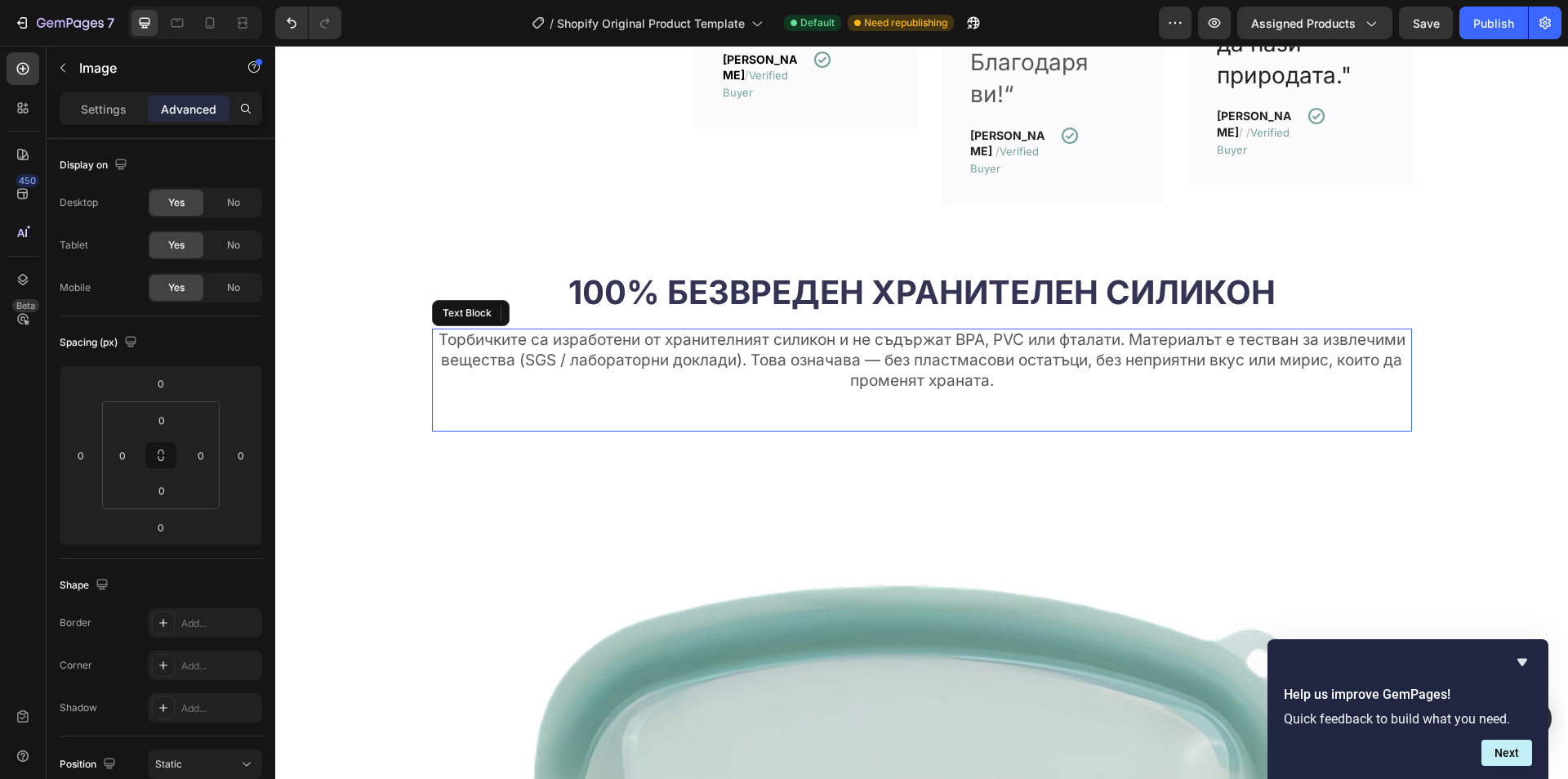
click at [914, 390] on div "Торбичките са изработени от хранителният силикон и не съдържат BPA, PVC или фта…" at bounding box center [921, 380] width 980 height 103
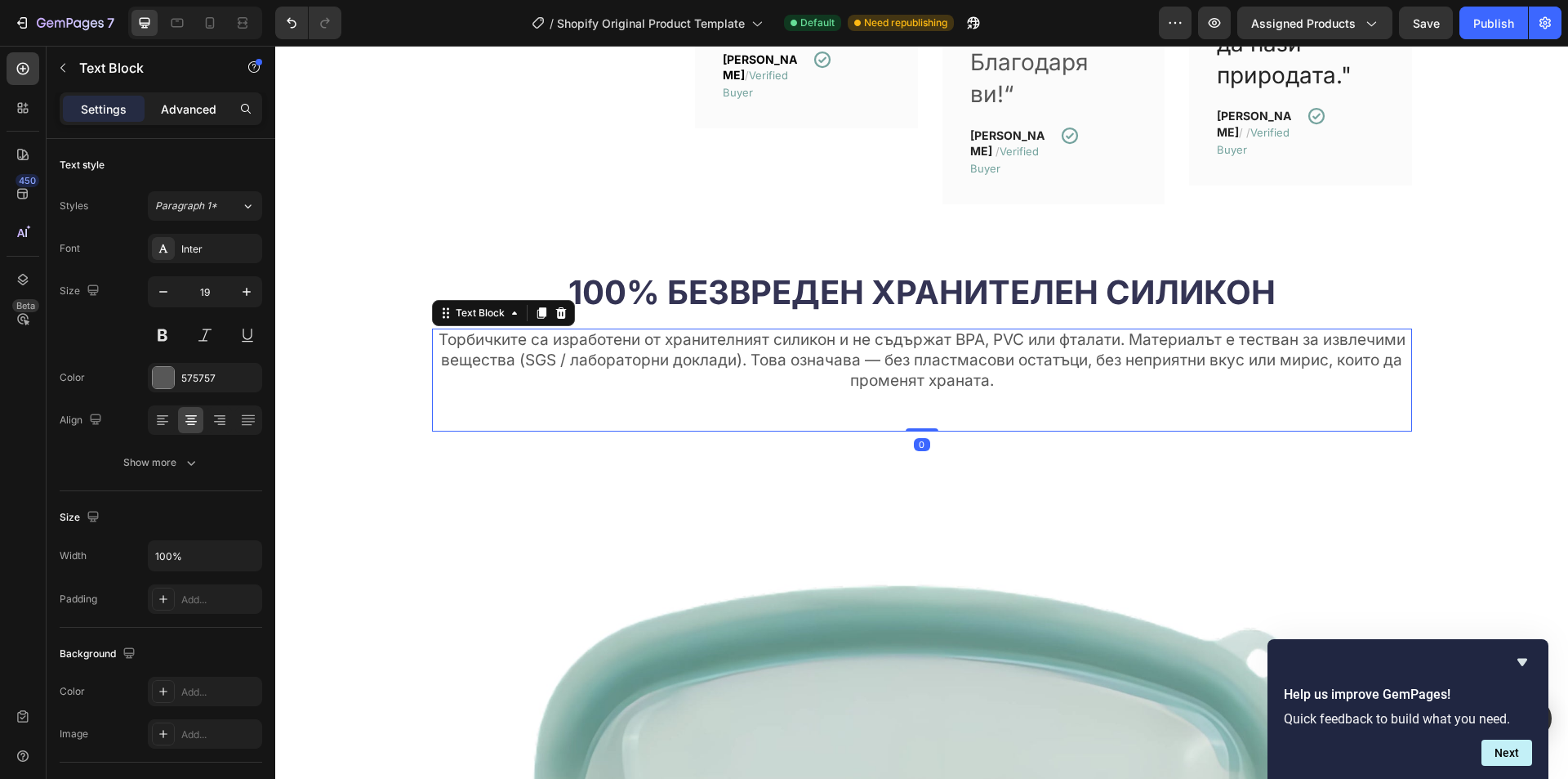
click at [192, 105] on p "Advanced" at bounding box center [189, 109] width 56 height 17
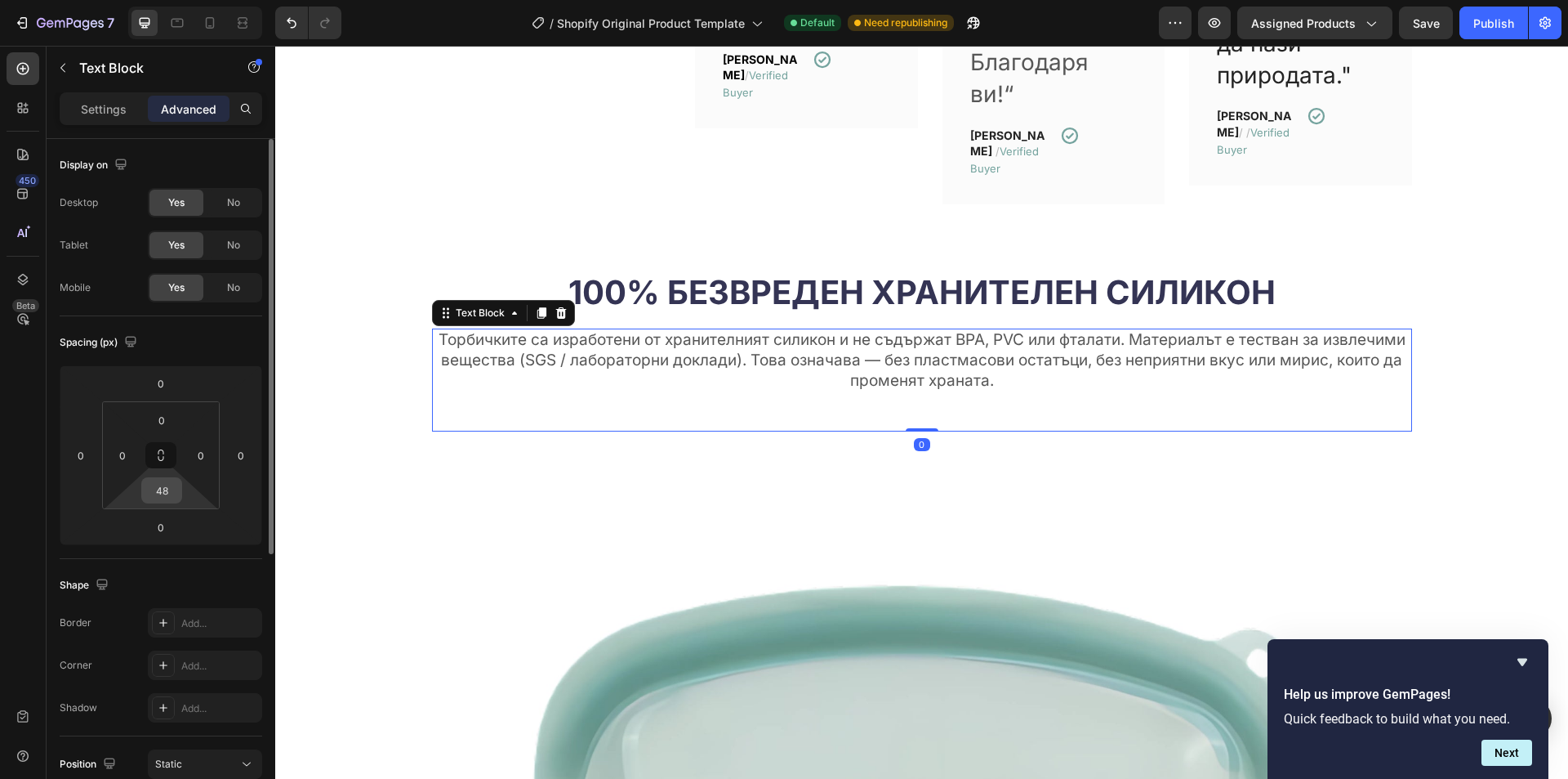
click at [173, 489] on input "48" at bounding box center [162, 490] width 33 height 24
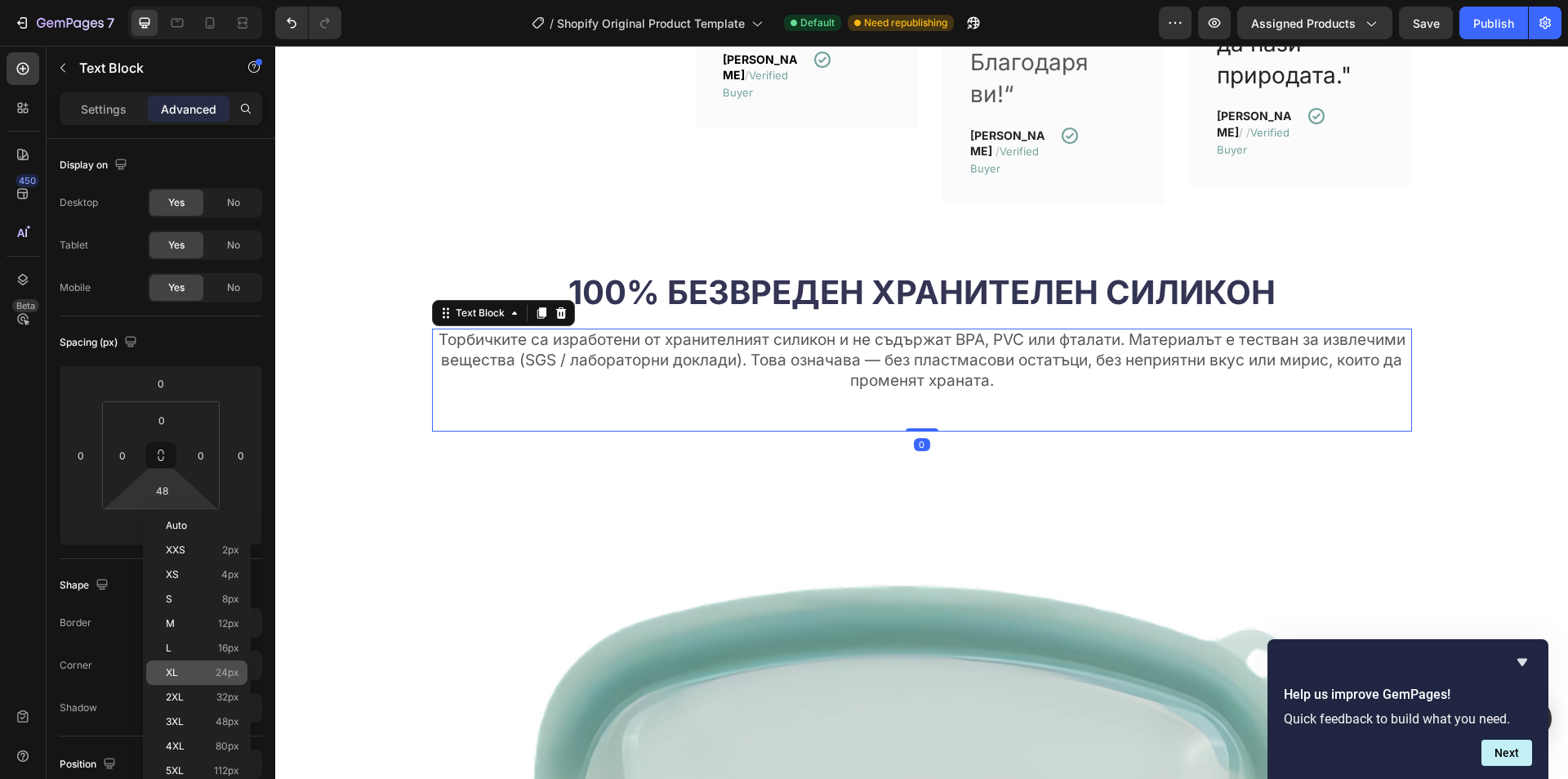
click at [238, 668] on span "24px" at bounding box center [227, 673] width 24 height 12
type input "24"
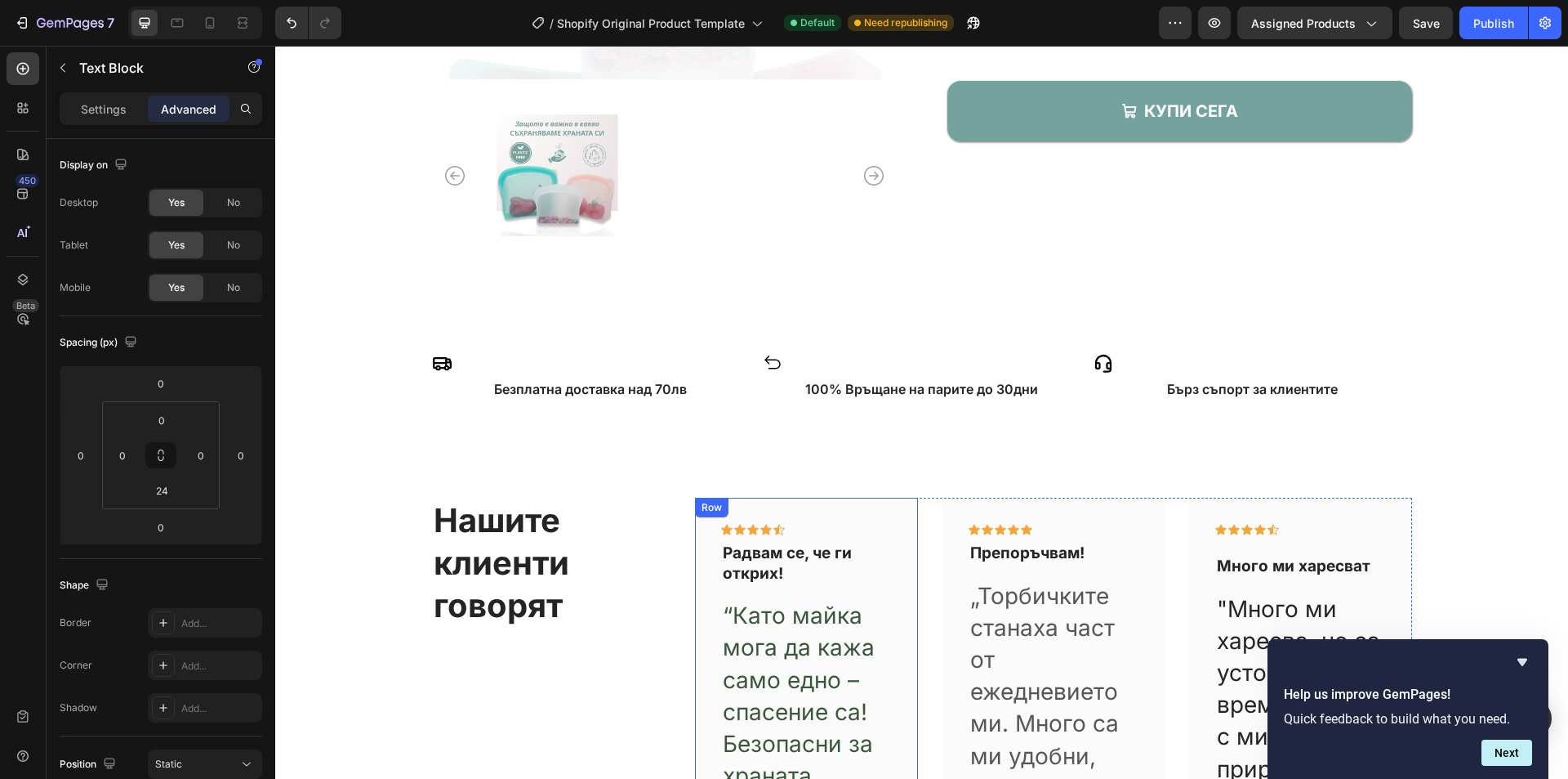
scroll to position [496, 0]
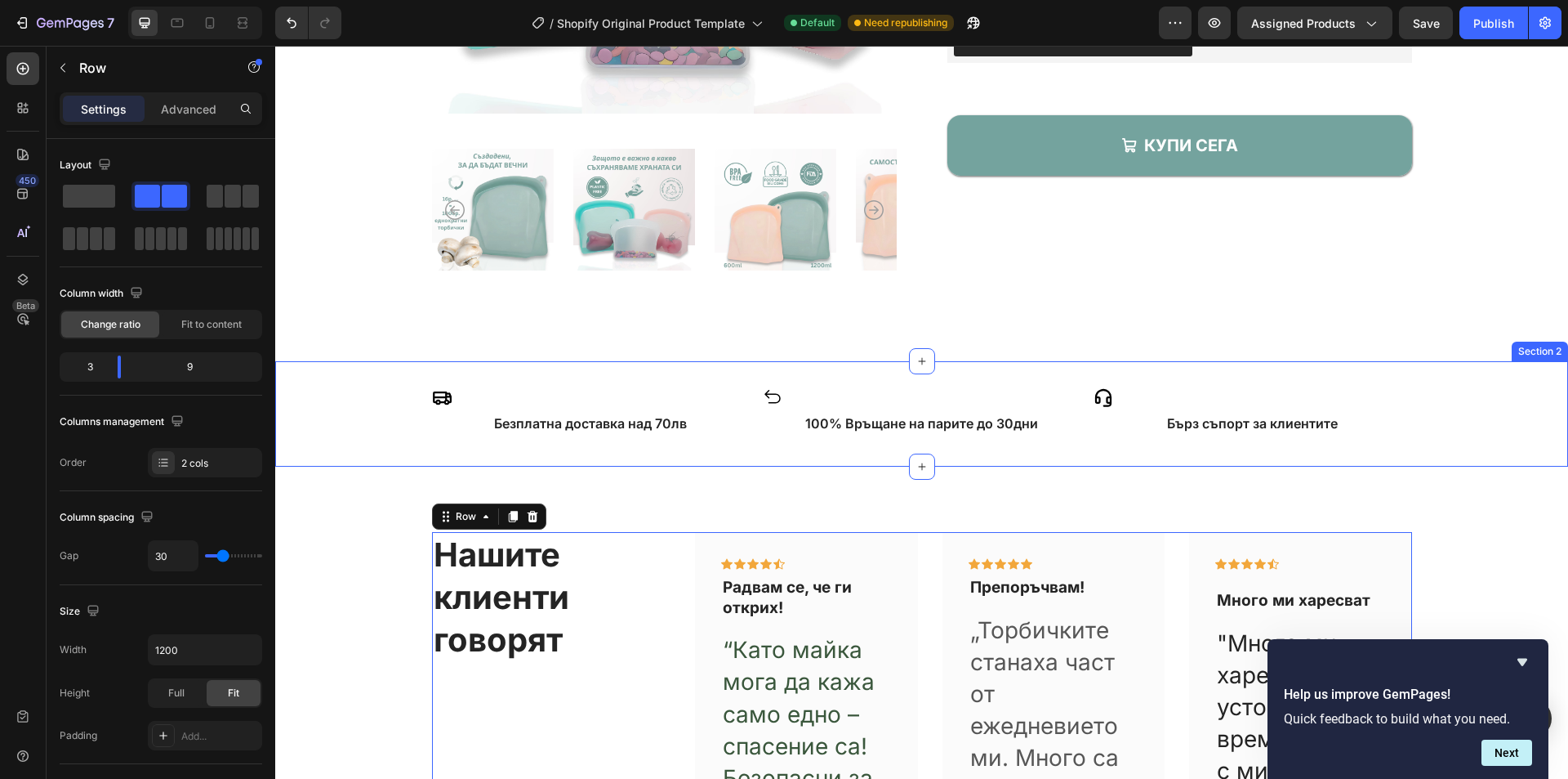
scroll to position [822, 0]
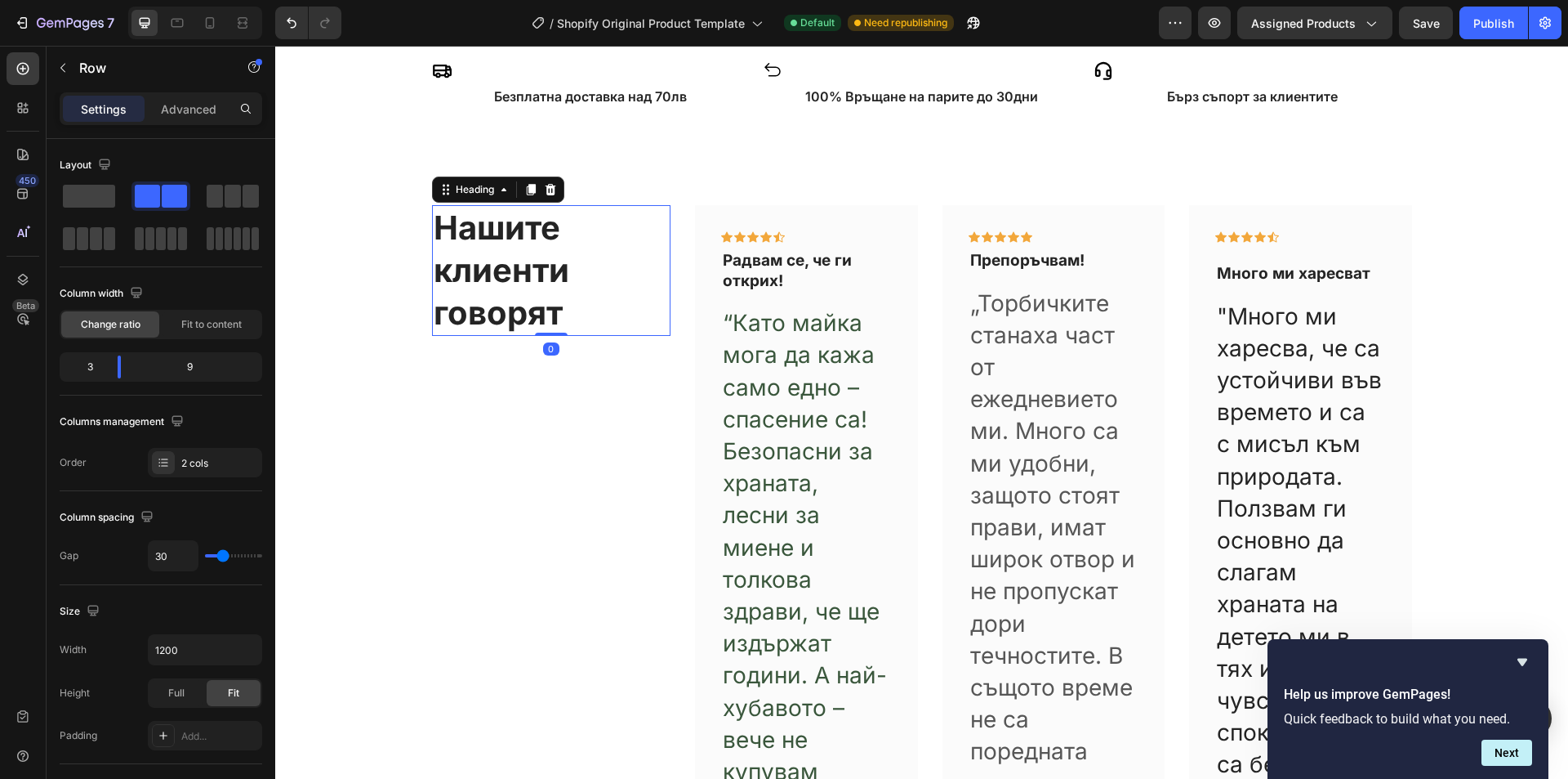
click at [592, 267] on h2 "Нашите клиенти говорят" at bounding box center [551, 271] width 239 height 131
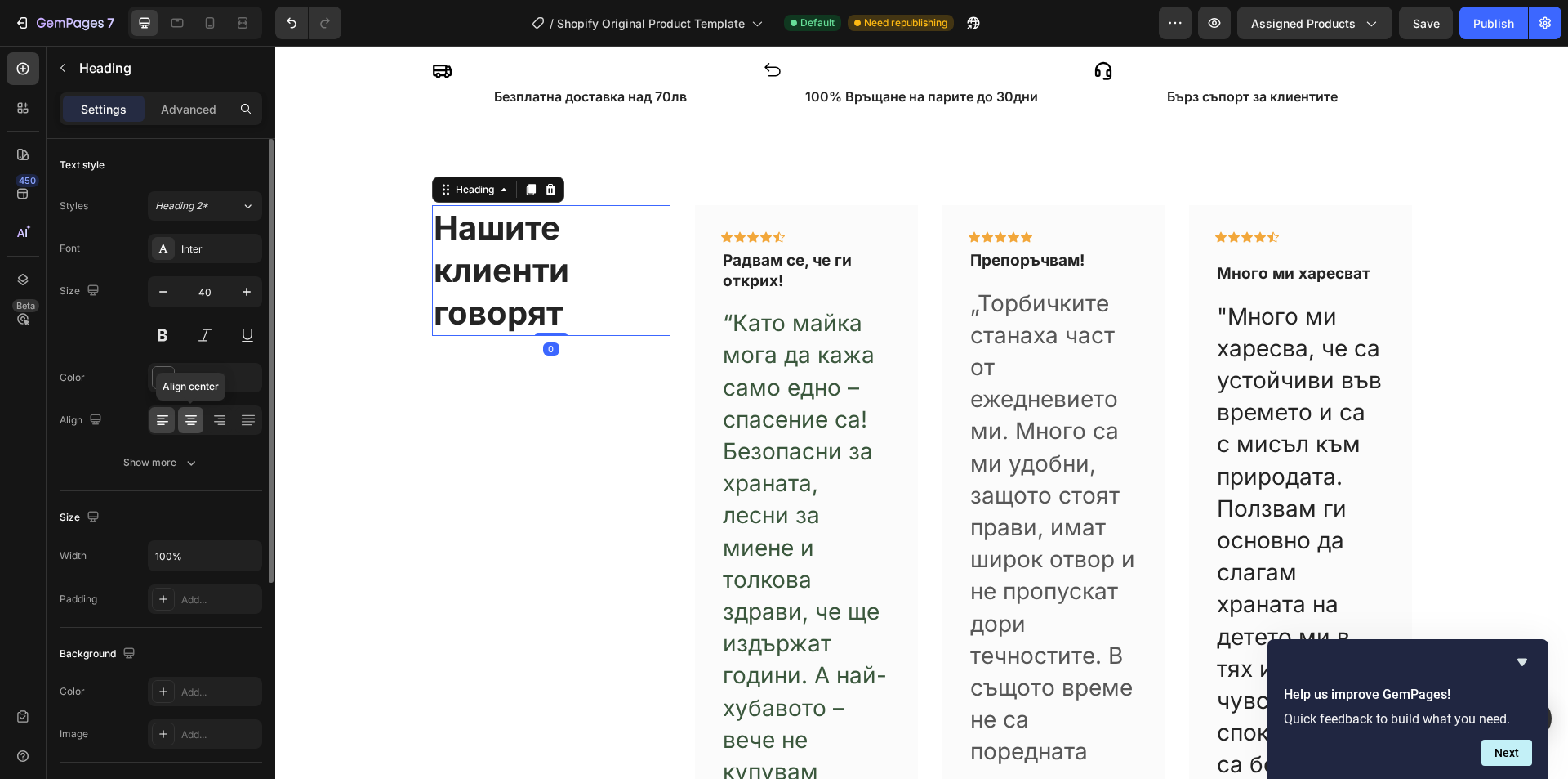
click at [186, 426] on icon at bounding box center [191, 419] width 16 height 16
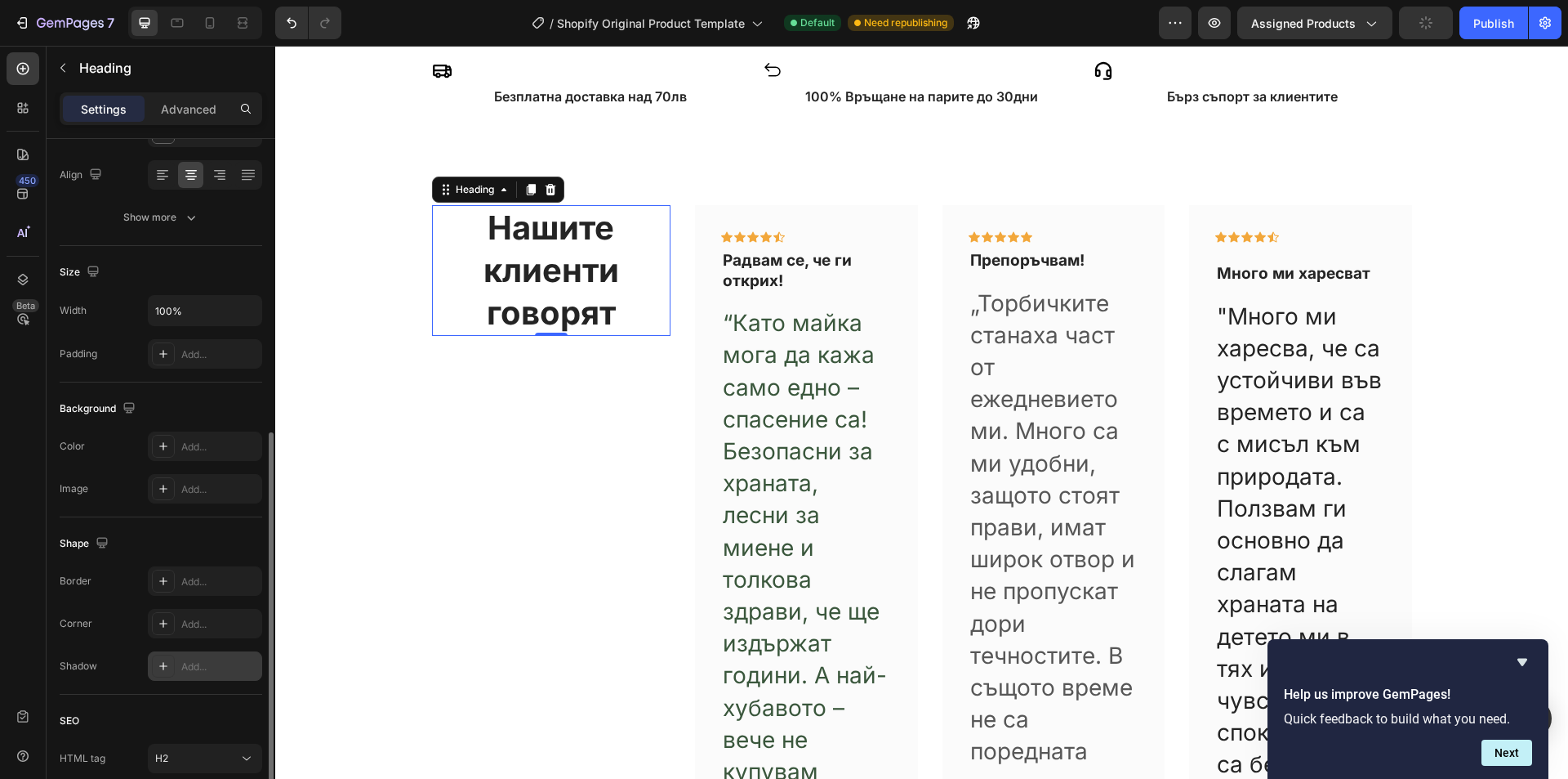
scroll to position [374, 0]
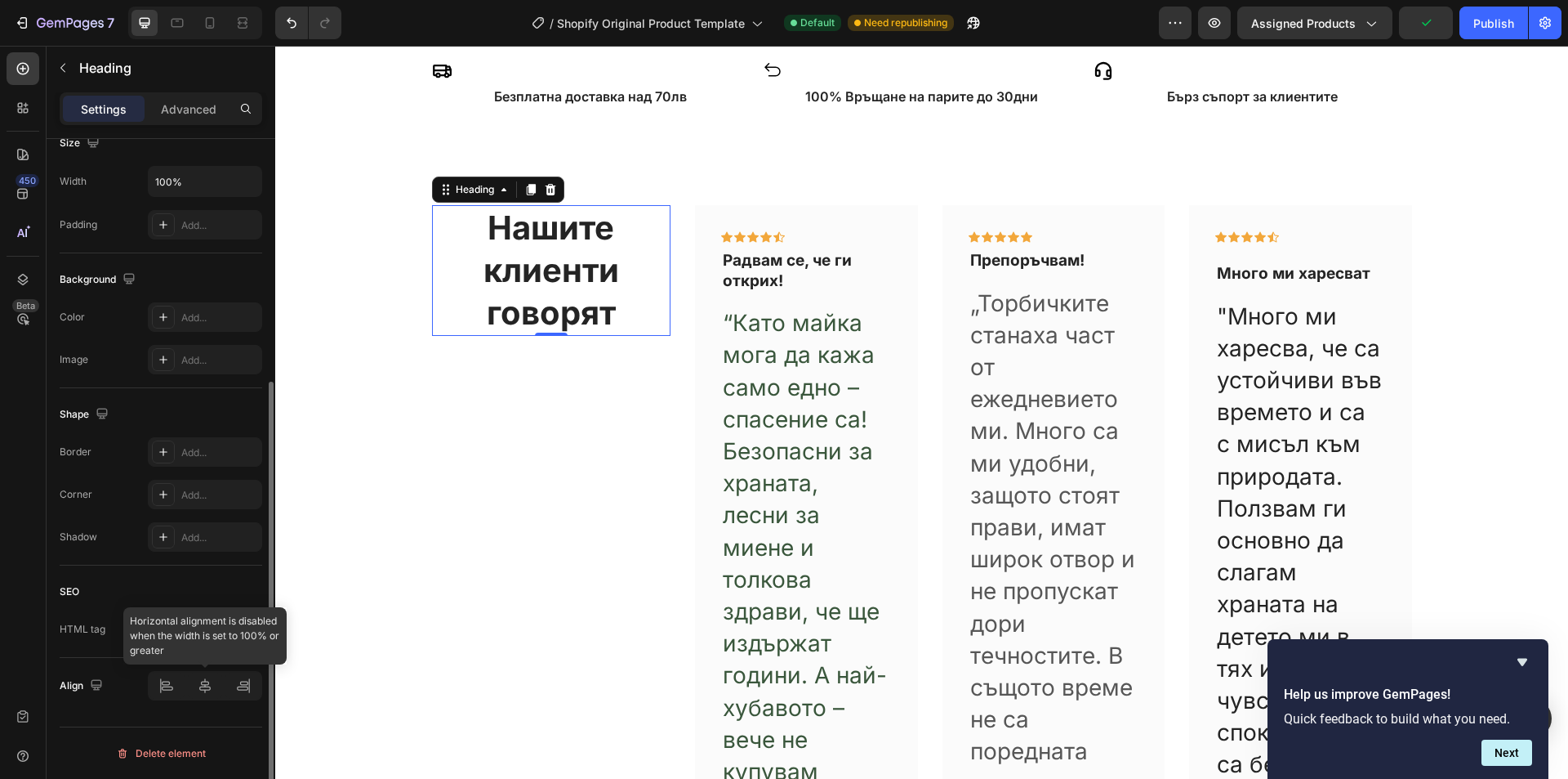
click at [209, 686] on div at bounding box center [204, 685] width 115 height 30
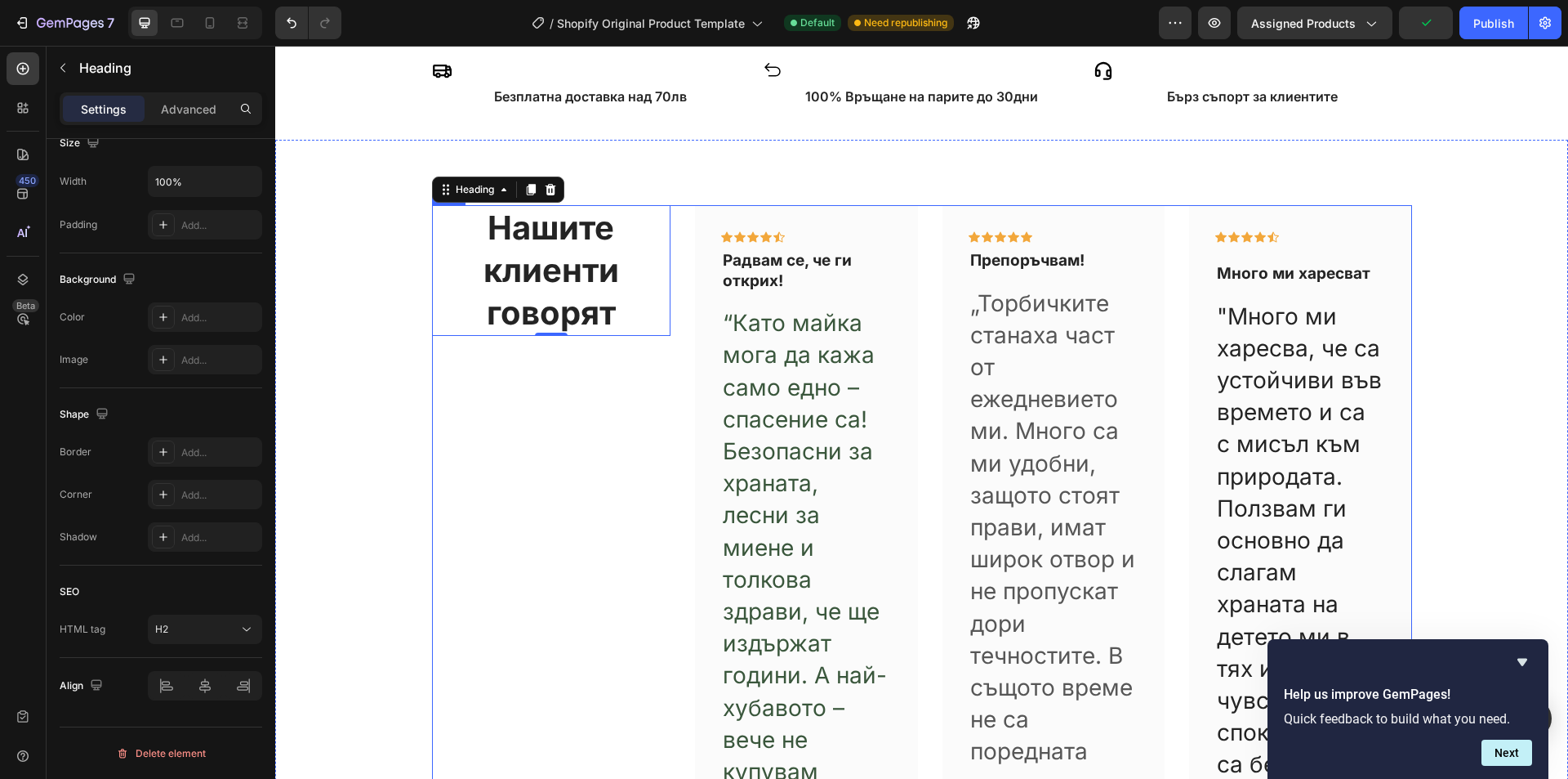
click at [554, 470] on div "Нашите клиенти говорят Heading 0" at bounding box center [551, 614] width 239 height 818
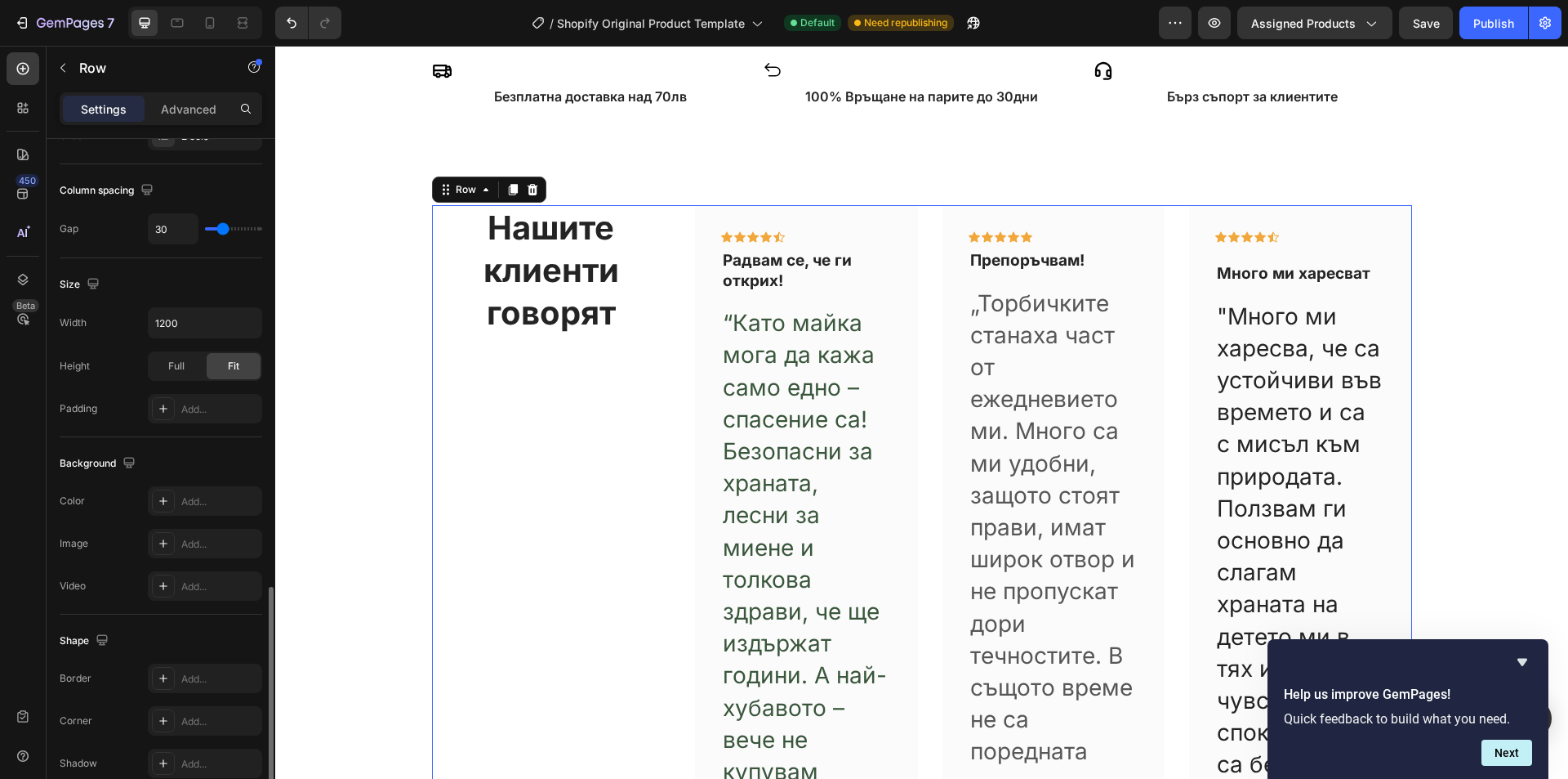
scroll to position [497, 0]
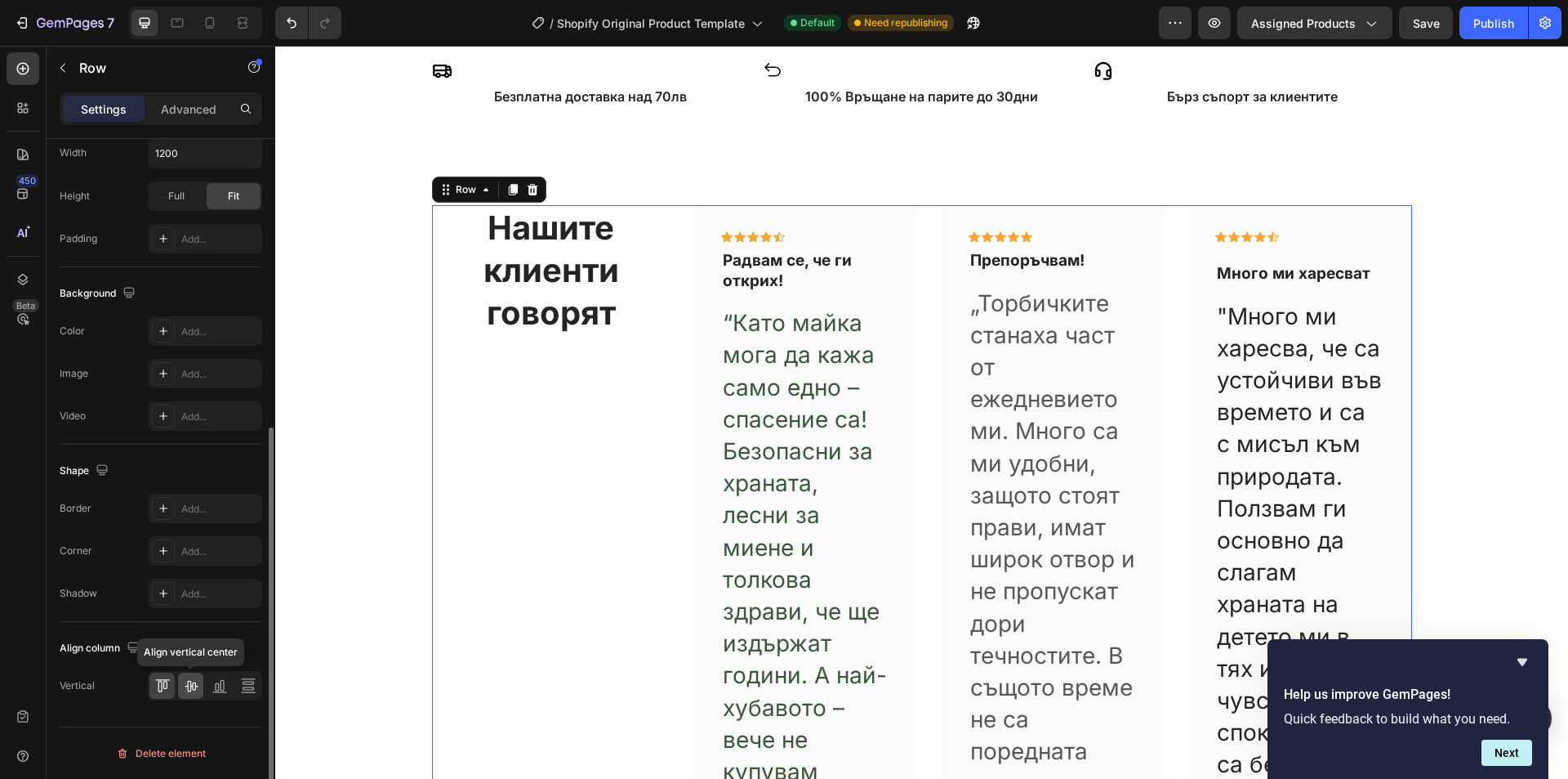
click at [195, 677] on div at bounding box center [191, 685] width 25 height 26
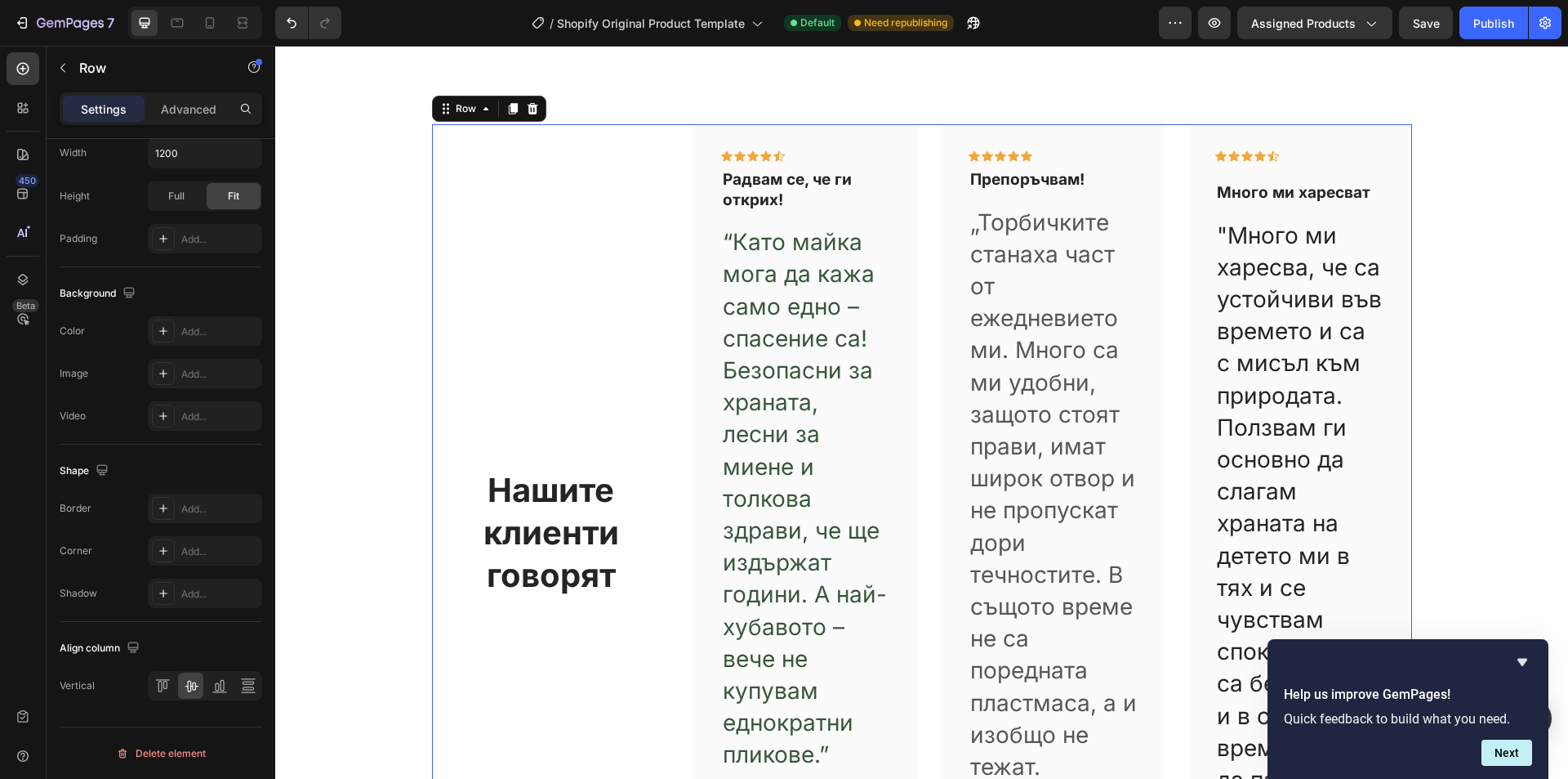
scroll to position [1068, 0]
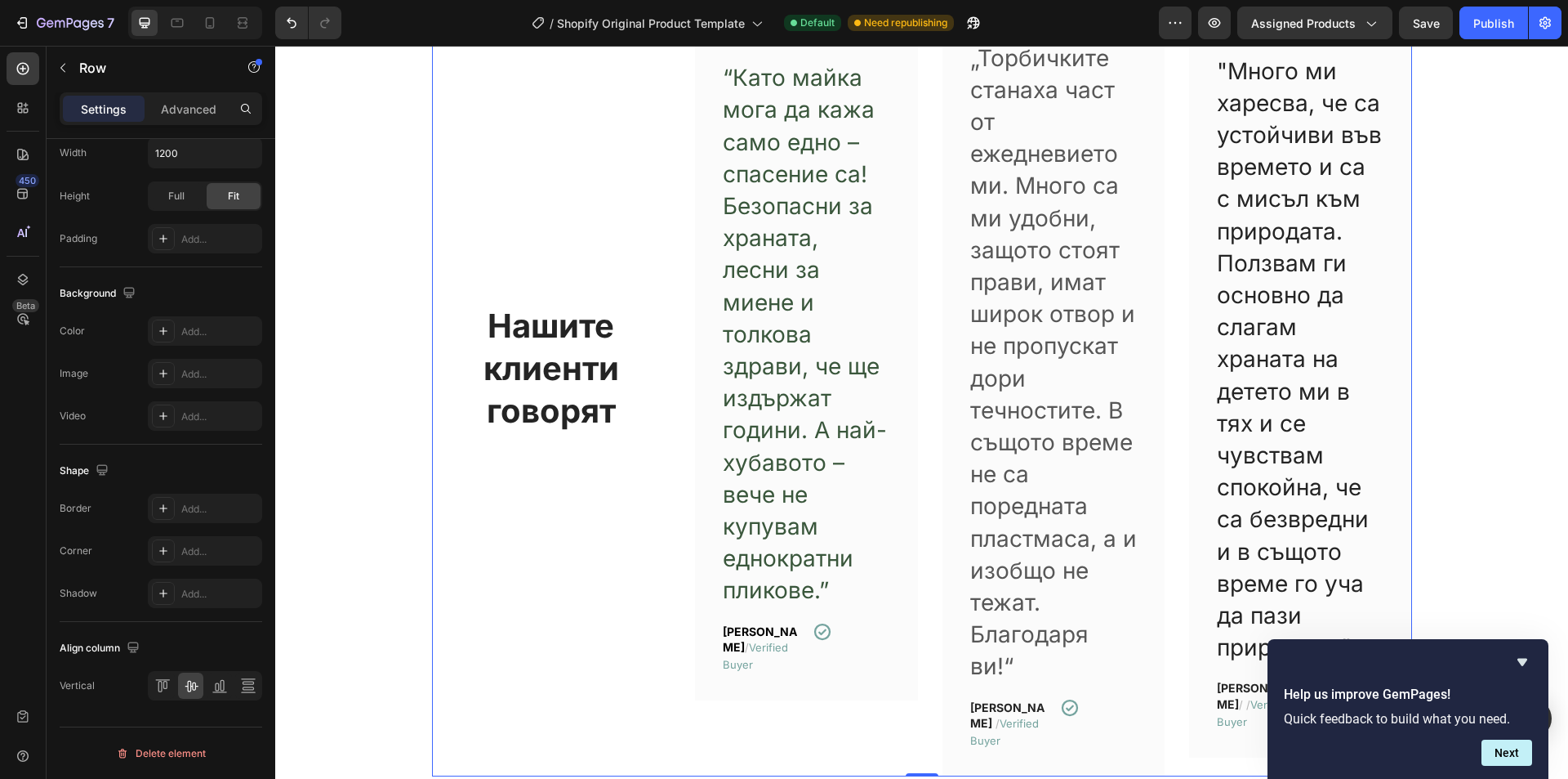
click at [556, 559] on div "Нашите клиенти говорят Heading" at bounding box center [551, 368] width 239 height 818
click at [828, 386] on p "“Като майка мога да кажа само едно – спасение са! Безопасни за храната, лесни з…" at bounding box center [807, 334] width 168 height 544
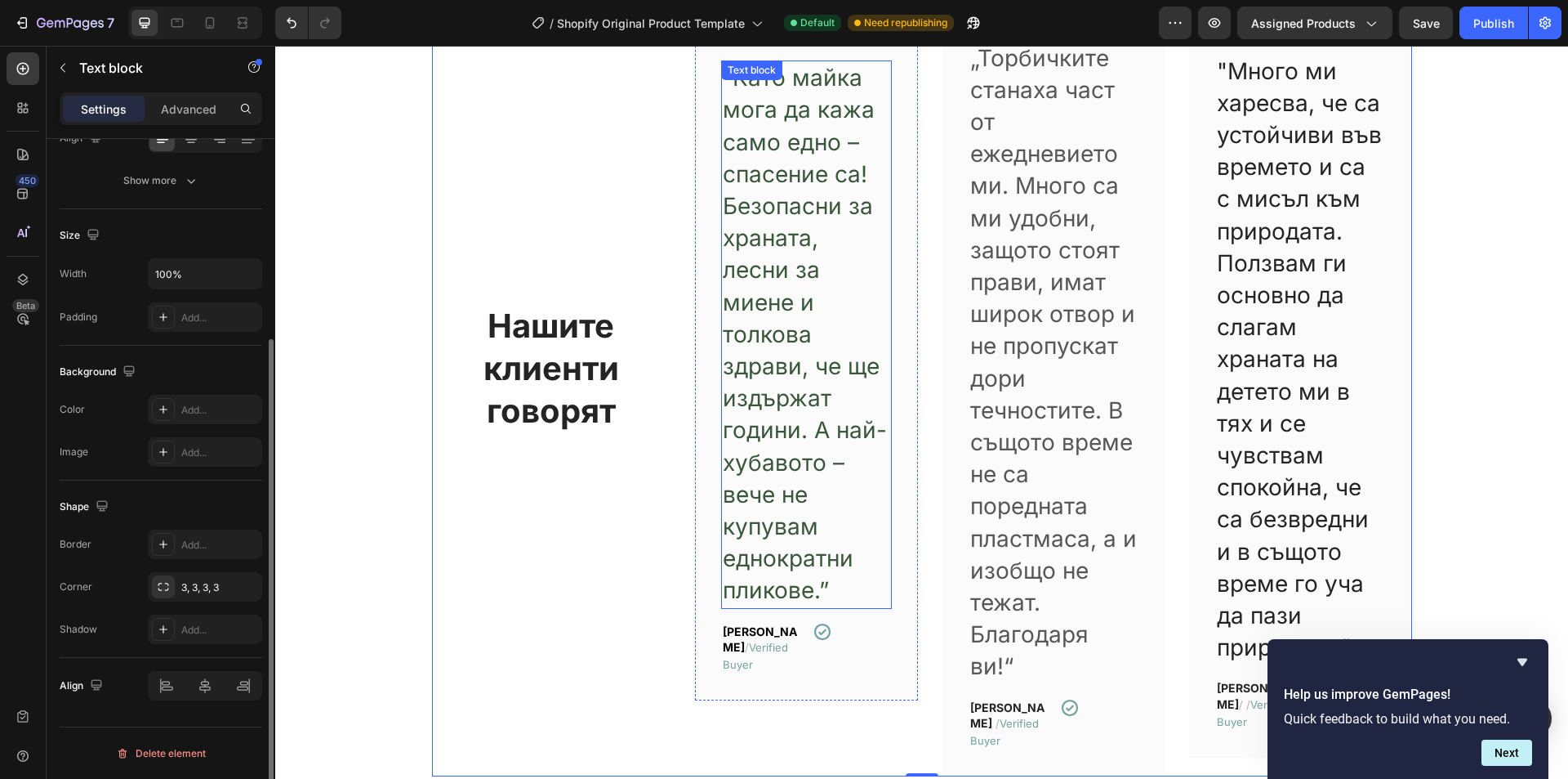
scroll to position [0, 0]
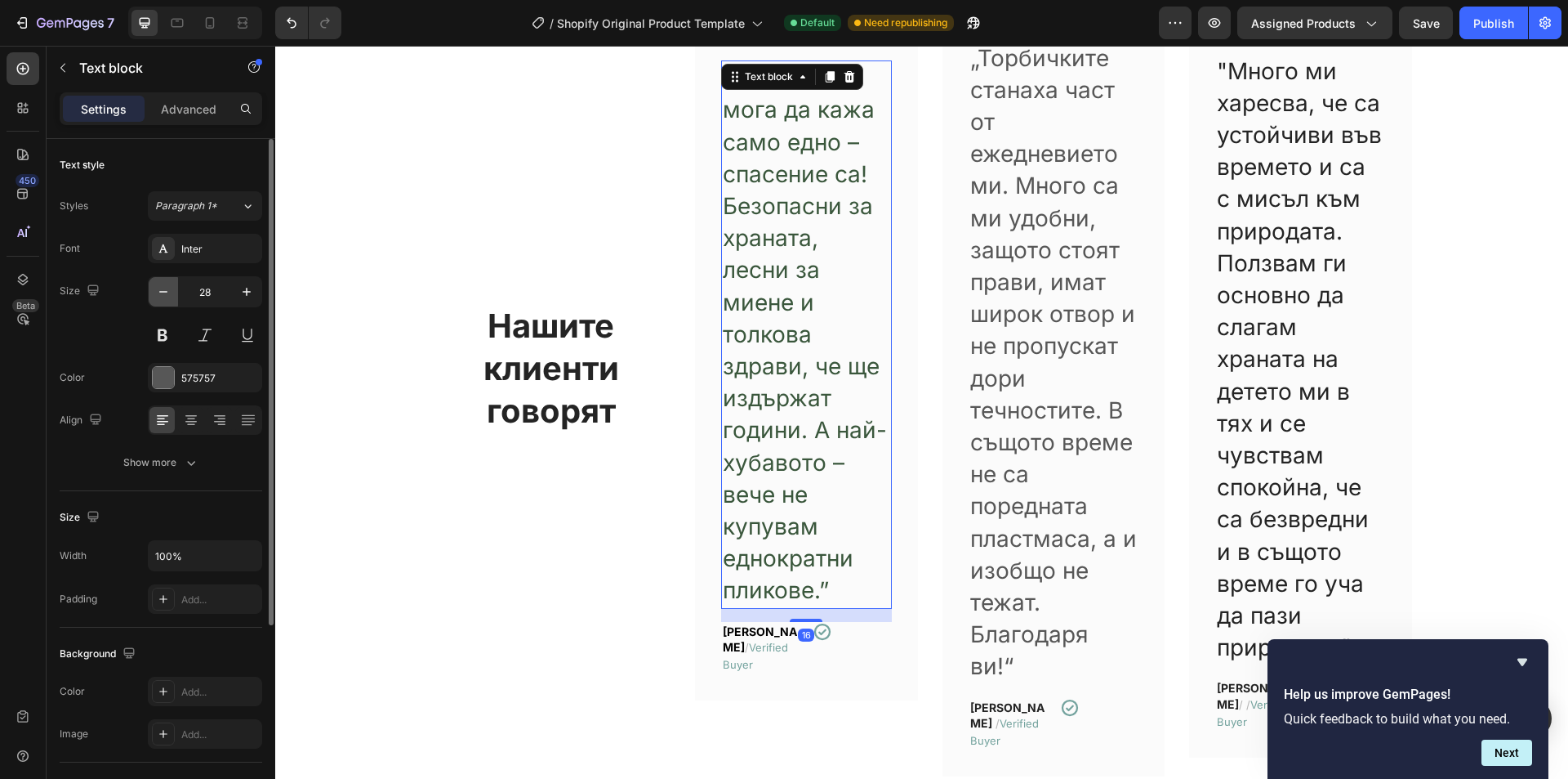
click at [166, 286] on icon "button" at bounding box center [163, 291] width 16 height 16
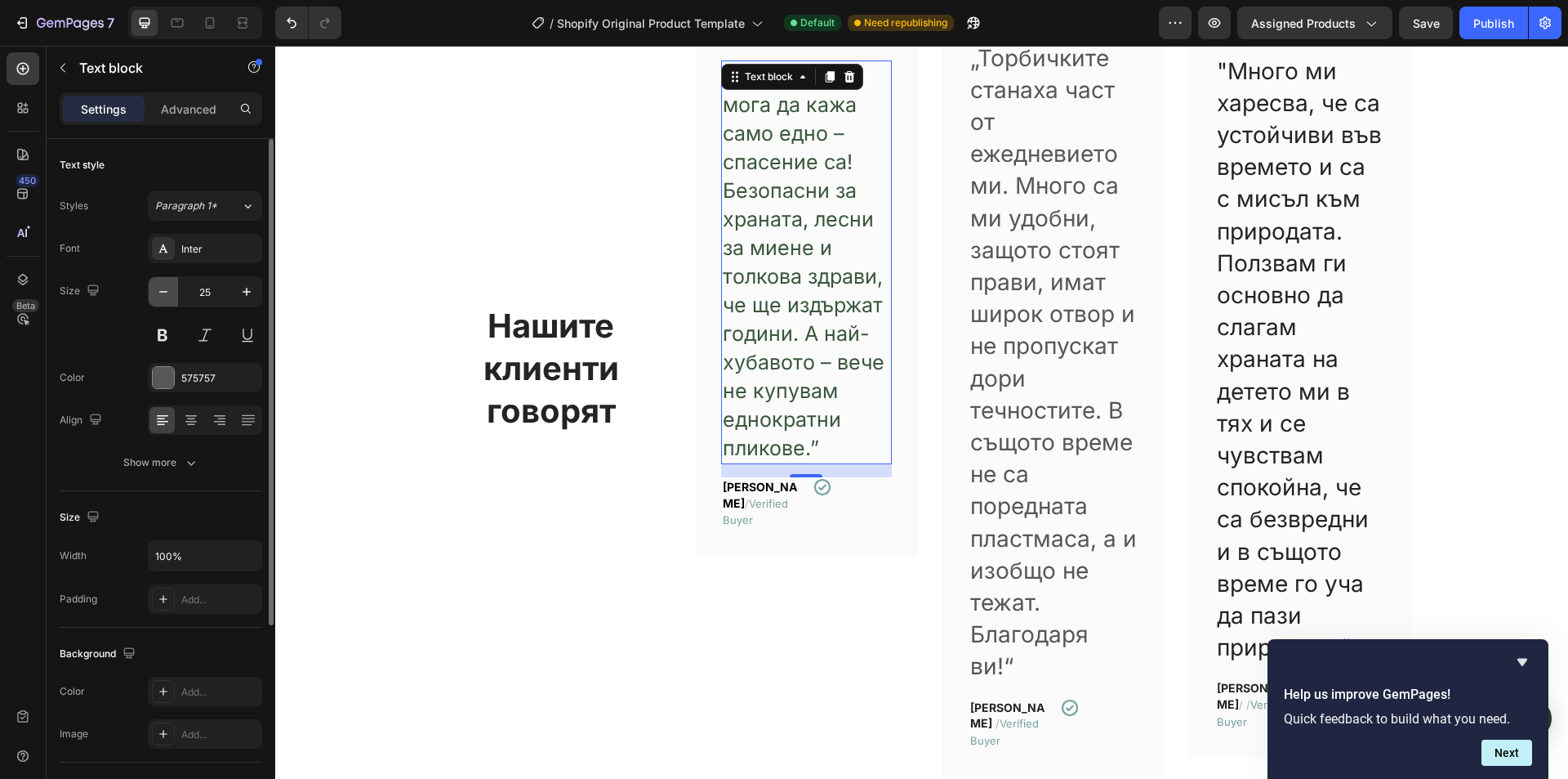
click at [166, 286] on icon "button" at bounding box center [163, 291] width 16 height 16
type input "24"
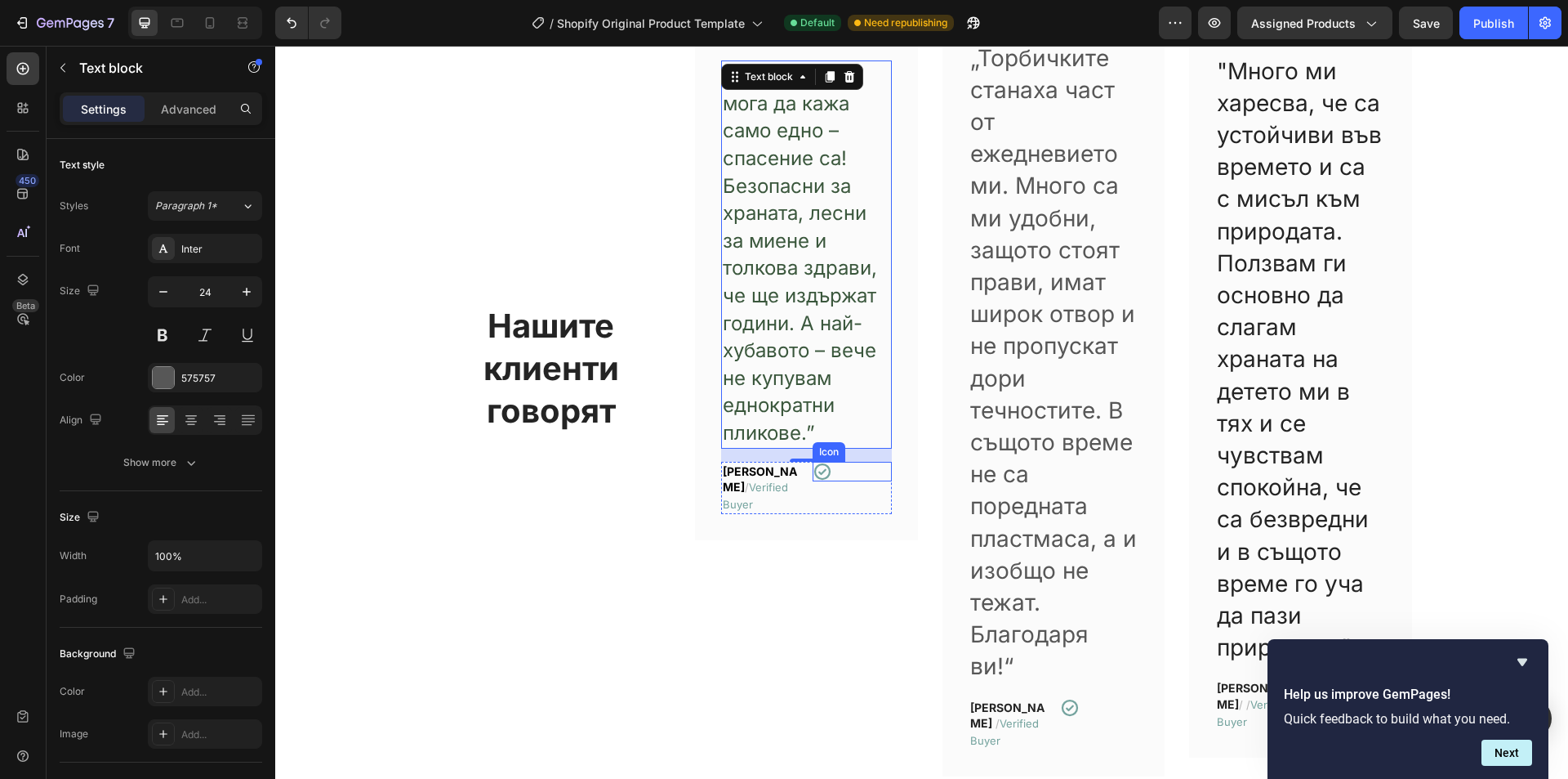
click at [1106, 355] on p "„Торбичките станаха част от ежедневието ми. Много са ми удобни, защото стоят пр…" at bounding box center [1054, 363] width 168 height 640
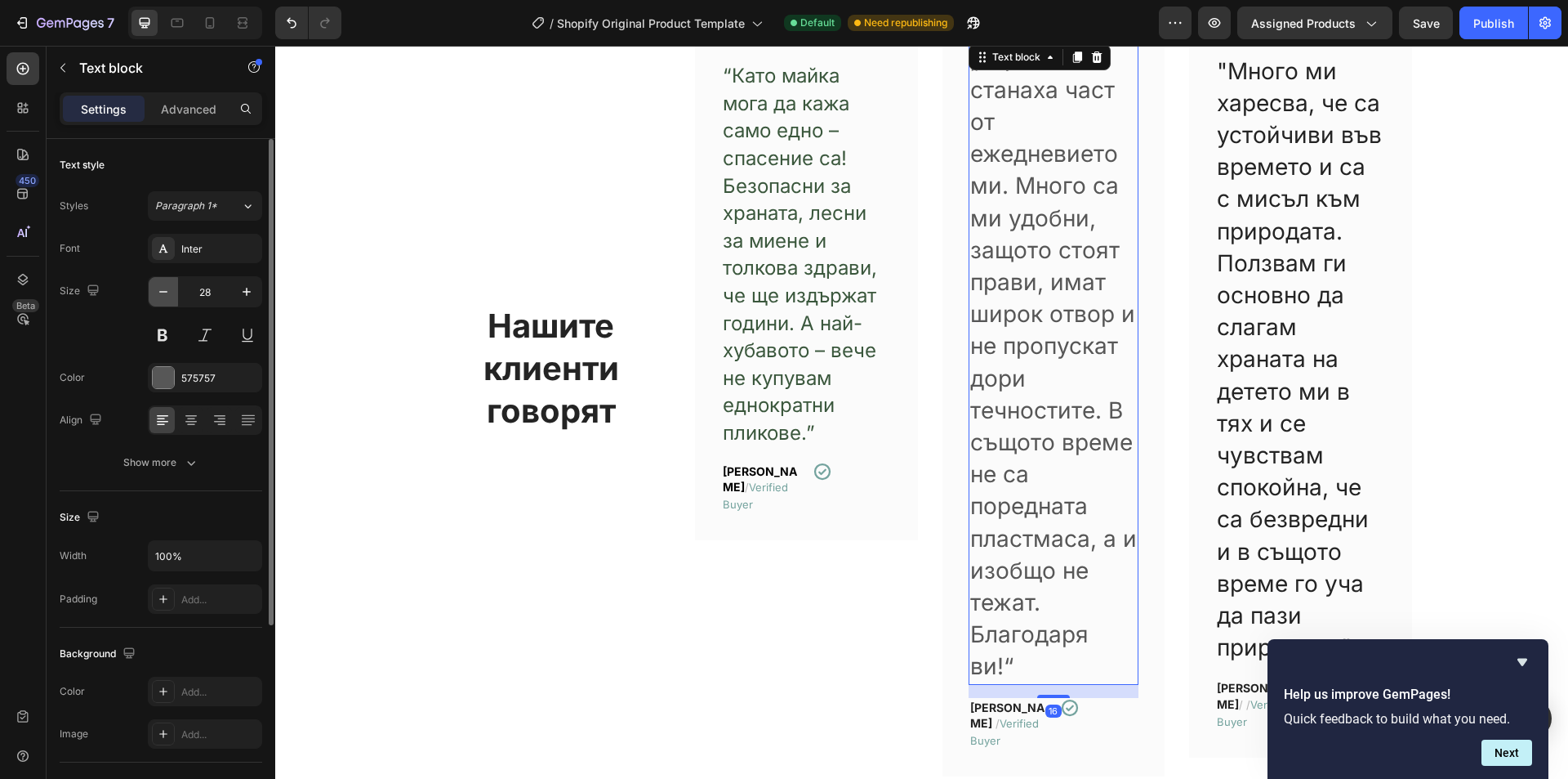
click at [163, 286] on icon "button" at bounding box center [163, 291] width 16 height 16
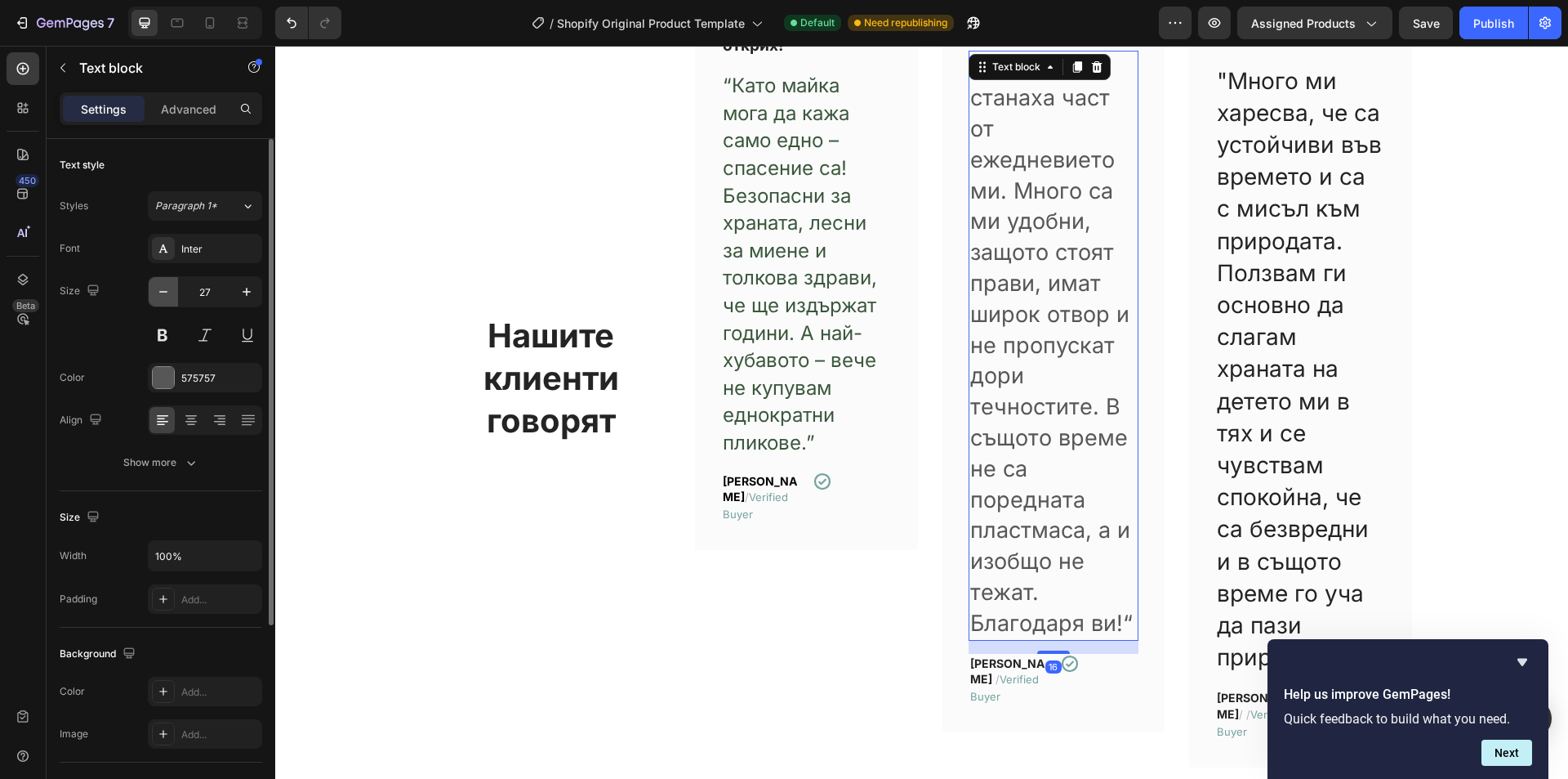
click at [163, 286] on icon "button" at bounding box center [163, 291] width 16 height 16
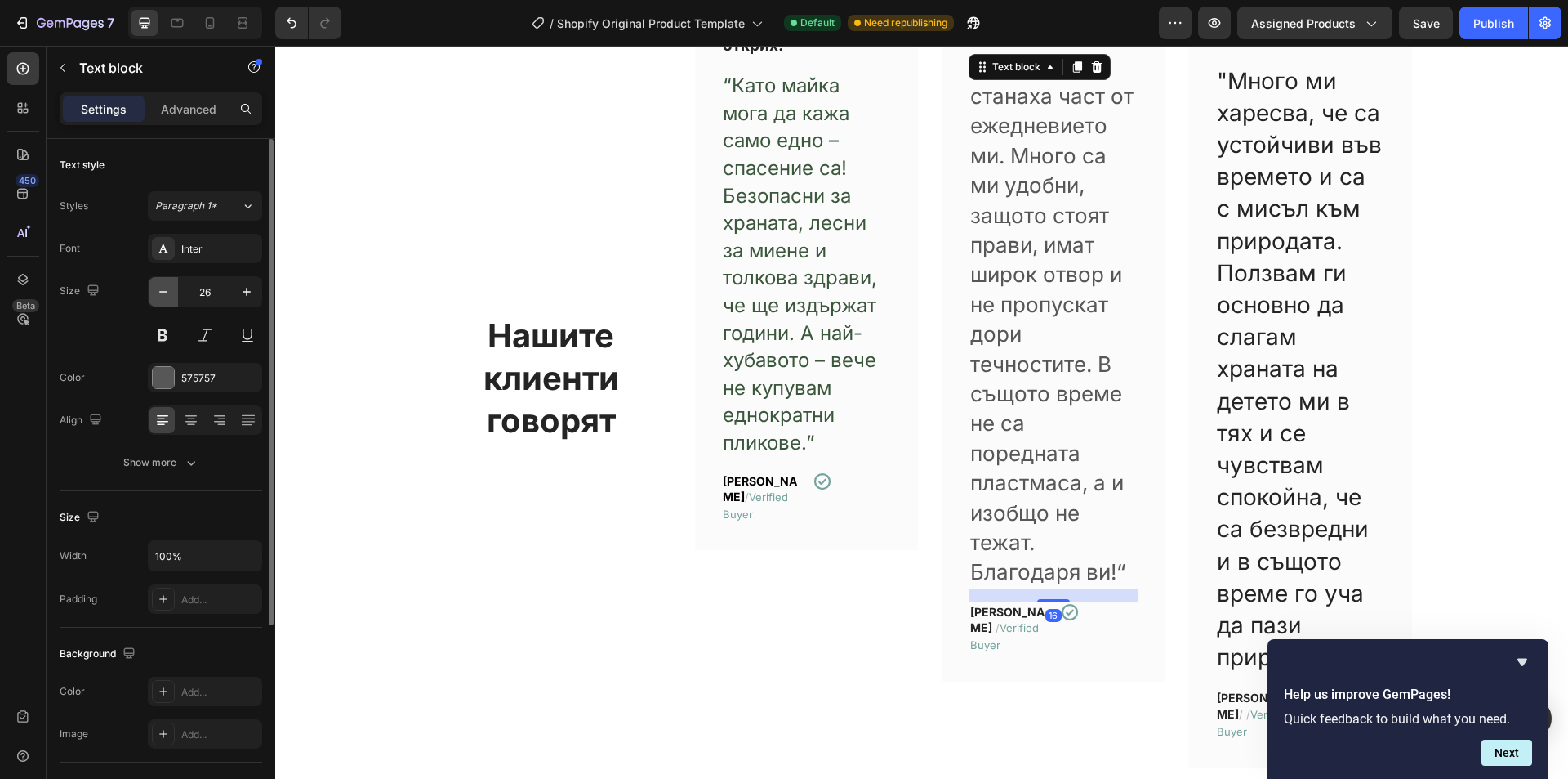
click at [163, 286] on icon "button" at bounding box center [163, 291] width 16 height 16
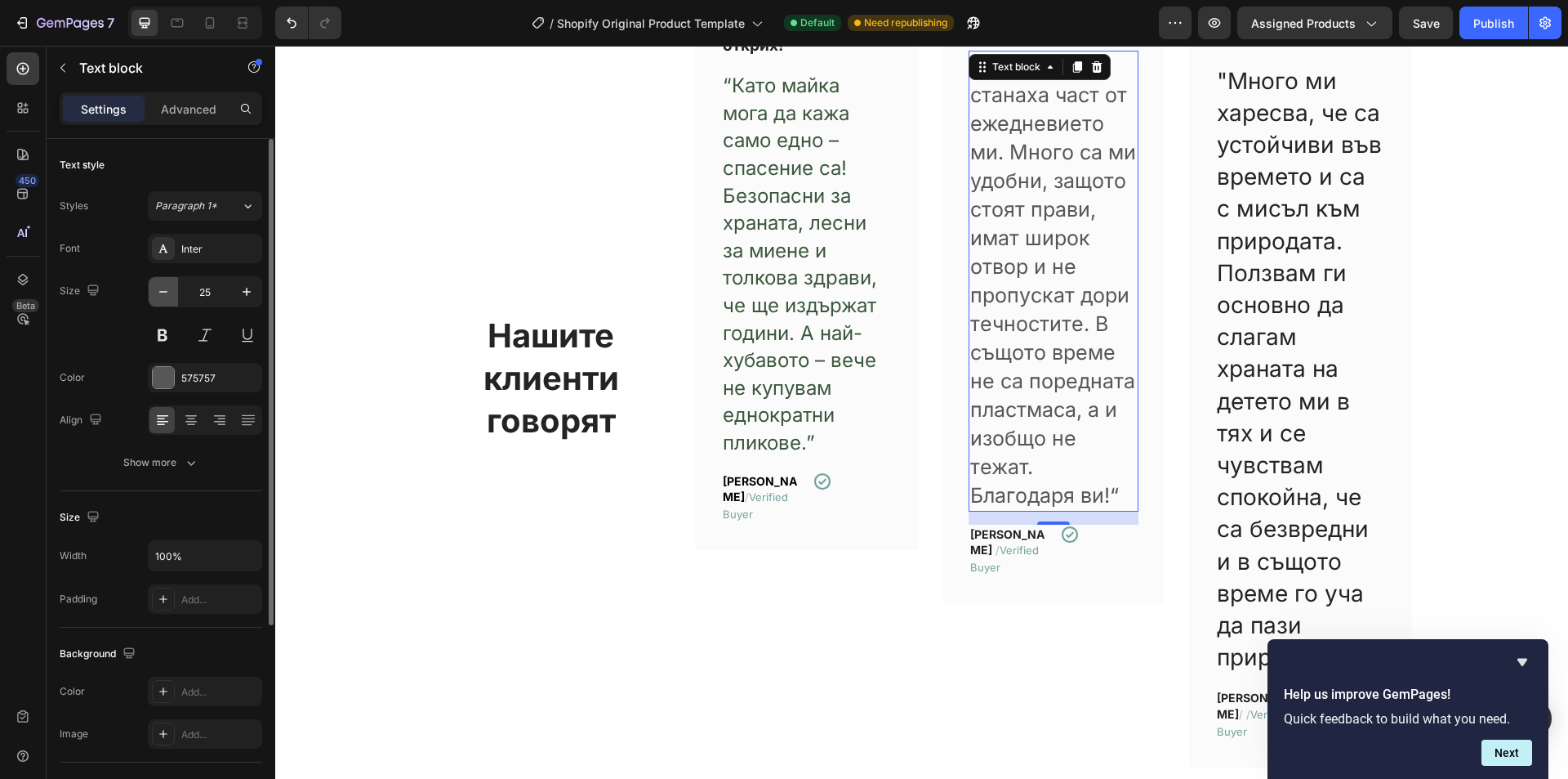
type input "24"
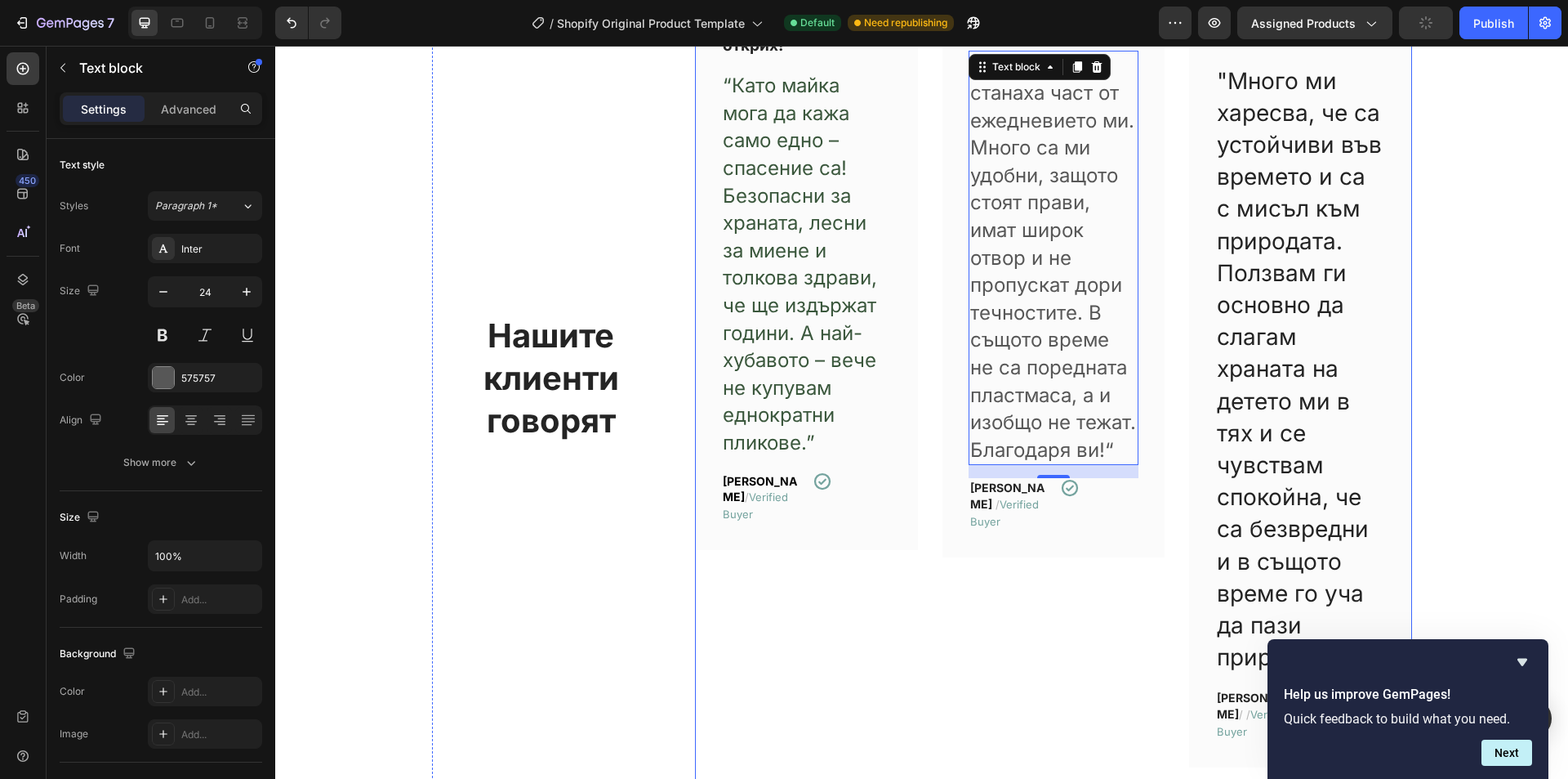
click at [1240, 362] on p ""Много ми харесва, че са устойчиви във времето и са с мисъл към природата. Полз…" at bounding box center [1301, 369] width 168 height 608
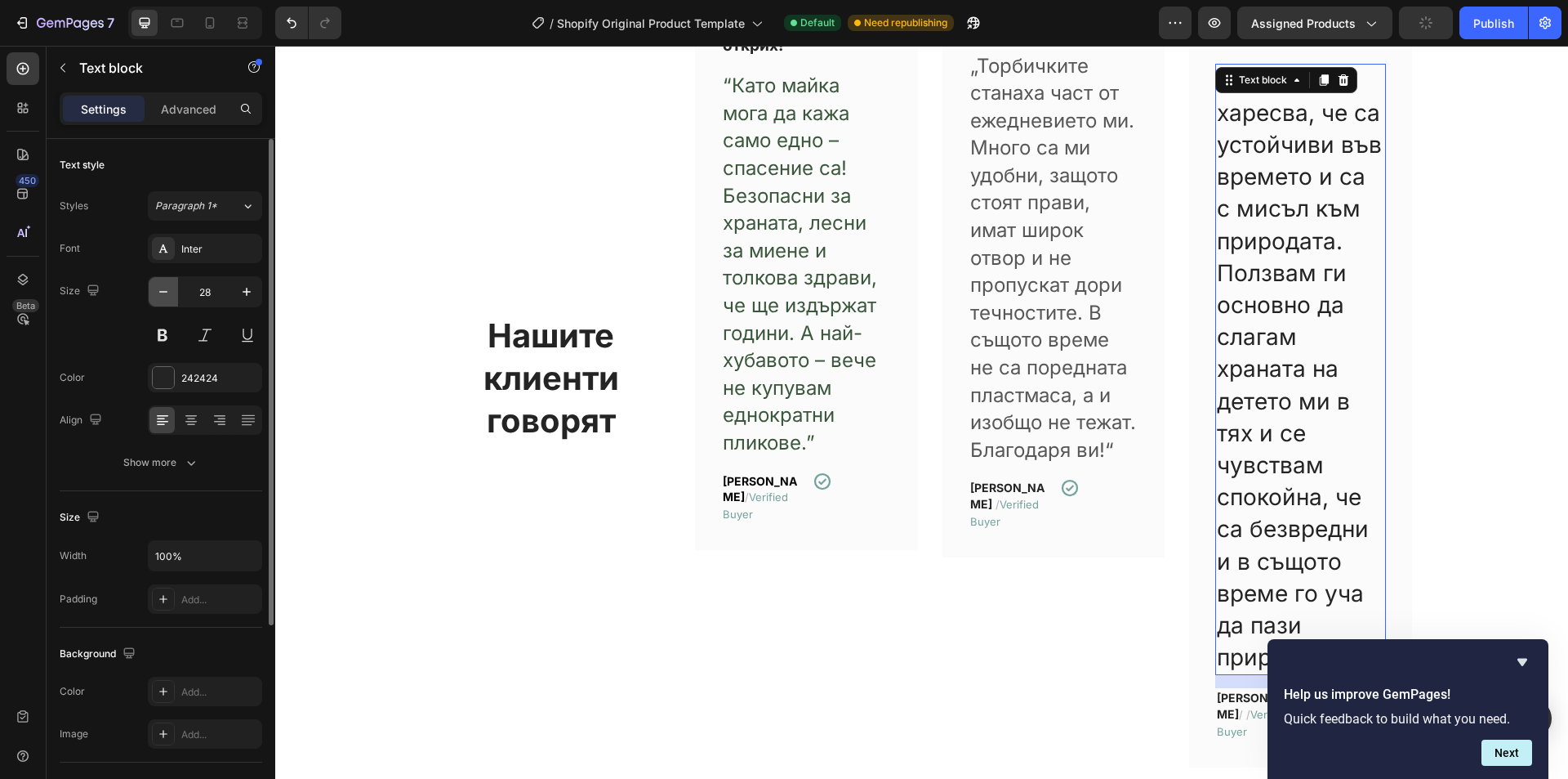
click at [165, 292] on icon "button" at bounding box center [163, 292] width 8 height 2
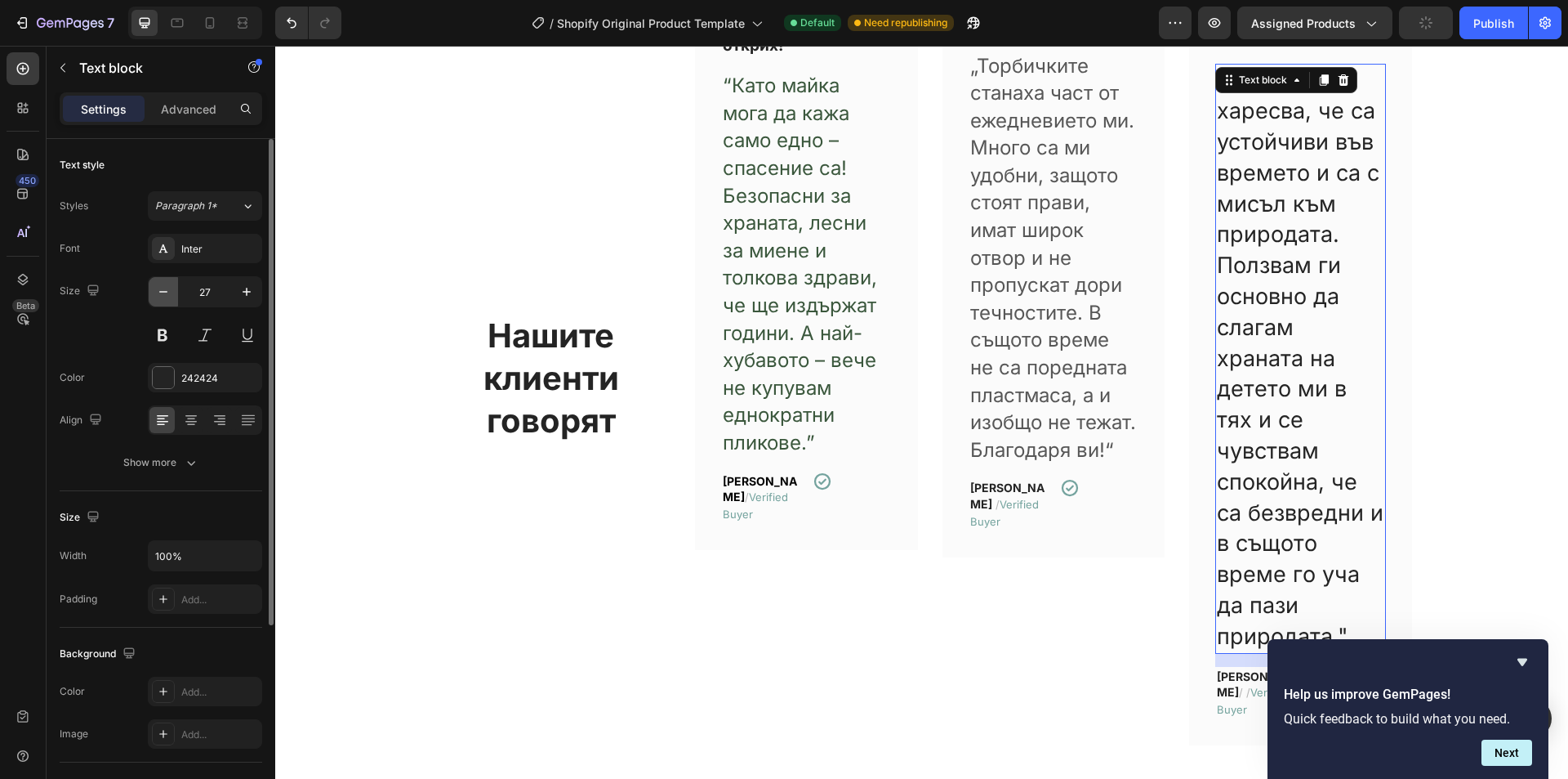
scroll to position [1052, 0]
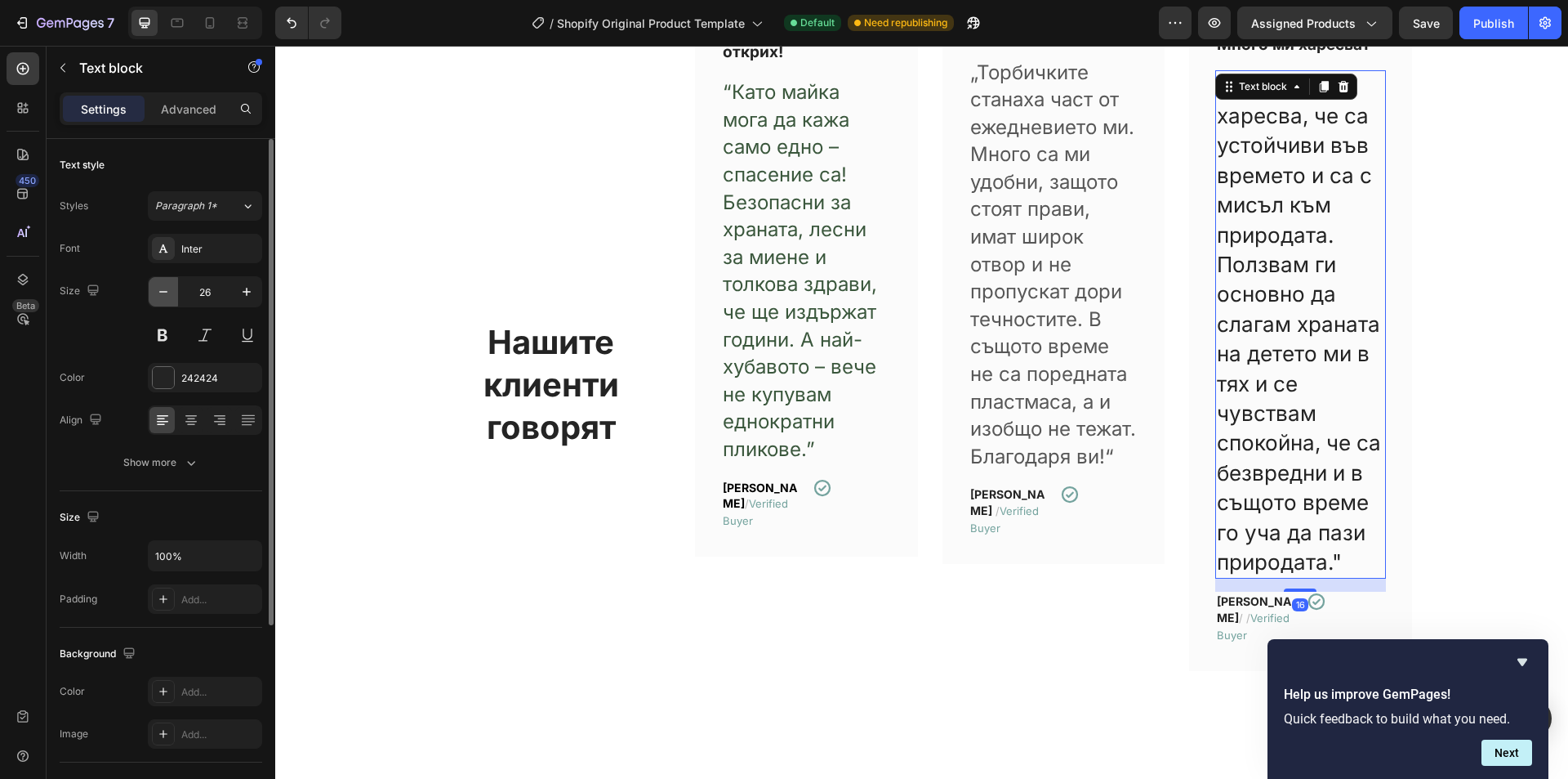
click at [165, 292] on icon "button" at bounding box center [163, 292] width 8 height 2
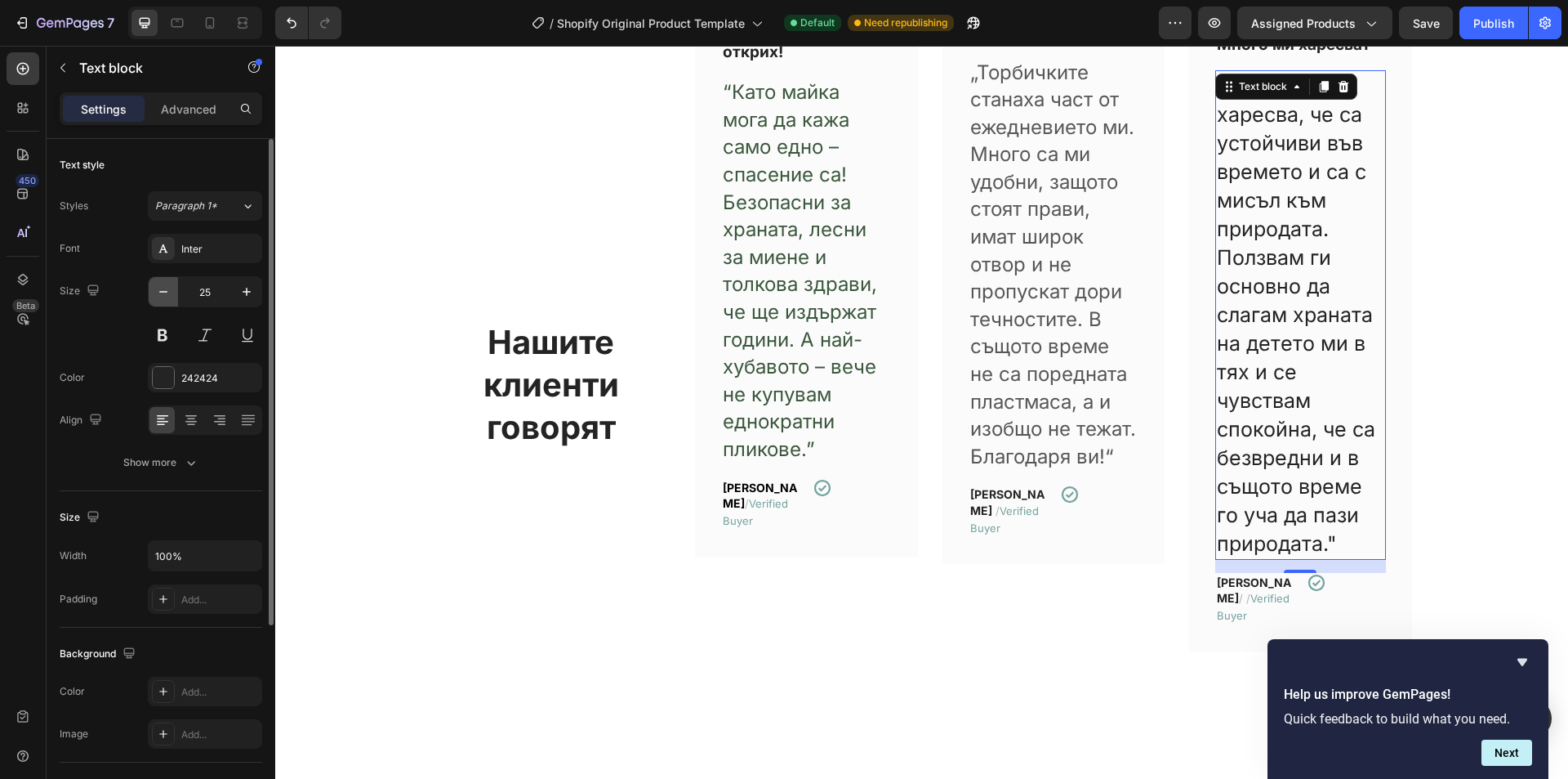
click at [165, 292] on icon "button" at bounding box center [163, 292] width 8 height 2
type input "24"
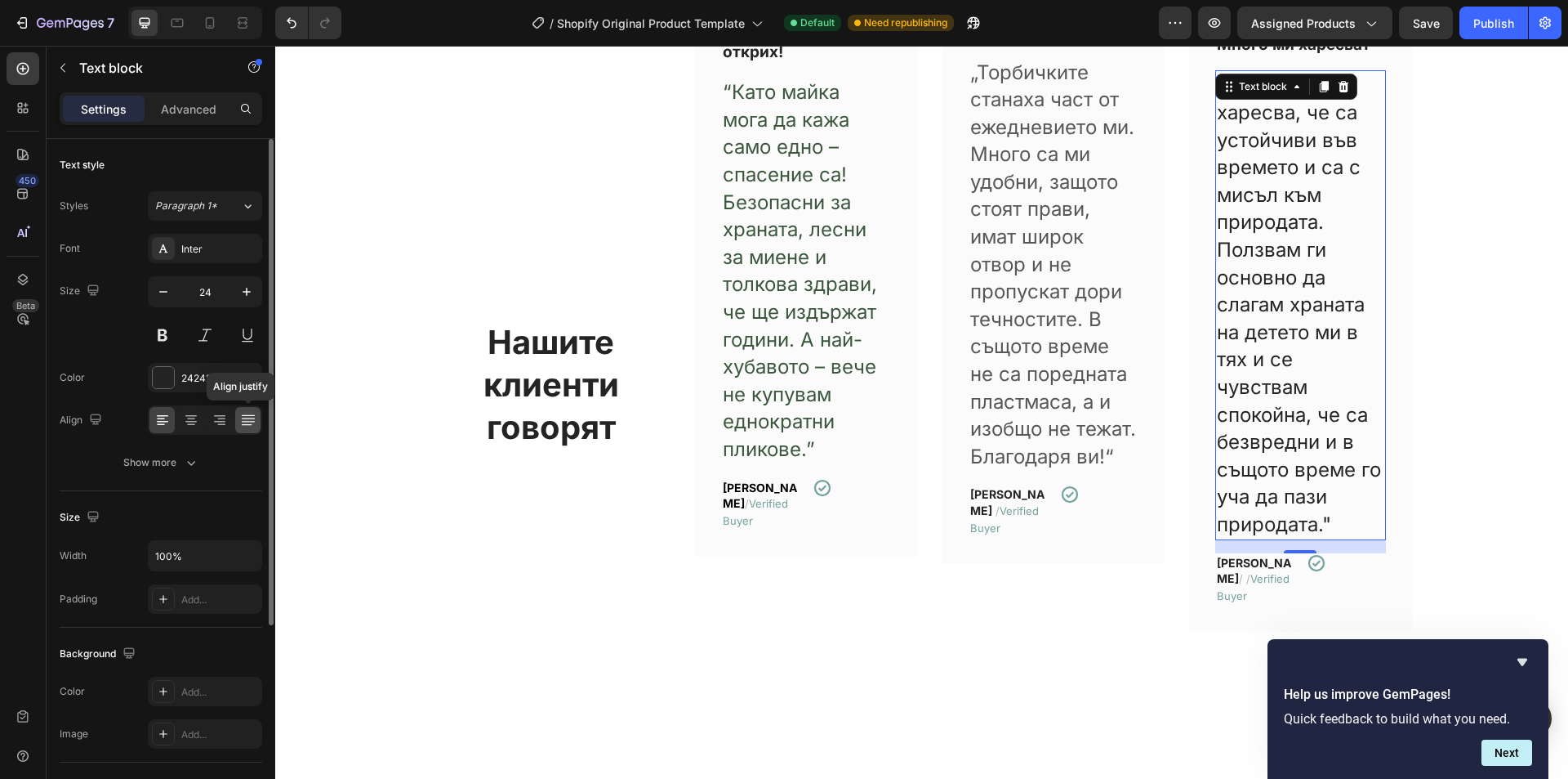
click at [252, 424] on icon at bounding box center [248, 419] width 16 height 16
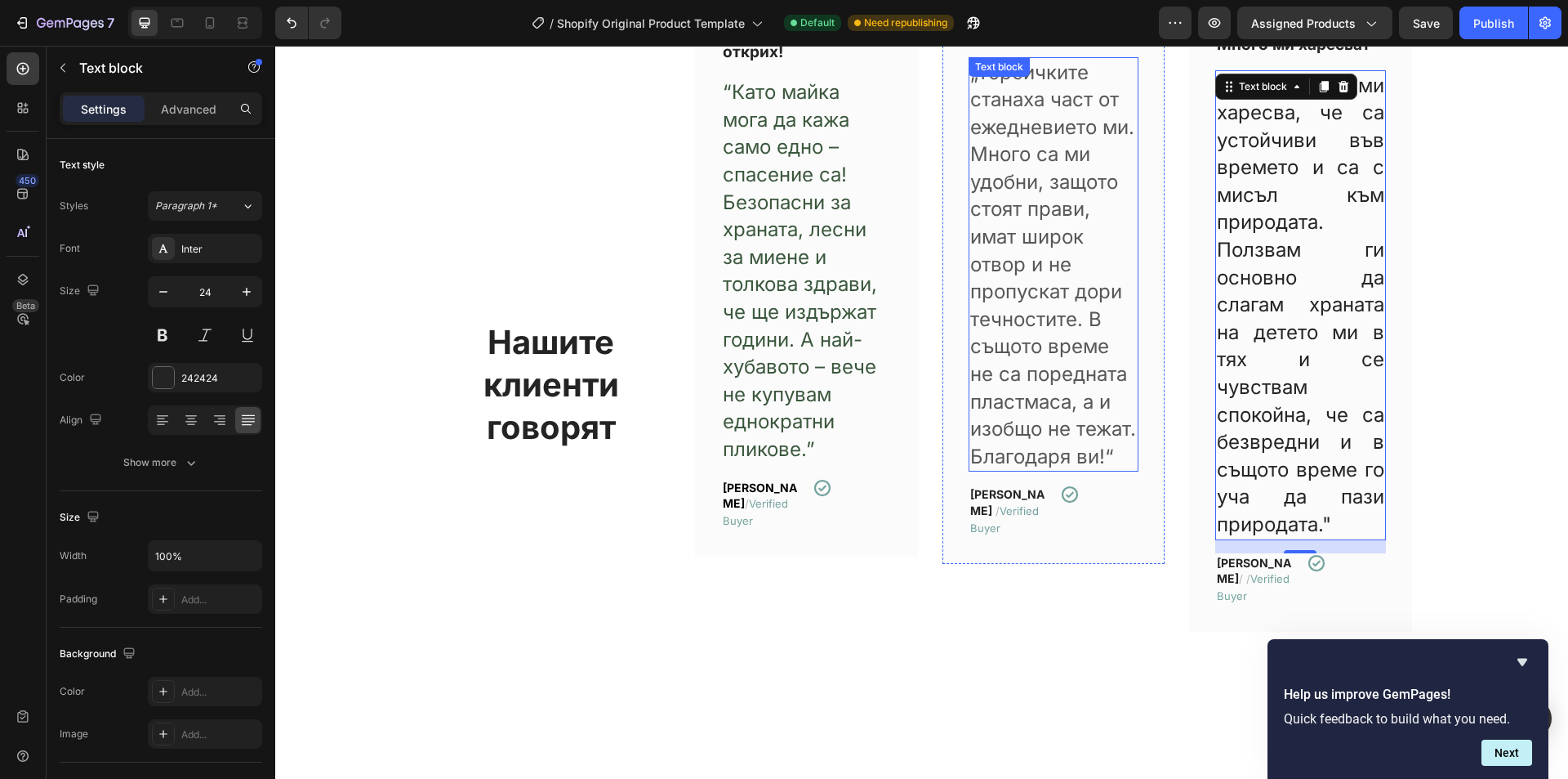
click at [1019, 348] on p "„Торбичките станаха част от ежедневието ми. Много са ми удобни, защото стоят пр…" at bounding box center [1054, 264] width 168 height 412
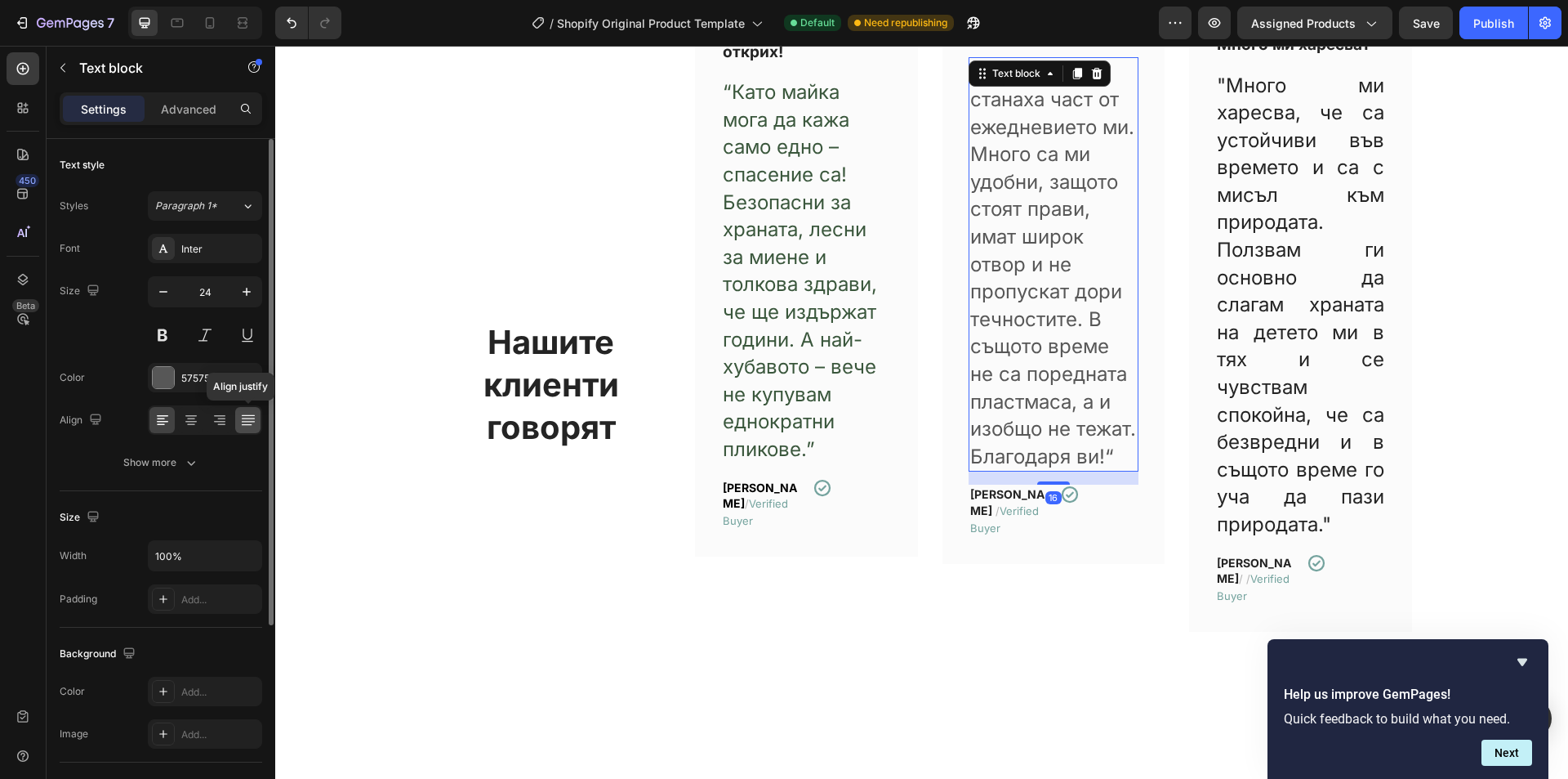
click at [249, 410] on div at bounding box center [248, 419] width 25 height 26
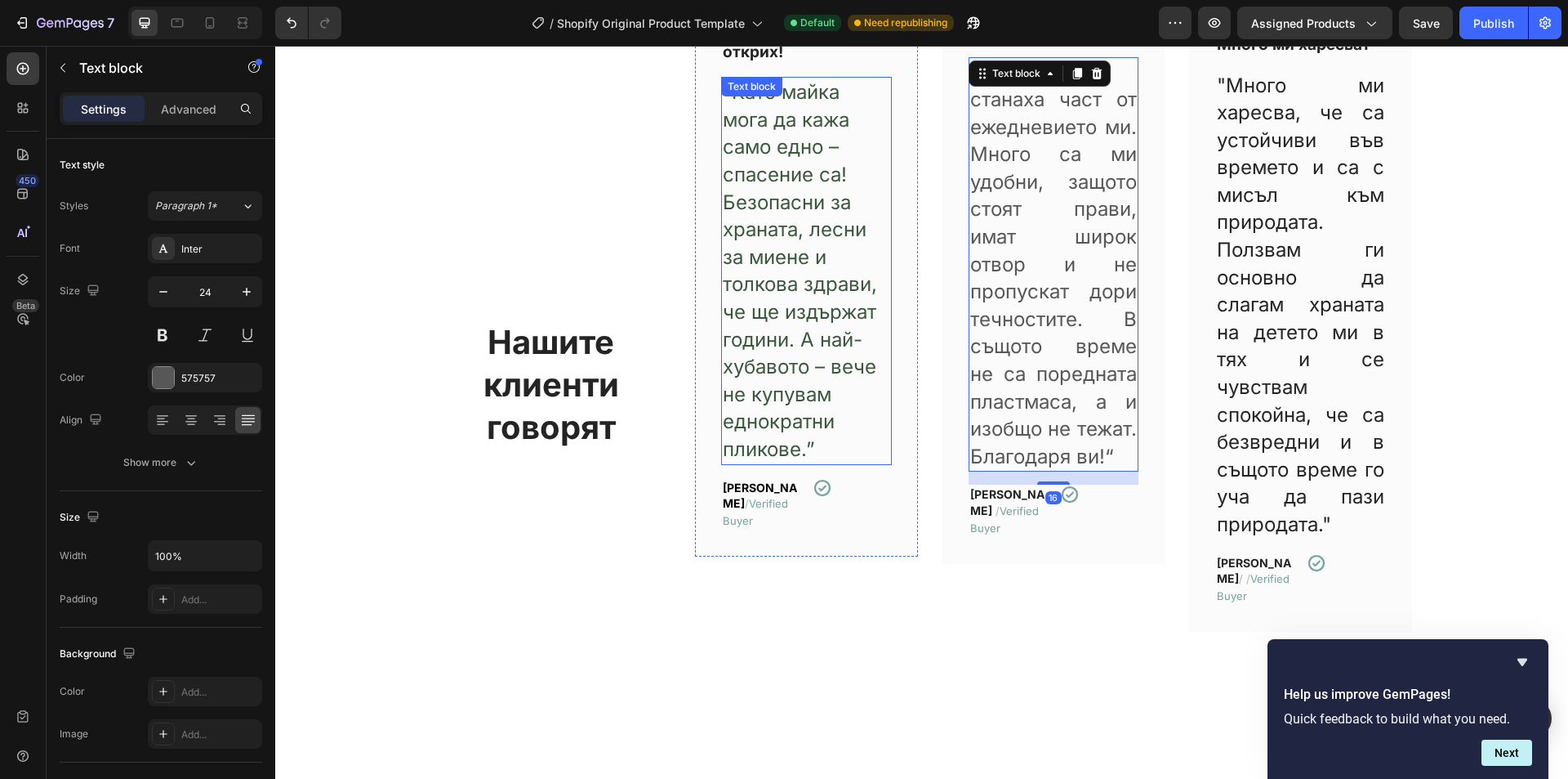
click at [831, 333] on span "“Като майка мога да кажа само едно – спасение са! Безопасни за храната, лесни з…" at bounding box center [800, 270] width 154 height 381
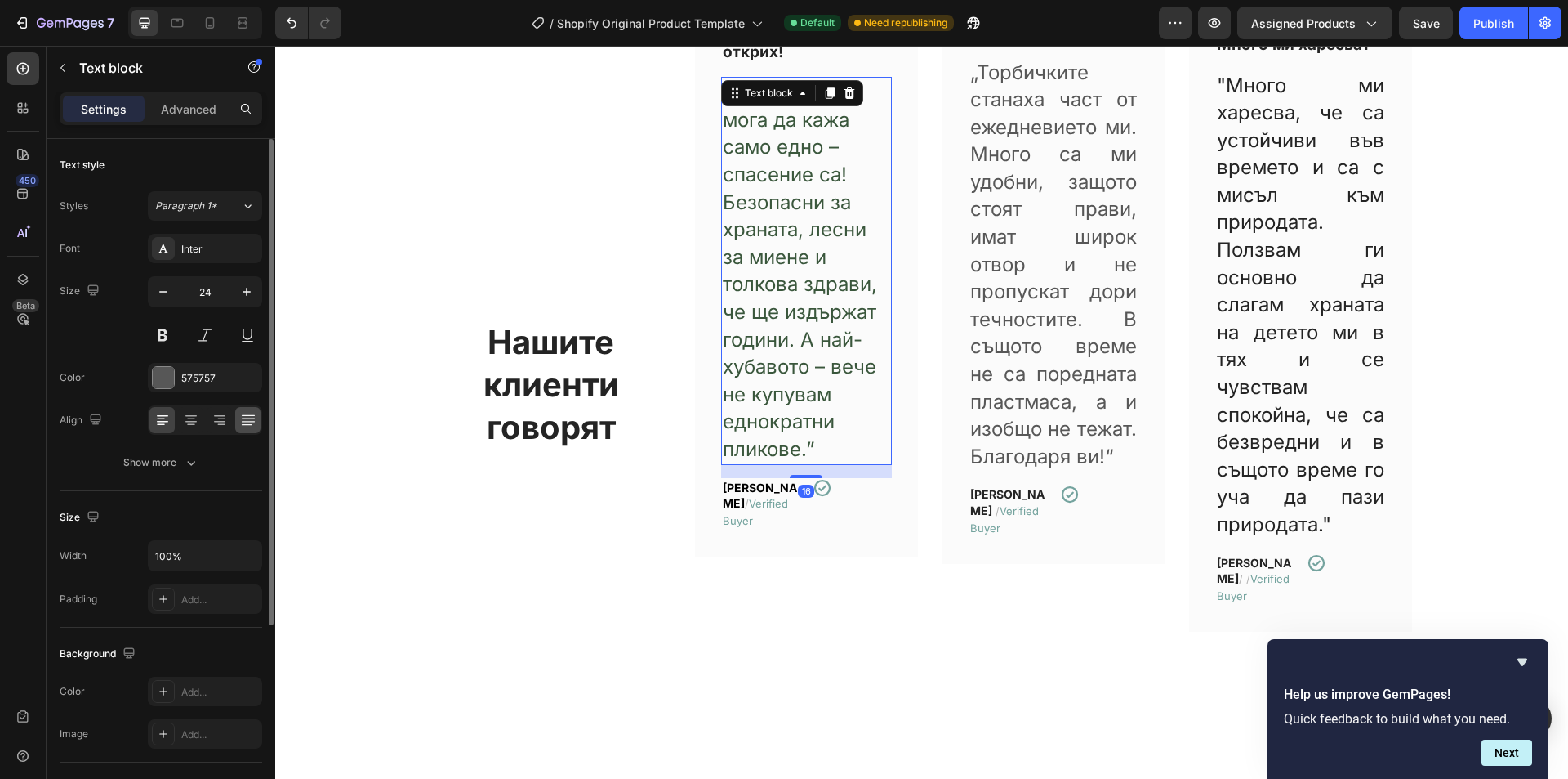
click at [254, 416] on icon at bounding box center [248, 419] width 16 height 16
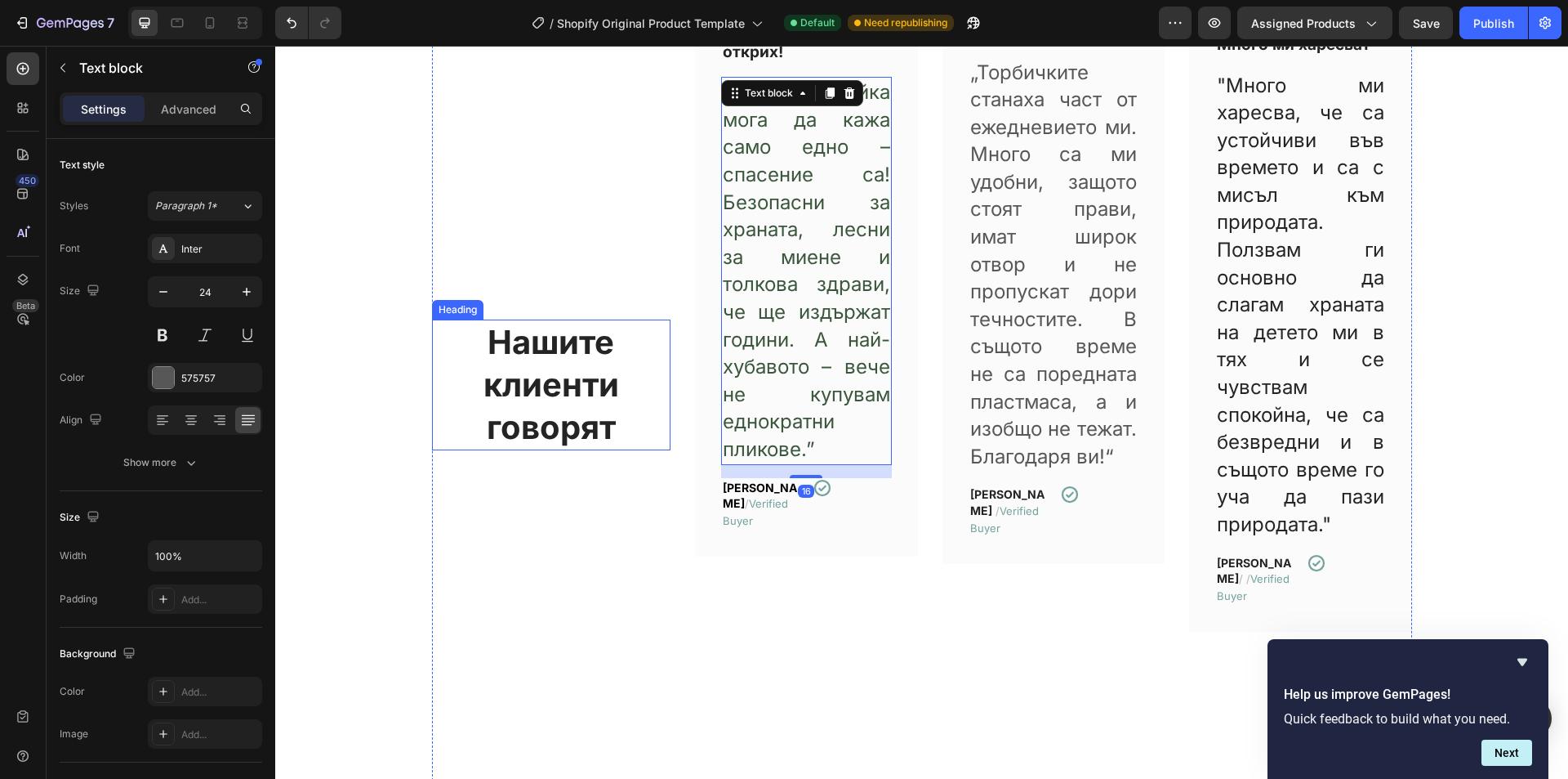
click at [582, 362] on h2 "Нашите клиенти говорят" at bounding box center [551, 385] width 239 height 131
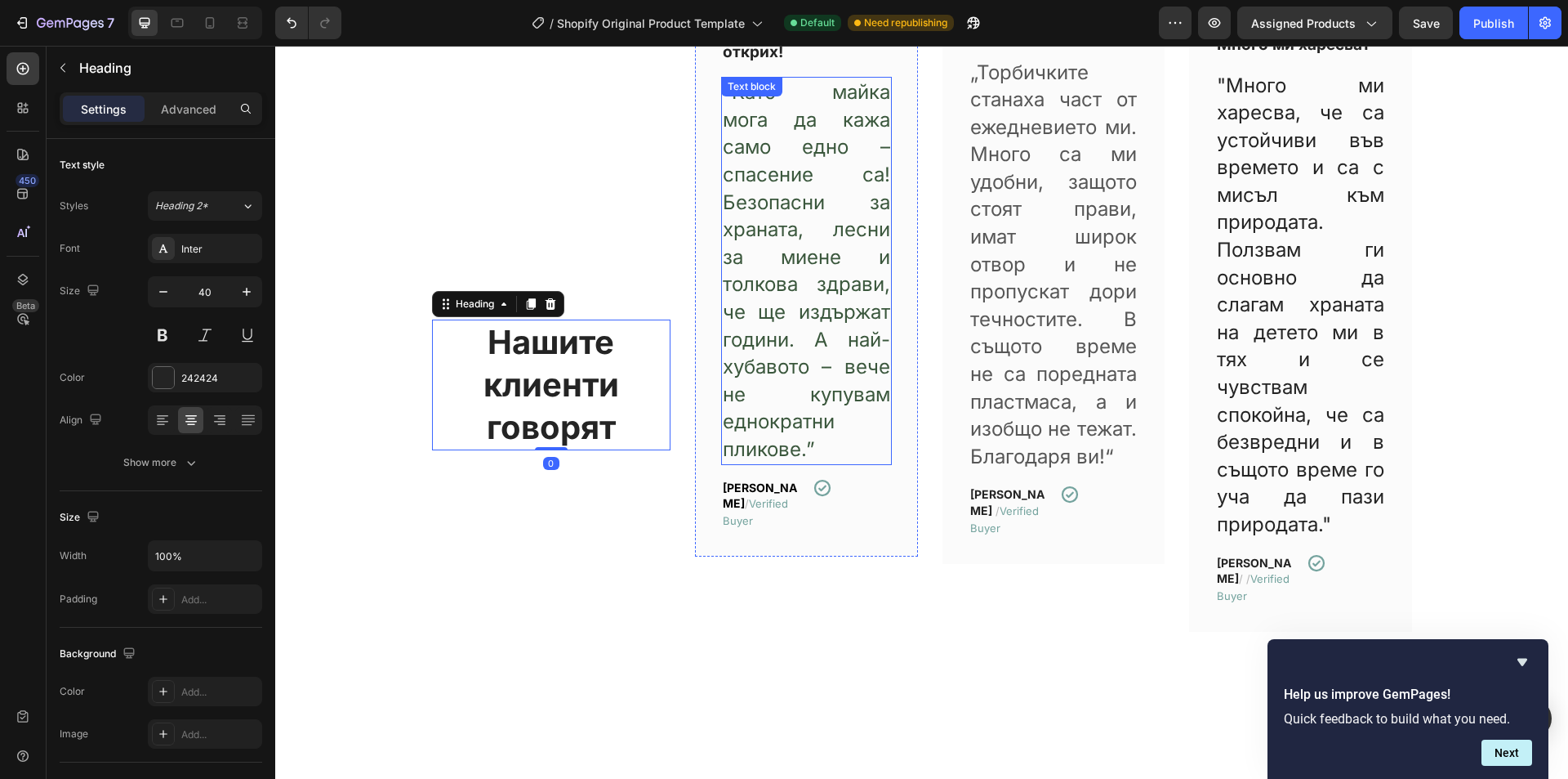
click at [790, 330] on span "“Като майка мога да кажа само едно – спасение са! Безопасни за храната, лесни з…" at bounding box center [807, 270] width 168 height 381
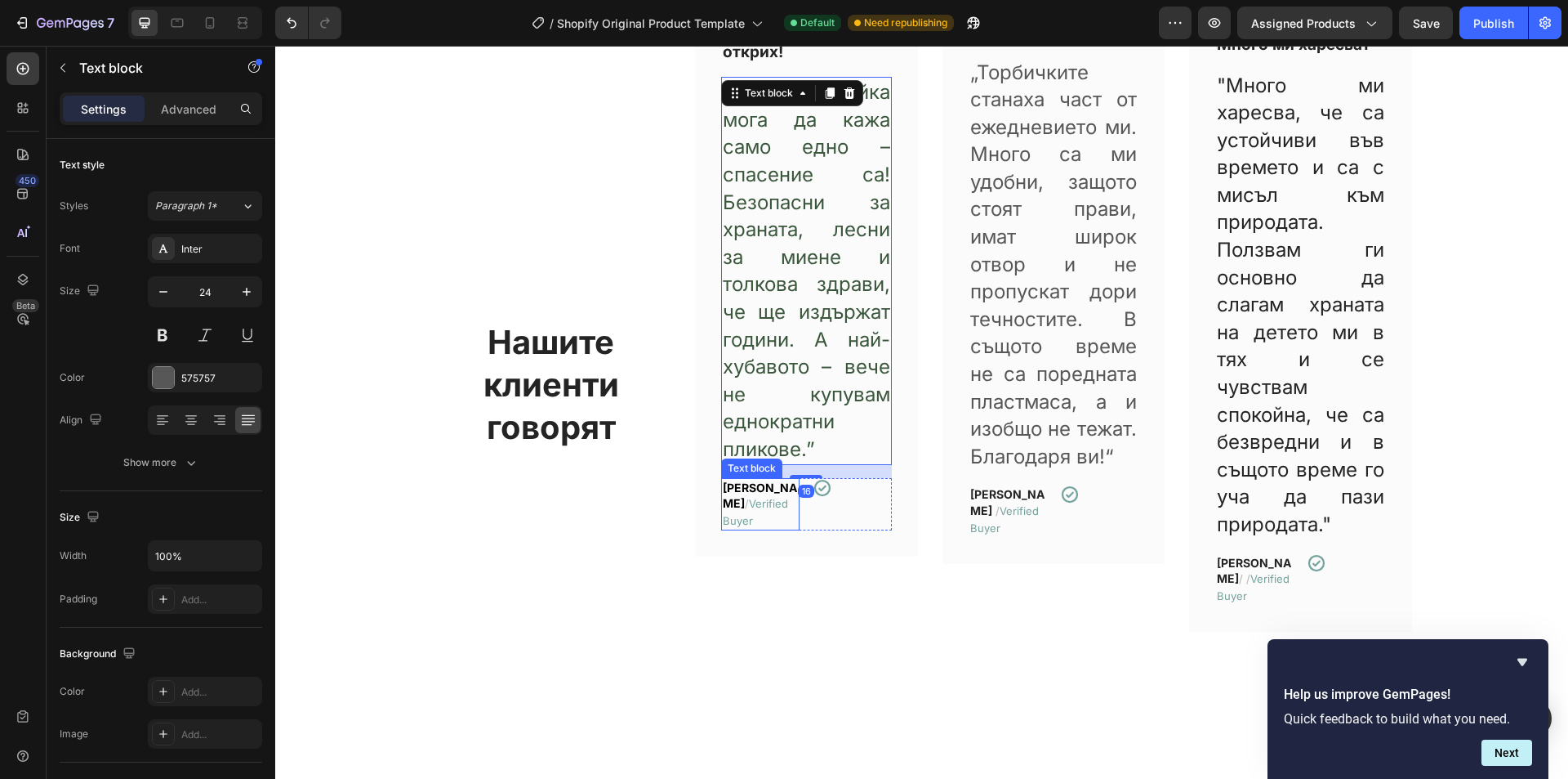
click at [646, 603] on div "Нашите клиенти говорят Heading" at bounding box center [551, 385] width 239 height 818
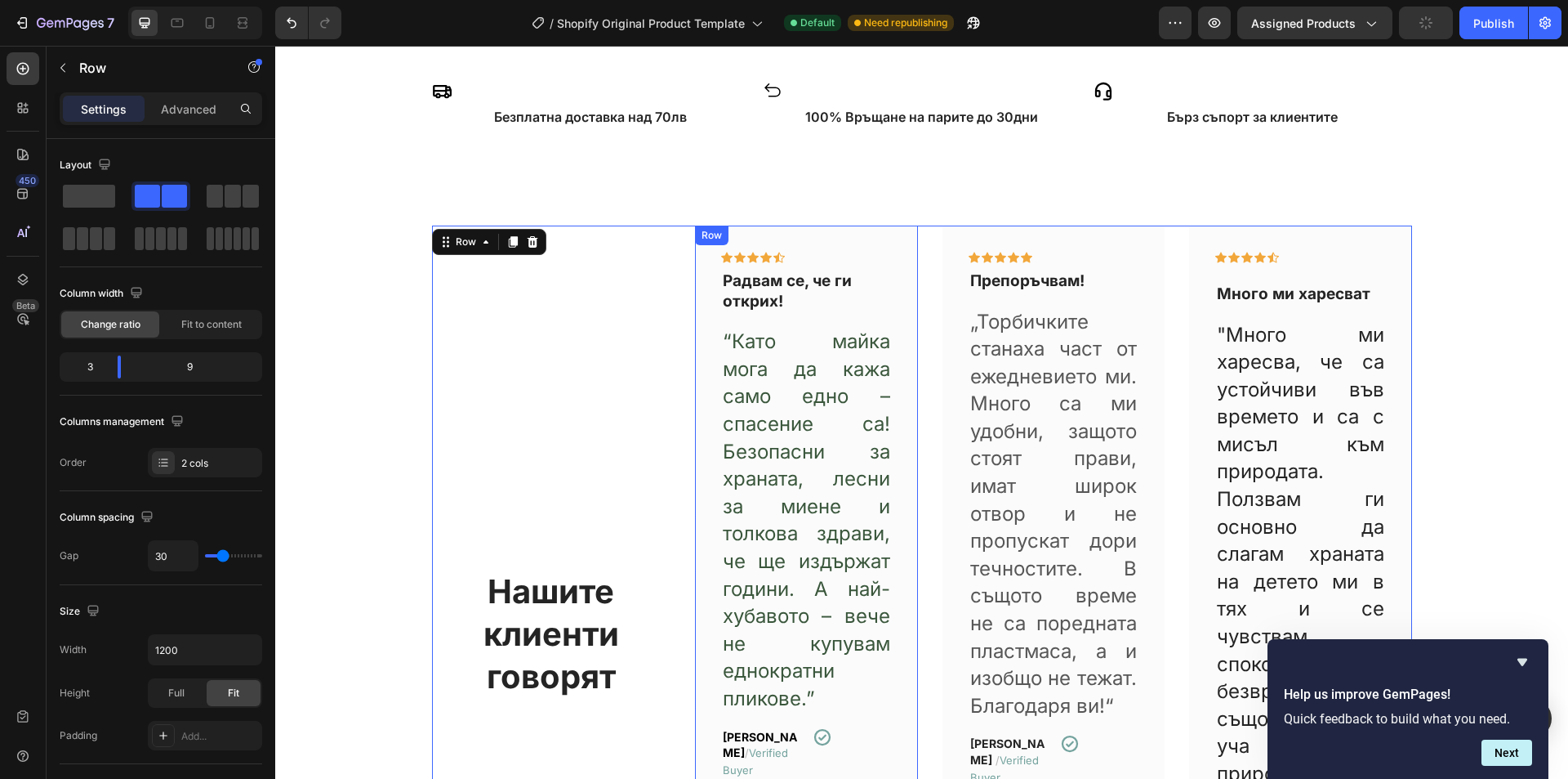
scroll to position [480, 0]
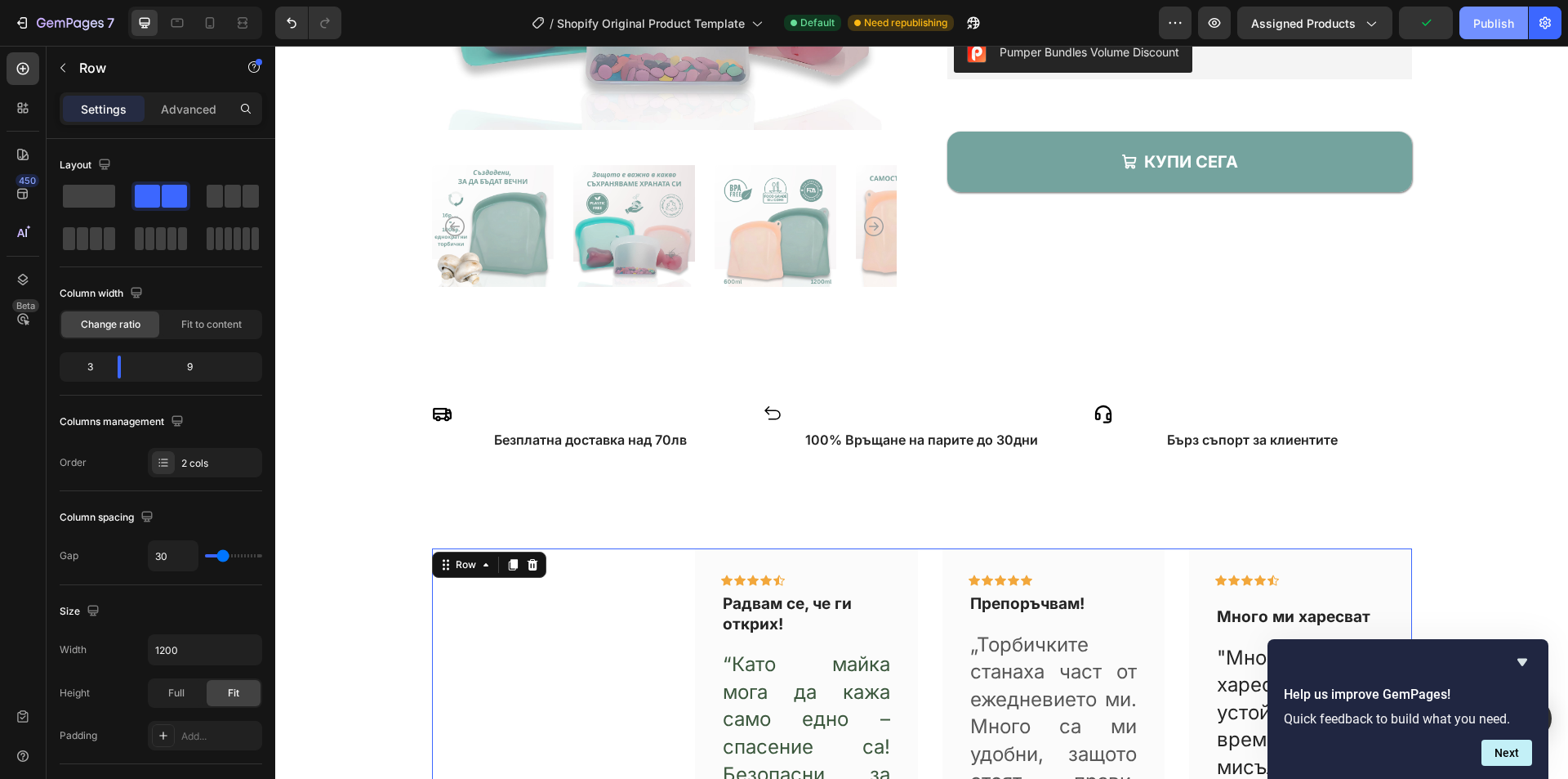
click at [1495, 24] on div "Publish" at bounding box center [1494, 23] width 40 height 17
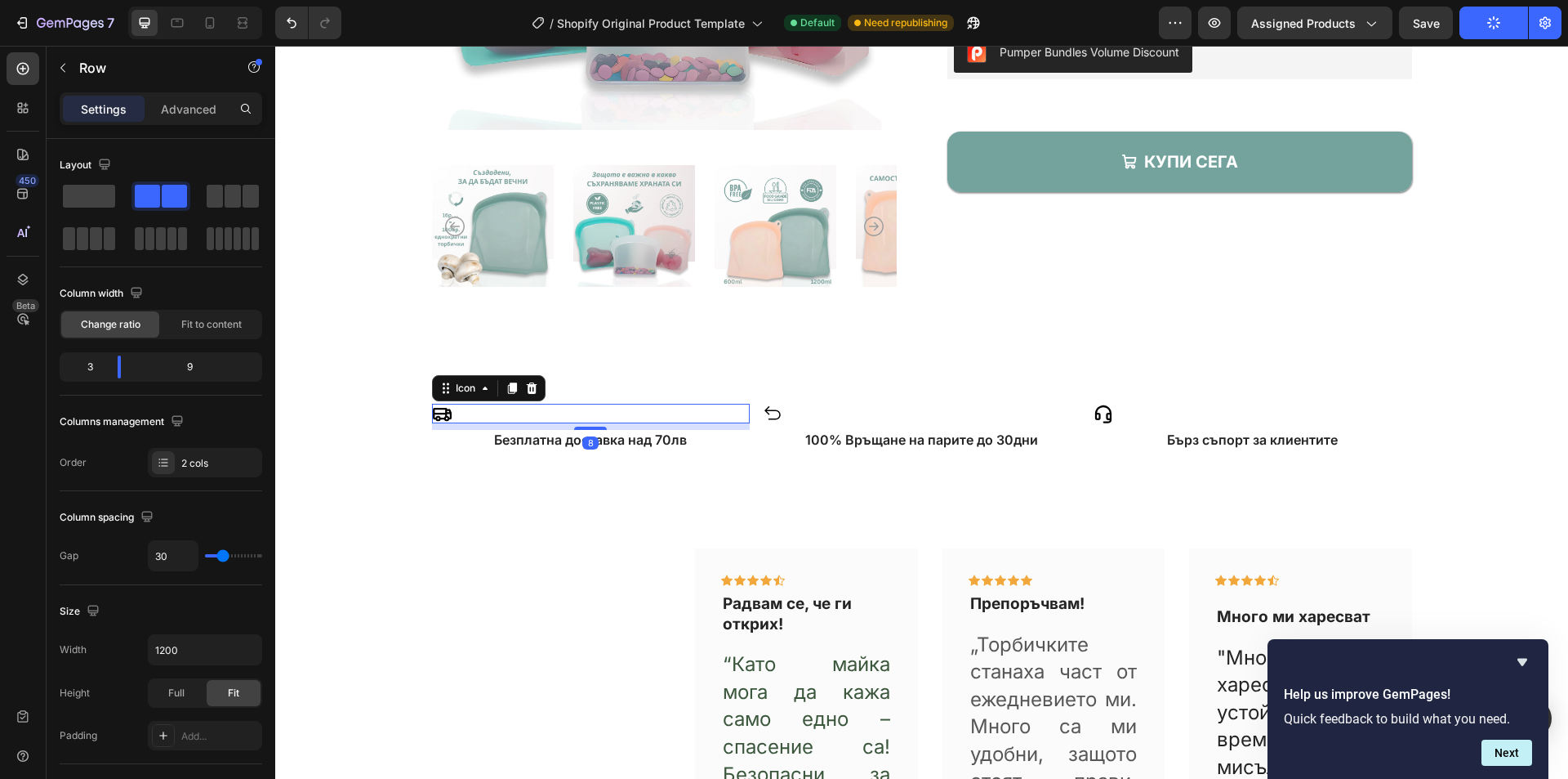
click at [672, 416] on div "Icon 8" at bounding box center [591, 414] width 318 height 19
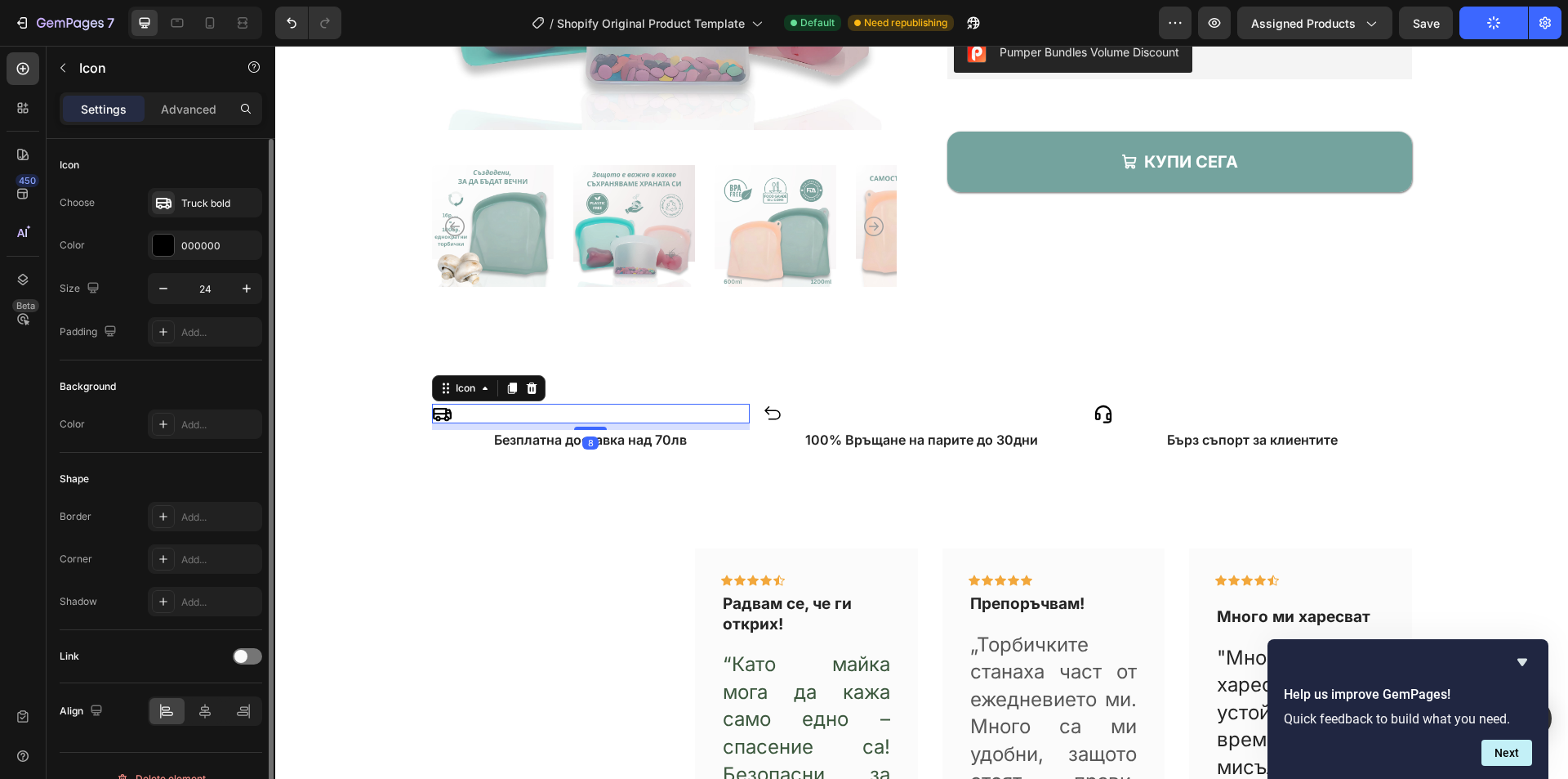
scroll to position [25, 0]
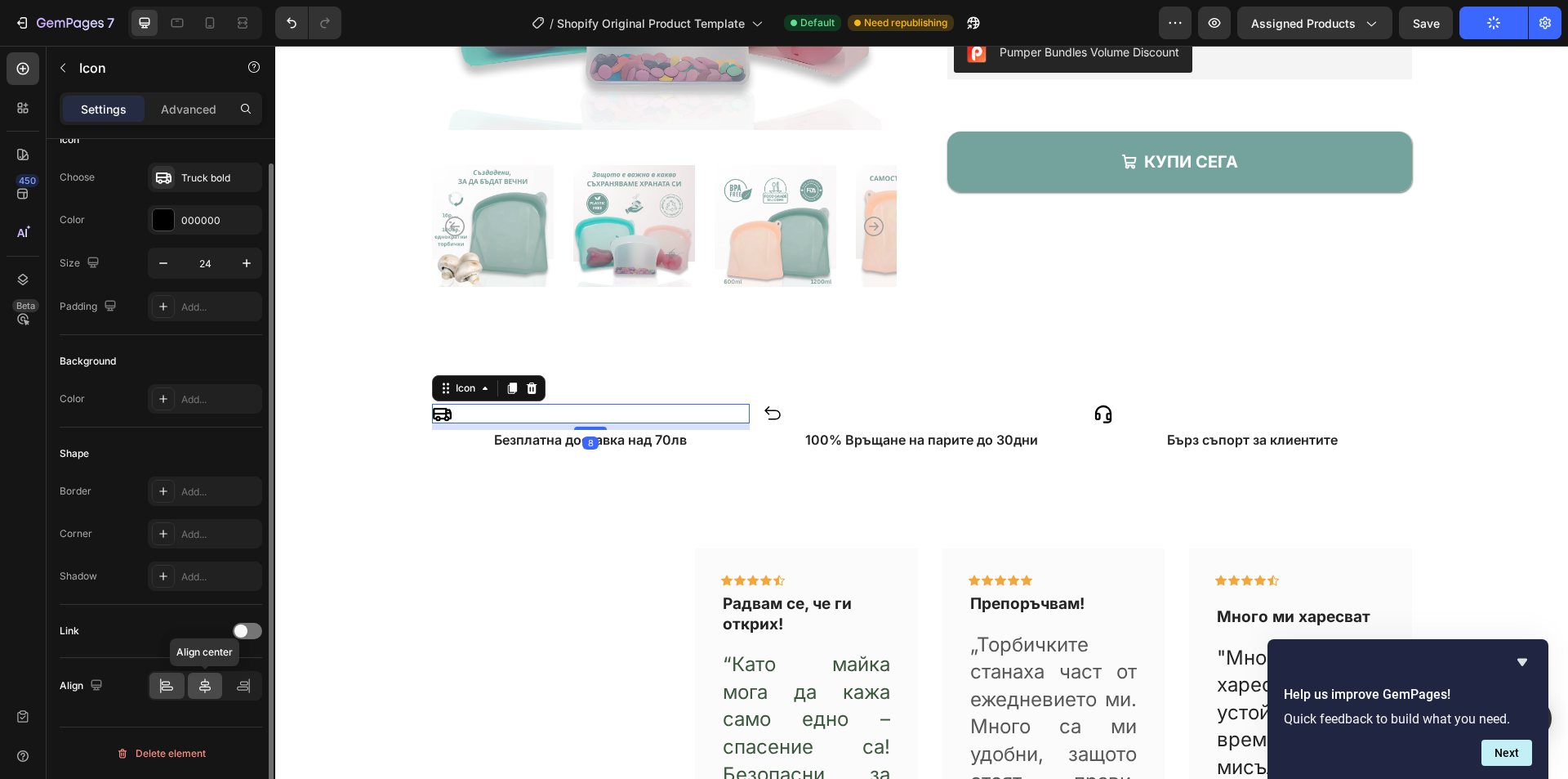
click at [201, 681] on icon at bounding box center [204, 685] width 16 height 16
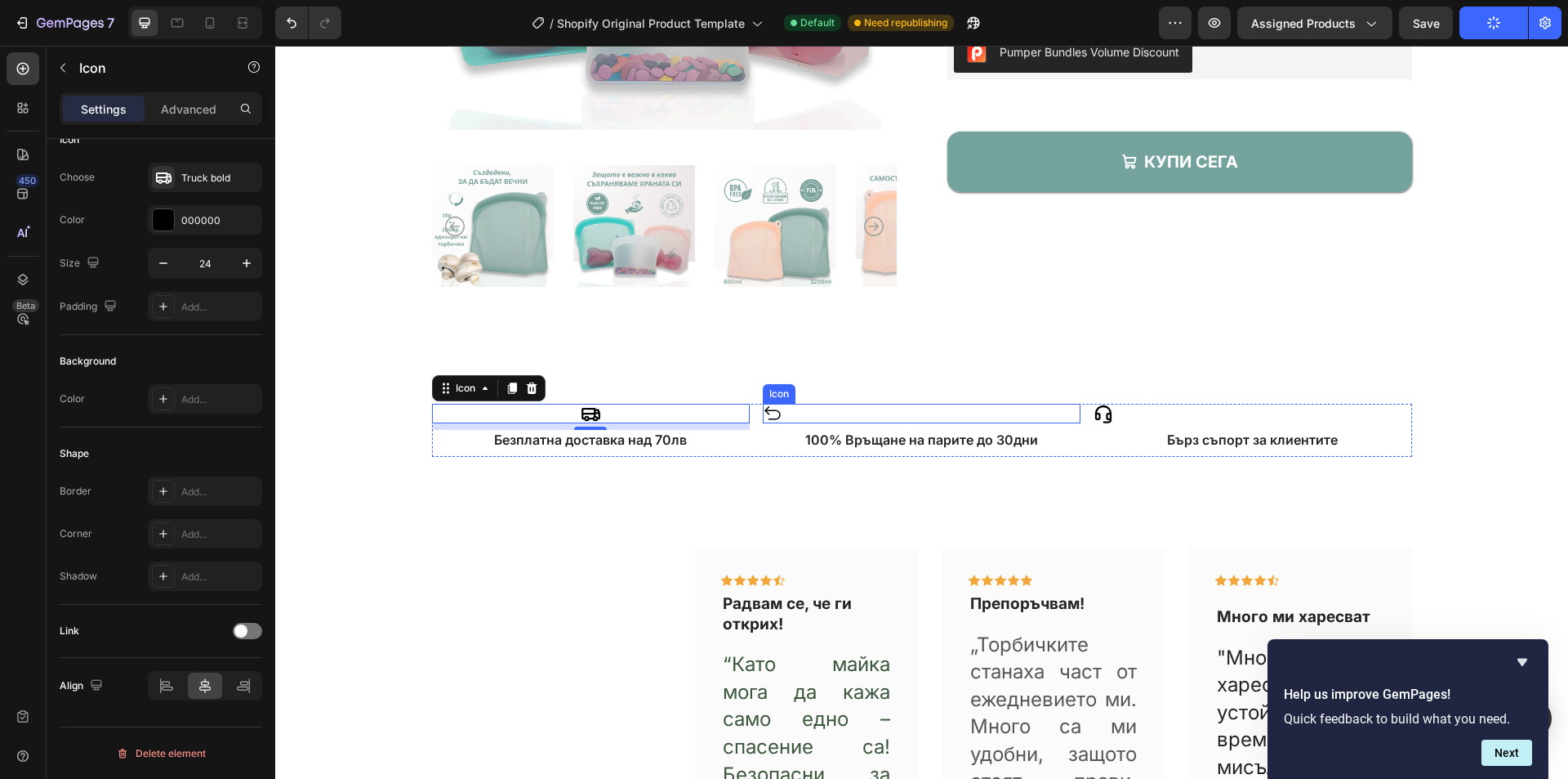
click at [872, 408] on div "Icon" at bounding box center [922, 414] width 318 height 19
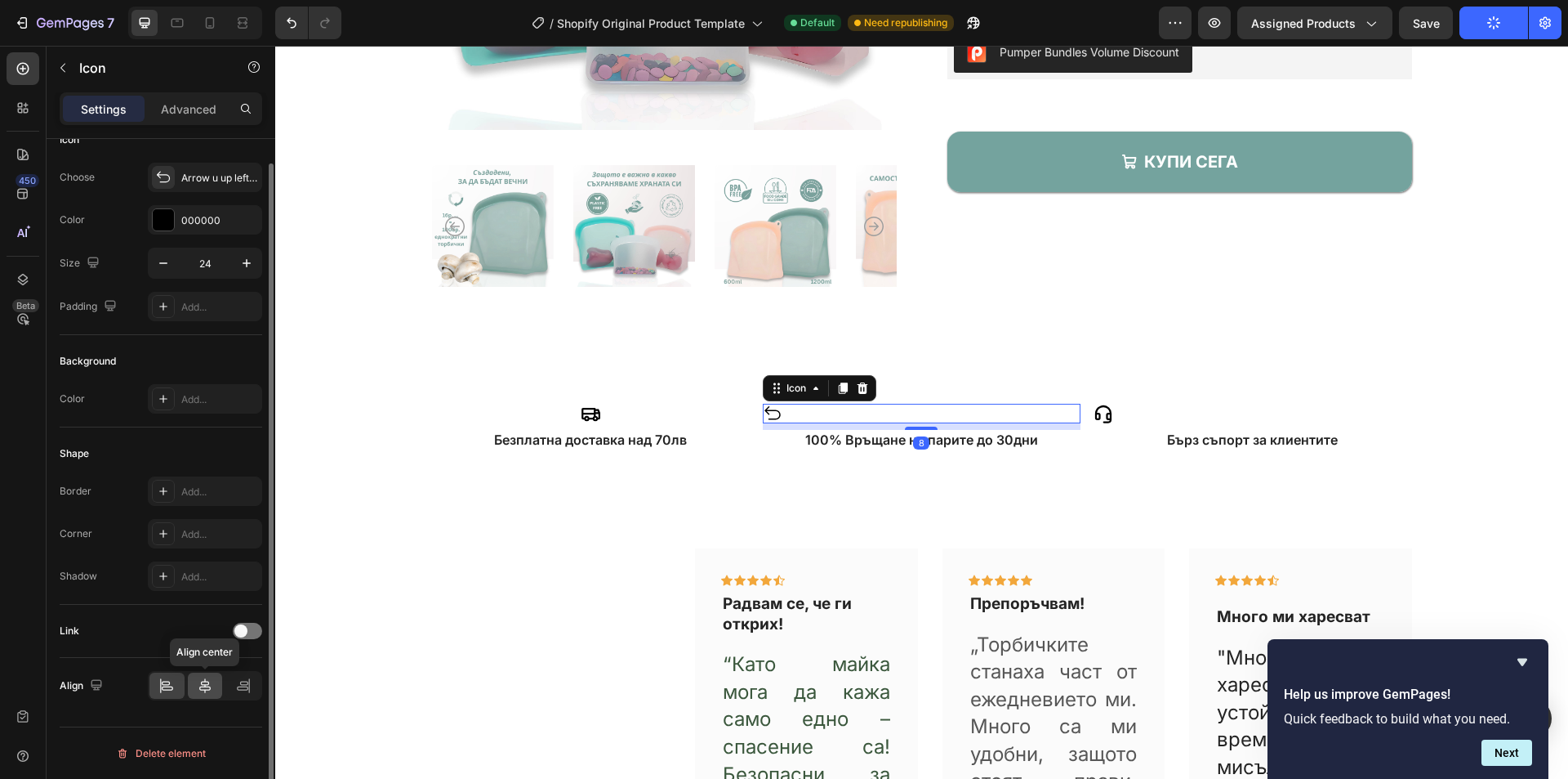
click at [204, 676] on div at bounding box center [205, 685] width 35 height 26
click at [1148, 413] on div "Icon" at bounding box center [1253, 414] width 318 height 19
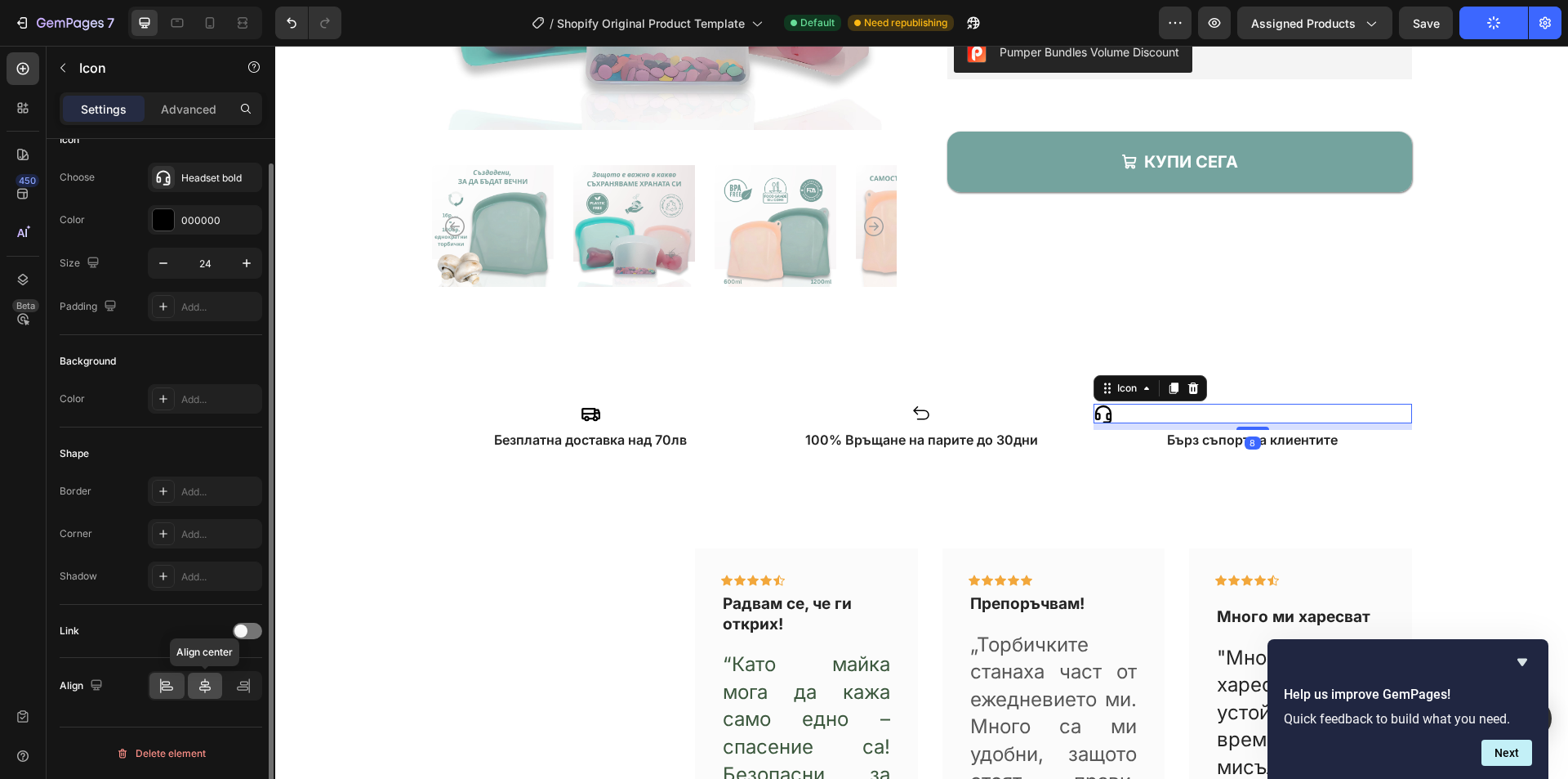
click at [199, 684] on icon at bounding box center [204, 685] width 16 height 16
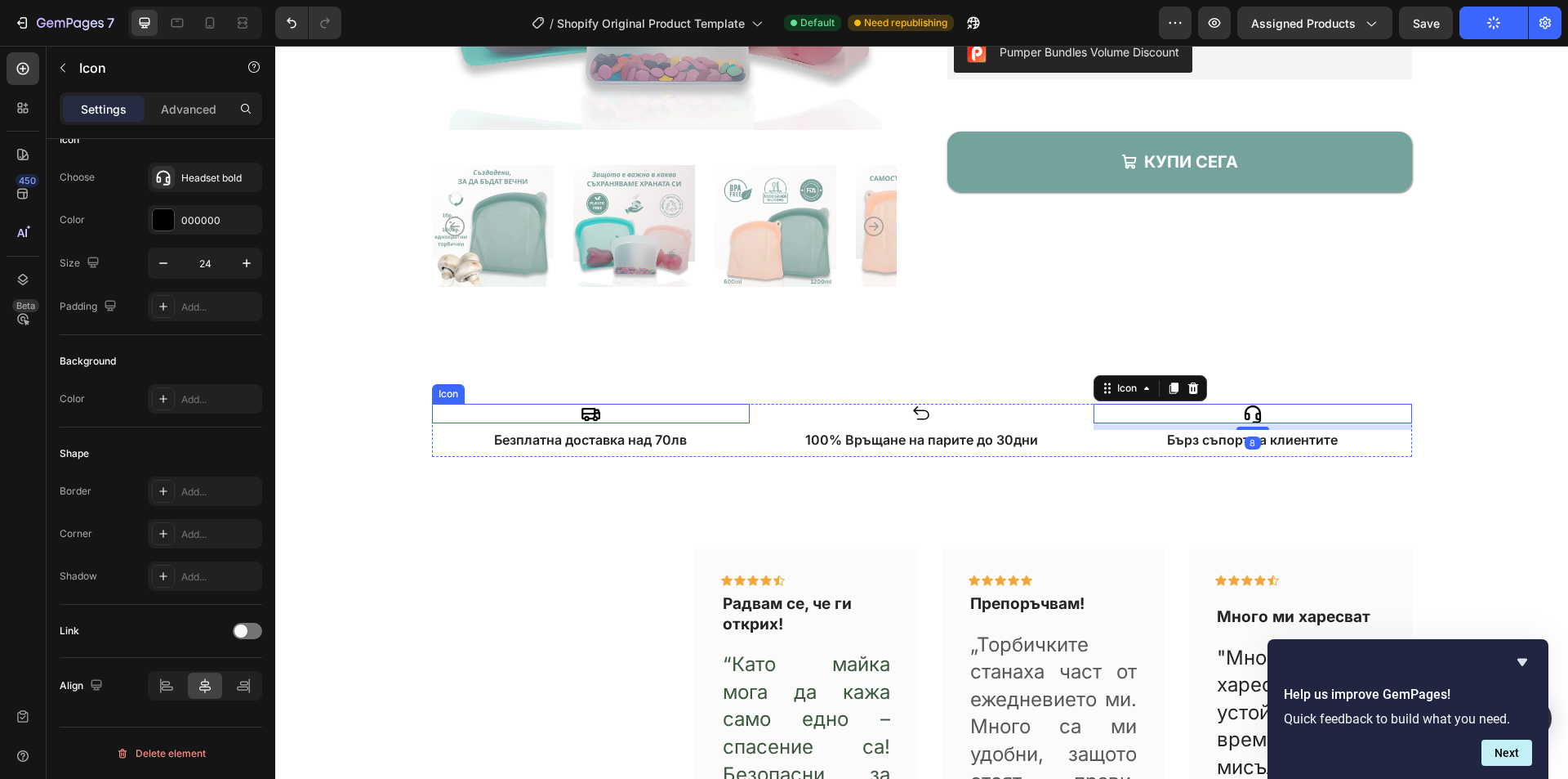
click at [628, 409] on div "Icon" at bounding box center [591, 414] width 318 height 19
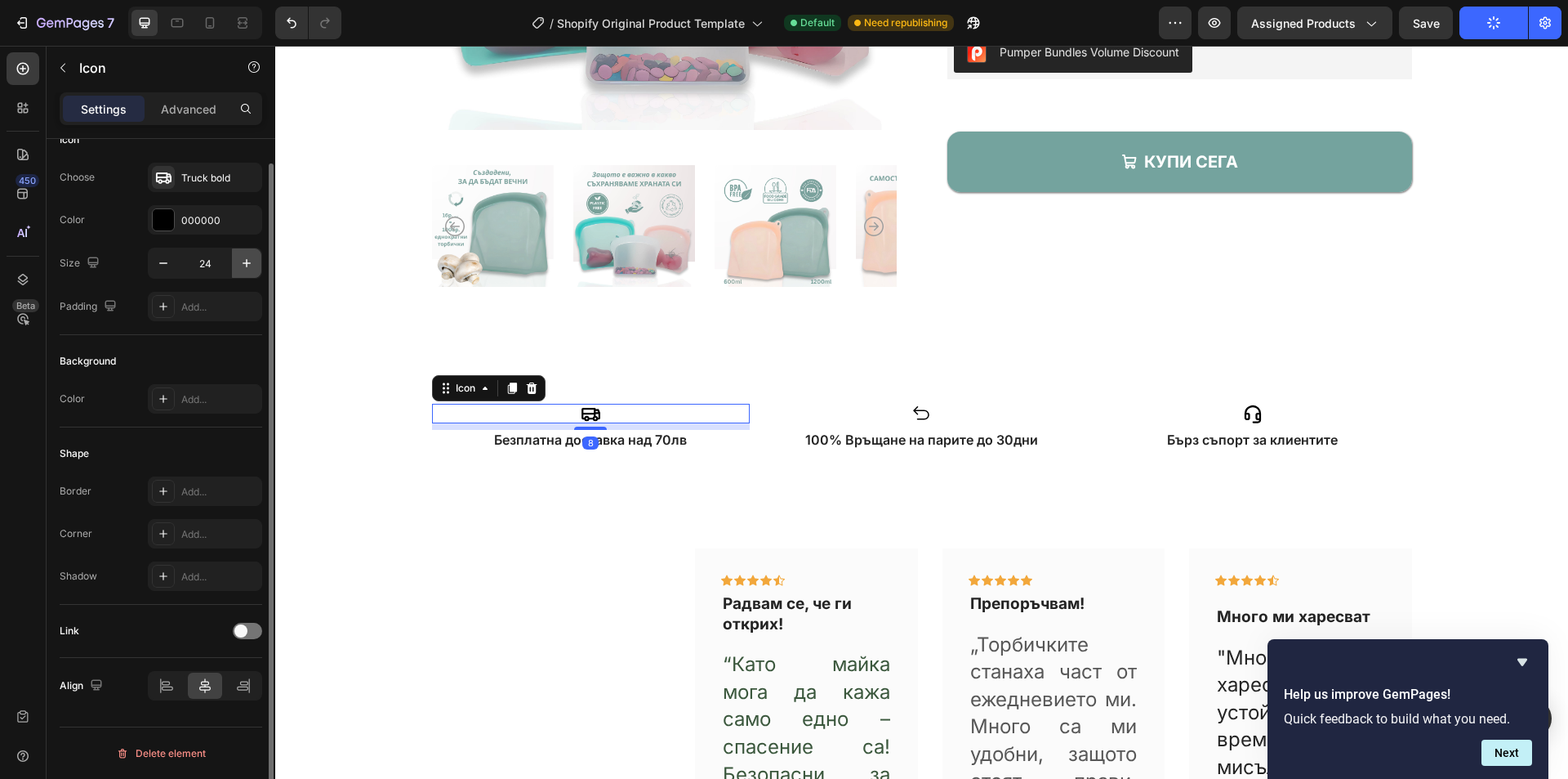
click at [237, 266] on button "button" at bounding box center [247, 263] width 30 height 30
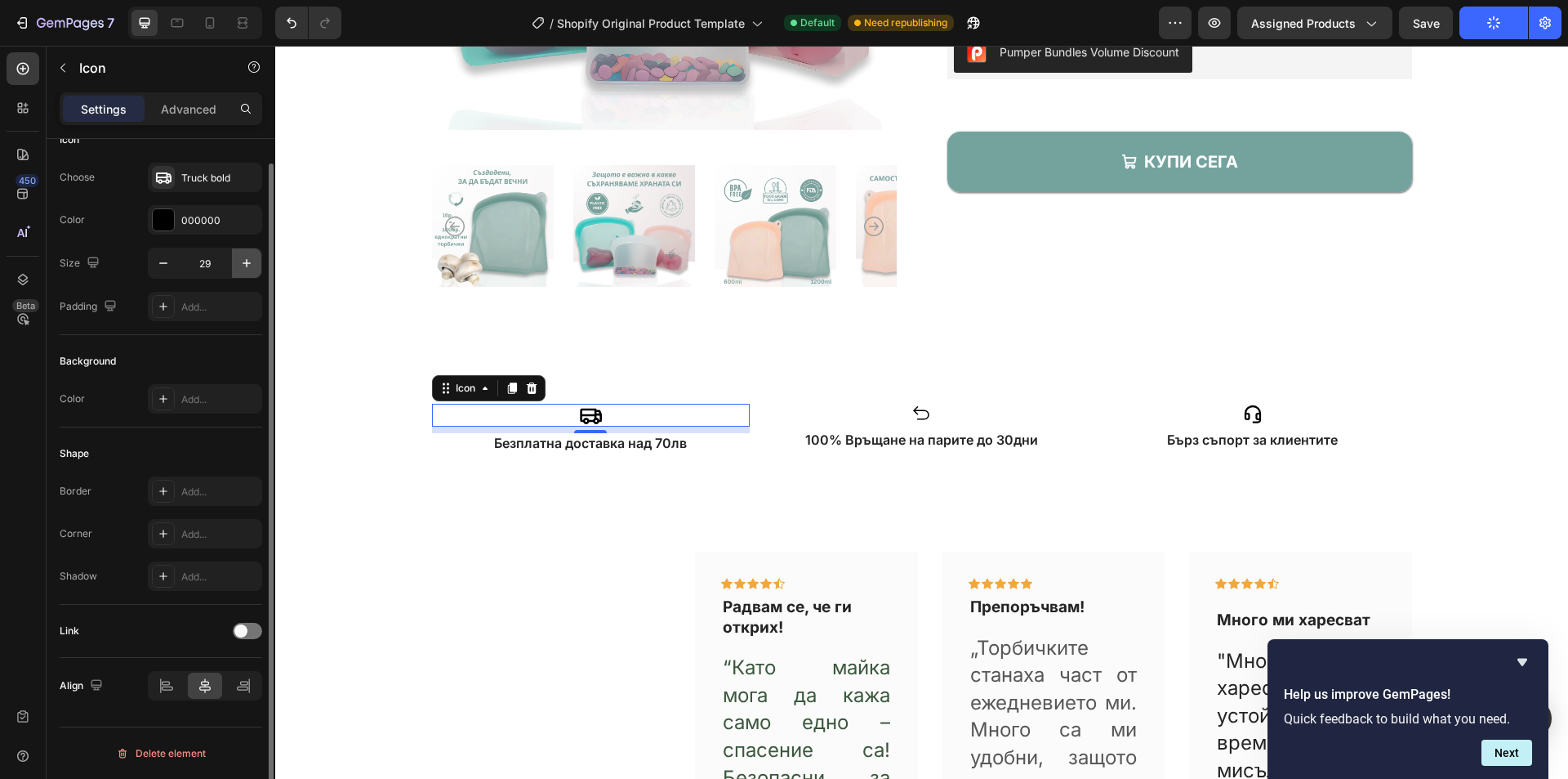
click at [237, 266] on button "button" at bounding box center [247, 263] width 30 height 30
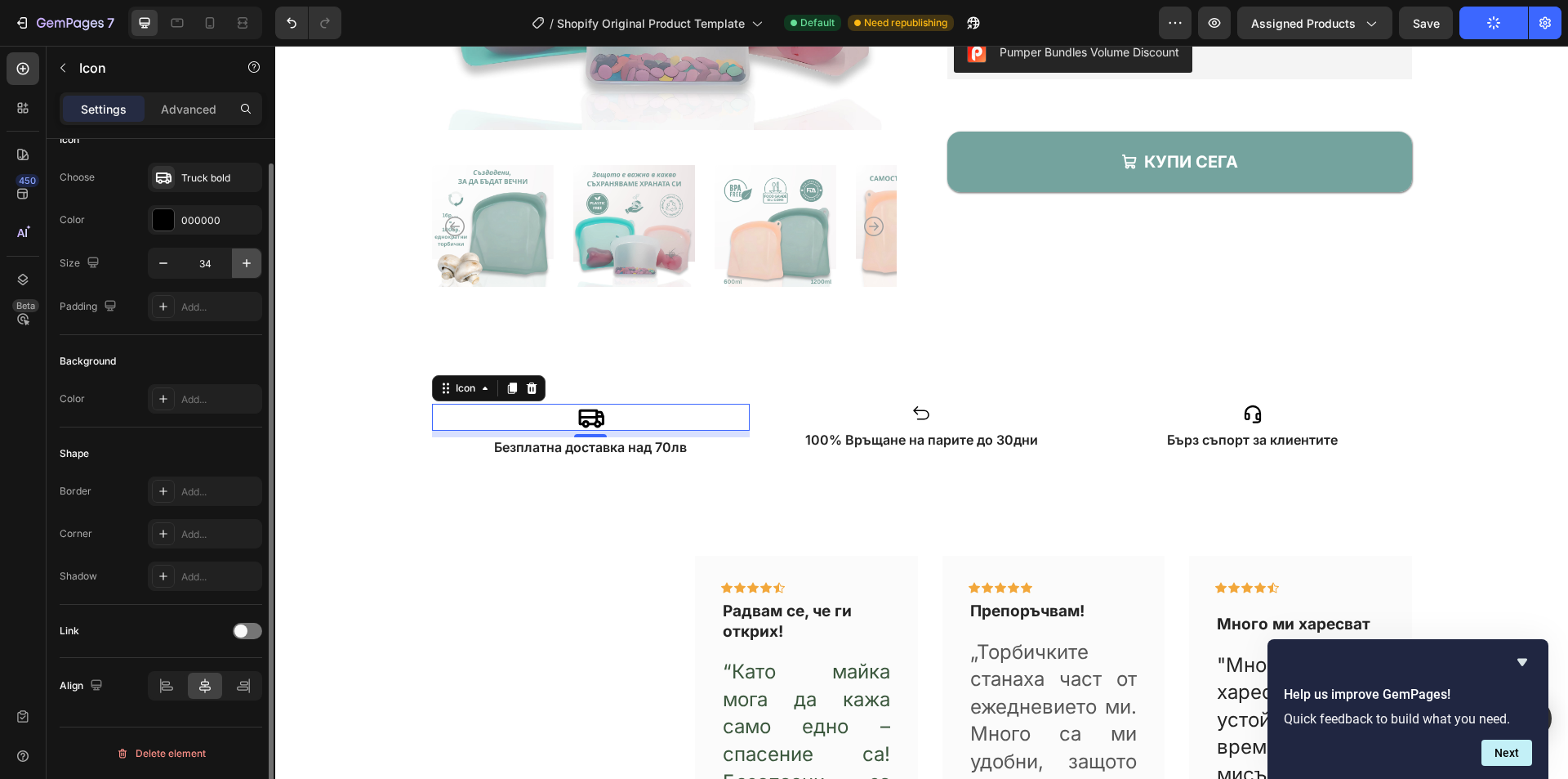
click at [237, 266] on button "button" at bounding box center [247, 263] width 30 height 30
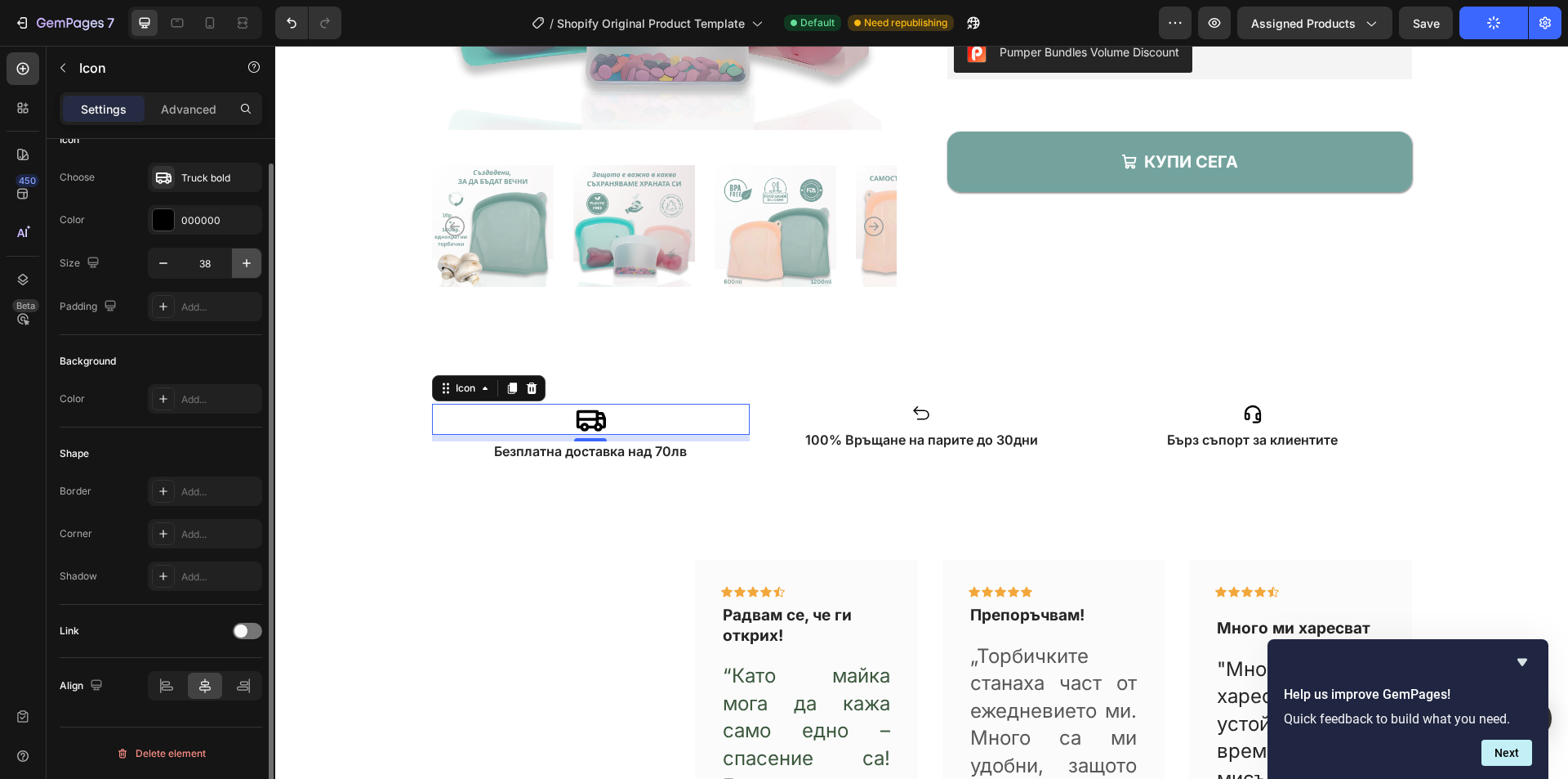
click at [237, 266] on button "button" at bounding box center [247, 263] width 30 height 30
click at [239, 257] on icon "button" at bounding box center [246, 262] width 16 height 16
type input "41"
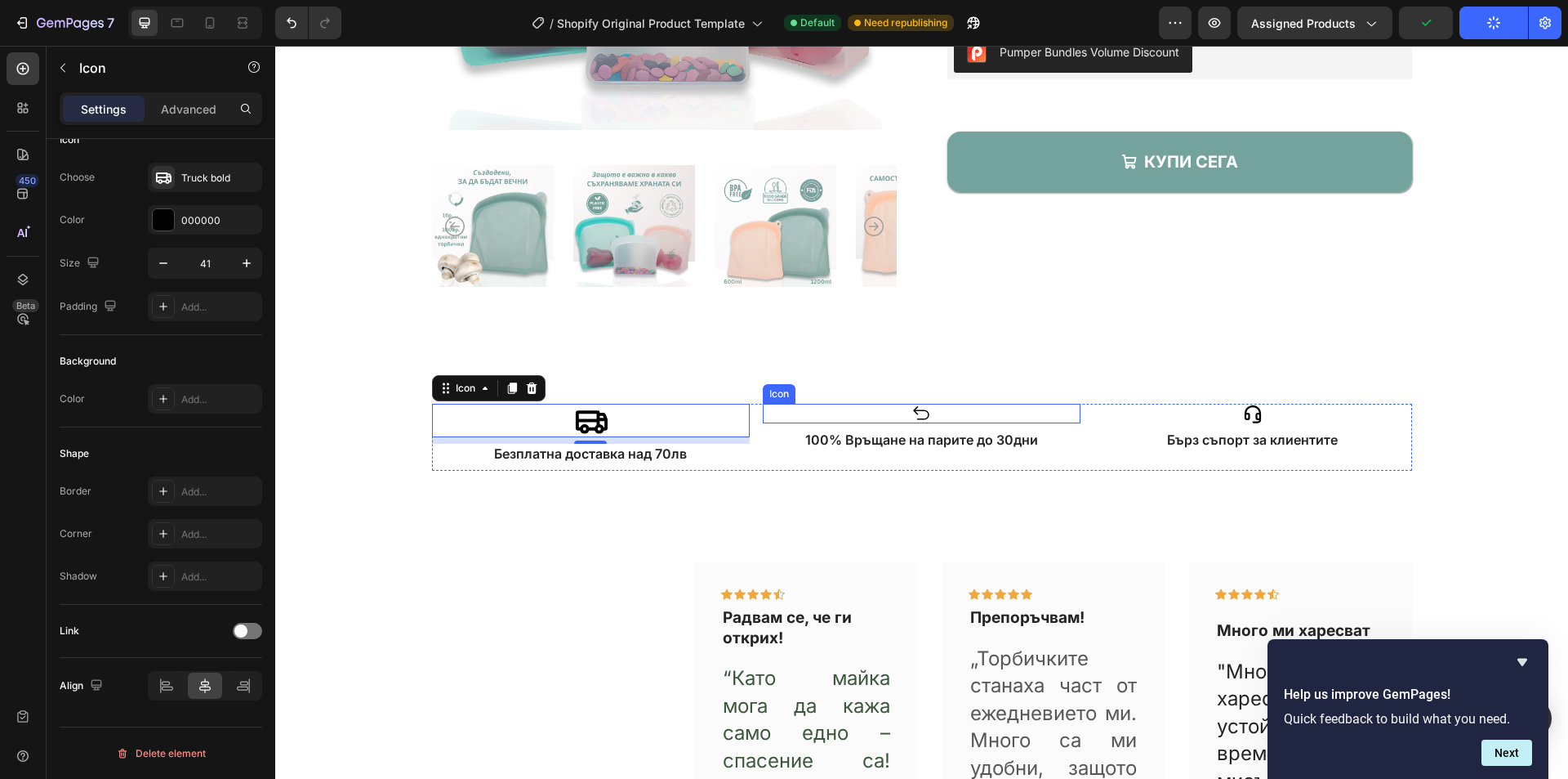
click at [931, 416] on div "Icon" at bounding box center [922, 414] width 318 height 19
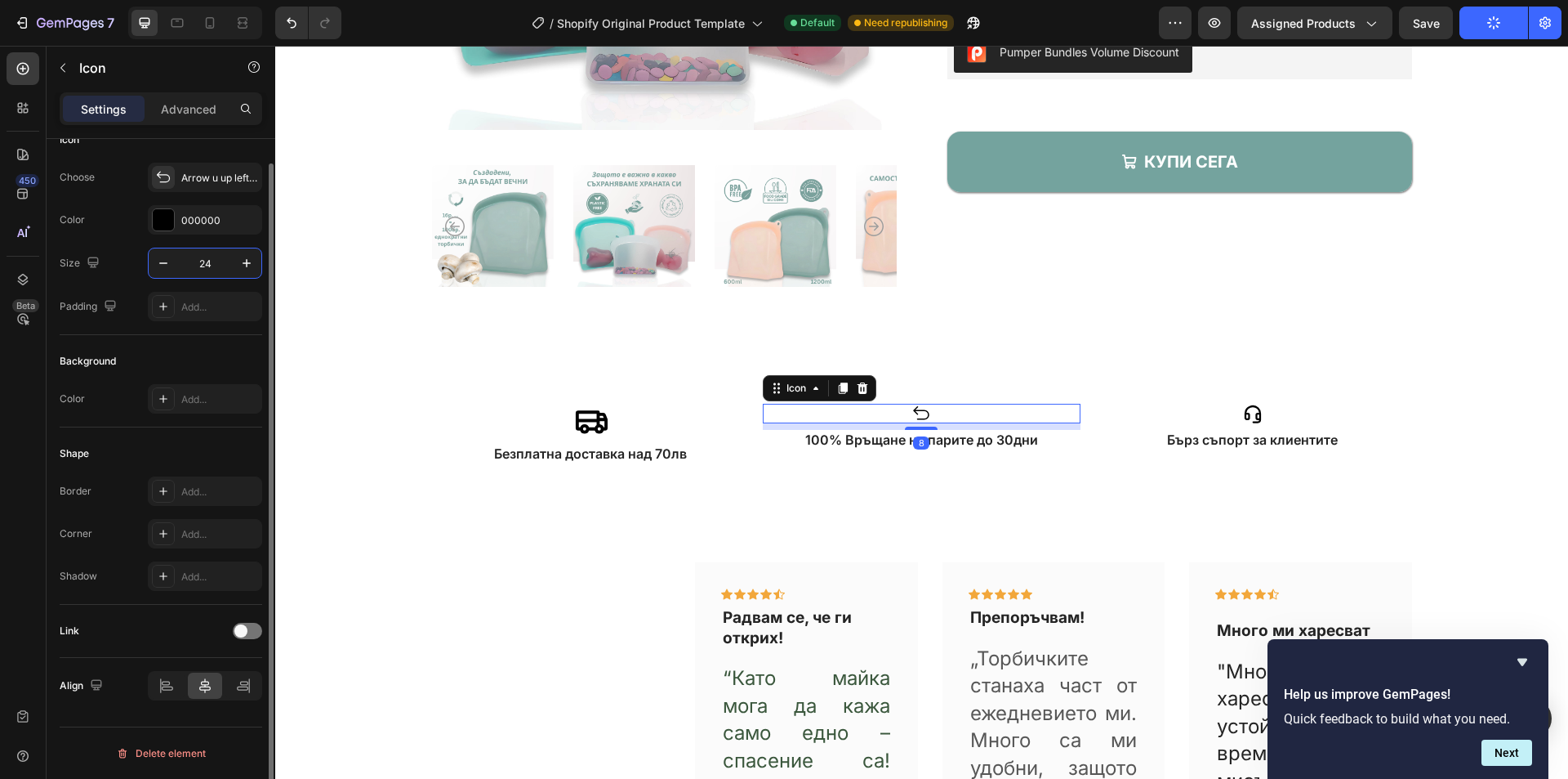
click at [209, 265] on input "24" at bounding box center [205, 263] width 54 height 30
type input "41"
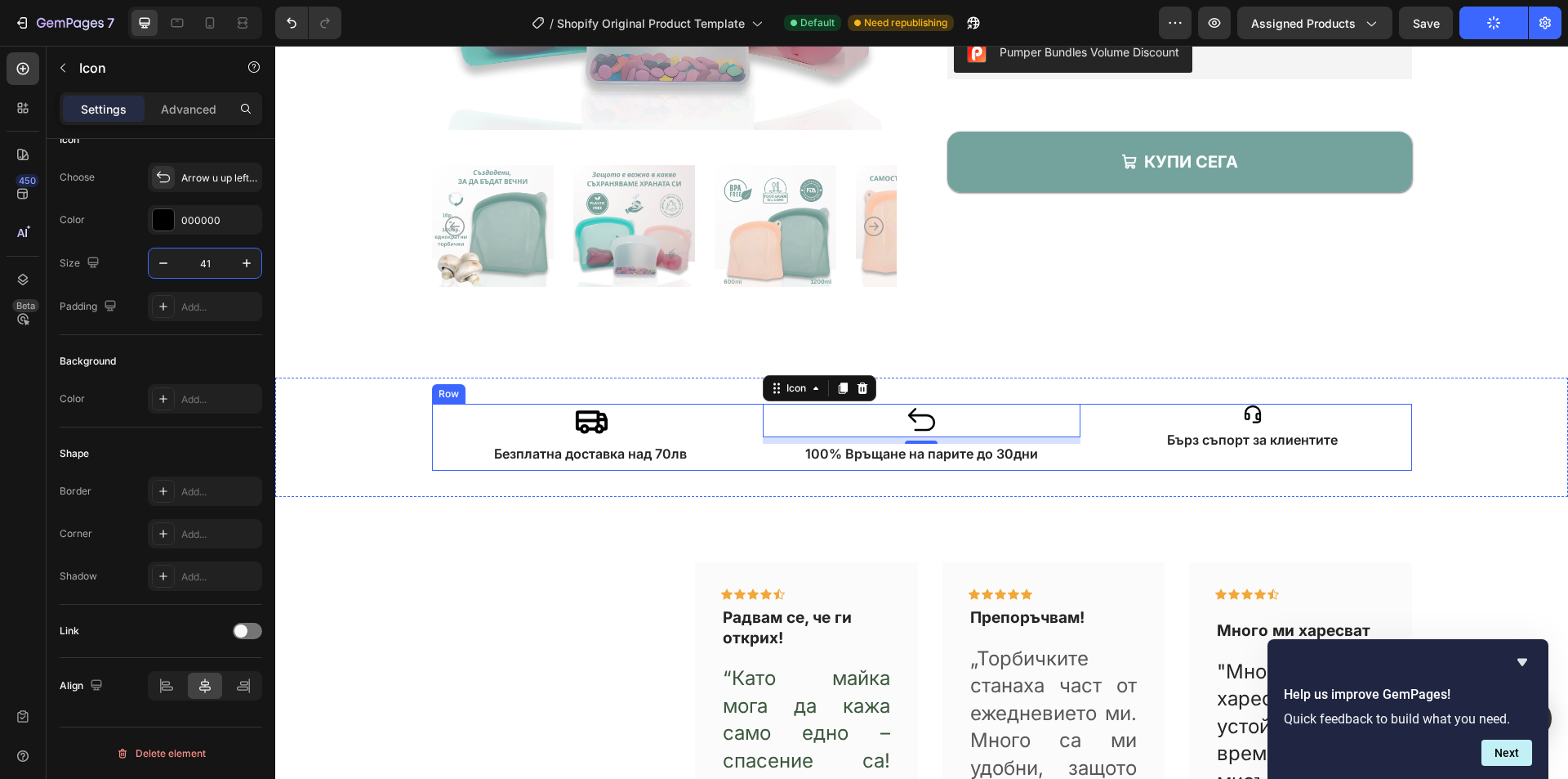
click at [1240, 424] on div "Icon Бърз съпорт за клиентите Text Block" at bounding box center [1253, 437] width 318 height 67
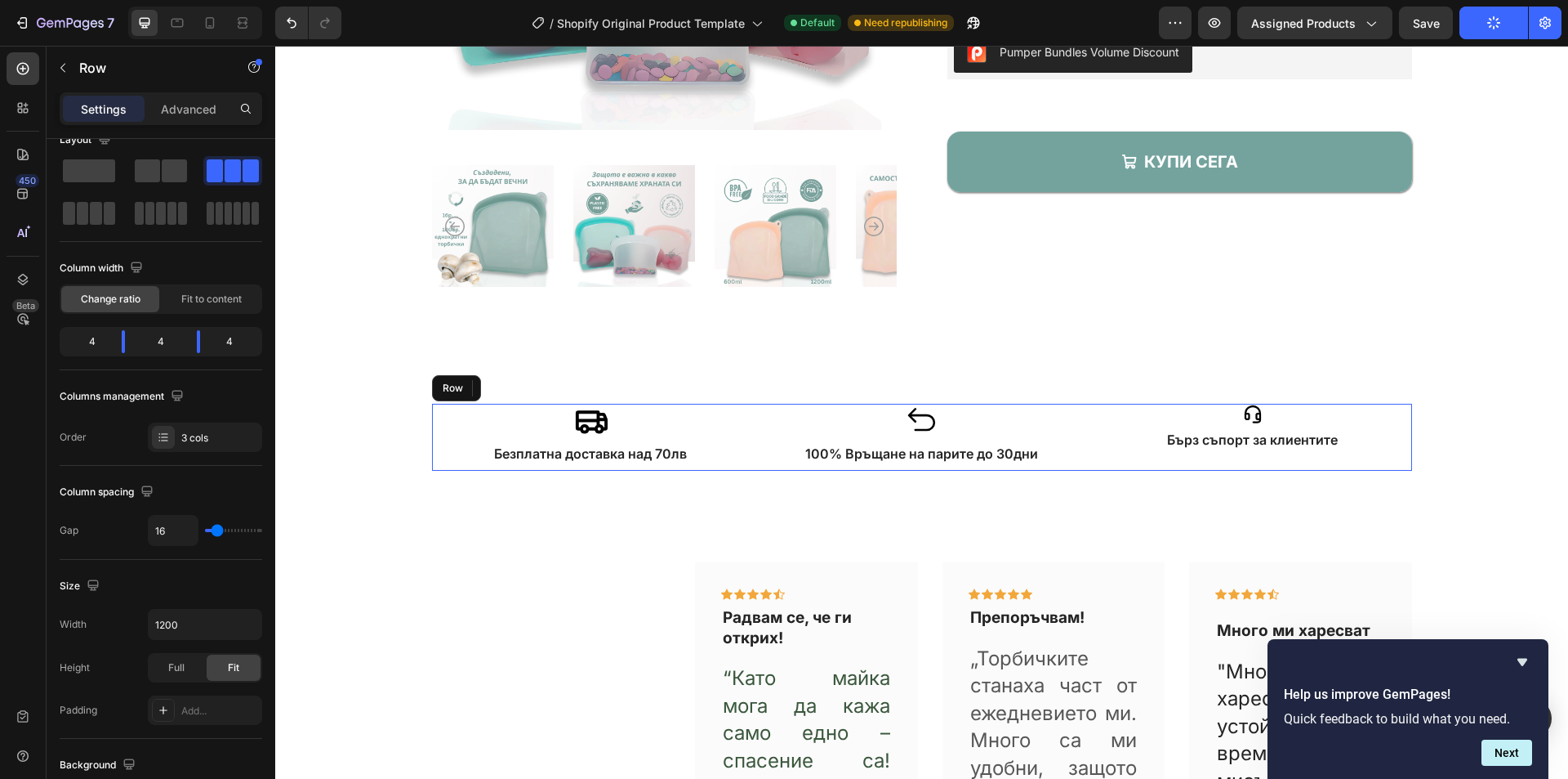
scroll to position [0, 0]
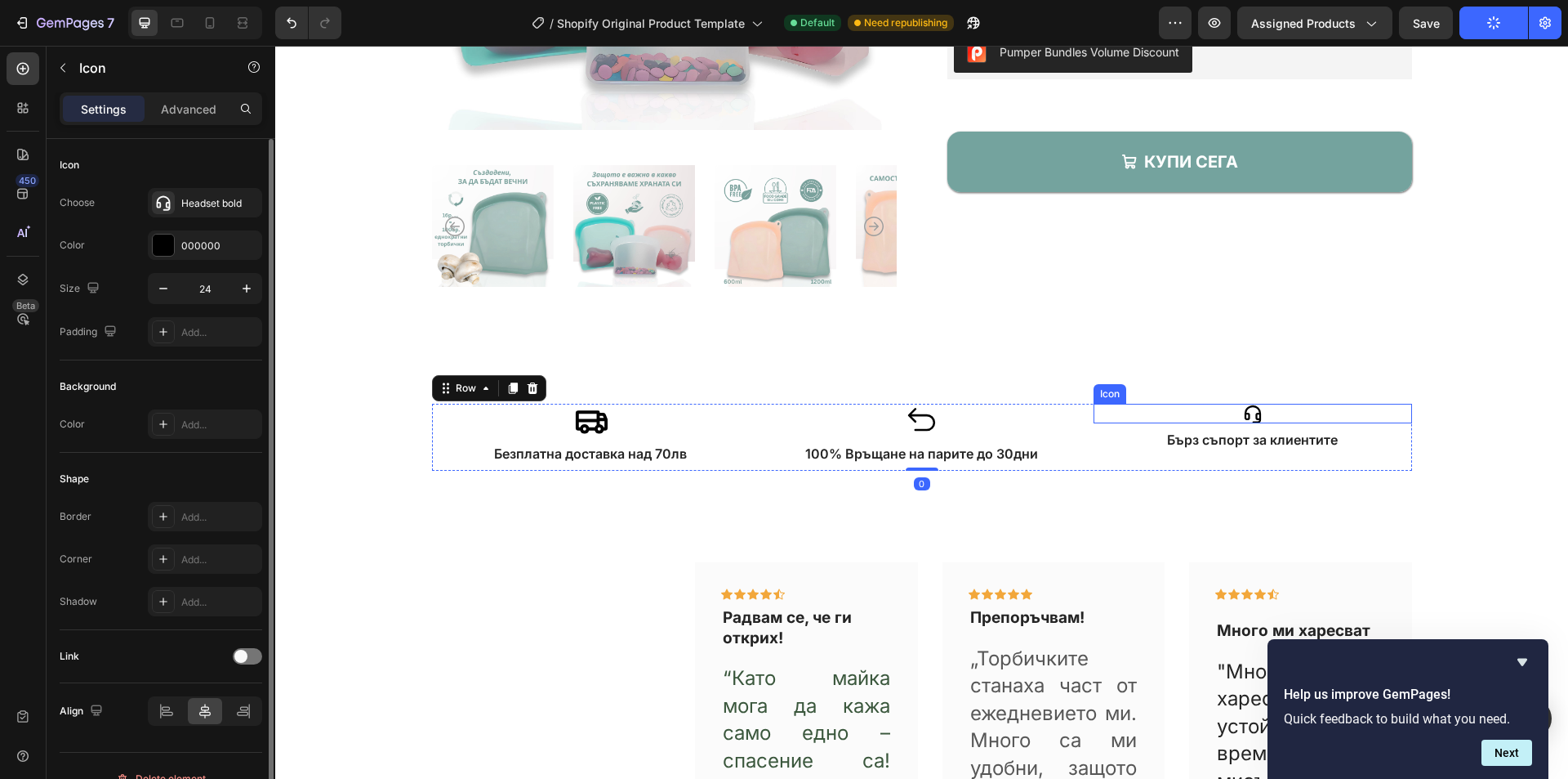
click at [1249, 418] on icon at bounding box center [1253, 414] width 19 height 19
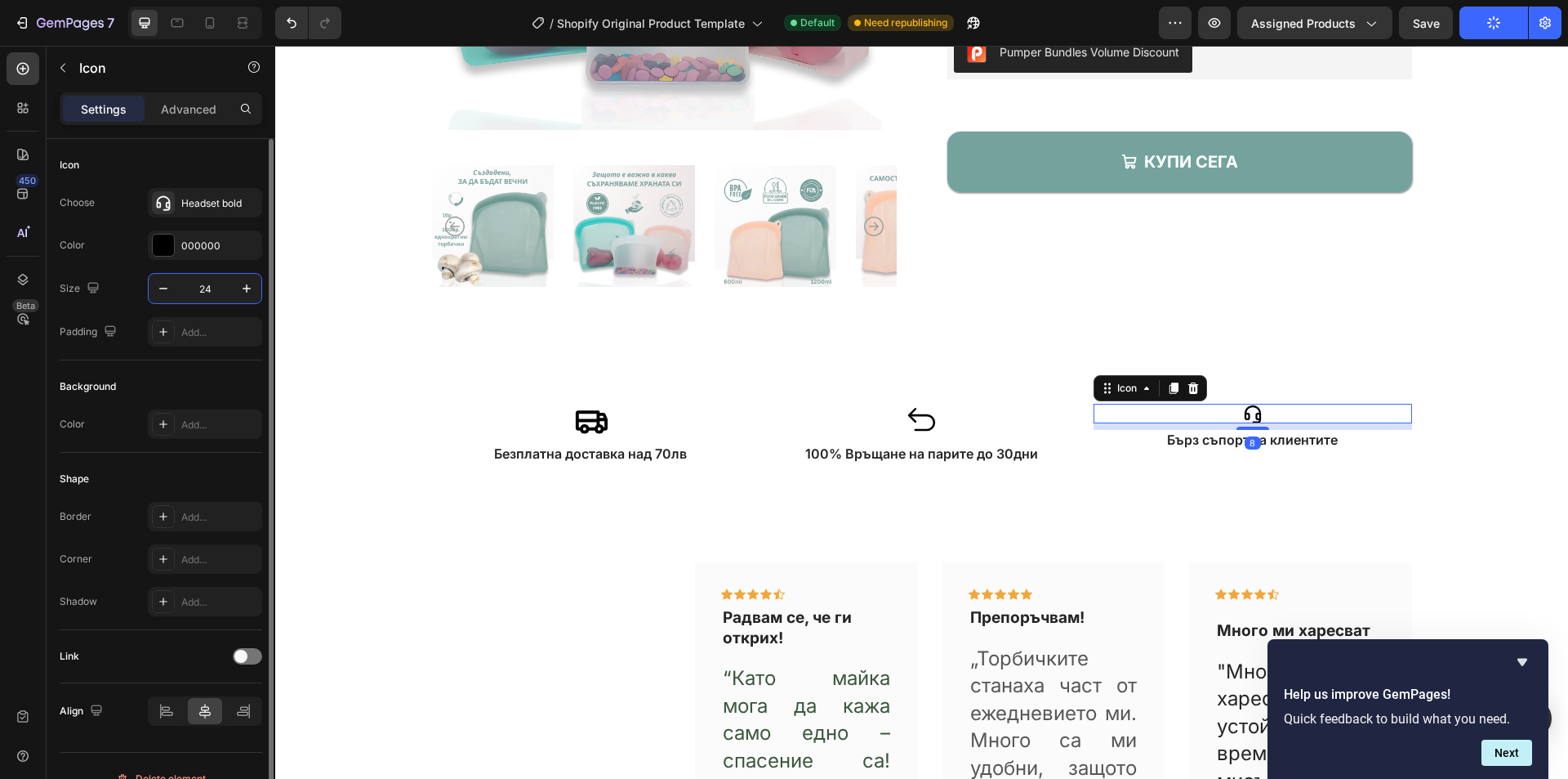
click at [207, 289] on input "24" at bounding box center [205, 288] width 54 height 30
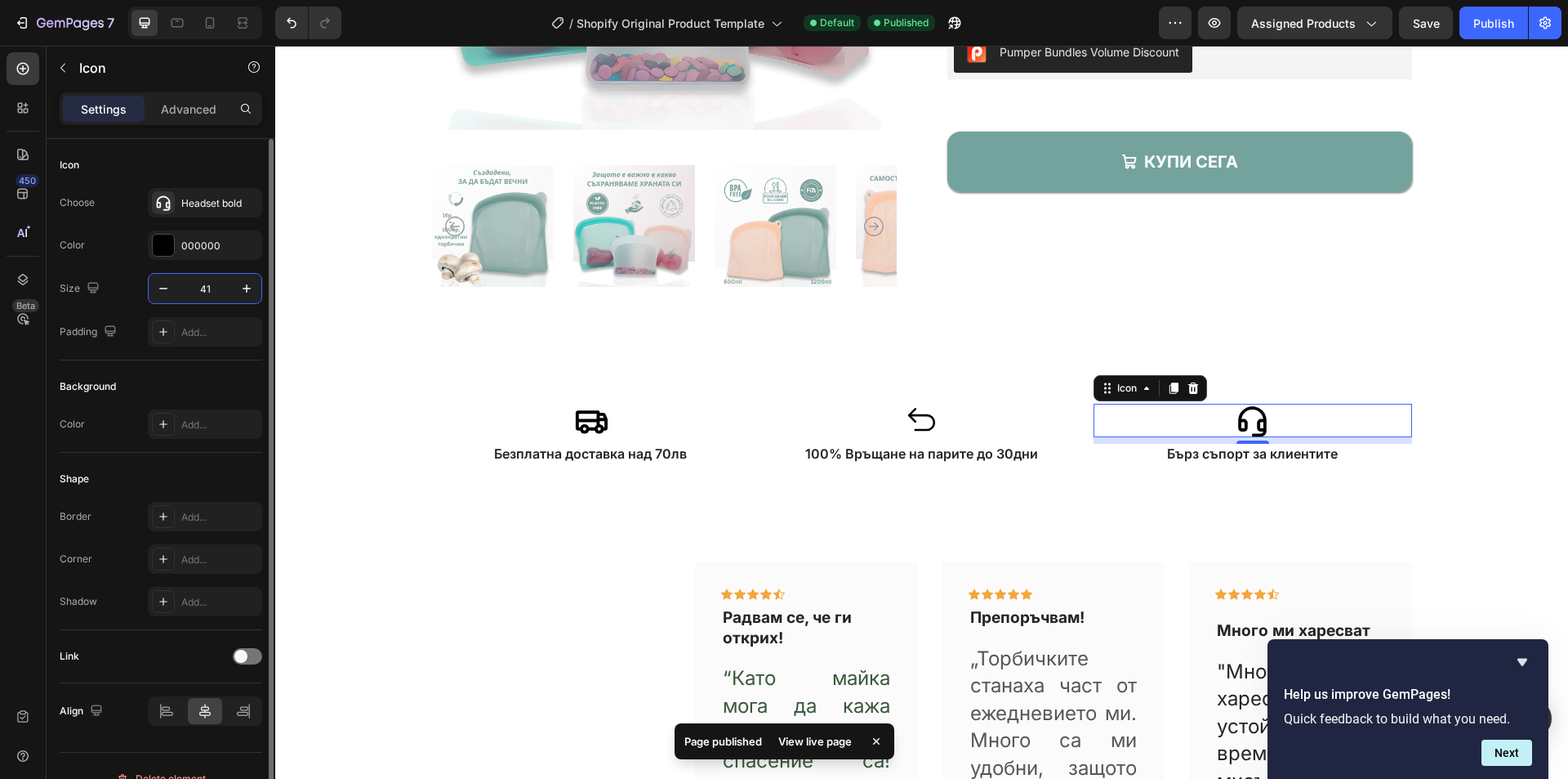
type input "41"
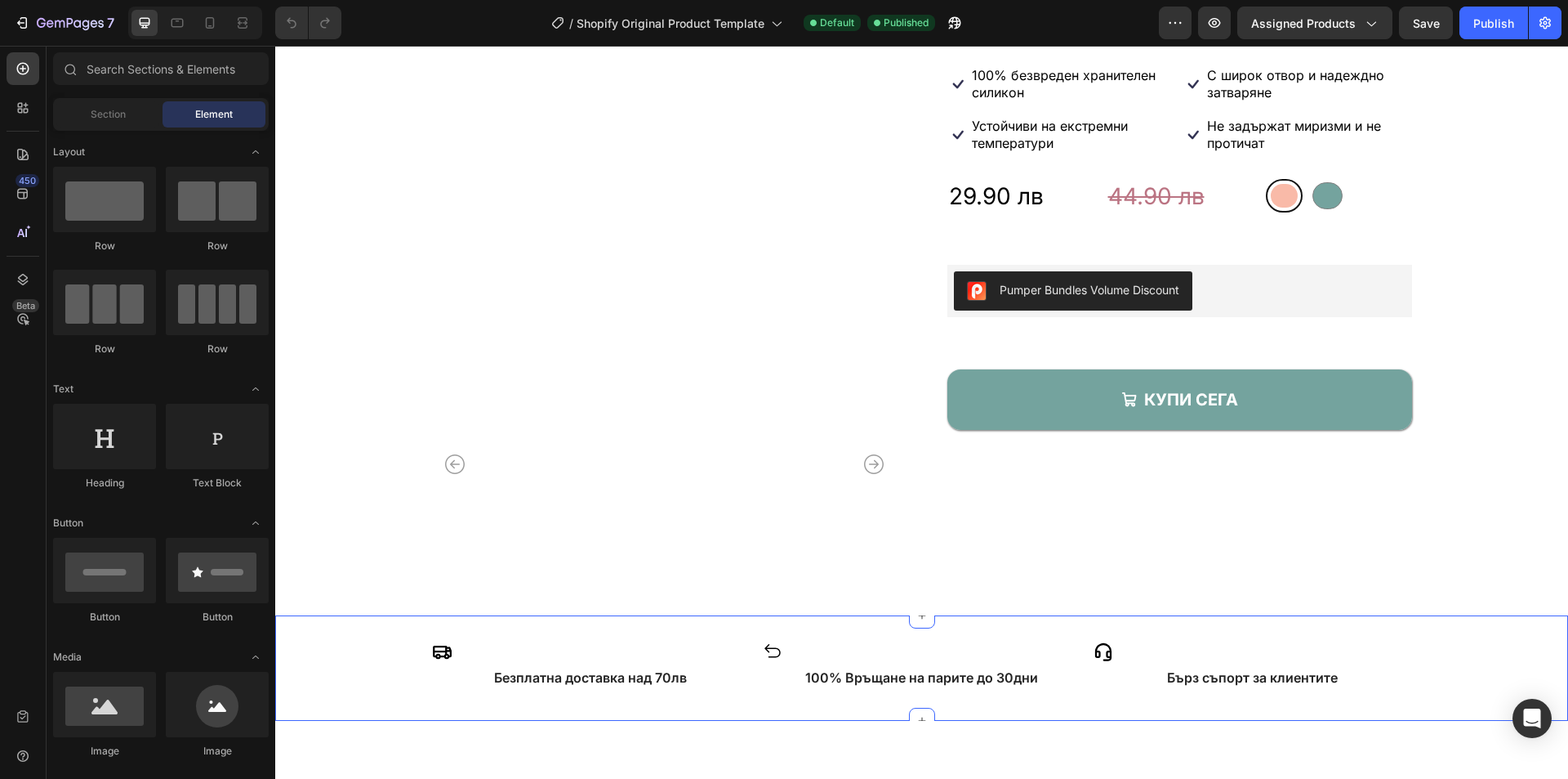
scroll to position [82, 0]
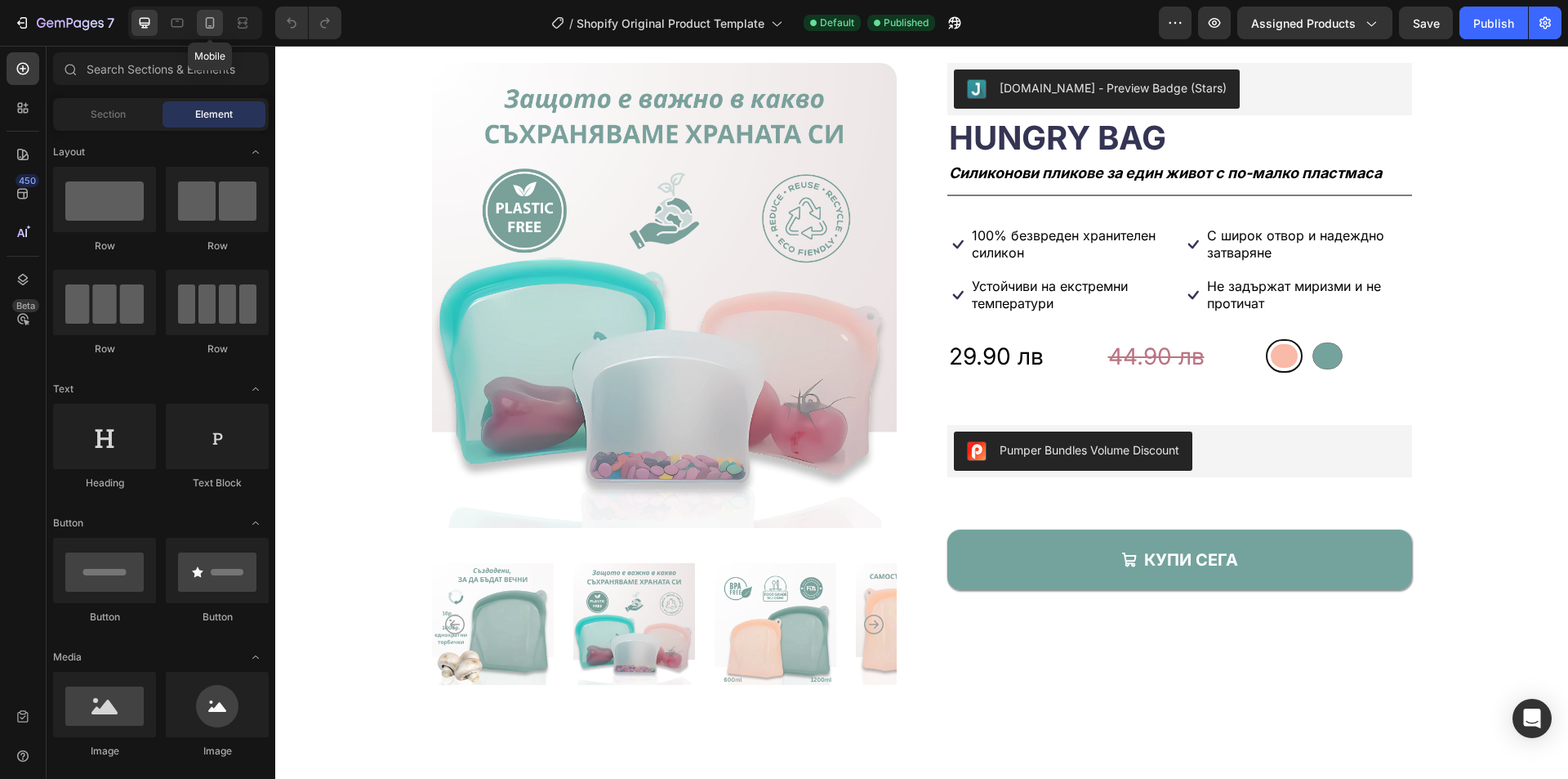
click at [214, 18] on icon at bounding box center [210, 23] width 9 height 12
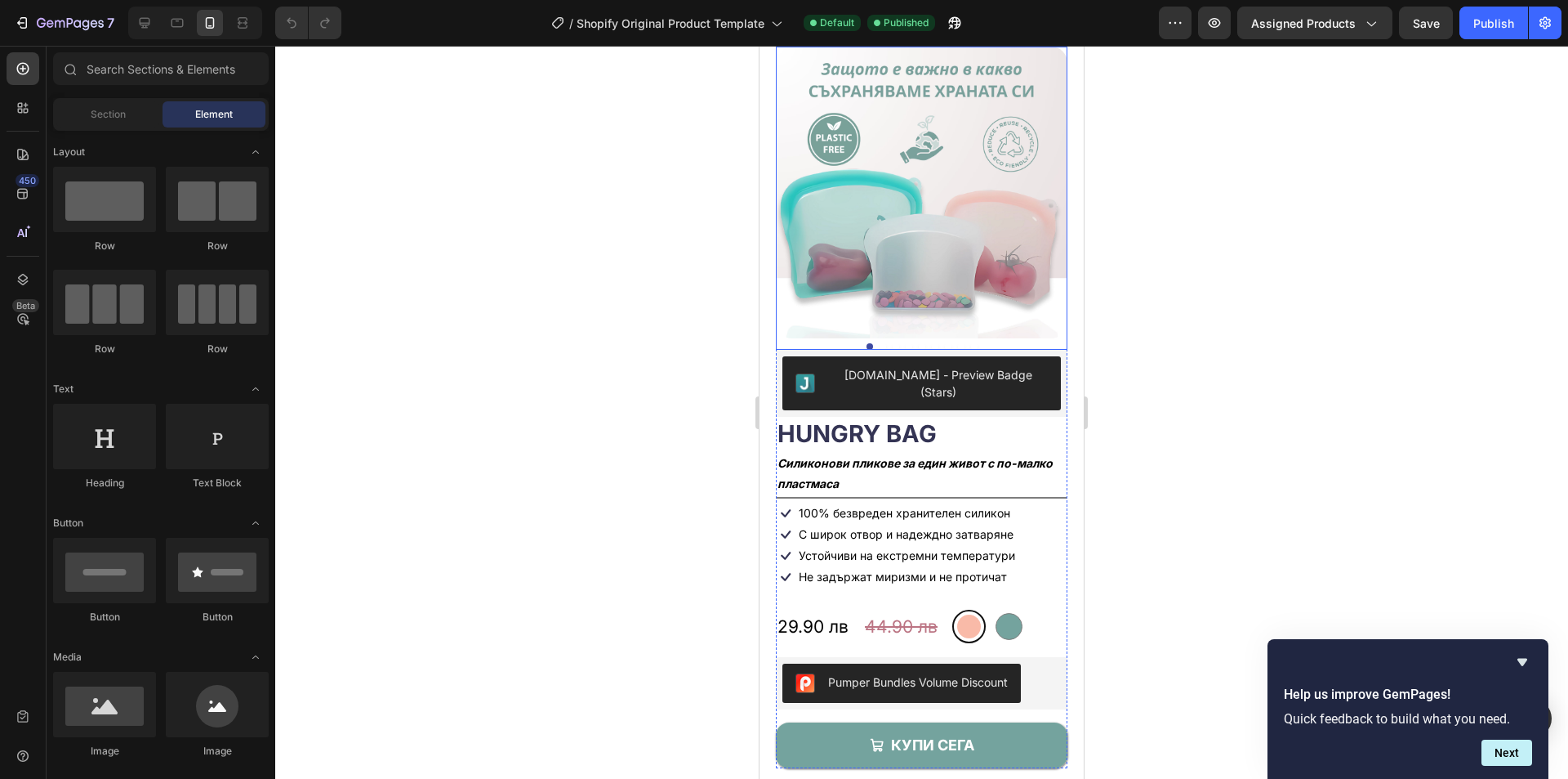
scroll to position [82, 0]
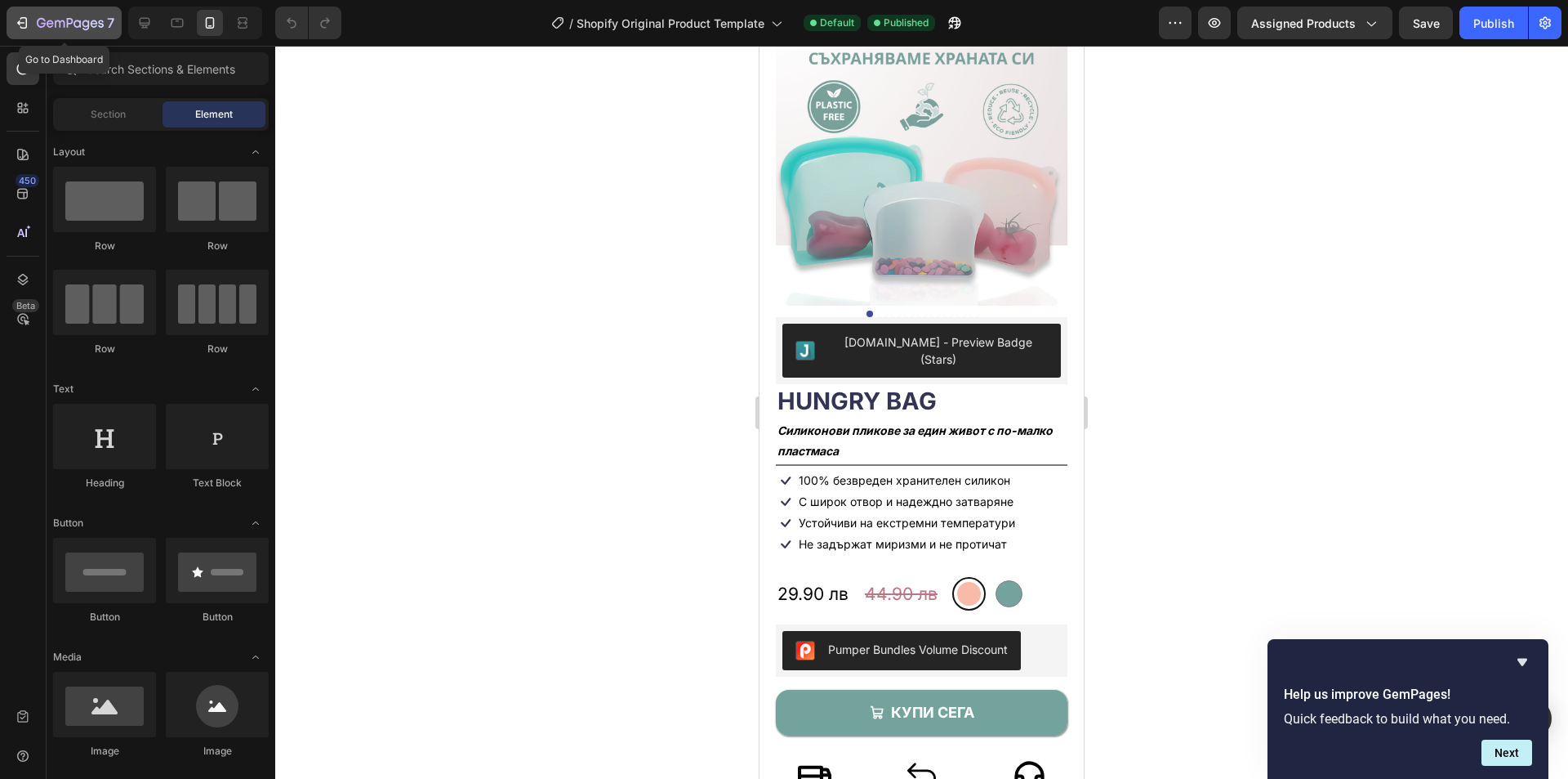
click at [27, 26] on icon "button" at bounding box center [24, 23] width 8 height 12
